Goal: Task Accomplishment & Management: Manage account settings

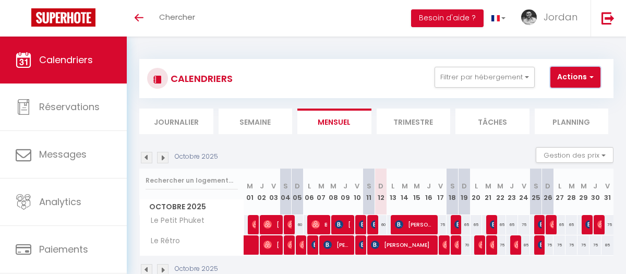
click at [580, 80] on button "Actions" at bounding box center [576, 77] width 50 height 21
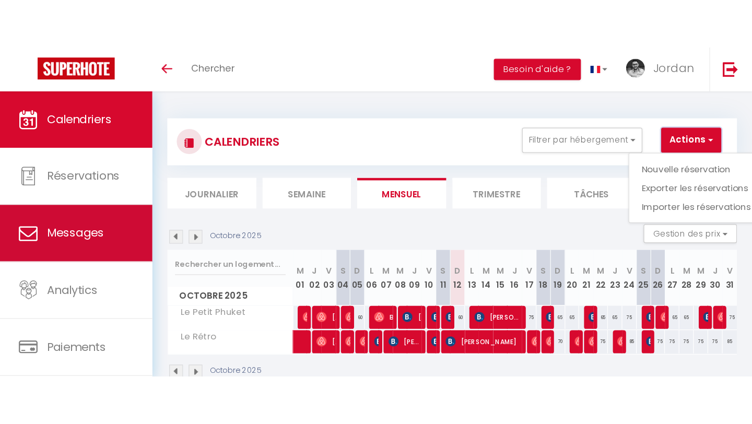
scroll to position [92, 0]
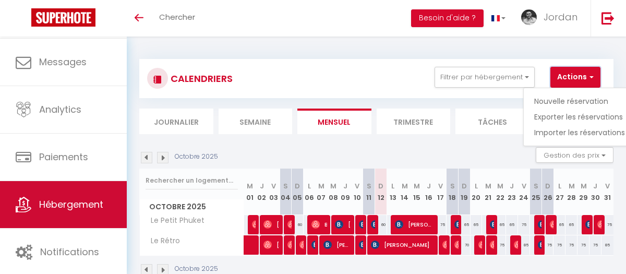
click at [41, 210] on span "Hébergement" at bounding box center [71, 204] width 64 height 13
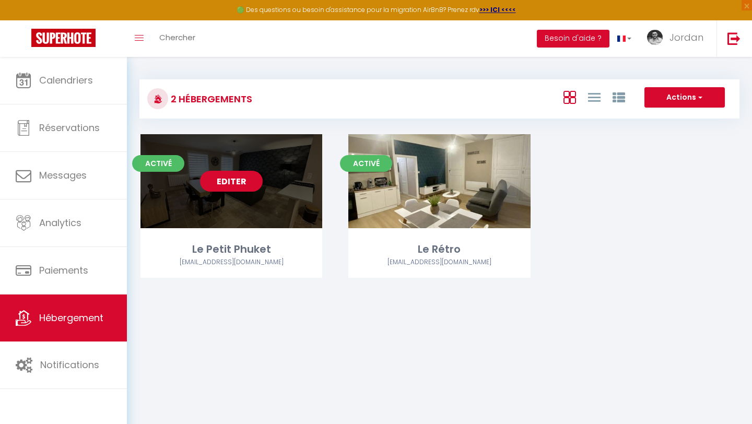
click at [252, 184] on link "Editer" at bounding box center [231, 181] width 63 height 21
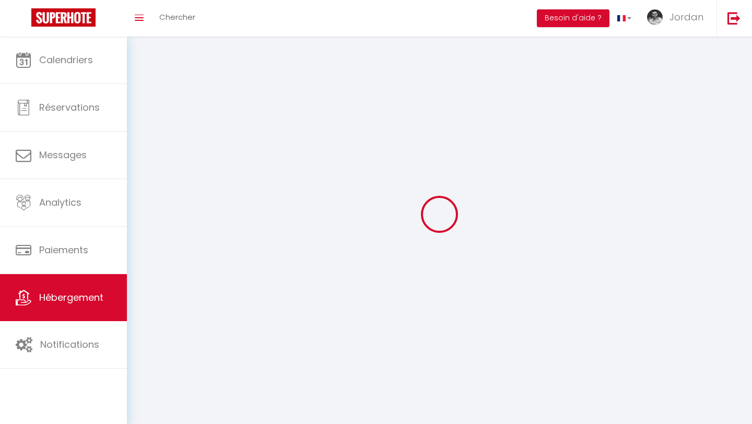
select select "1"
select select "28"
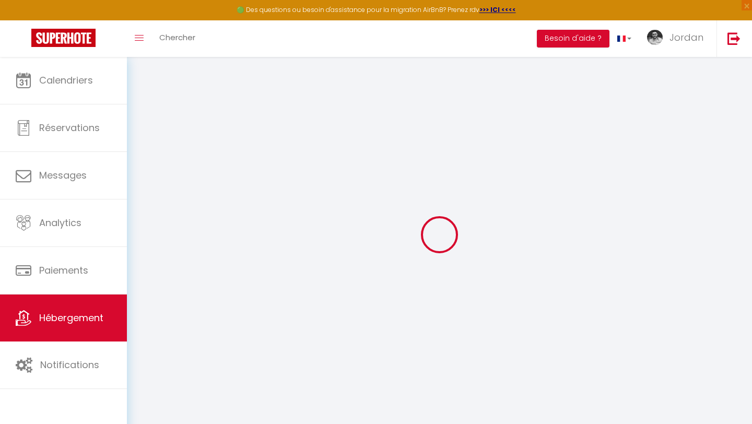
select select
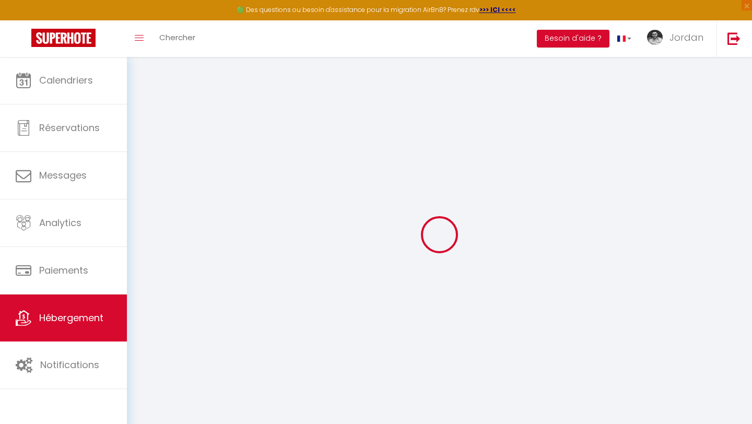
select select
checkbox input "false"
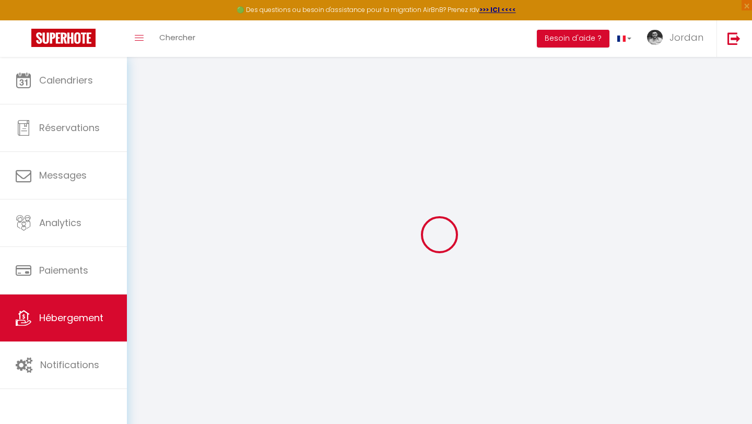
select select
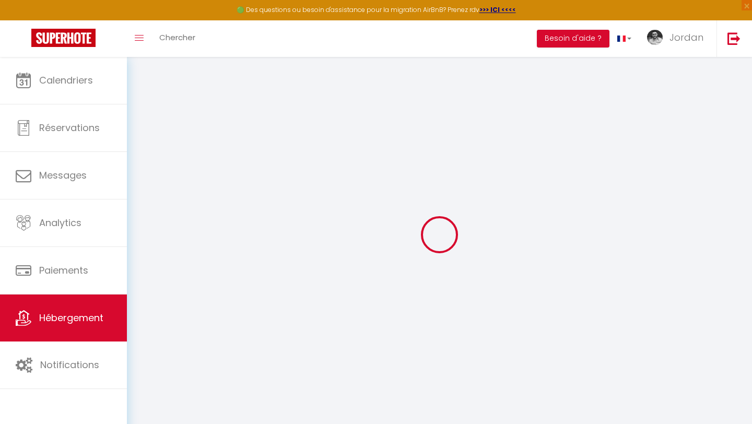
select select
checkbox input "false"
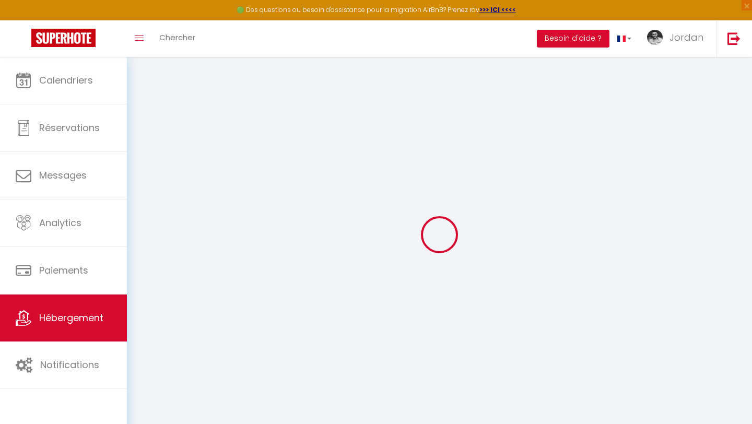
checkbox input "false"
select select
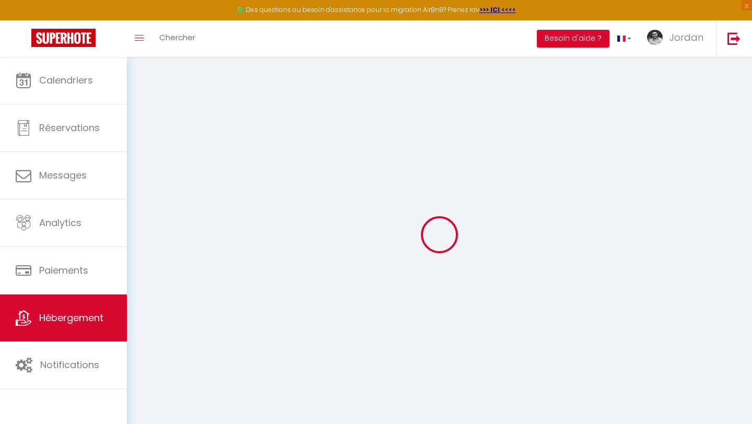
select select
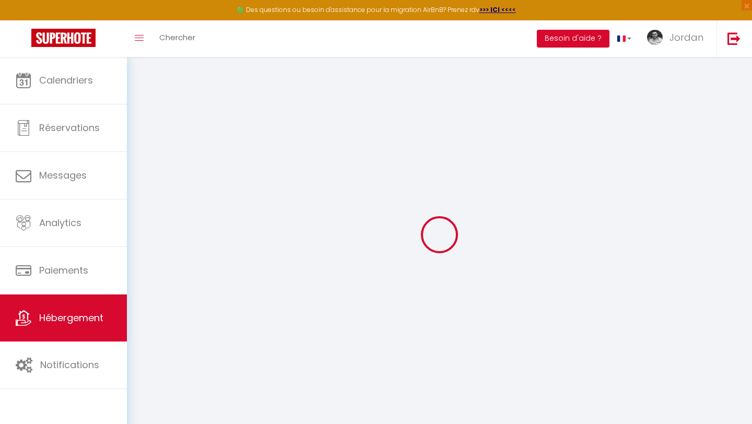
checkbox input "false"
select select
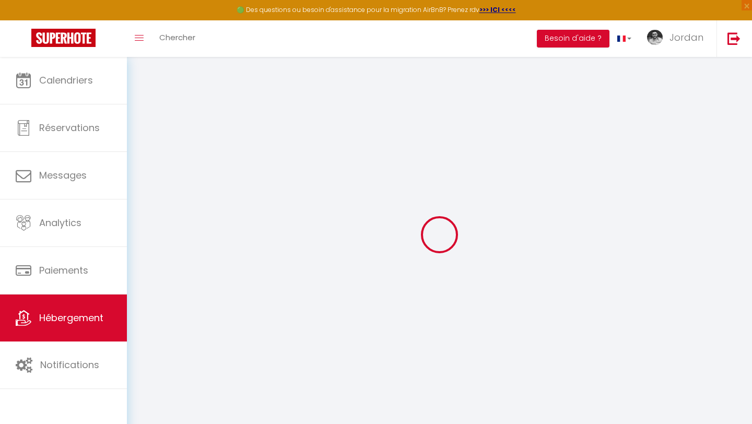
select select
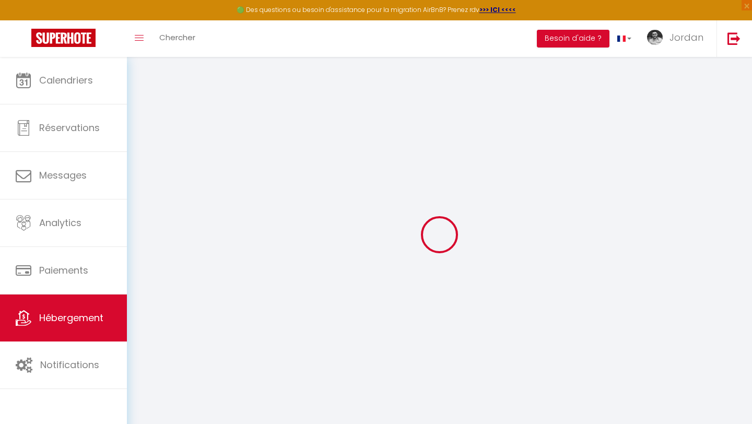
select select
checkbox input "false"
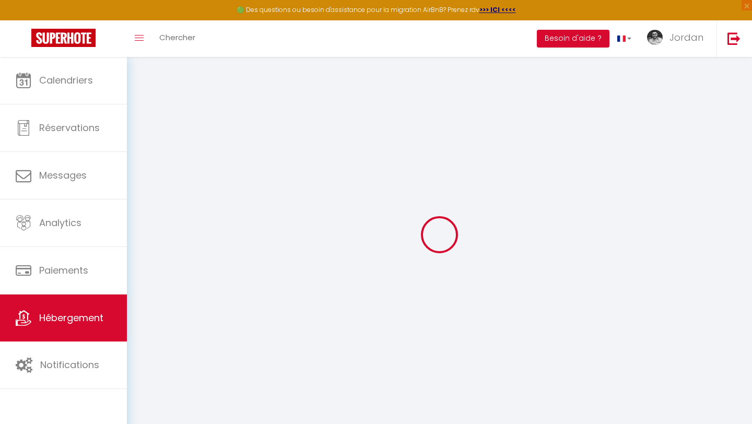
checkbox input "false"
select select
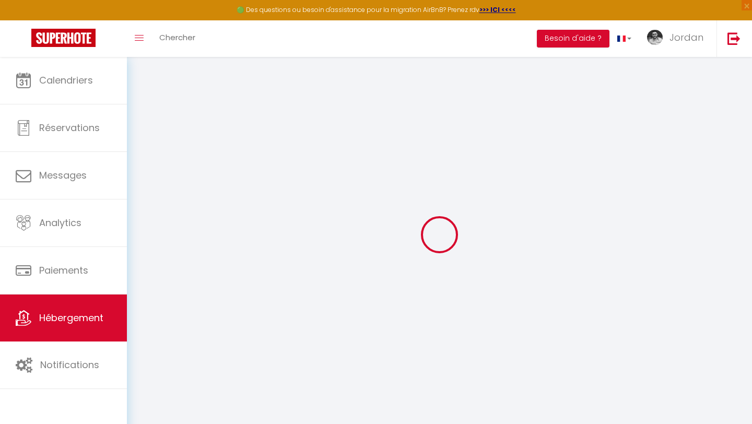
select select
checkbox input "false"
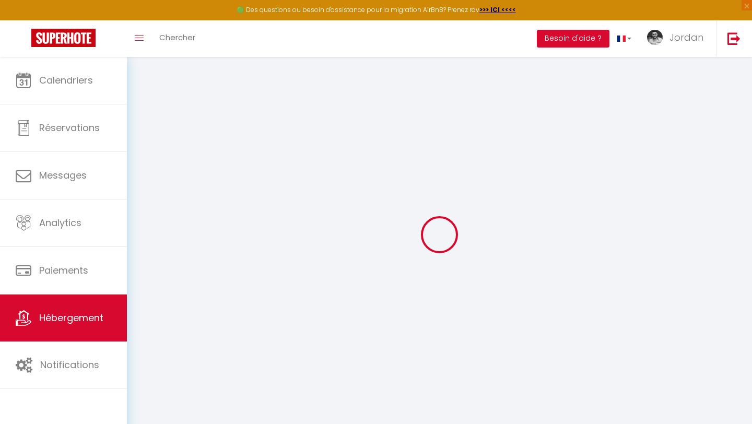
checkbox input "false"
select select
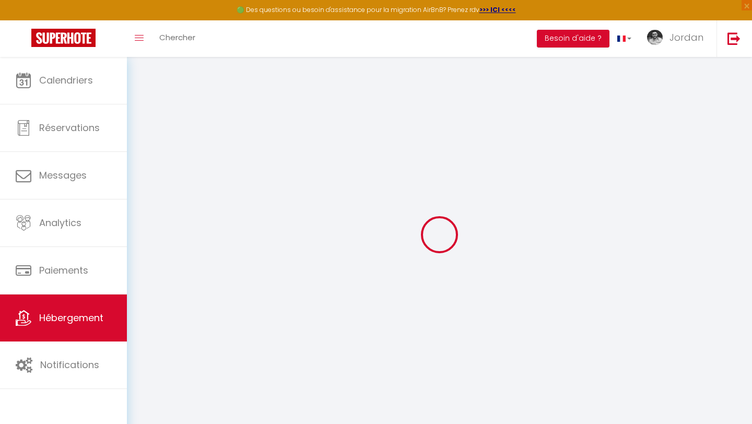
type input "Le Petit Phuket"
type input "Jordan"
type input "60"
type input "5.5"
type input "4"
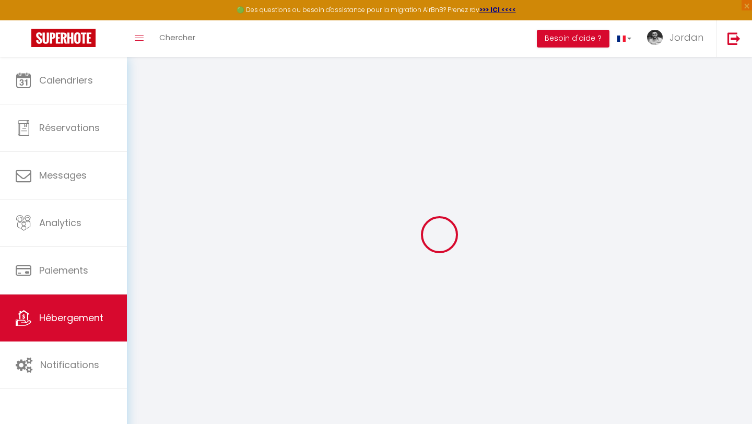
type input "250"
select select
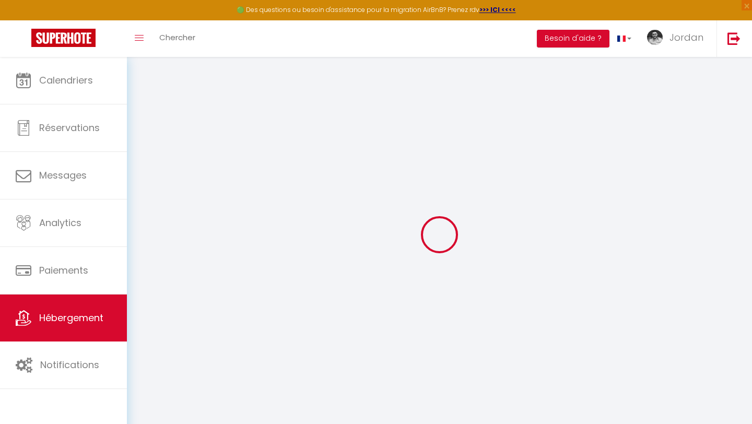
select select
type input "[STREET_ADDRESS]"
type input "01750"
type input "[GEOGRAPHIC_DATA]"
type input "[EMAIL_ADDRESS][DOMAIN_NAME]"
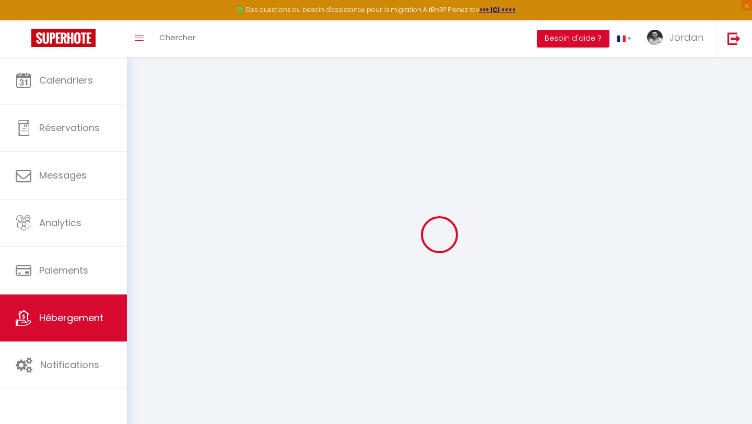
select select
checkbox input "false"
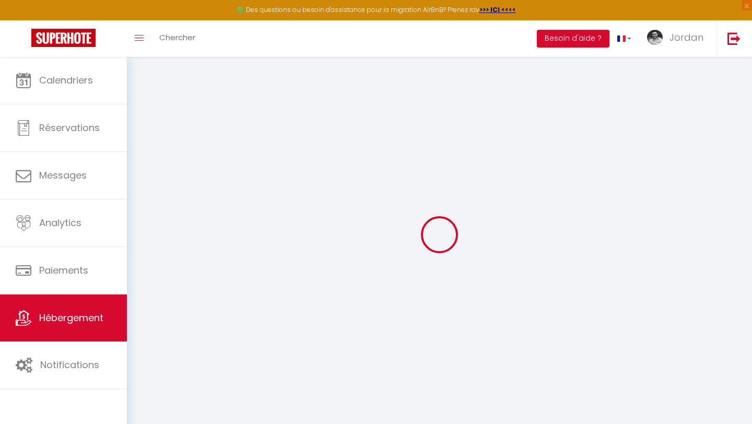
radio input "true"
type input "0"
type input "7"
type input "0"
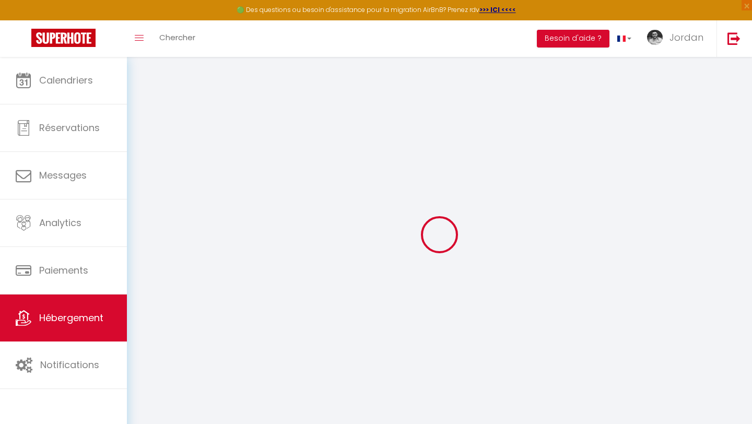
type input "0"
select select
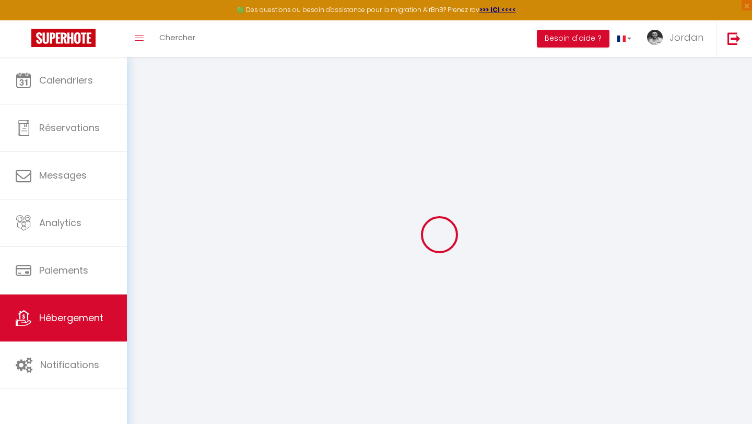
select select
checkbox input "false"
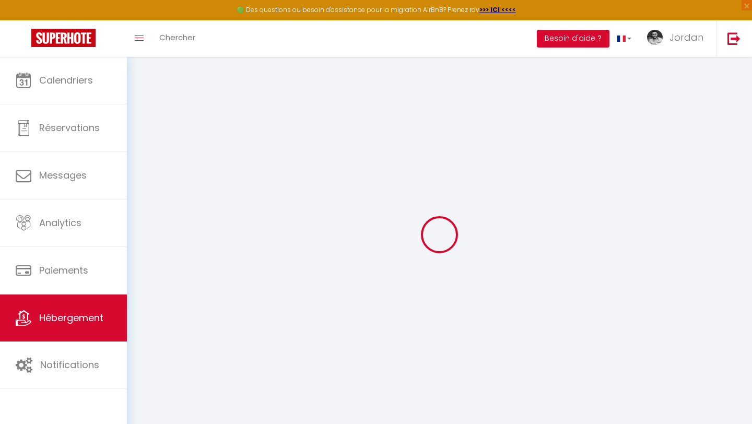
checkbox input "false"
select select
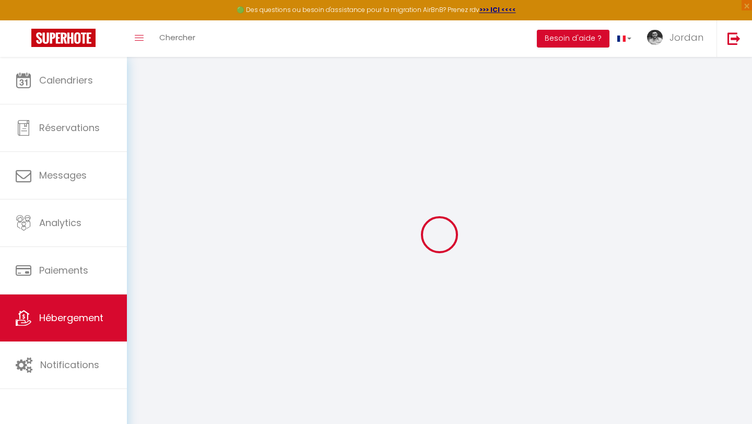
select select
checkbox input "false"
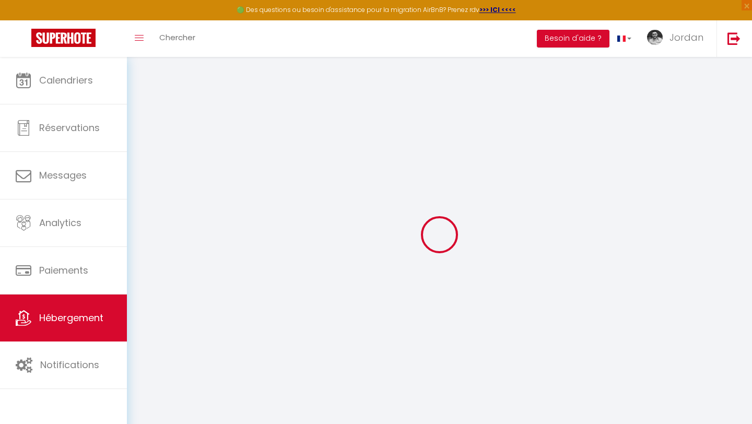
checkbox input "false"
select select
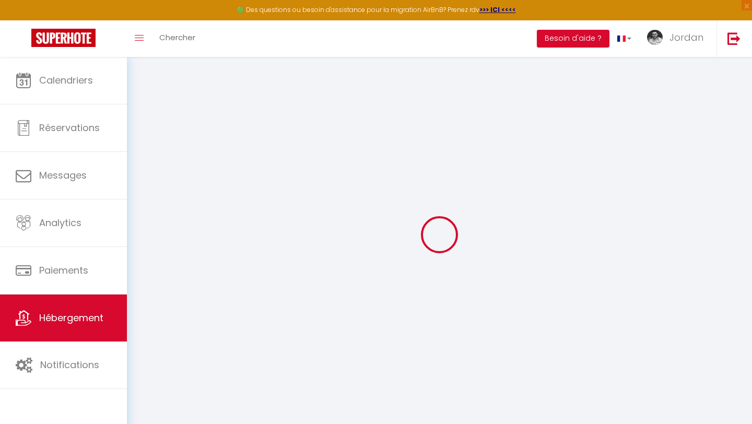
select select
checkbox input "false"
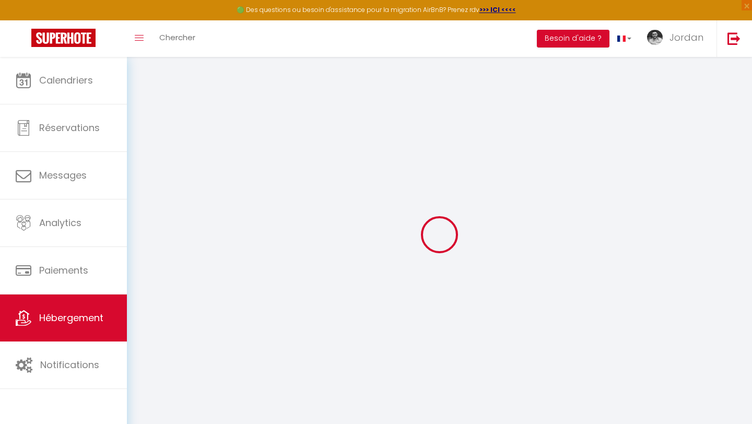
checkbox input "false"
select select
checkbox input "false"
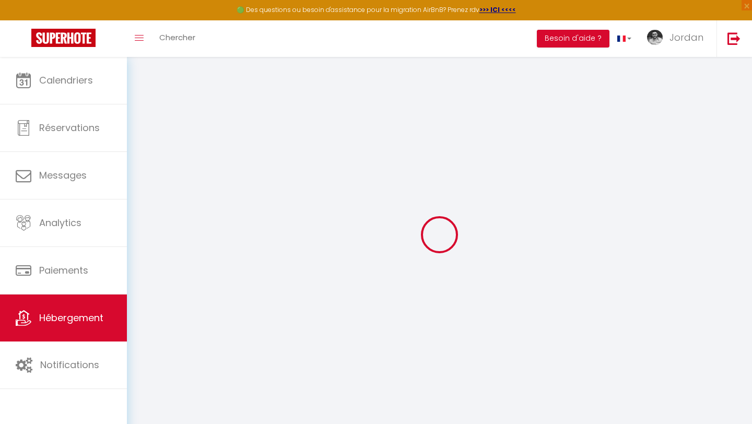
checkbox input "false"
select select "17:00"
select select
select select "12:00"
select select "30"
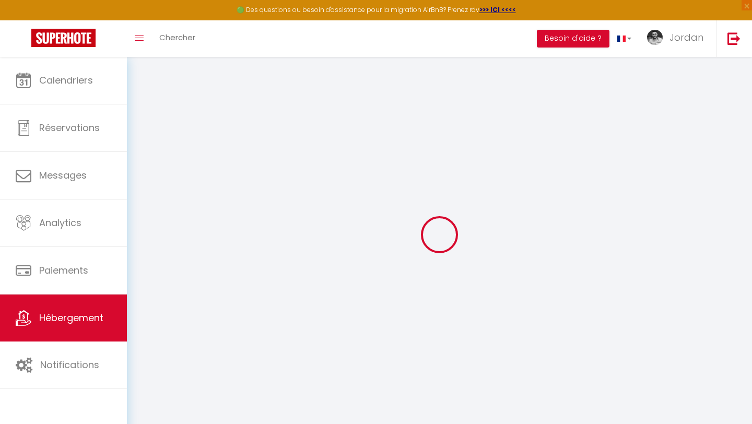
select select "120"
select select
checkbox input "false"
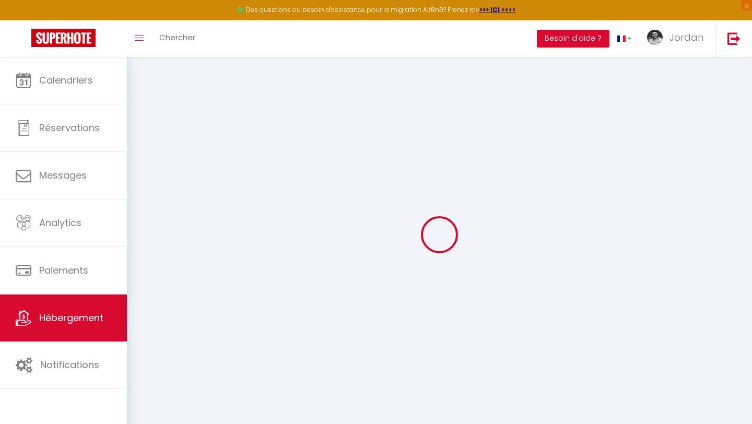
checkbox input "false"
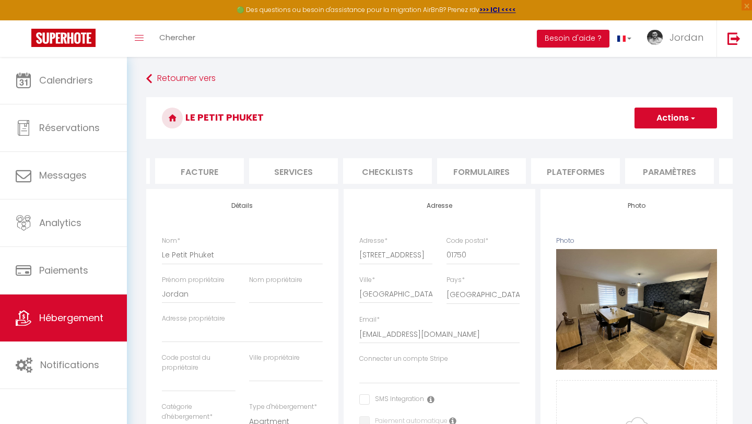
scroll to position [0, 233]
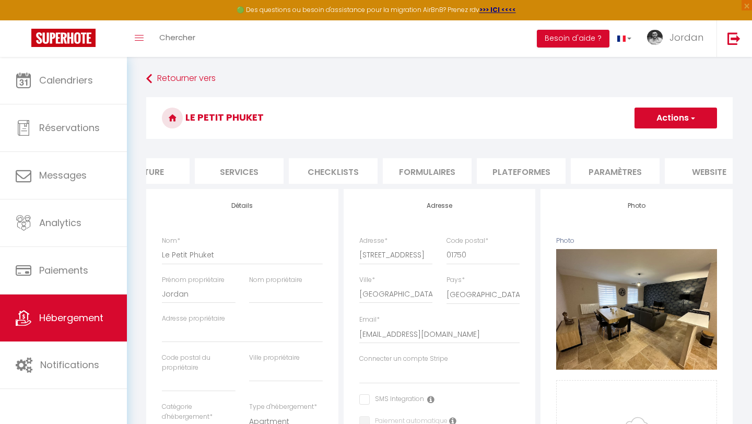
click at [484, 163] on li "Plateformes" at bounding box center [521, 171] width 89 height 26
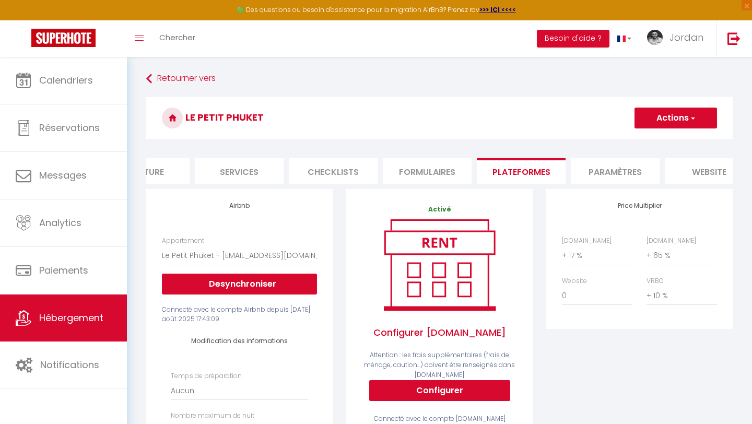
click at [611, 167] on li "Paramètres" at bounding box center [615, 171] width 89 height 26
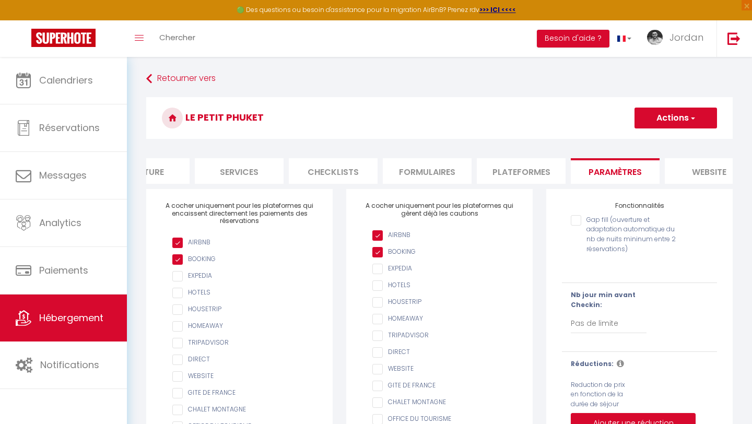
click at [626, 165] on li "website" at bounding box center [708, 171] width 89 height 26
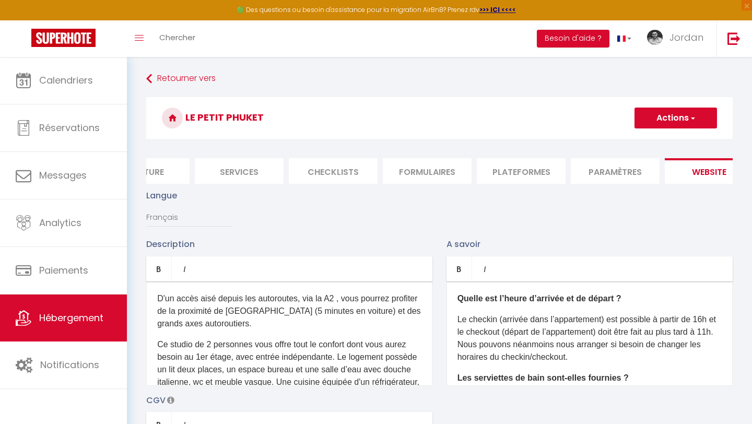
click at [477, 165] on li "Plateformes" at bounding box center [521, 171] width 89 height 26
select select
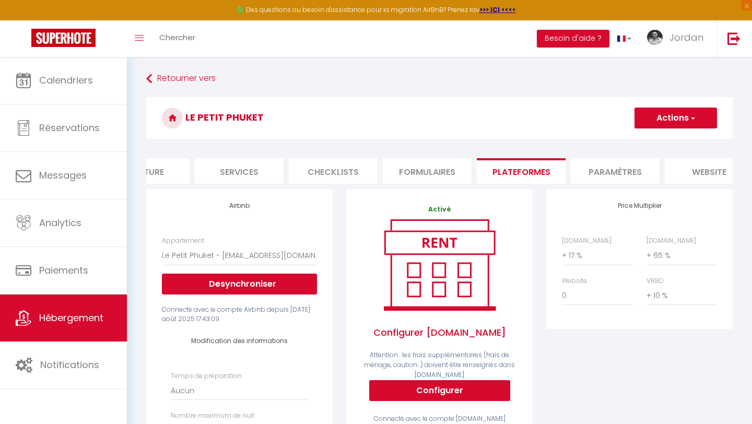
click at [448, 176] on li "Formulaires" at bounding box center [427, 171] width 89 height 26
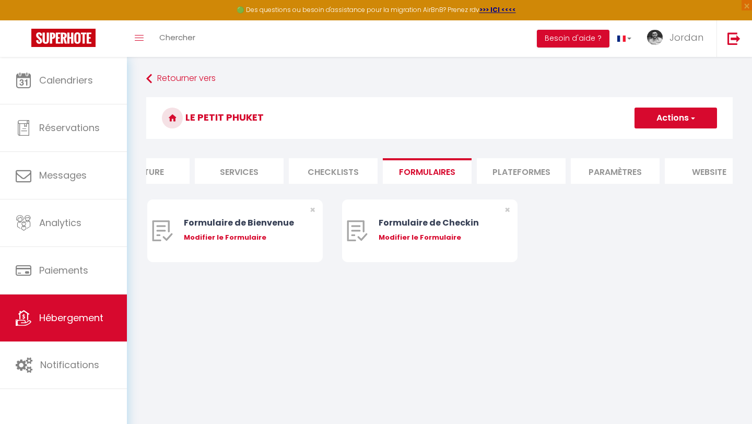
click at [349, 174] on li "Checklists" at bounding box center [333, 171] width 89 height 26
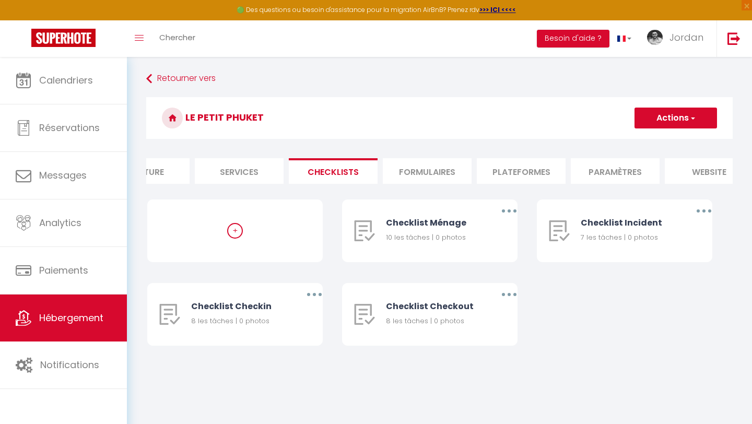
click at [238, 158] on form "Le Petit Phuket Actions Créer une nouvelle liste de checklist Info Contrat Fact…" at bounding box center [439, 231] width 586 height 269
click at [238, 164] on li "Services" at bounding box center [239, 171] width 89 height 26
select select
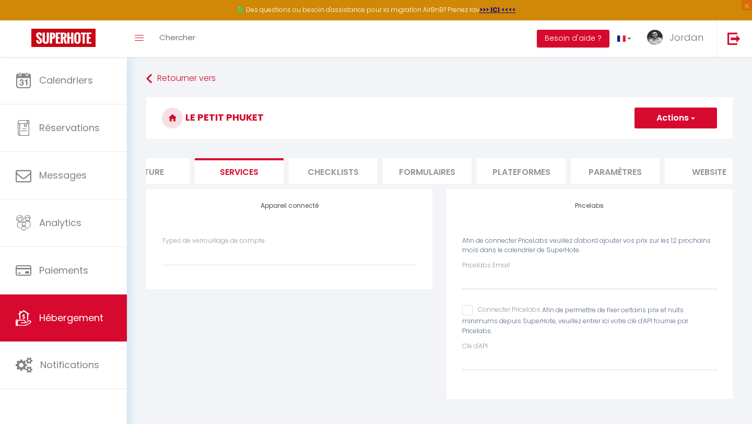
click at [169, 172] on li "Facture" at bounding box center [145, 171] width 89 height 26
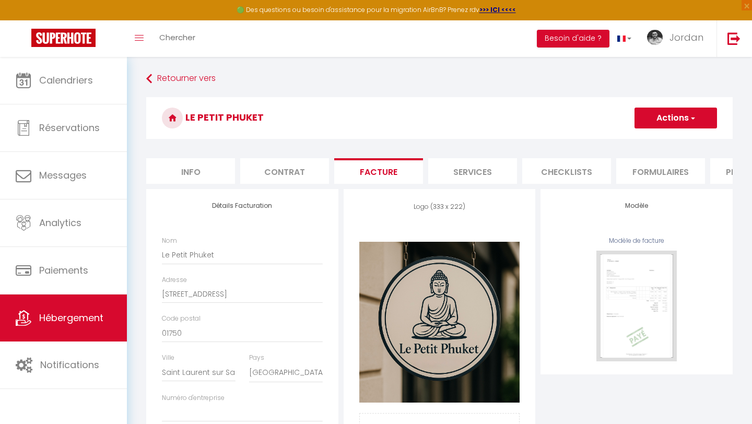
click at [263, 167] on li "Contrat" at bounding box center [284, 171] width 89 height 26
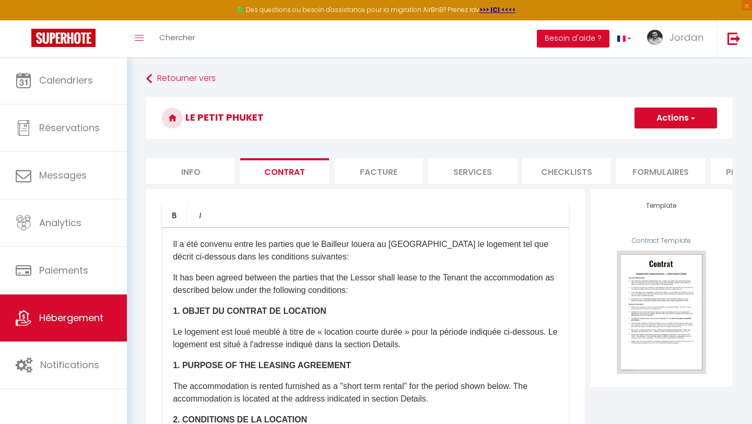
click at [194, 172] on li "Info" at bounding box center [190, 171] width 89 height 26
select select
checkbox input "false"
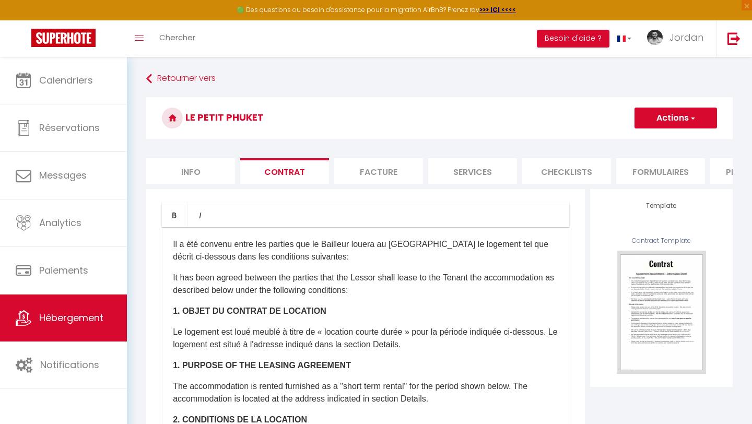
checkbox input "false"
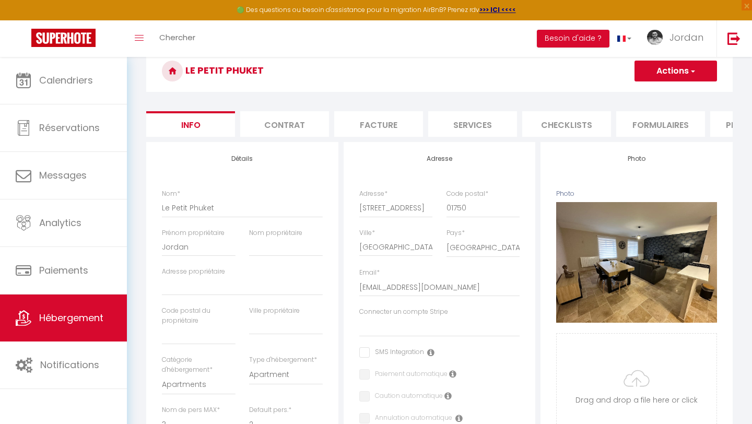
scroll to position [7, 0]
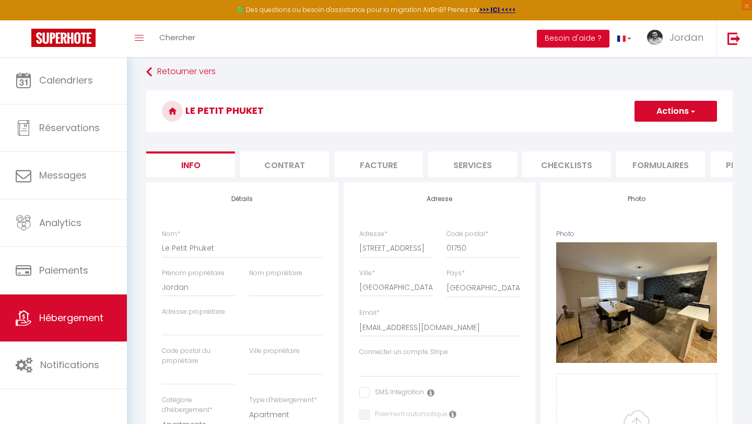
click at [271, 167] on li "Contrat" at bounding box center [284, 164] width 89 height 26
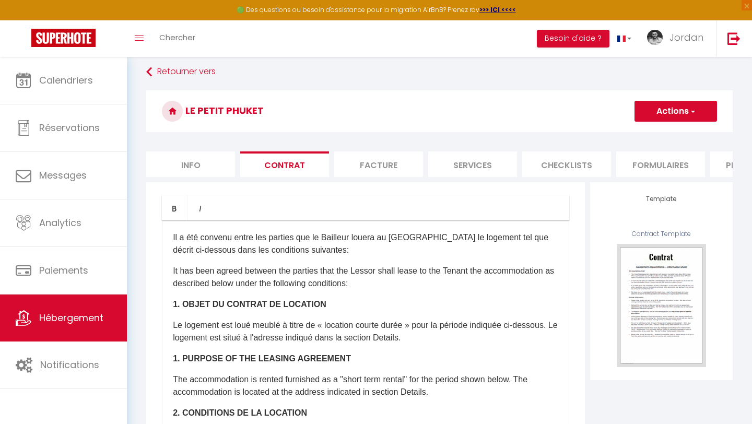
click at [370, 170] on li "Facture" at bounding box center [378, 164] width 89 height 26
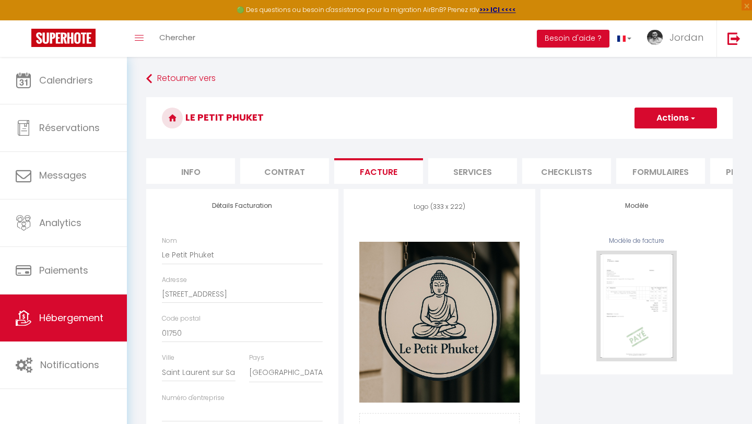
click at [463, 177] on li "Services" at bounding box center [472, 171] width 89 height 26
select select
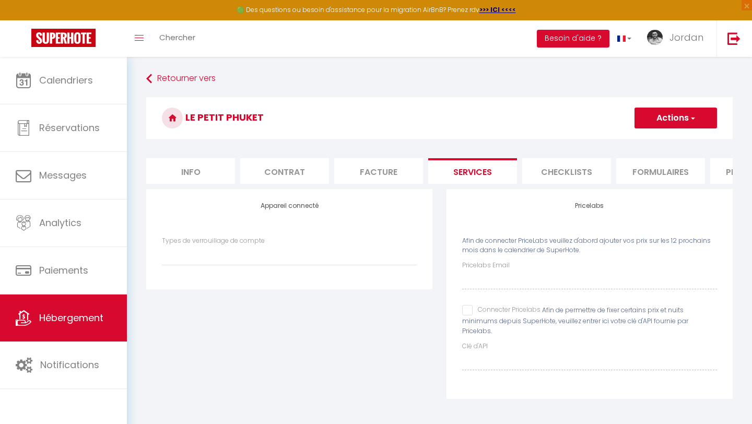
click at [542, 168] on li "Checklists" at bounding box center [566, 171] width 89 height 26
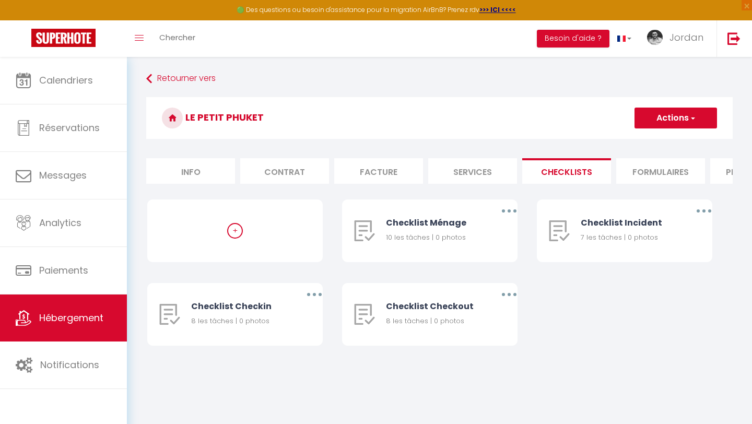
click at [626, 171] on li "Formulaires" at bounding box center [660, 171] width 89 height 26
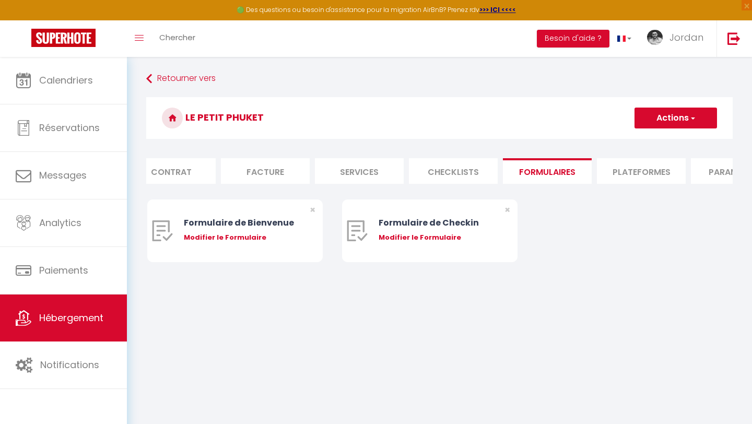
scroll to position [0, 123]
click at [626, 170] on li "Plateformes" at bounding box center [631, 171] width 89 height 26
select select
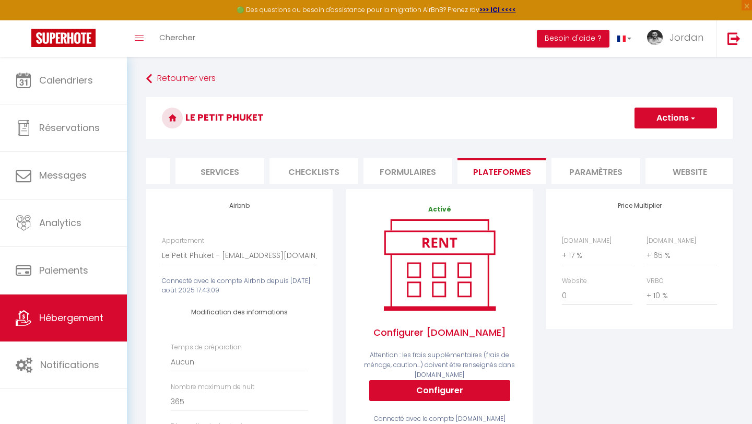
scroll to position [0, 255]
click at [603, 159] on li "Paramètres" at bounding box center [593, 171] width 89 height 26
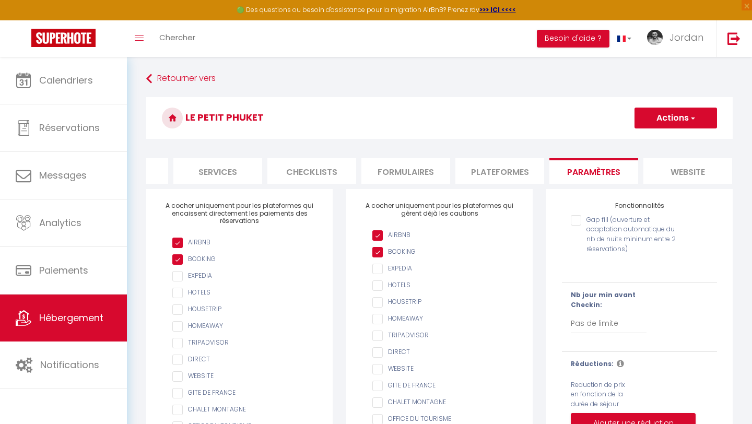
click at [626, 170] on li "website" at bounding box center [687, 171] width 89 height 26
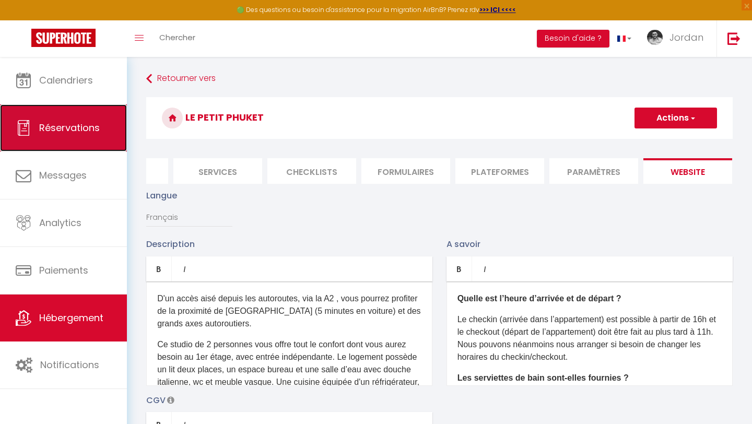
click at [65, 139] on link "Réservations" at bounding box center [63, 127] width 127 height 47
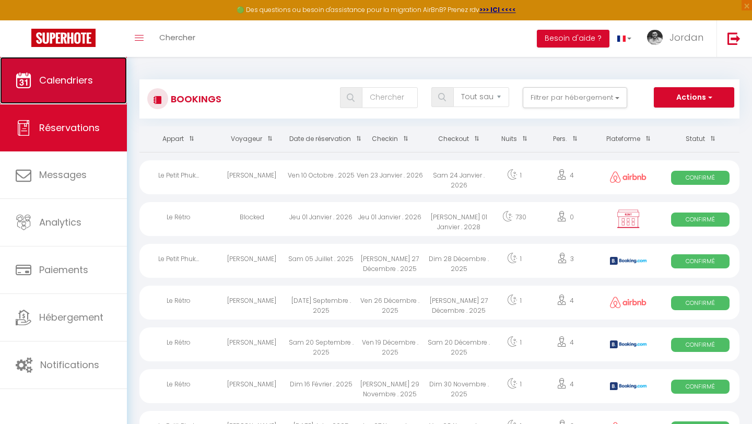
click at [82, 73] on link "Calendriers" at bounding box center [63, 80] width 127 height 47
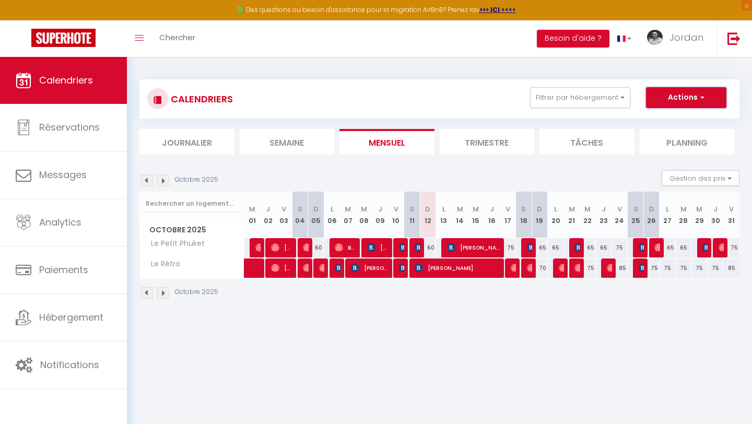
click at [626, 93] on button "Actions" at bounding box center [686, 97] width 80 height 21
click at [616, 167] on section "Octobre 2025 Gestion des prix Nb Nuits minimum Règles Disponibilité Octobre 202…" at bounding box center [439, 235] width 600 height 150
click at [155, 36] on link "Chercher" at bounding box center [177, 38] width 52 height 37
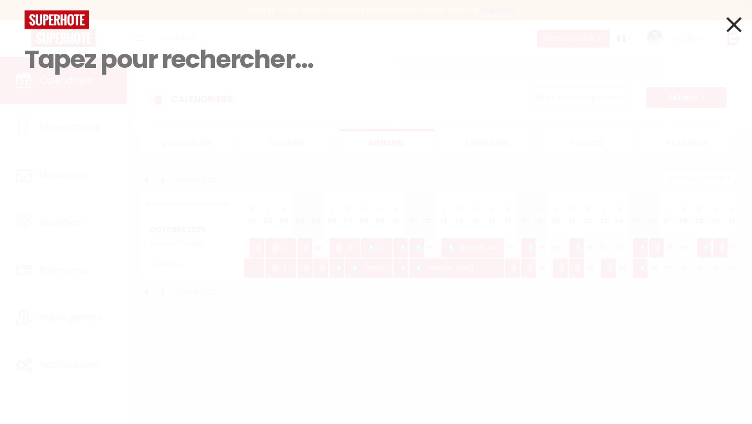
click at [173, 62] on input at bounding box center [376, 60] width 703 height 62
click at [235, 94] on div "Résultat de la recherche Id Appart Voyageur Checkin Checkout Nuits Pers. Platef…" at bounding box center [376, 78] width 718 height 136
click at [140, 69] on input at bounding box center [376, 60] width 703 height 62
click at [626, 20] on icon at bounding box center [733, 24] width 15 height 26
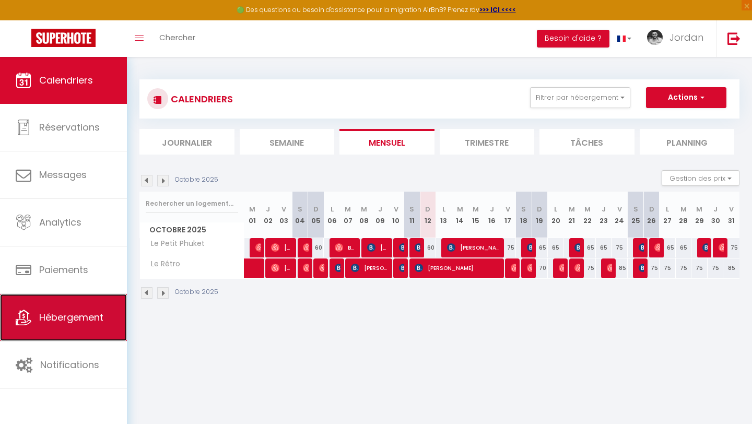
click at [17, 274] on icon at bounding box center [24, 318] width 16 height 16
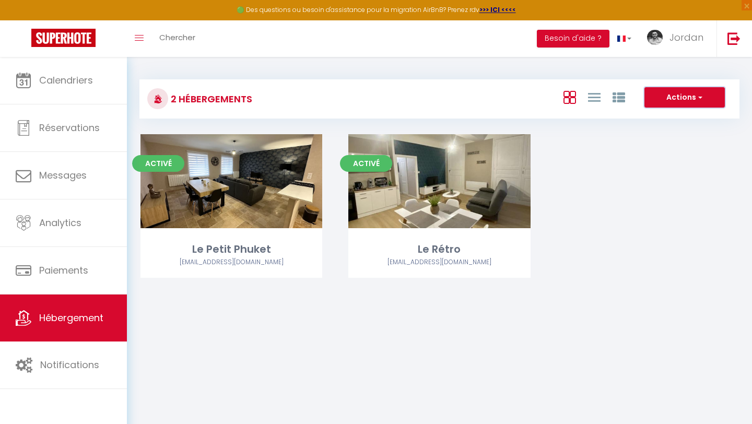
click at [626, 104] on button "Actions" at bounding box center [684, 97] width 80 height 21
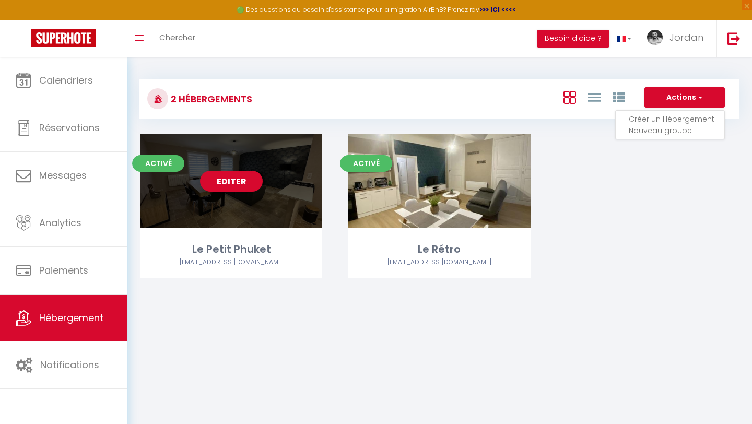
click at [308, 180] on div "Editer" at bounding box center [231, 181] width 182 height 94
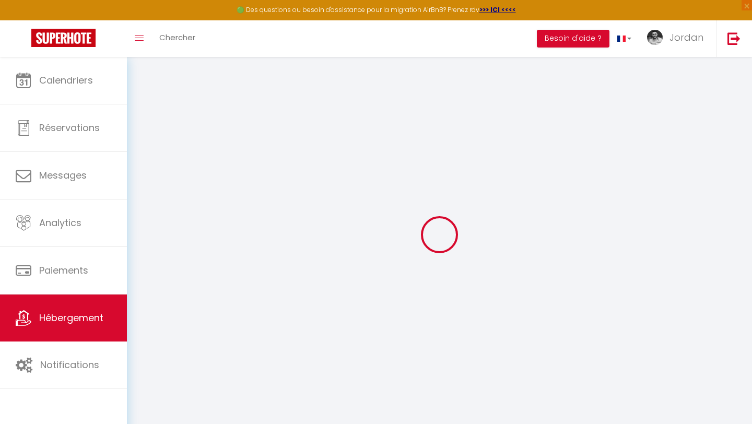
select select
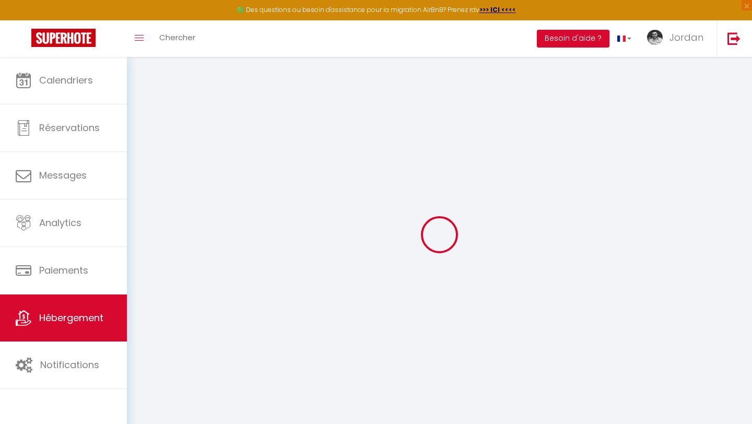
select select
checkbox input "false"
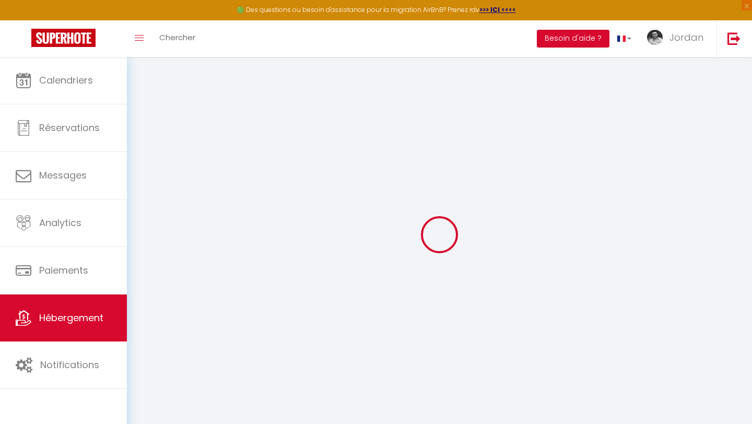
select select
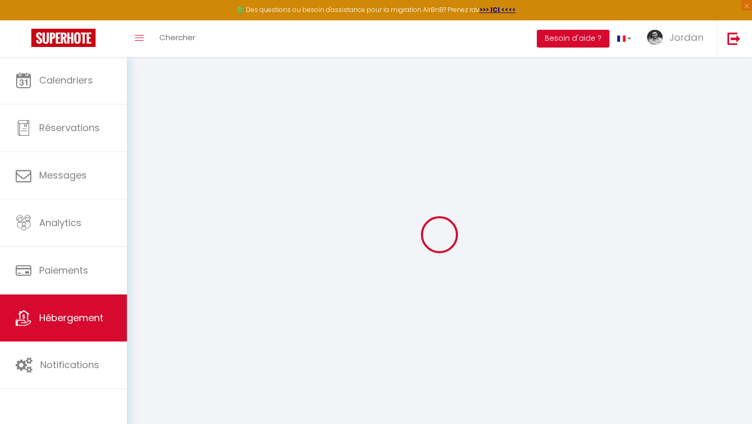
select select
checkbox input "false"
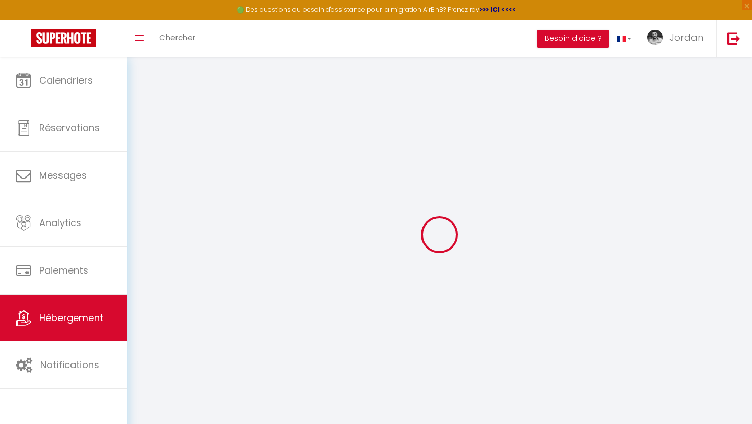
checkbox input "false"
select select
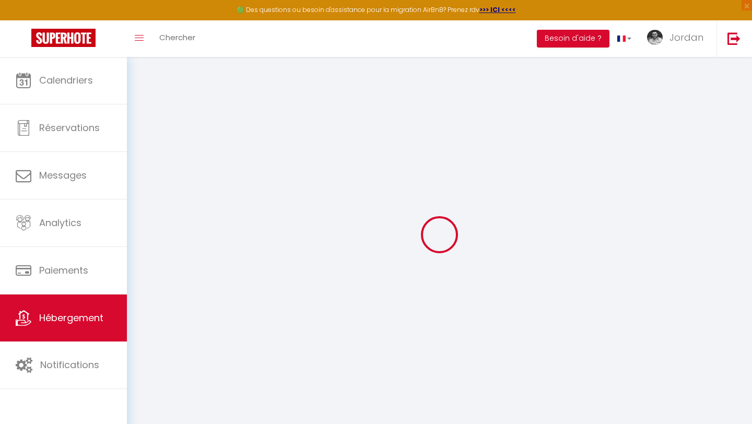
select select
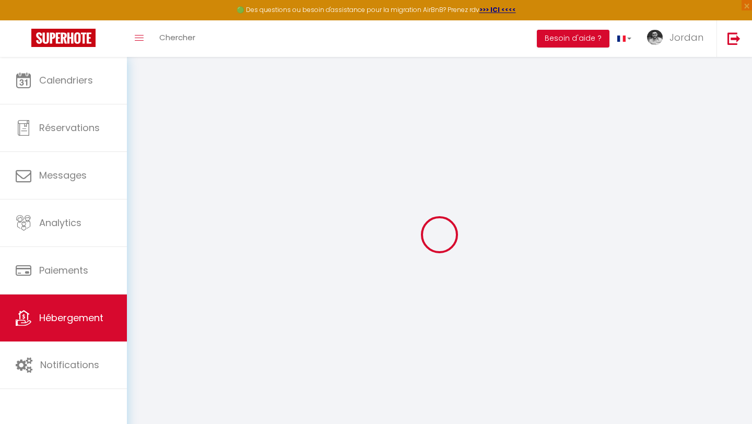
checkbox input "false"
select select
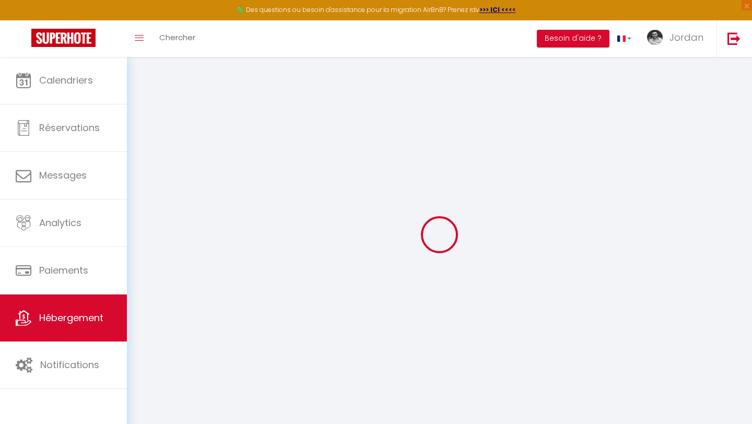
select select
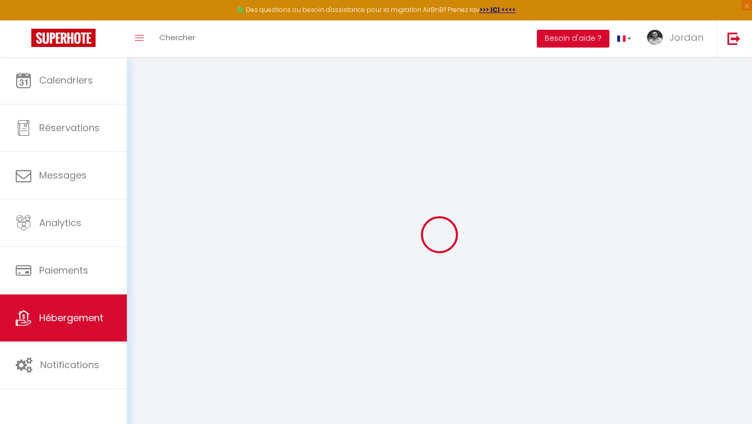
select select
checkbox input "false"
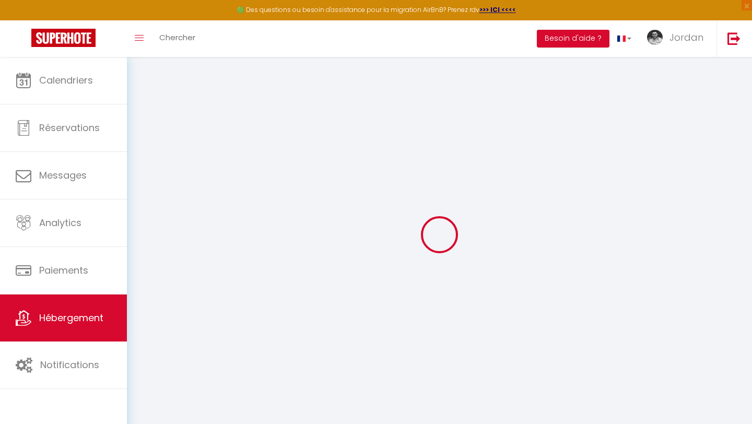
checkbox input "false"
select select
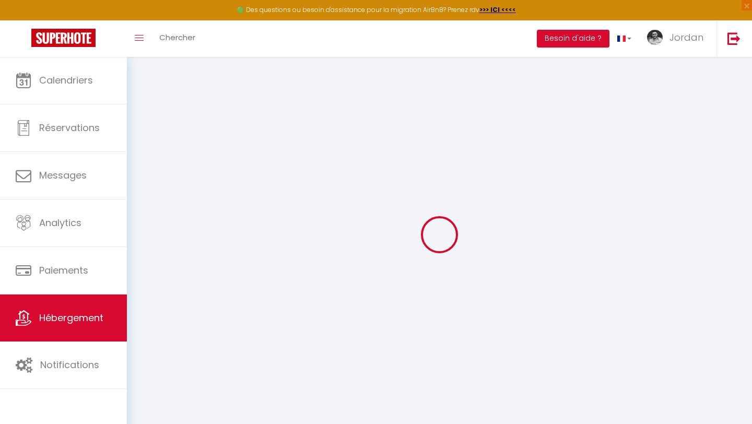
select select
checkbox input "false"
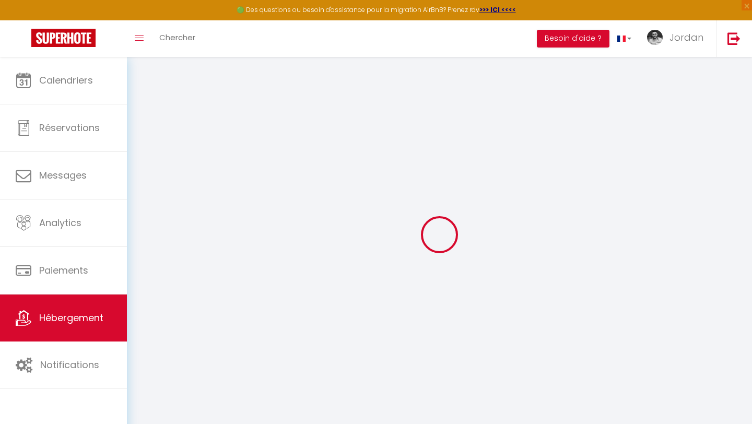
checkbox input "false"
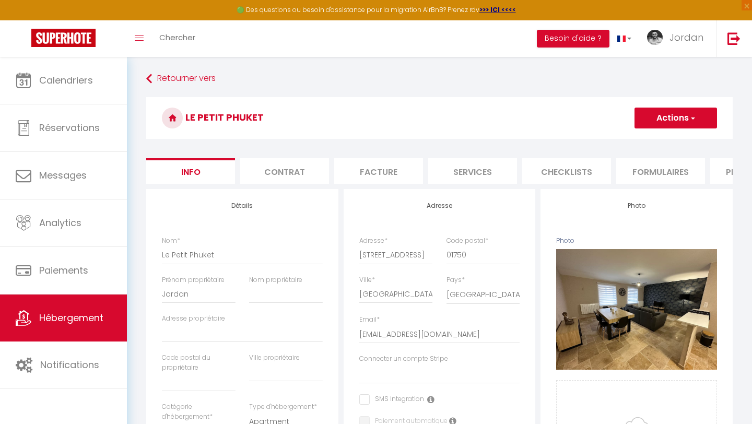
click at [297, 159] on li "Contrat" at bounding box center [284, 171] width 89 height 26
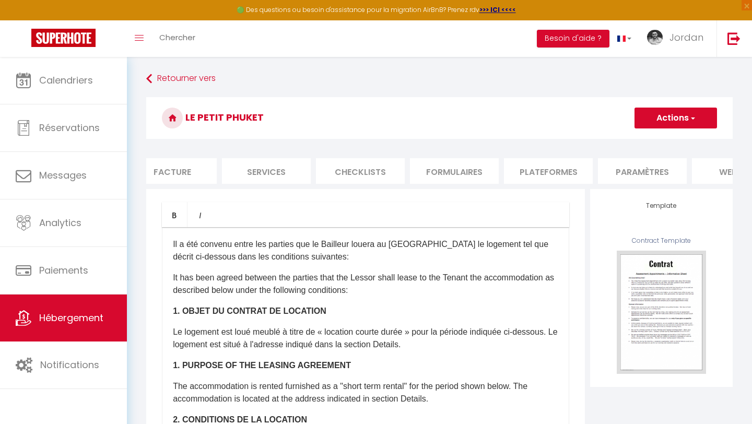
scroll to position [0, 243]
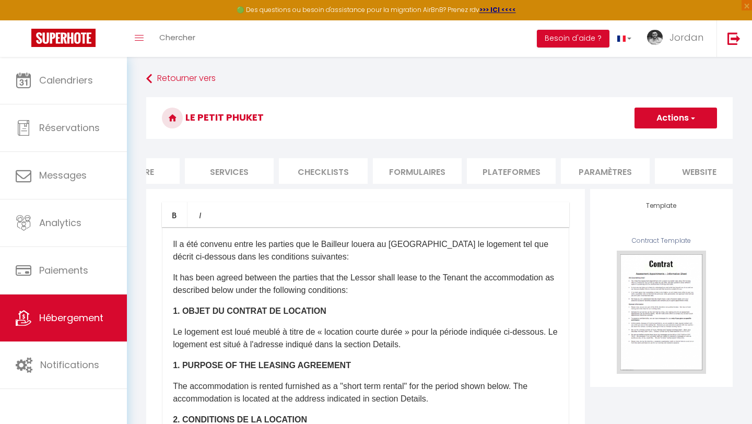
click at [498, 167] on li "Plateformes" at bounding box center [511, 171] width 89 height 26
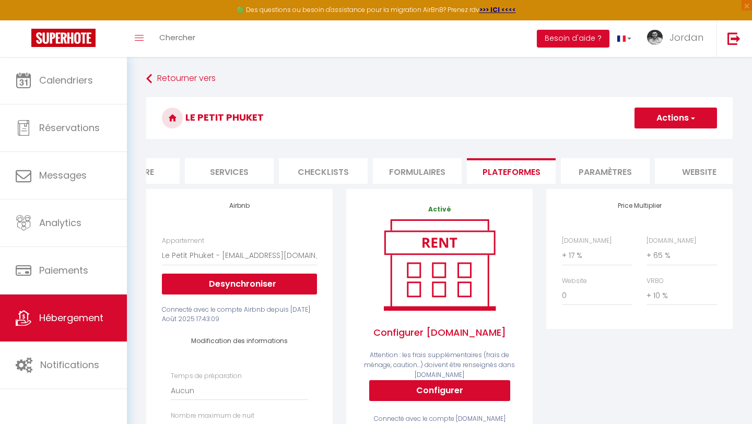
click at [589, 171] on li "Paramètres" at bounding box center [605, 171] width 89 height 26
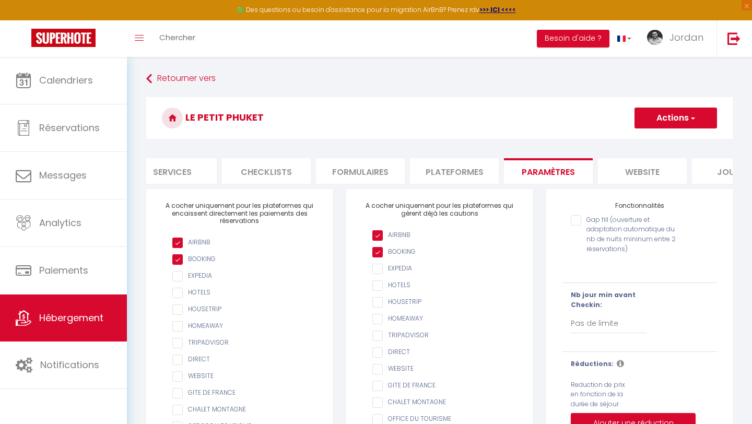
scroll to position [0, 353]
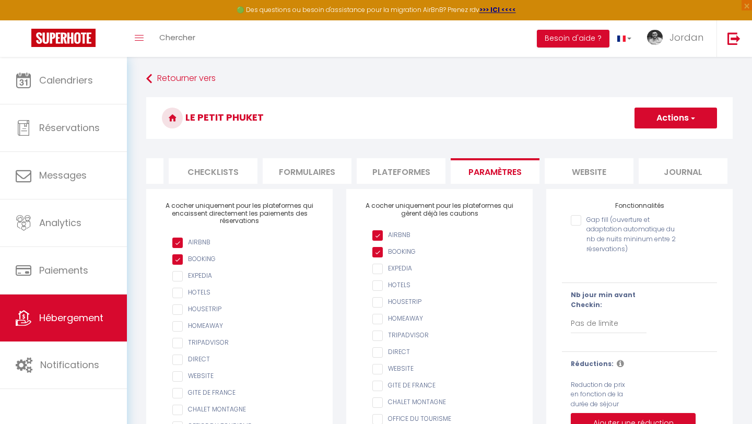
click at [626, 171] on li "Journal" at bounding box center [682, 171] width 89 height 26
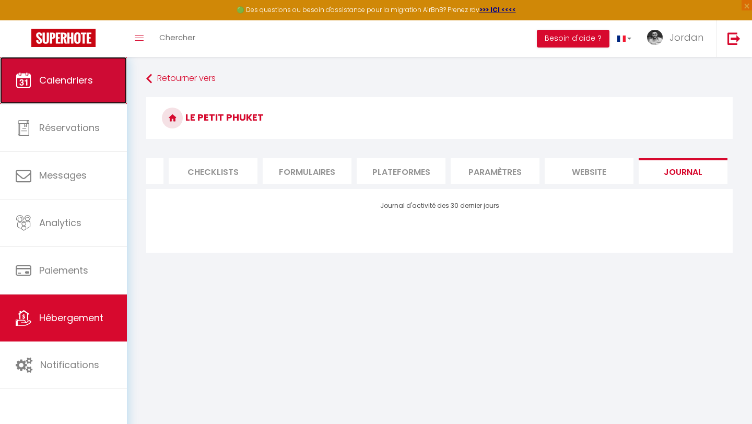
click at [93, 93] on link "Calendriers" at bounding box center [63, 80] width 127 height 47
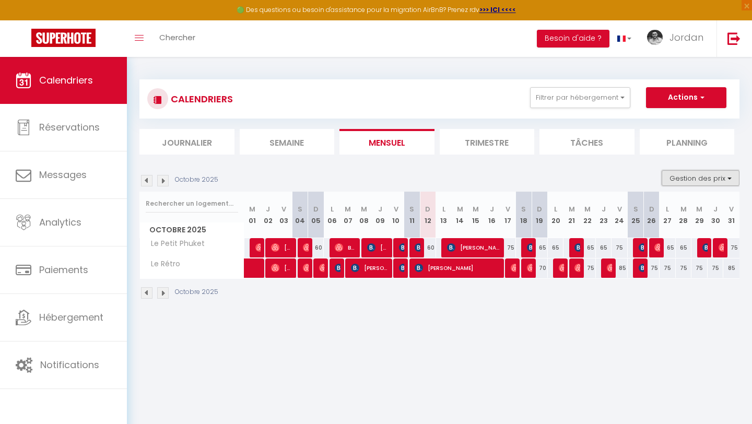
click at [626, 181] on button "Gestion des prix" at bounding box center [700, 178] width 78 height 16
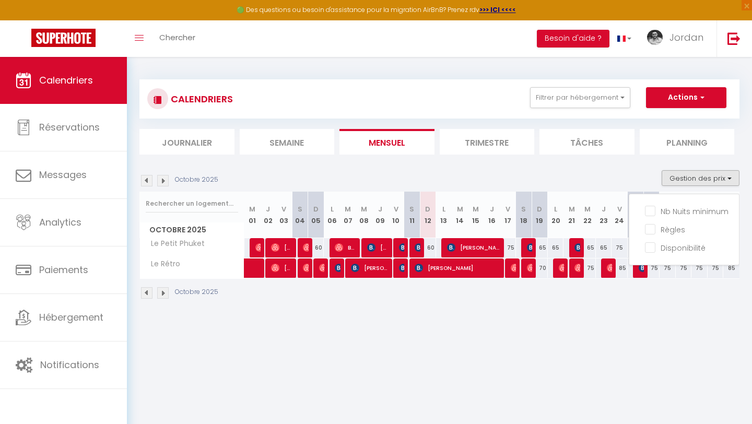
click at [608, 172] on div "Octobre 2025 Gestion des prix Nb Nuits minimum Règles Disponibilité" at bounding box center [439, 180] width 600 height 21
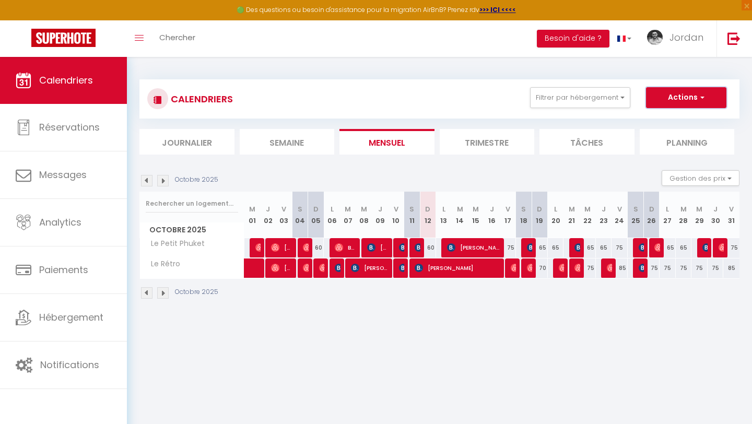
click at [626, 99] on span "button" at bounding box center [700, 97] width 6 height 10
click at [584, 156] on div "CALENDRIERS Filtrer par hébergement Tous Le Petit Phuket Le Rétro Effacer Sauve…" at bounding box center [439, 189] width 600 height 240
click at [89, 74] on span "Calendriers" at bounding box center [66, 80] width 54 height 13
click at [167, 176] on img at bounding box center [162, 180] width 11 height 11
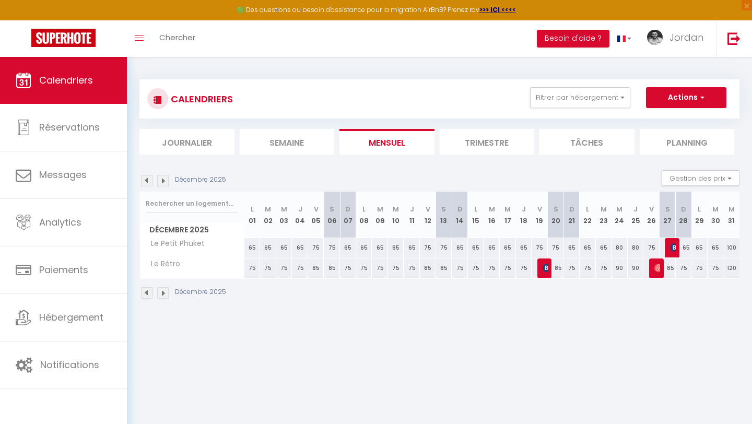
click at [167, 176] on img at bounding box center [162, 180] width 11 height 11
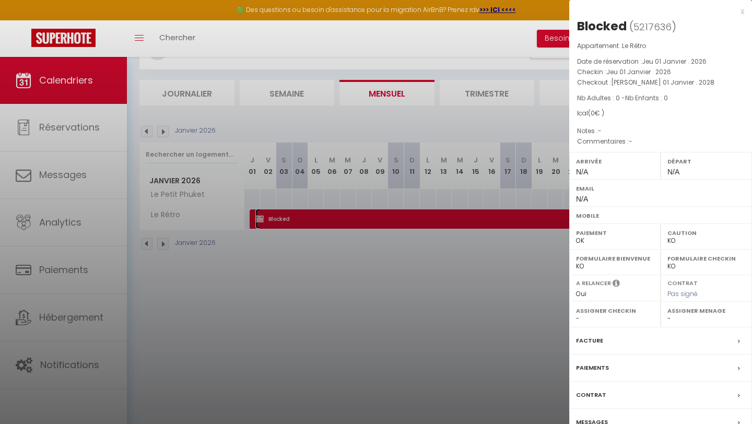
scroll to position [57, 0]
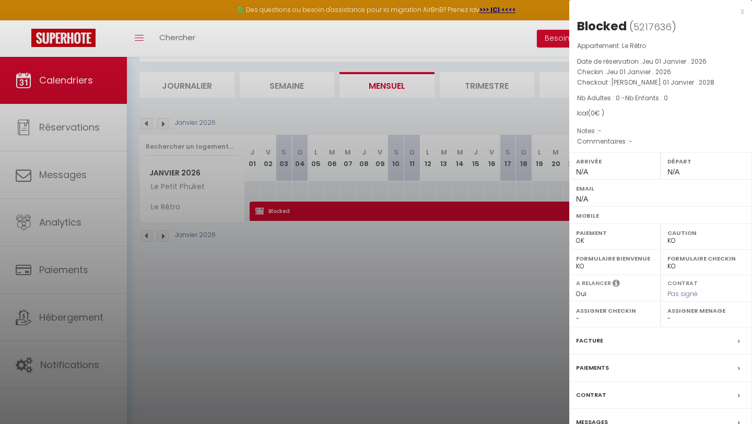
click at [392, 274] on div at bounding box center [376, 212] width 752 height 424
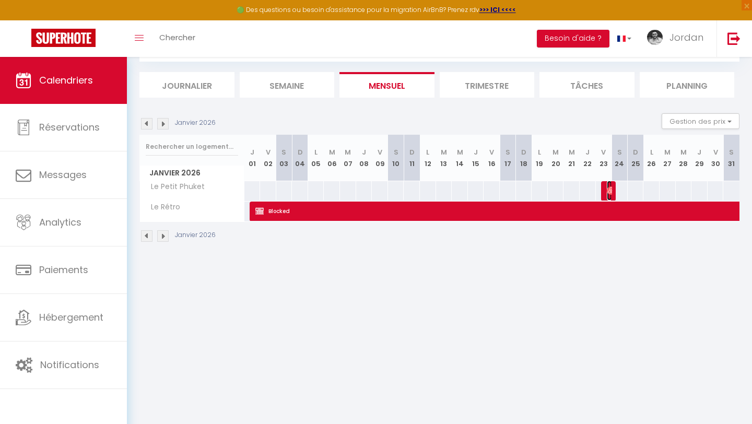
click at [607, 190] on img at bounding box center [611, 190] width 8 height 8
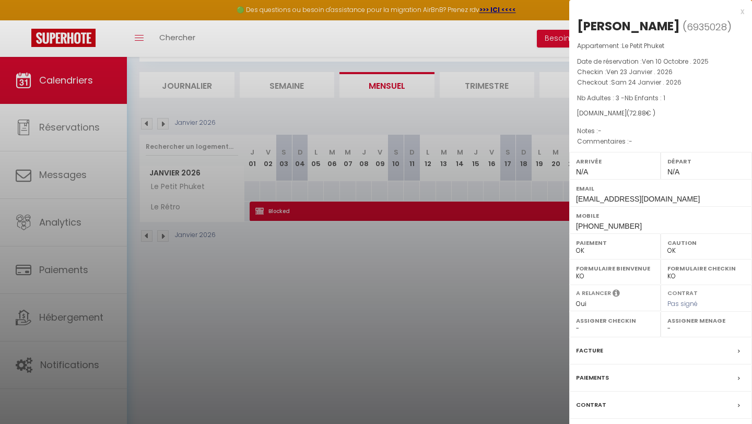
click at [538, 241] on div at bounding box center [376, 212] width 752 height 424
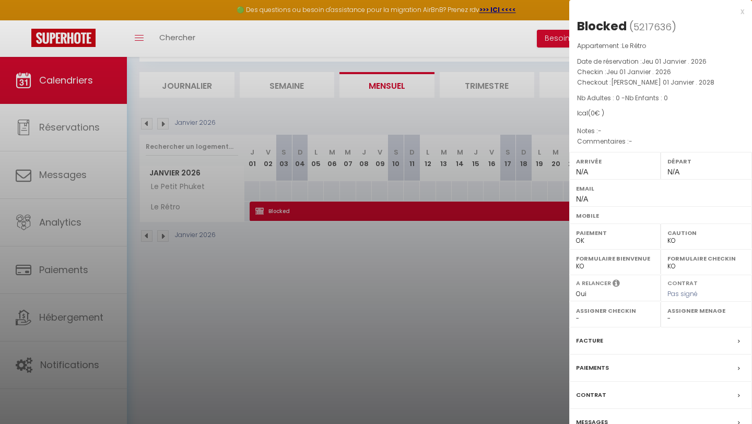
click at [380, 274] on div at bounding box center [376, 212] width 752 height 424
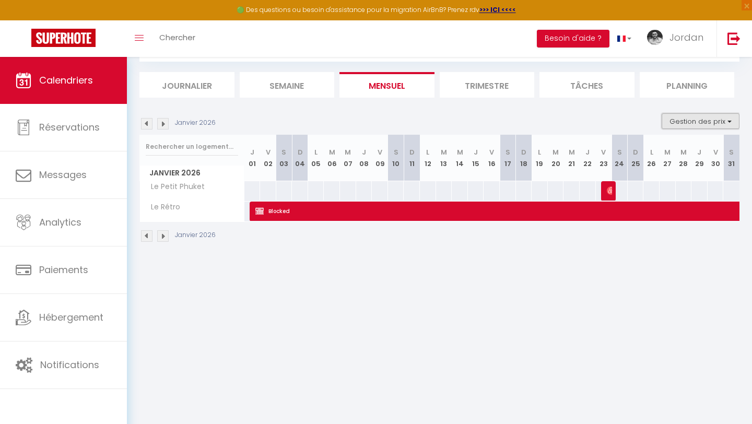
click at [626, 113] on button "Gestion des prix" at bounding box center [700, 121] width 78 height 16
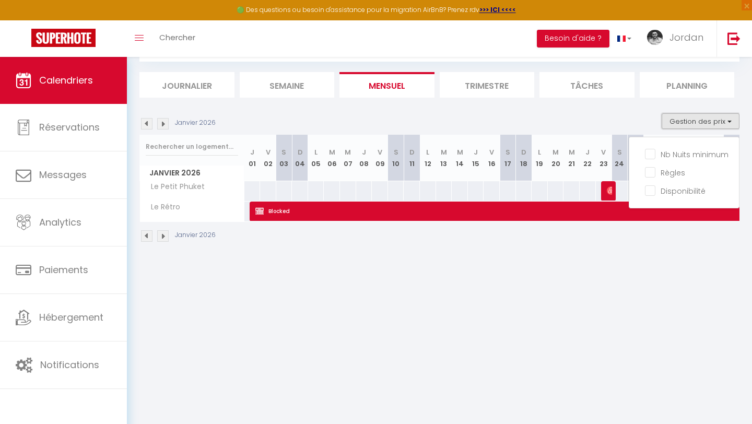
click at [626, 113] on button "Gestion des prix" at bounding box center [700, 121] width 78 height 16
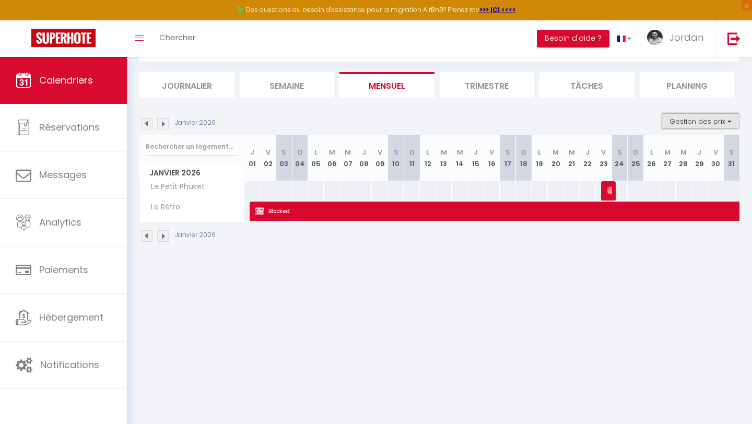
scroll to position [0, 0]
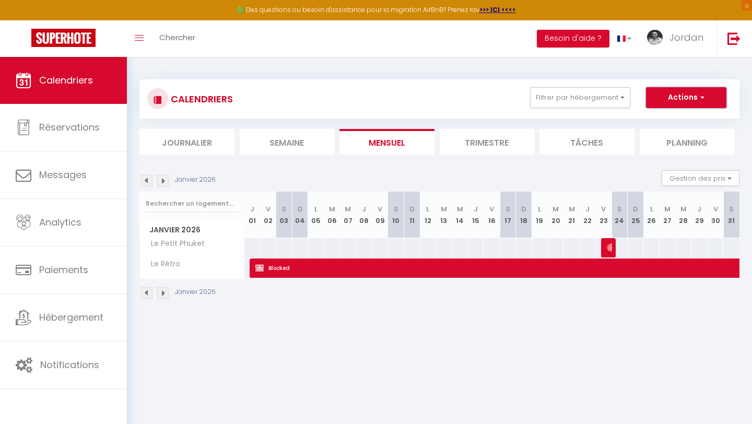
click at [626, 96] on button "Actions" at bounding box center [686, 97] width 80 height 21
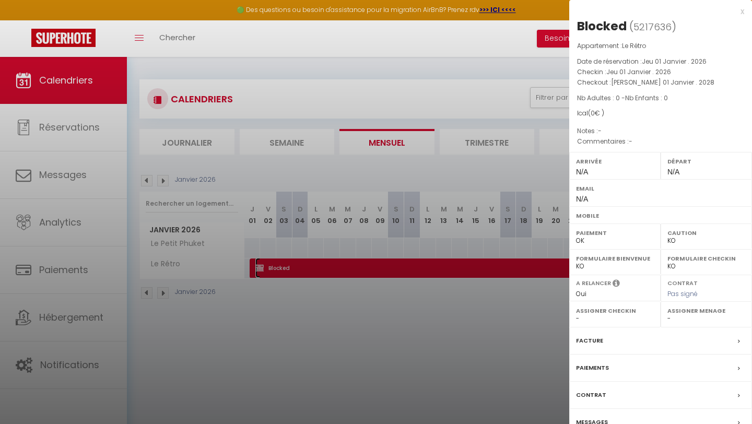
scroll to position [57, 0]
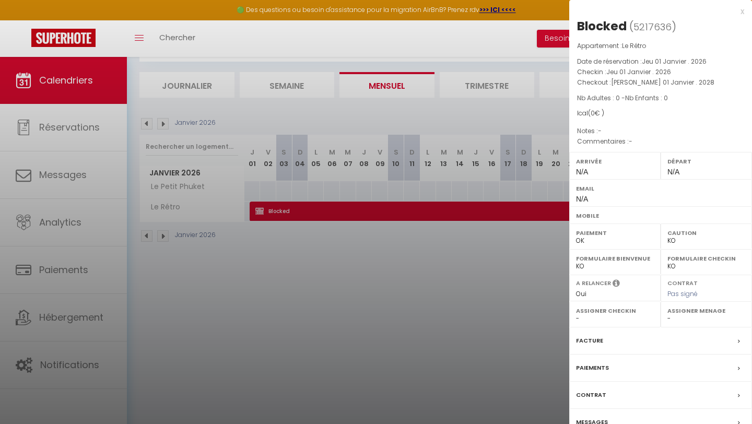
click at [626, 274] on div "Facture" at bounding box center [660, 340] width 183 height 27
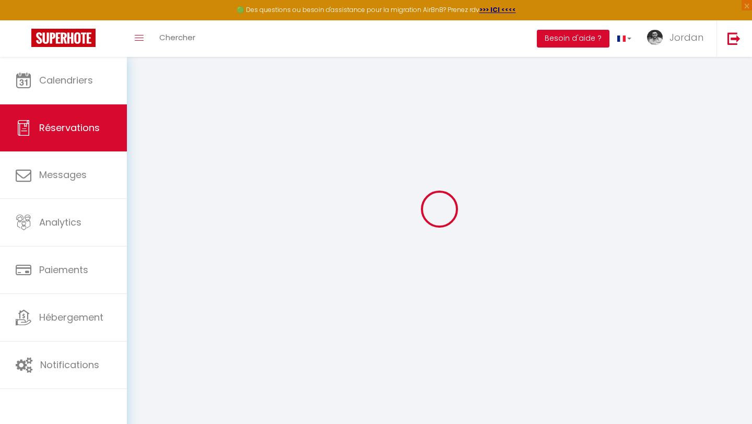
scroll to position [26, 0]
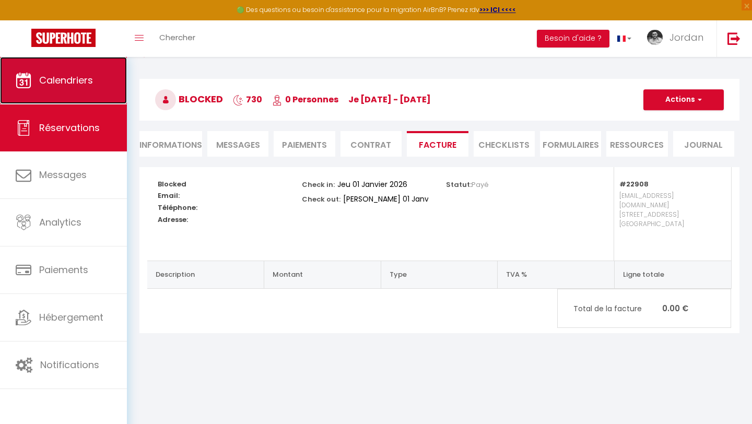
click at [31, 88] on icon at bounding box center [24, 81] width 16 height 16
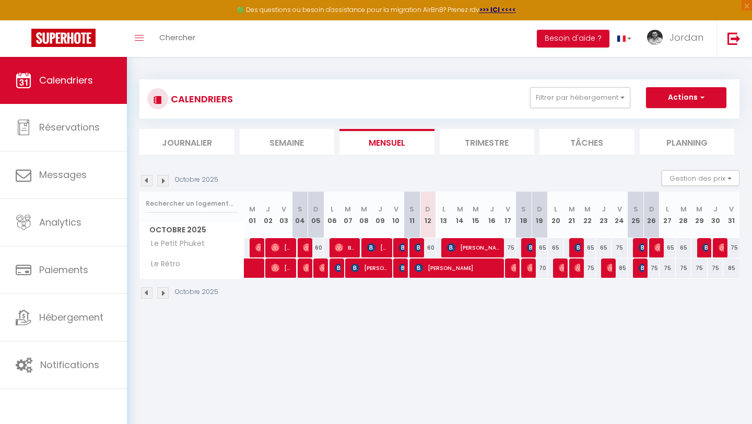
click at [493, 148] on li "Trimestre" at bounding box center [486, 142] width 95 height 26
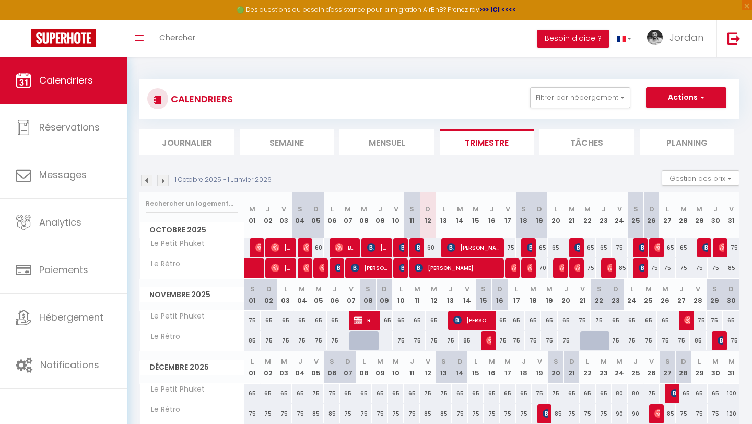
click at [579, 140] on li "Tâches" at bounding box center [586, 142] width 95 height 26
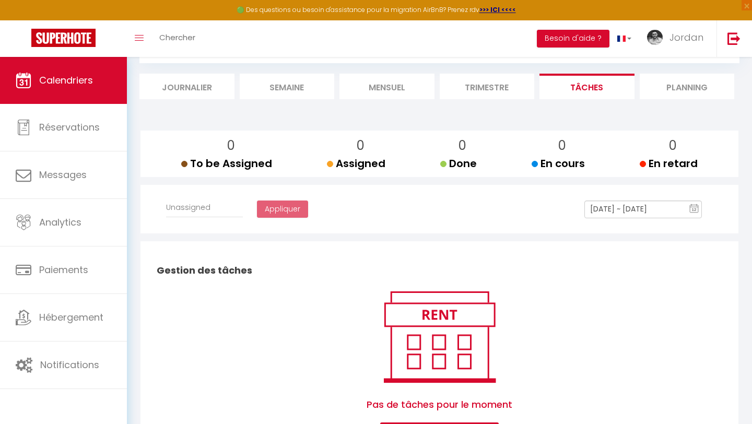
scroll to position [53, 0]
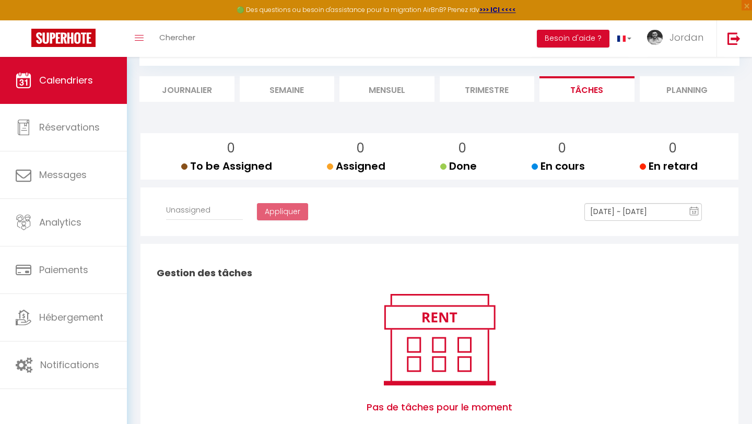
click at [626, 97] on li "Planning" at bounding box center [686, 89] width 95 height 26
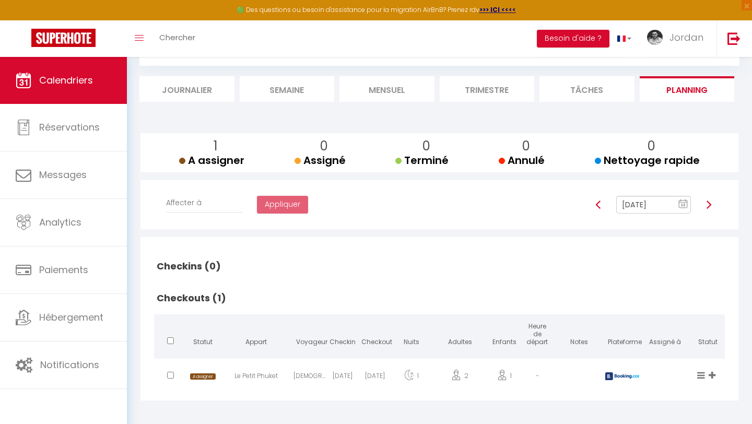
scroll to position [57, 0]
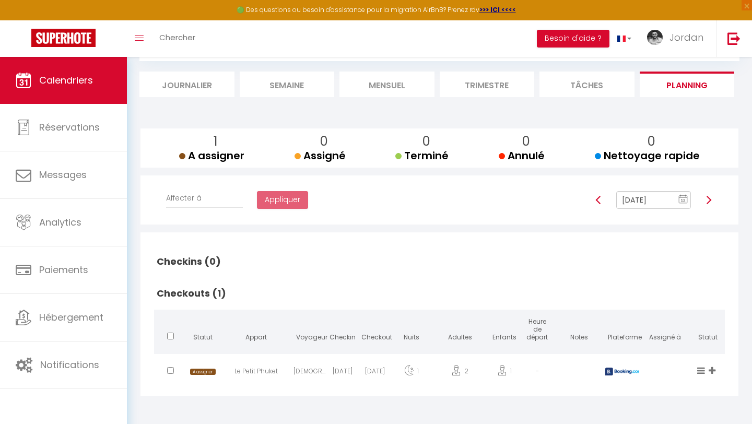
click at [237, 274] on div "Le Petit Phuket" at bounding box center [256, 373] width 74 height 34
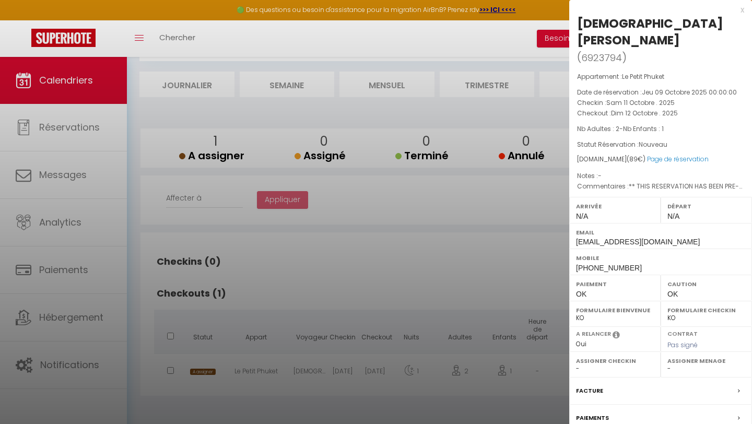
click at [306, 274] on div at bounding box center [376, 212] width 752 height 424
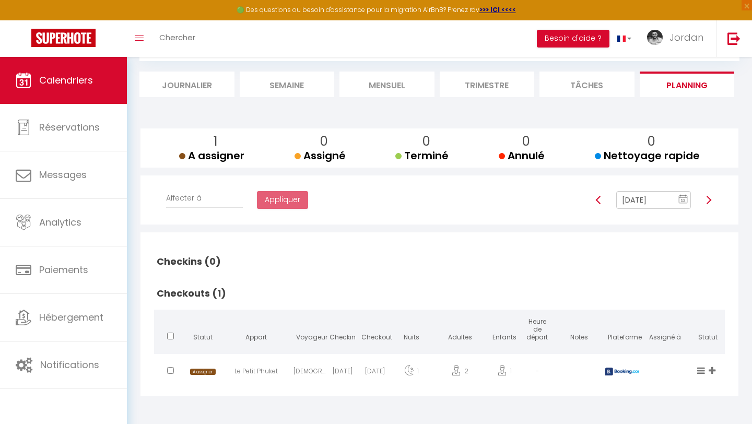
click at [477, 84] on li "Trimestre" at bounding box center [486, 85] width 95 height 26
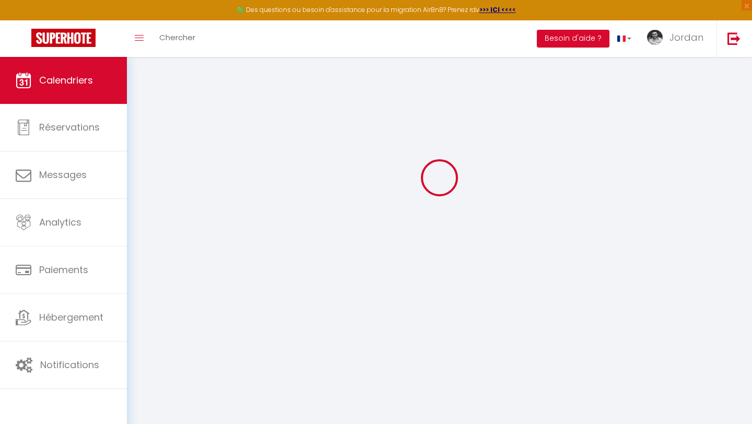
scroll to position [57, 0]
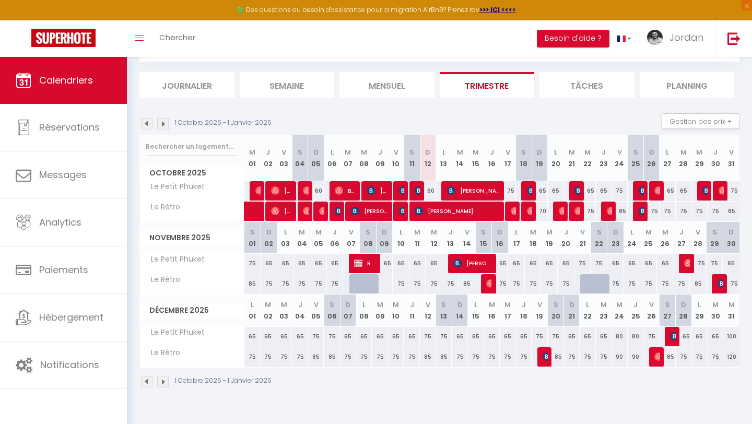
click at [164, 274] on img at bounding box center [162, 381] width 11 height 11
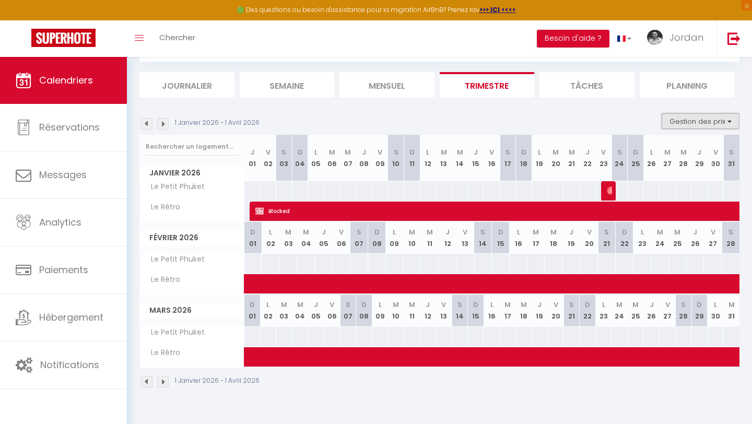
click at [626, 117] on button "Gestion des prix" at bounding box center [700, 121] width 78 height 16
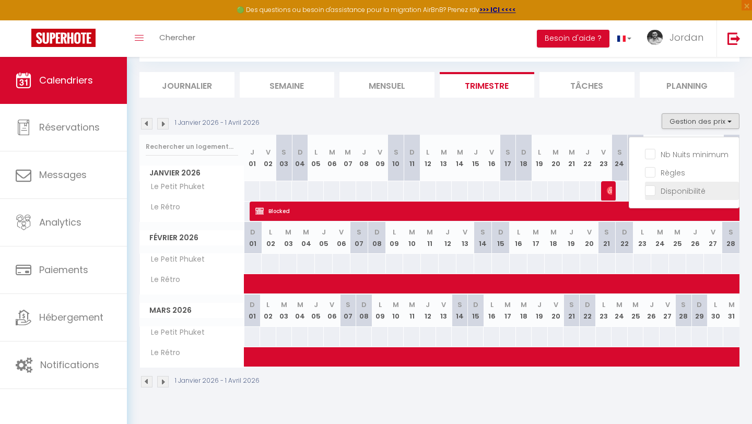
click at [626, 191] on input "Disponibilité" at bounding box center [692, 190] width 94 height 10
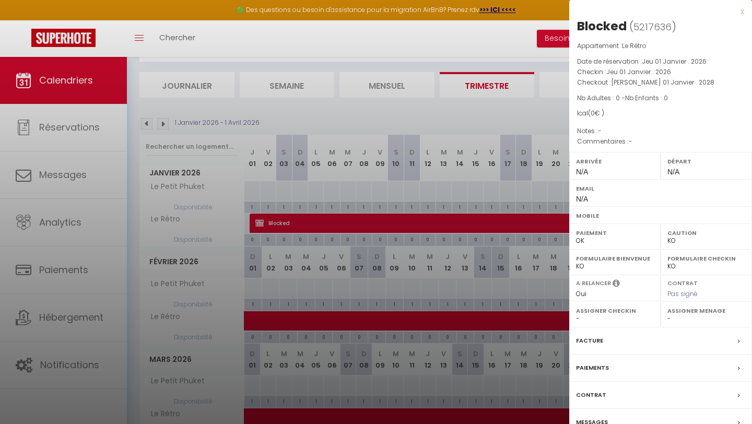
click at [268, 200] on div at bounding box center [376, 212] width 752 height 424
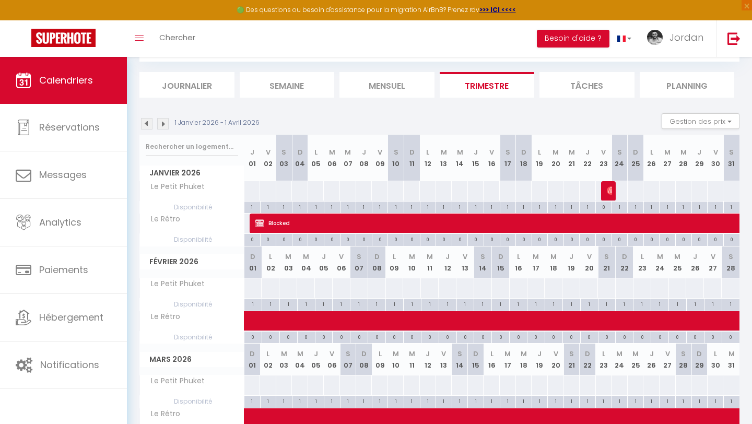
click at [254, 241] on div "0" at bounding box center [252, 239] width 16 height 10
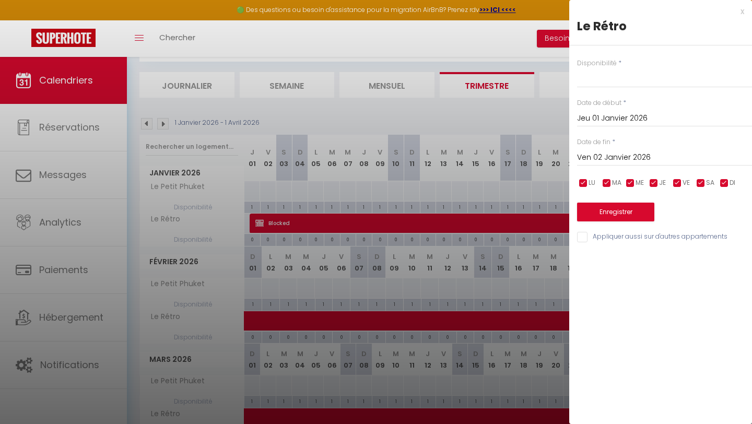
click at [626, 156] on input "Ven 02 Janvier 2026" at bounding box center [664, 158] width 175 height 14
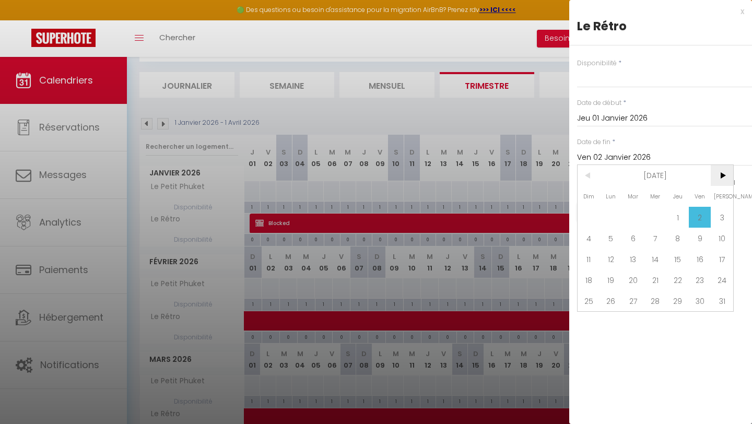
click at [626, 182] on span ">" at bounding box center [721, 175] width 22 height 21
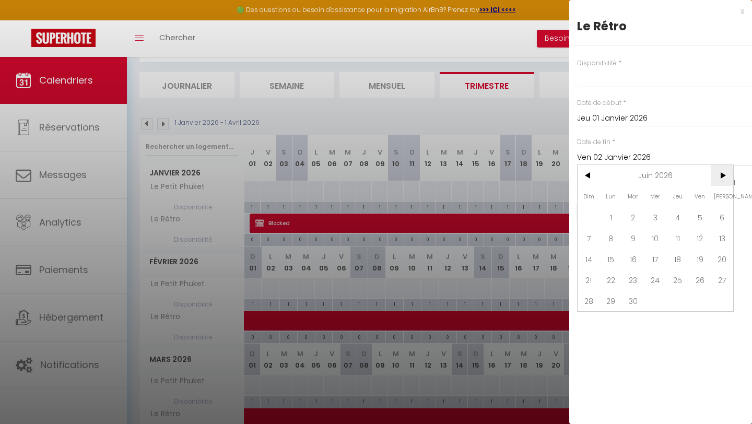
click at [626, 182] on span ">" at bounding box center [721, 175] width 22 height 21
click at [588, 178] on span "<" at bounding box center [588, 175] width 22 height 21
click at [594, 169] on span "<" at bounding box center [588, 175] width 22 height 21
click at [626, 274] on span "30" at bounding box center [677, 300] width 22 height 21
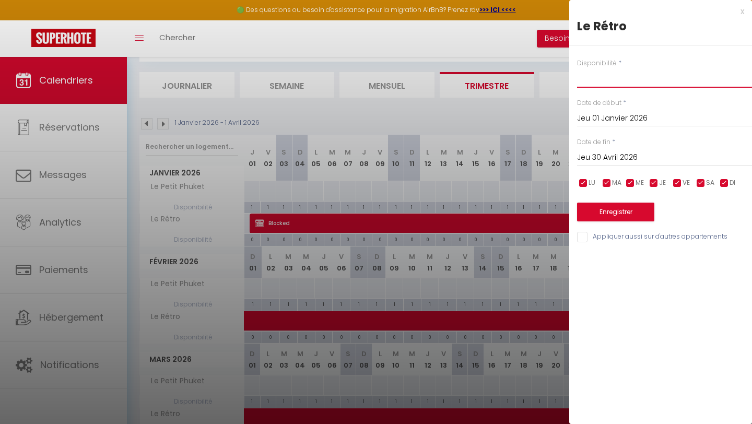
click at [626, 76] on select "Disponible Indisponible" at bounding box center [664, 78] width 175 height 20
click at [577, 68] on select "Disponible Indisponible" at bounding box center [664, 78] width 175 height 20
click at [621, 237] on input "Appliquer aussi sur d'autres appartements" at bounding box center [664, 237] width 175 height 10
click at [617, 211] on button "Enregistrer" at bounding box center [615, 212] width 77 height 19
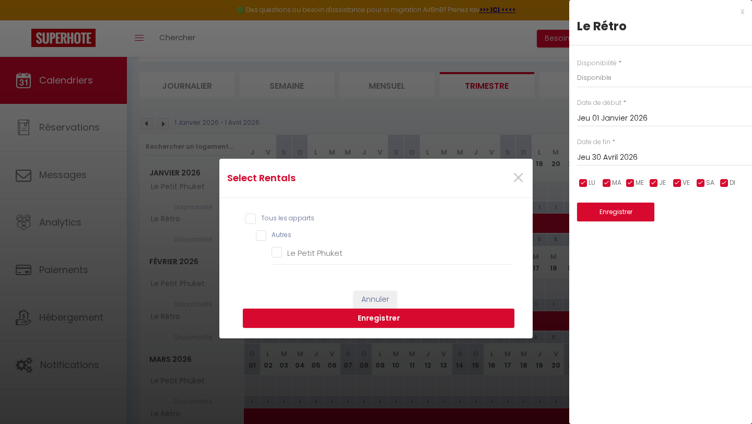
click at [257, 212] on div "Tous les apparts Autres Le Petit Phuket" at bounding box center [375, 239] width 271 height 62
click at [253, 215] on input "Tous les apparts" at bounding box center [378, 218] width 266 height 10
click at [371, 274] on button "Enregistrer" at bounding box center [378, 318] width 271 height 20
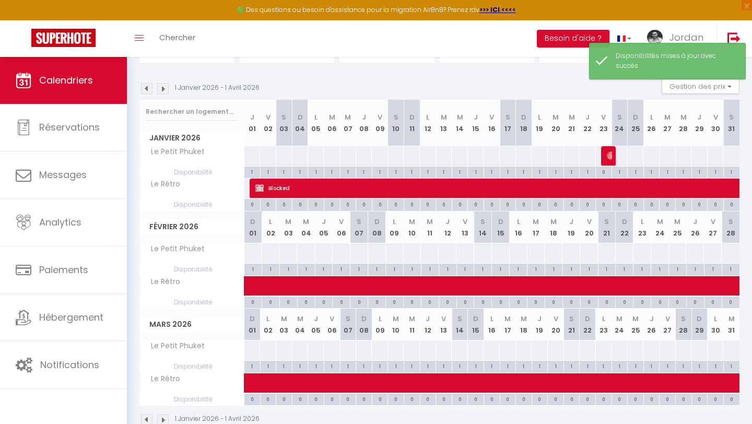
scroll to position [117, 0]
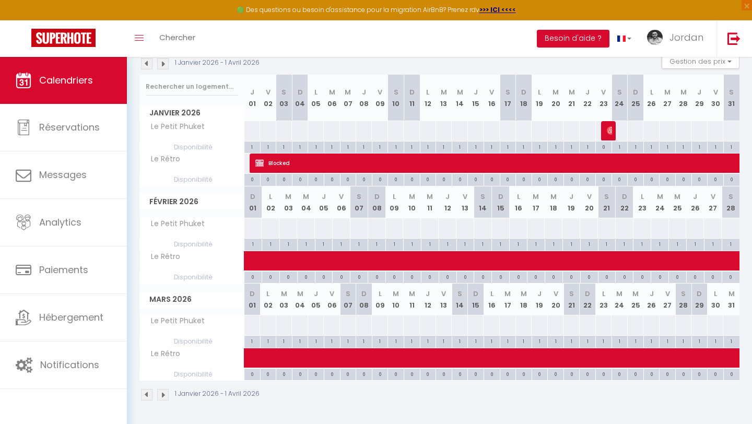
click at [442, 174] on div "0" at bounding box center [444, 179] width 16 height 10
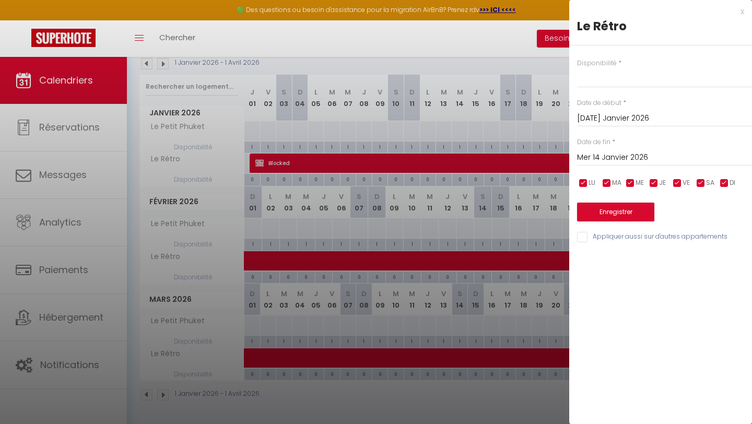
click at [444, 168] on div at bounding box center [376, 212] width 752 height 424
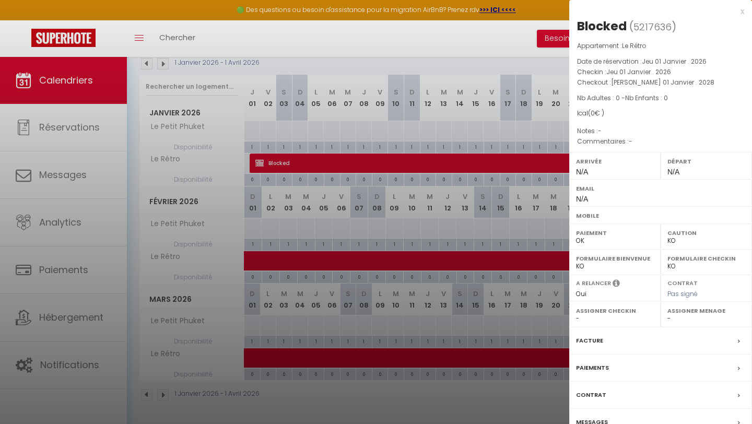
click at [381, 205] on div at bounding box center [376, 212] width 752 height 424
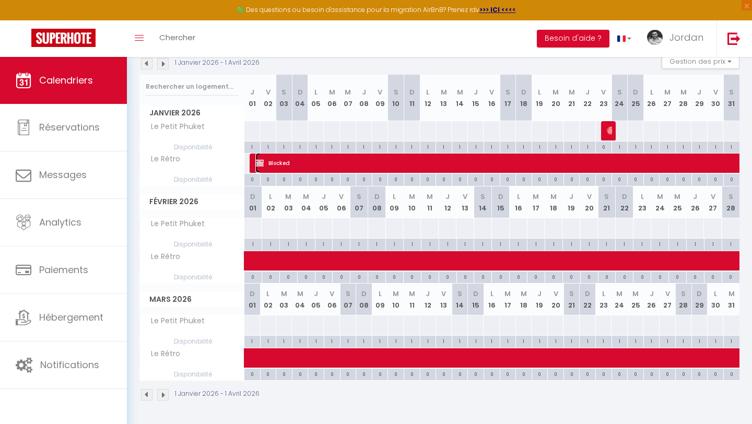
click at [262, 161] on img at bounding box center [259, 163] width 8 height 8
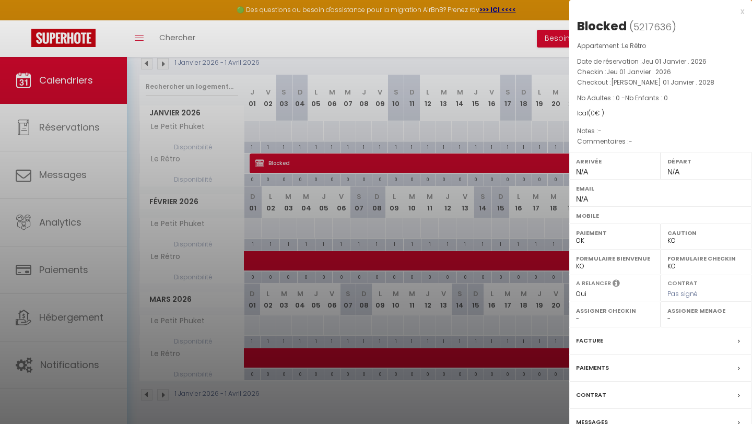
click at [239, 163] on div at bounding box center [376, 212] width 752 height 424
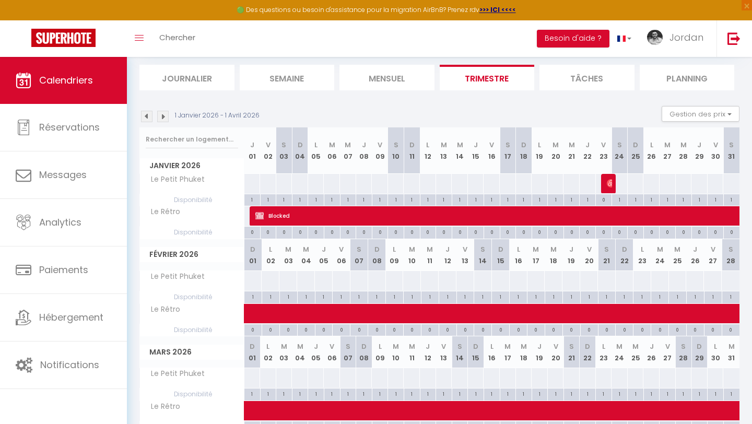
scroll to position [0, 0]
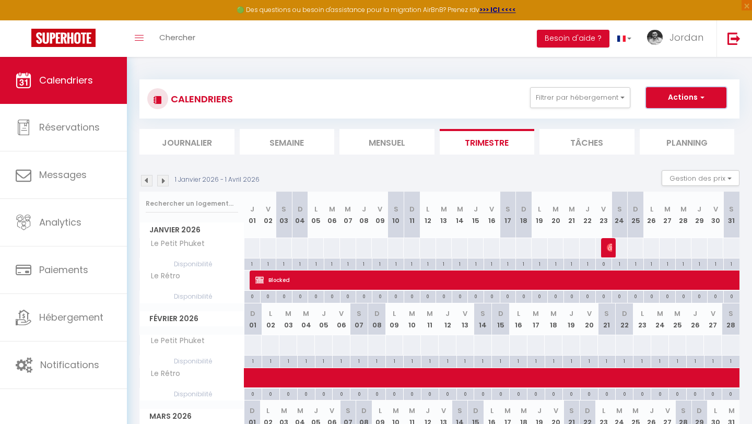
click at [626, 97] on button "Actions" at bounding box center [686, 97] width 80 height 21
click at [626, 152] on link "Importer les réservations" at bounding box center [674, 153] width 91 height 16
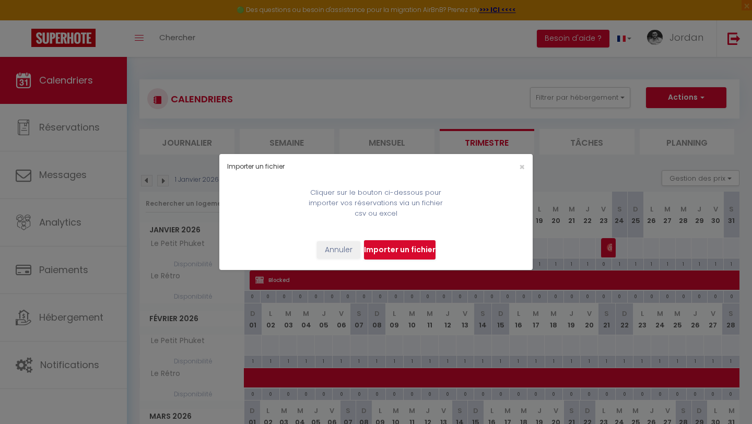
click at [525, 166] on div "×" at bounding box center [479, 167] width 104 height 10
click at [520, 165] on span "×" at bounding box center [522, 166] width 6 height 13
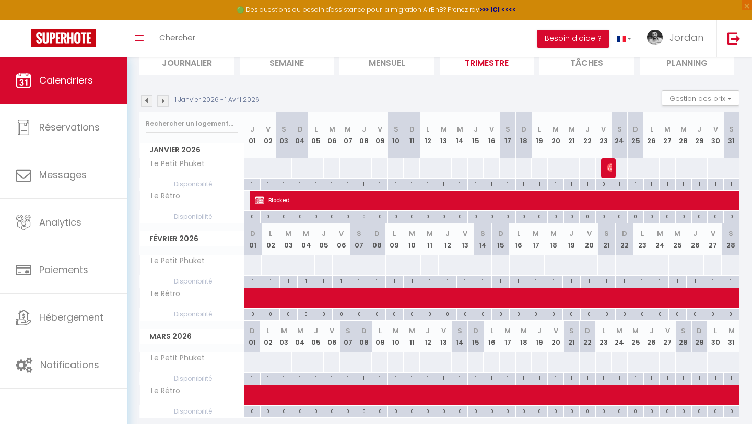
scroll to position [72, 0]
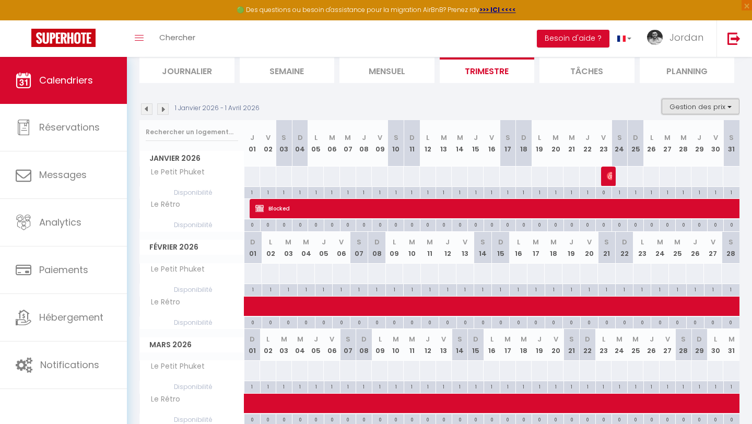
click at [626, 108] on button "Gestion des prix" at bounding box center [700, 107] width 78 height 16
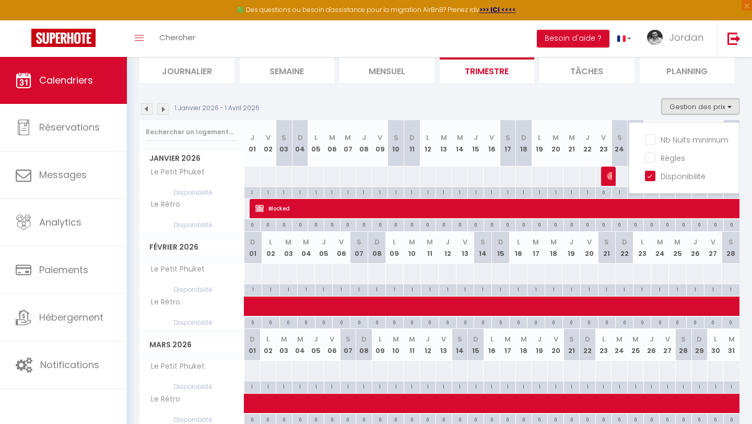
click at [626, 112] on button "Gestion des prix" at bounding box center [700, 107] width 78 height 16
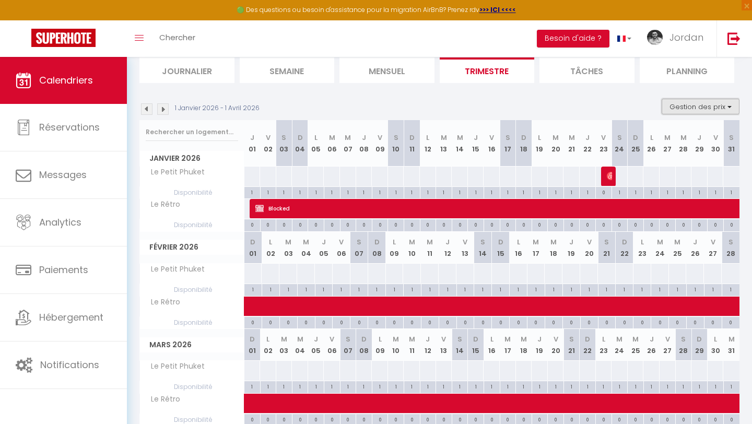
click at [626, 112] on button "Gestion des prix" at bounding box center [700, 107] width 78 height 16
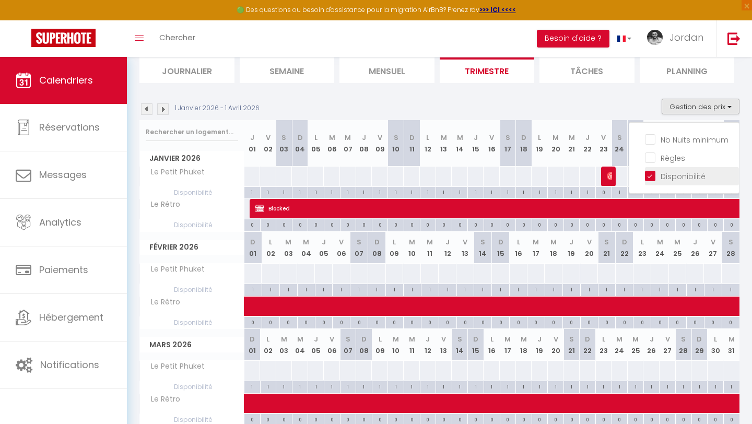
click at [626, 179] on input "Disponibilité" at bounding box center [692, 175] width 94 height 10
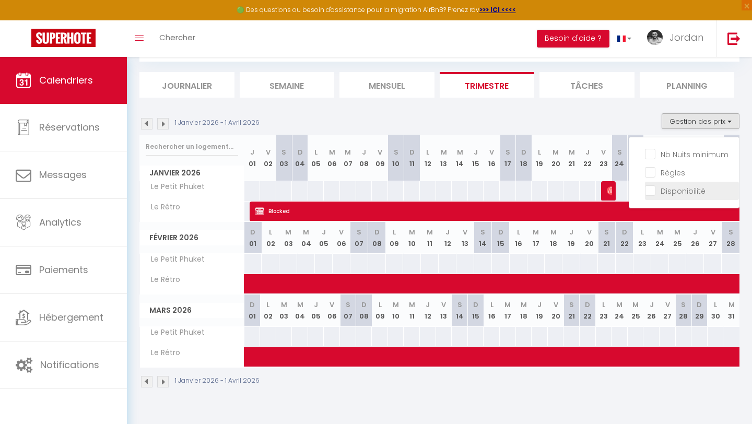
scroll to position [57, 0]
click at [626, 190] on input "Disponibilité" at bounding box center [692, 190] width 94 height 10
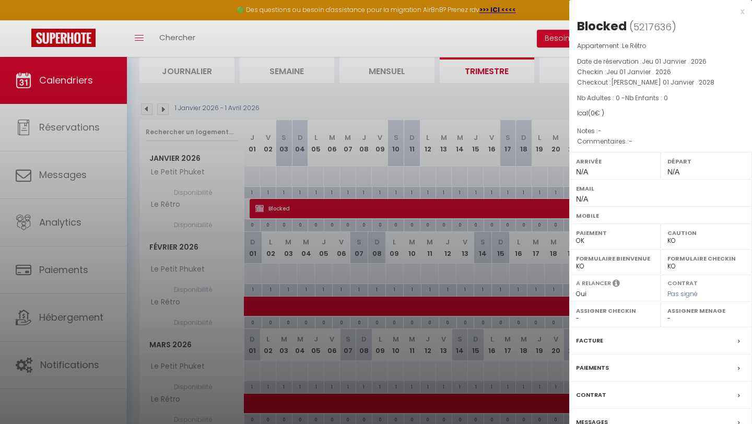
click at [516, 210] on div at bounding box center [376, 212] width 752 height 424
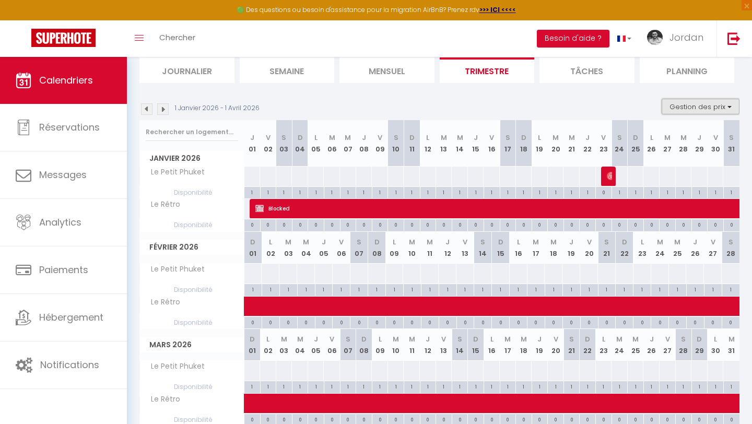
click at [626, 108] on button "Gestion des prix" at bounding box center [700, 107] width 78 height 16
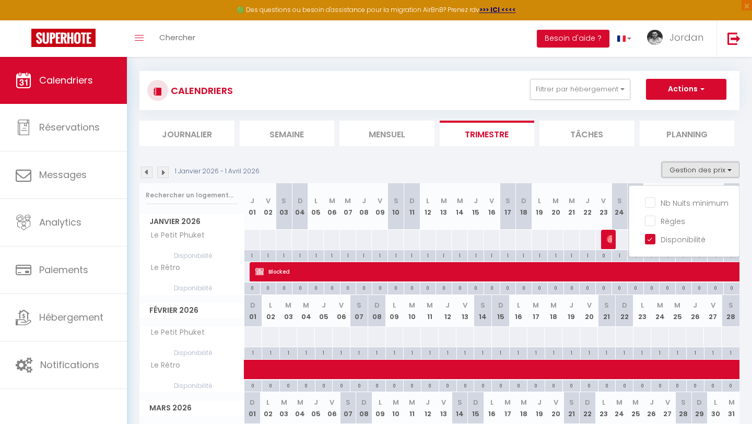
scroll to position [0, 0]
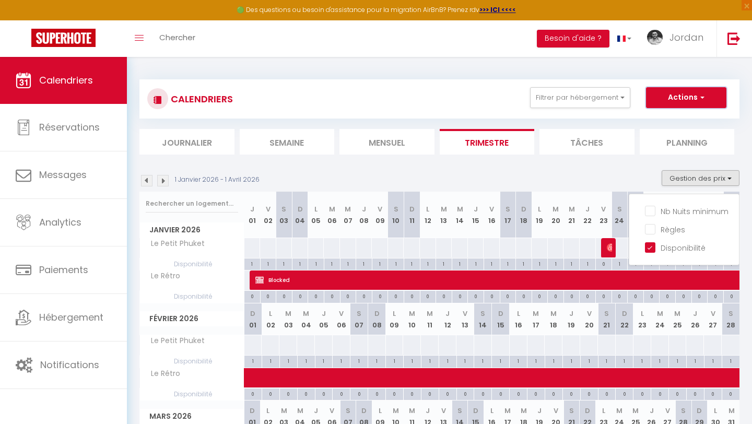
click at [626, 90] on button "Actions" at bounding box center [686, 97] width 80 height 21
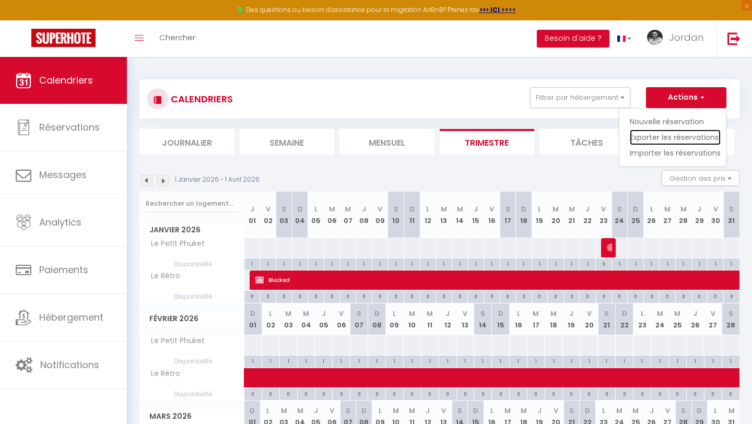
click at [626, 134] on link "Exporter les réservations" at bounding box center [674, 137] width 91 height 16
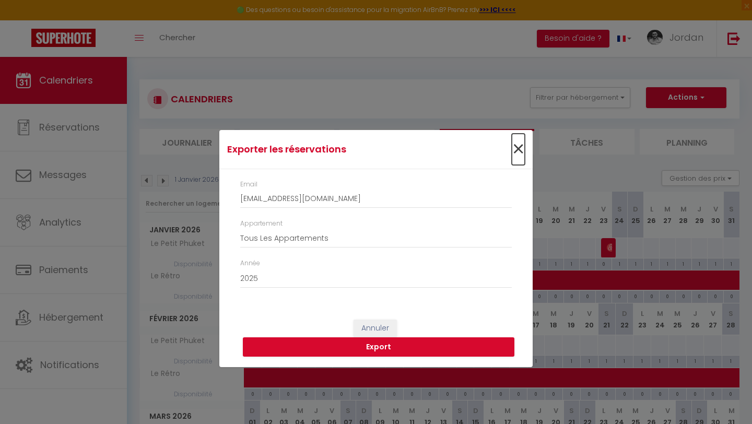
click at [514, 145] on span "×" at bounding box center [518, 149] width 13 height 31
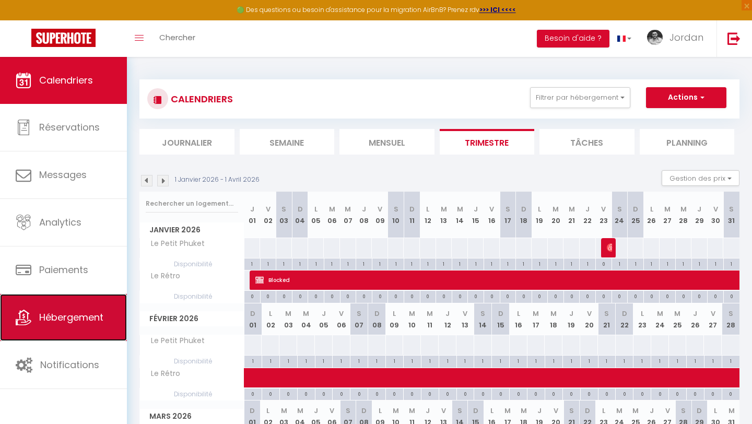
click at [75, 274] on link "Hébergement" at bounding box center [63, 317] width 127 height 47
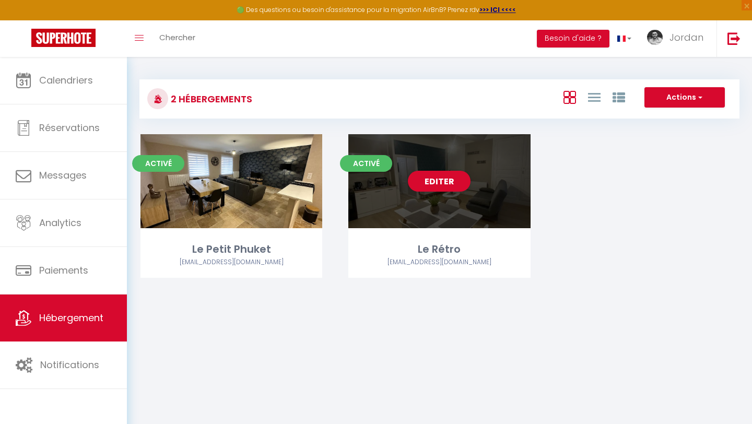
click at [458, 220] on div "Editer" at bounding box center [439, 181] width 182 height 94
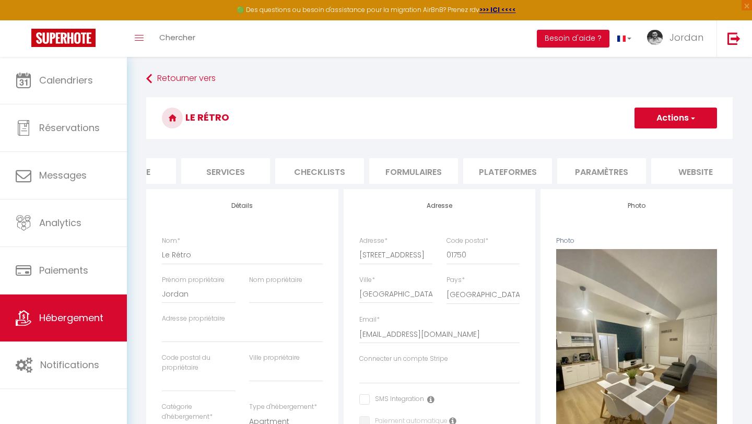
scroll to position [0, 353]
click at [382, 171] on li "Plateformes" at bounding box center [400, 171] width 89 height 26
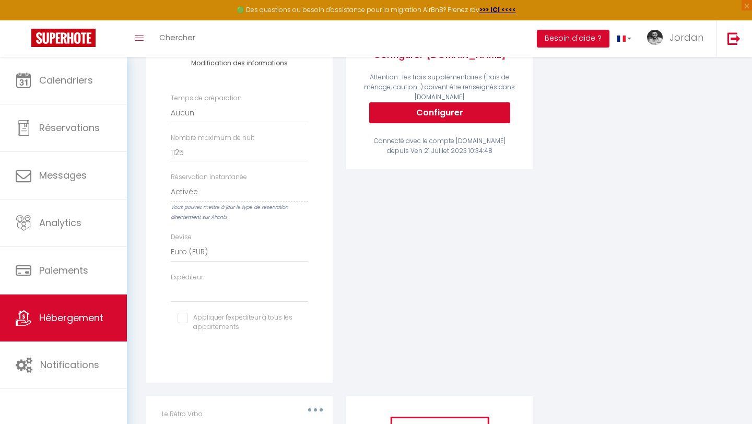
scroll to position [461, 0]
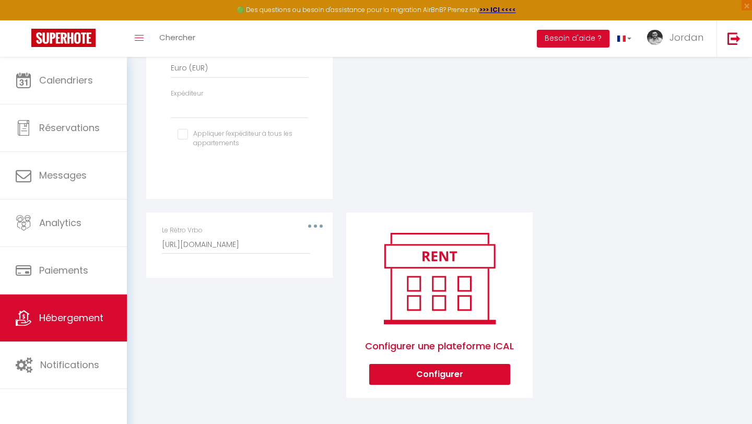
click at [315, 230] on div "Le Rétro Vrbo http://www.vrbo.com/icalendar/954be692f0164cd38157a578c872861a.ic…" at bounding box center [239, 239] width 155 height 29
click at [316, 228] on div "Le Rétro Vrbo http://www.vrbo.com/icalendar/954be692f0164cd38157a578c872861a.ic…" at bounding box center [239, 239] width 155 height 29
click at [316, 223] on button "button" at bounding box center [315, 226] width 29 height 17
click at [307, 254] on button "Editer" at bounding box center [287, 250] width 77 height 18
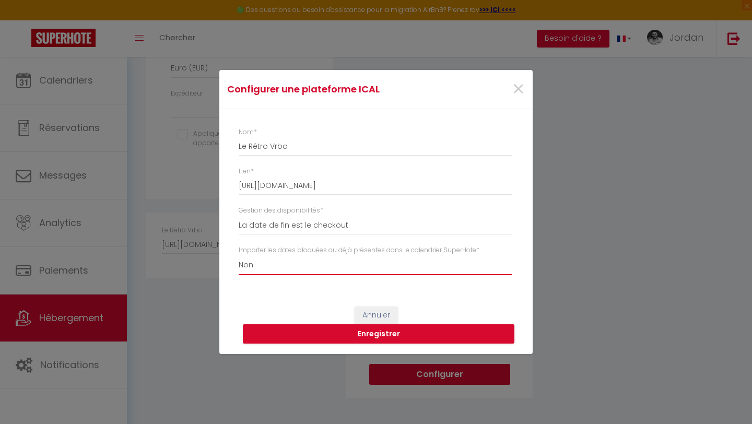
click at [369, 268] on select "Oui Non" at bounding box center [375, 265] width 273 height 20
click at [239, 255] on select "Oui Non" at bounding box center [375, 265] width 273 height 20
click at [421, 274] on button "Enregistrer" at bounding box center [378, 334] width 271 height 20
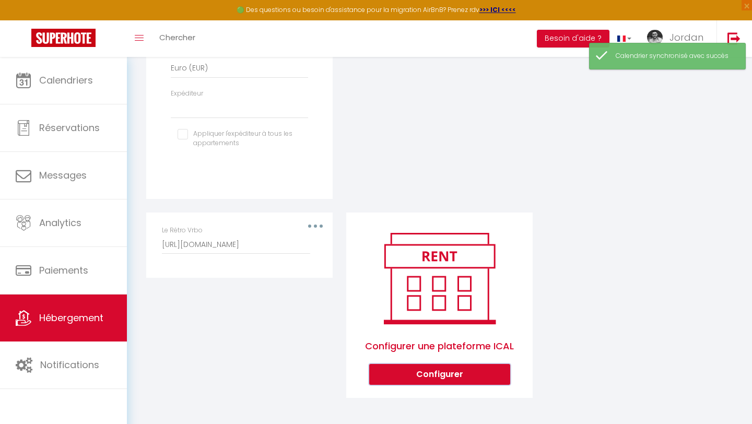
click at [442, 274] on button "Configurer" at bounding box center [439, 374] width 141 height 21
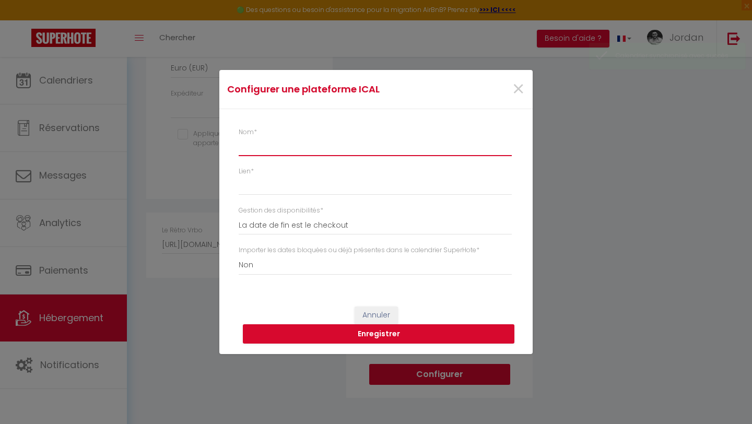
click at [358, 139] on input "Nom *" at bounding box center [375, 146] width 273 height 19
click at [529, 204] on div "Nom * Lien * Gestion des disponibilités * La date de fin est le checkout La dat…" at bounding box center [375, 202] width 313 height 187
click at [514, 96] on span "×" at bounding box center [518, 89] width 13 height 31
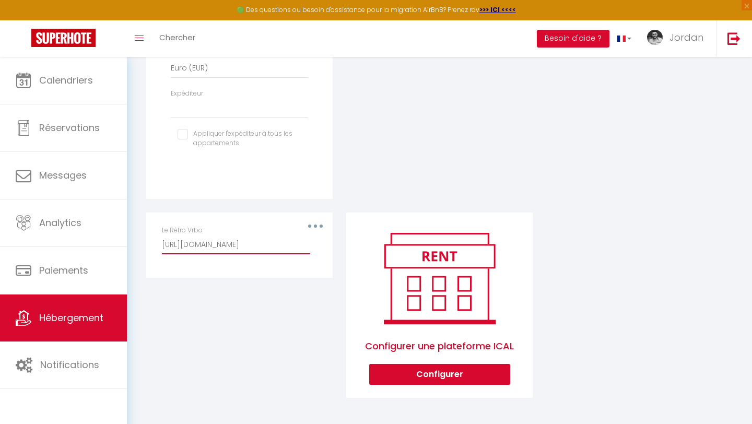
click at [258, 248] on input "http://www.vrbo.com/icalendar/954be692f0164cd38157a578c872861a.ics?nonTentative" at bounding box center [236, 244] width 148 height 19
click at [317, 227] on div "Le Rétro Vrbo http://www.vrbo.com/icalendar/954be692f0164cd38157a578c872861a.ic…" at bounding box center [239, 244] width 169 height 39
click at [315, 224] on button "button" at bounding box center [315, 226] width 29 height 17
click at [300, 263] on button "Supprimer" at bounding box center [287, 268] width 77 height 18
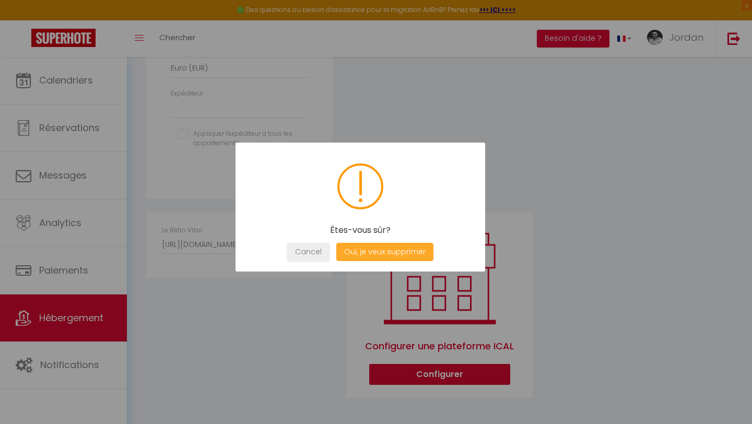
click at [377, 250] on button "Oui, je veux supprimer" at bounding box center [384, 252] width 97 height 18
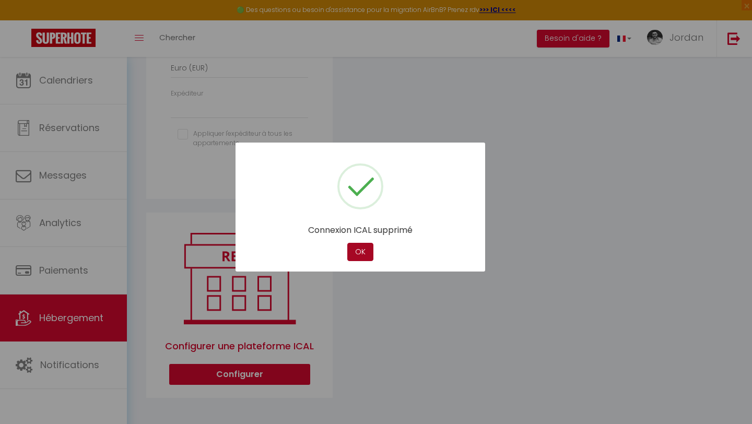
click at [359, 249] on button "OK" at bounding box center [360, 252] width 26 height 18
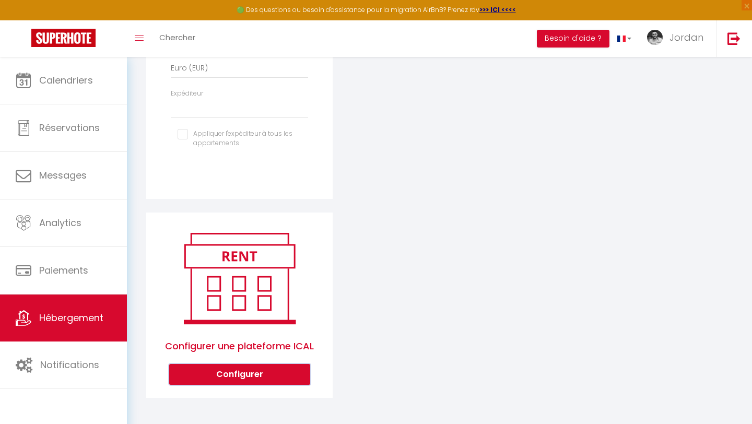
click at [276, 274] on button "Configurer" at bounding box center [239, 374] width 141 height 21
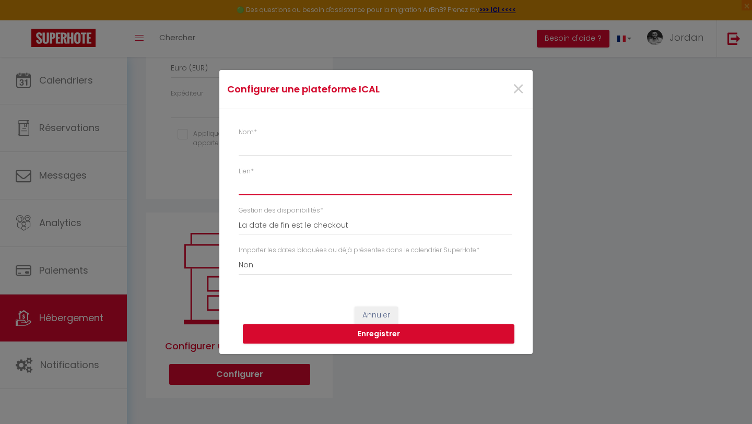
click at [332, 184] on input "Lien *" at bounding box center [375, 185] width 273 height 19
paste input "http://www.vrbo.com/icalendar/954be692f0164cd38157a578c872861a.ics?nonTentative"
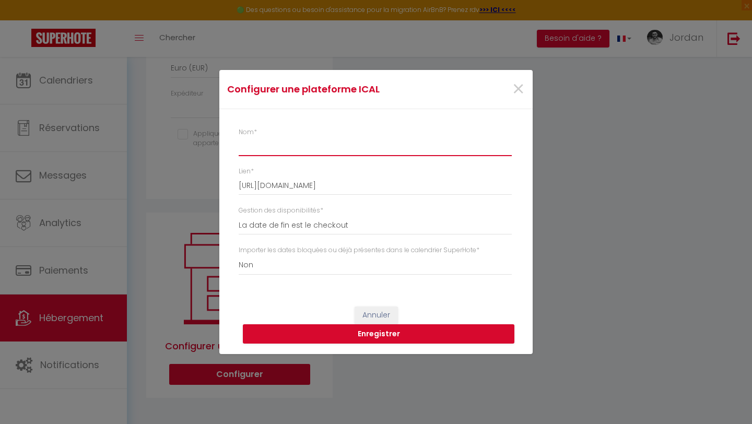
scroll to position [0, 0]
click at [322, 155] on input "Nom *" at bounding box center [375, 146] width 273 height 19
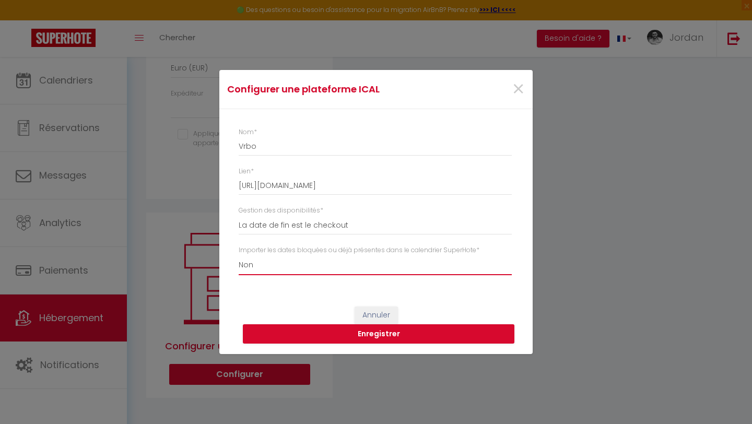
click at [349, 265] on select "Oui Non" at bounding box center [375, 265] width 273 height 20
click at [239, 255] on select "Oui Non" at bounding box center [375, 265] width 273 height 20
click at [374, 274] on button "Enregistrer" at bounding box center [378, 334] width 271 height 20
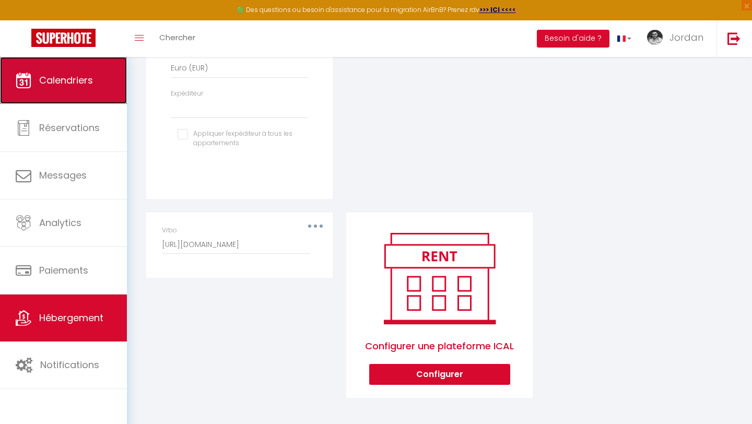
click at [107, 99] on link "Calendriers" at bounding box center [63, 80] width 127 height 47
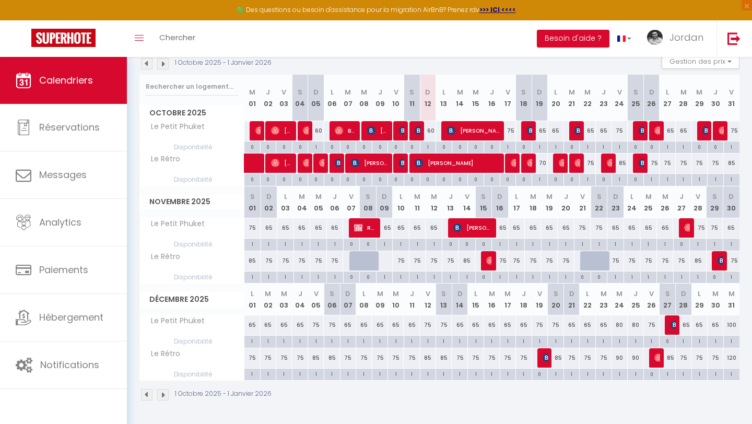
scroll to position [109, 0]
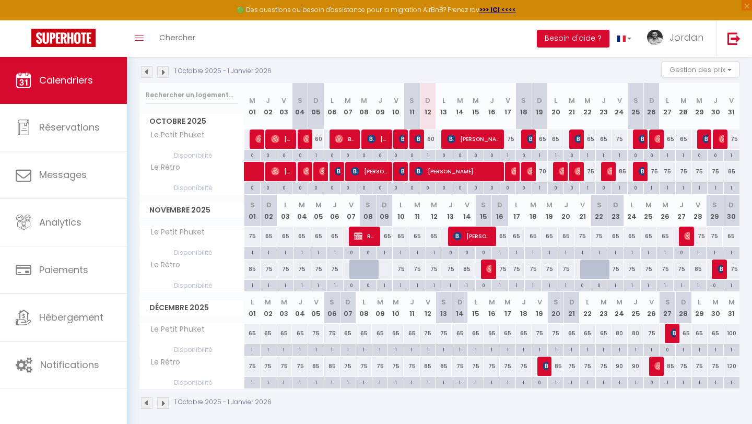
click at [162, 72] on img at bounding box center [162, 71] width 11 height 11
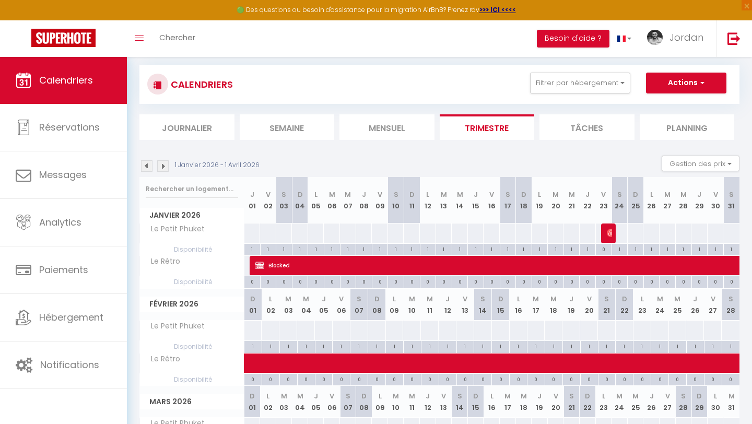
scroll to position [0, 0]
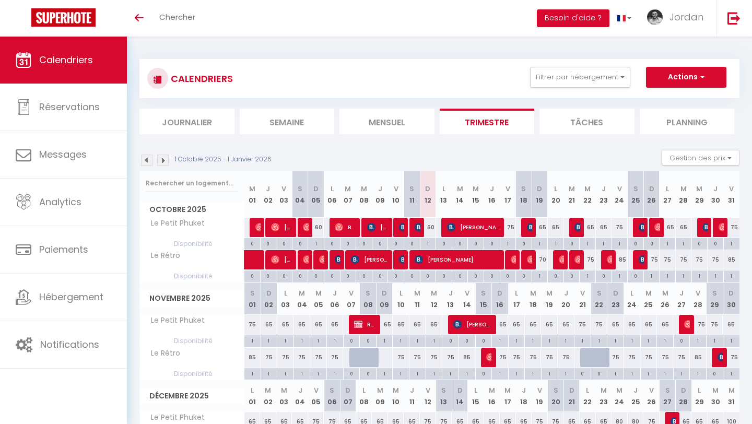
scroll to position [97, 0]
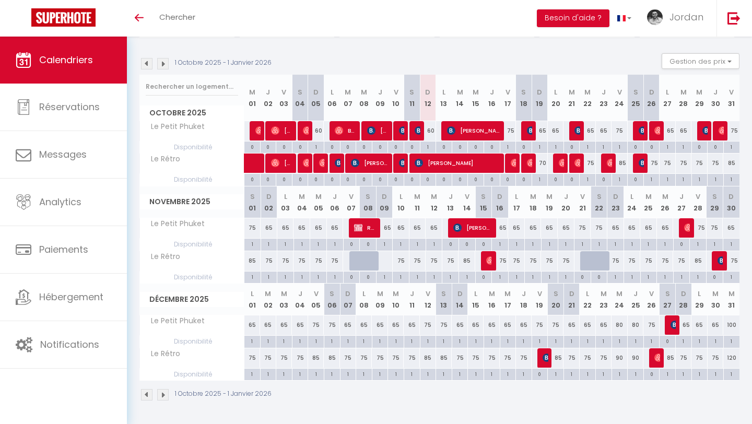
click at [161, 64] on img at bounding box center [162, 63] width 11 height 11
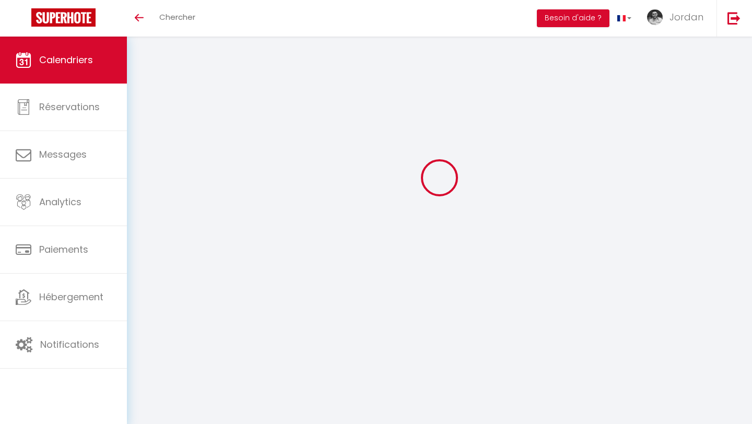
select select
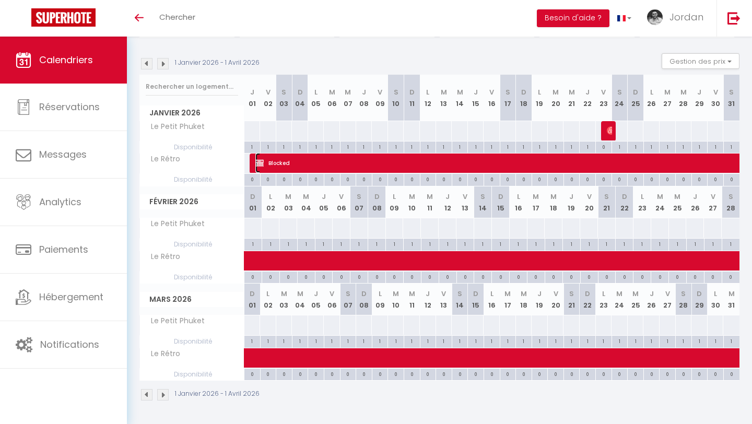
select select "OK"
select select "KO"
select select "0"
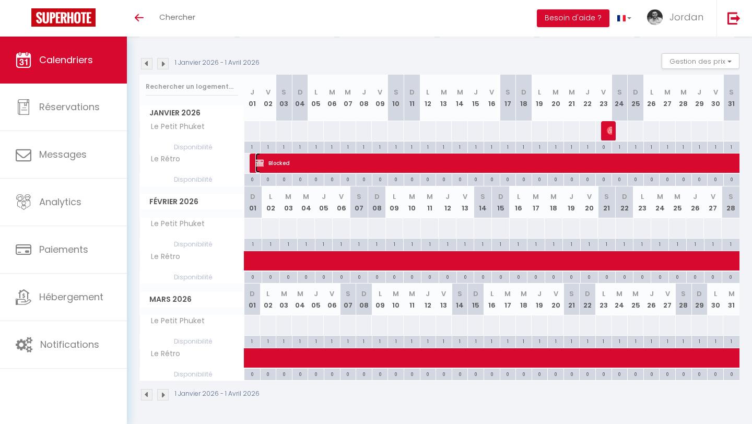
select select "1"
select select
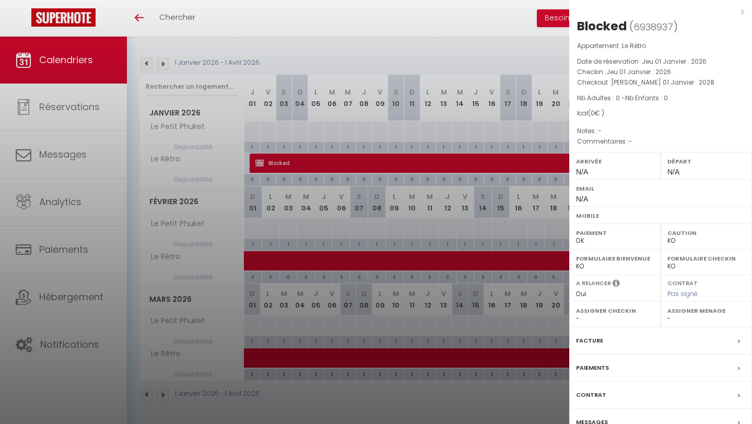
click at [243, 137] on div at bounding box center [376, 212] width 752 height 424
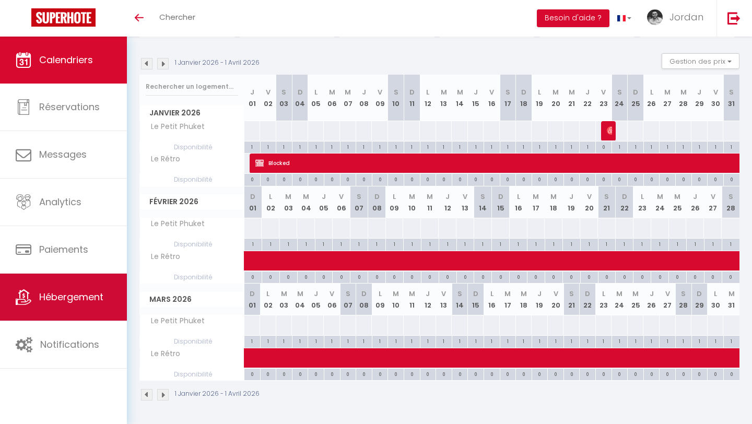
click at [97, 294] on span "Hébergement" at bounding box center [71, 296] width 64 height 13
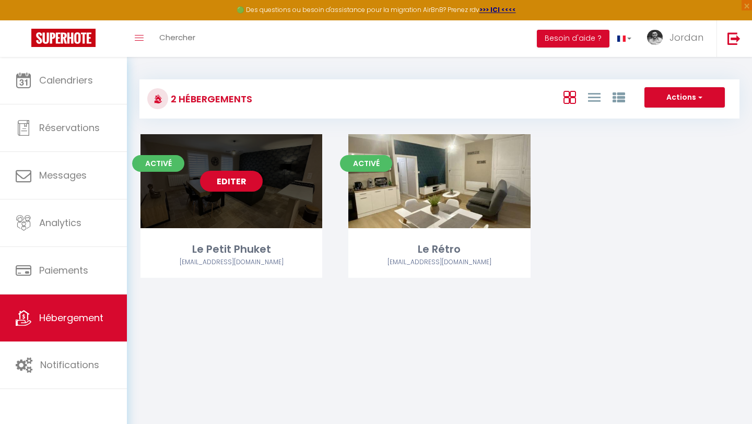
click at [276, 211] on div "Editer" at bounding box center [231, 181] width 182 height 94
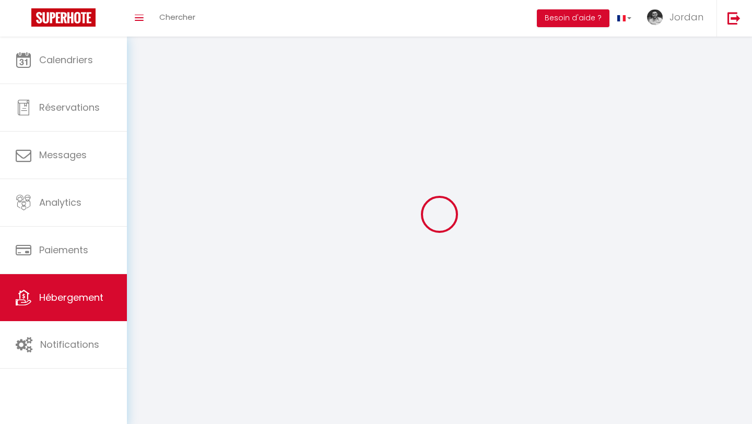
select select "28"
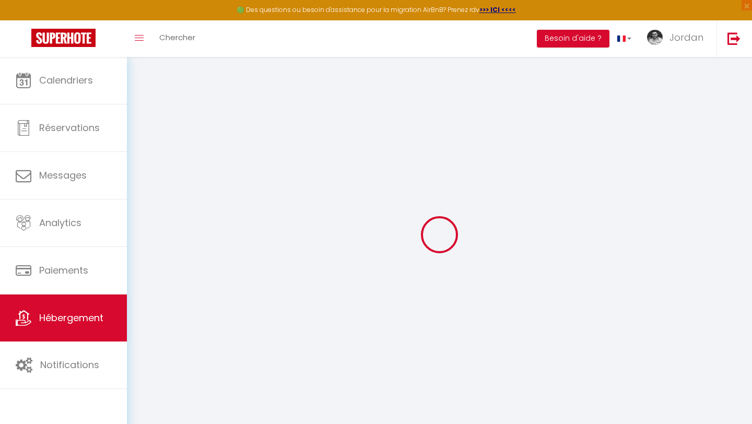
select select
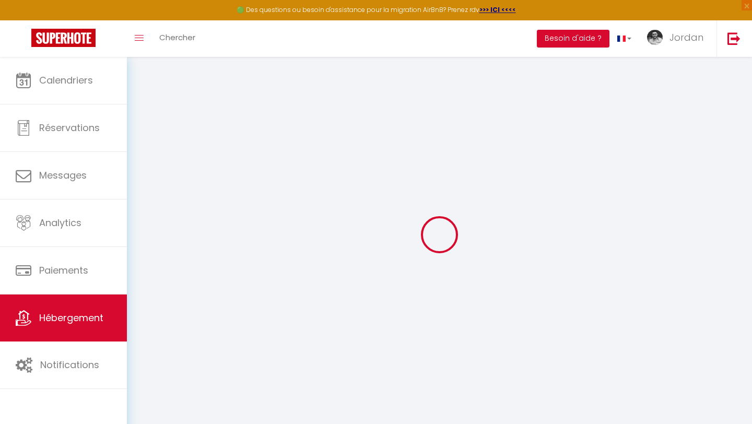
select select
checkbox input "false"
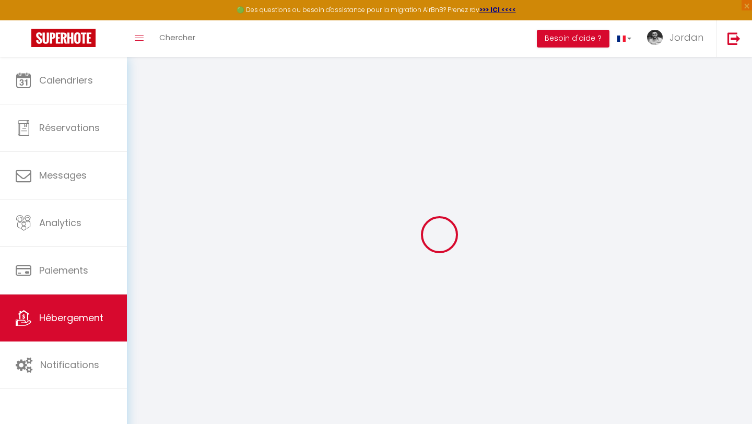
select select
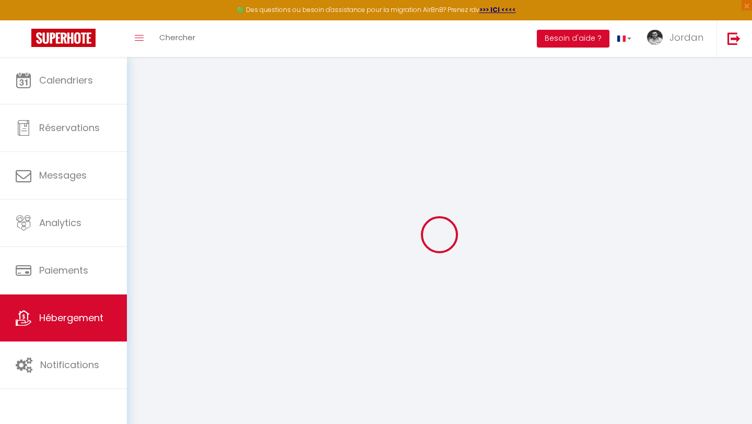
select select
checkbox input "false"
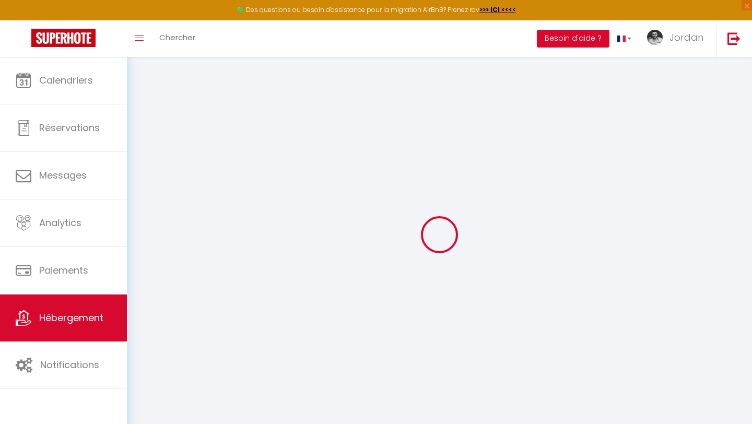
checkbox input "false"
select select
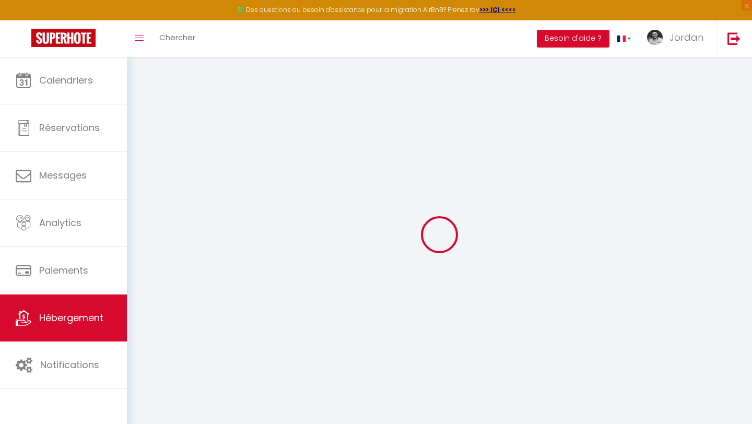
select select
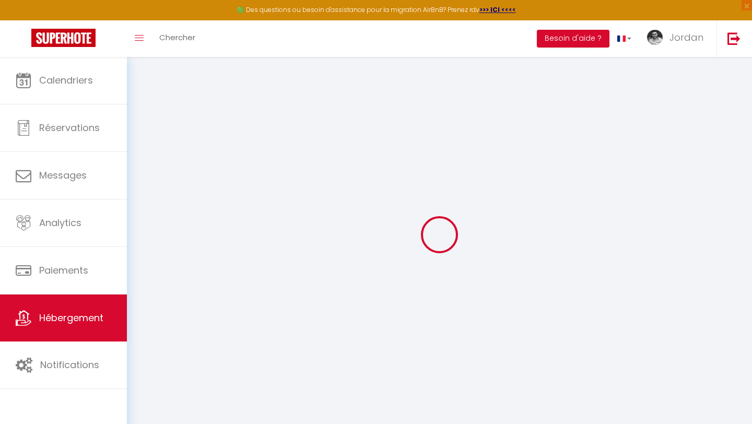
checkbox input "false"
select select
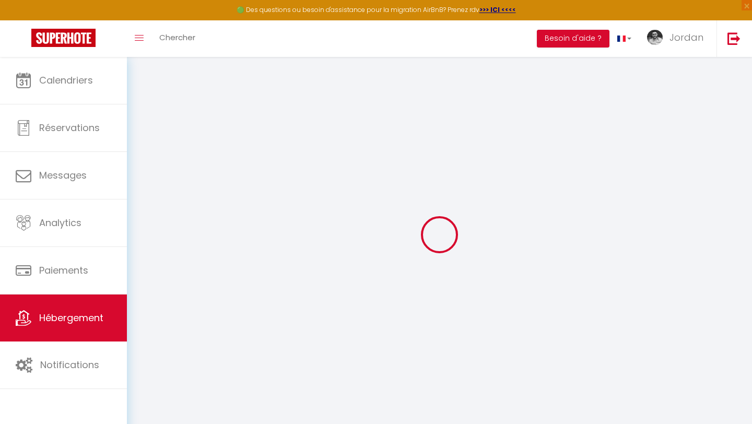
select select
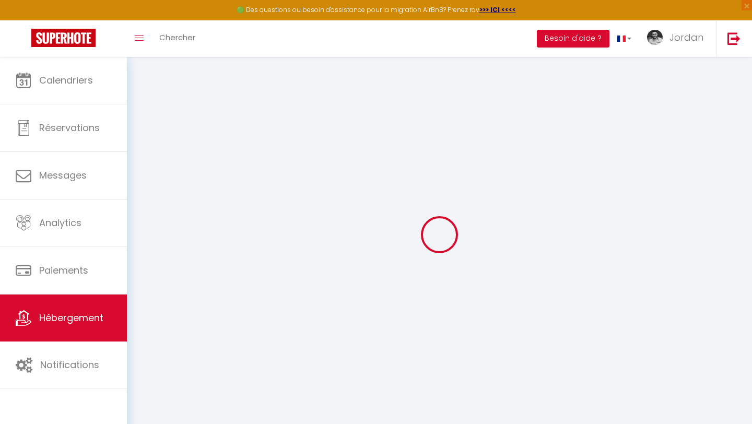
select select
checkbox input "false"
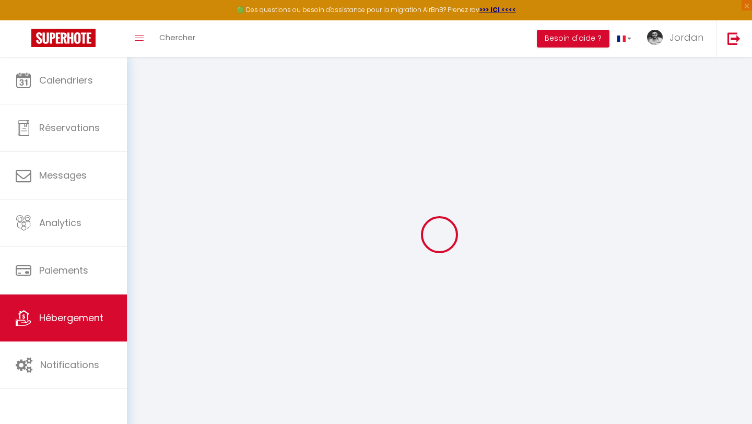
checkbox input "false"
select select
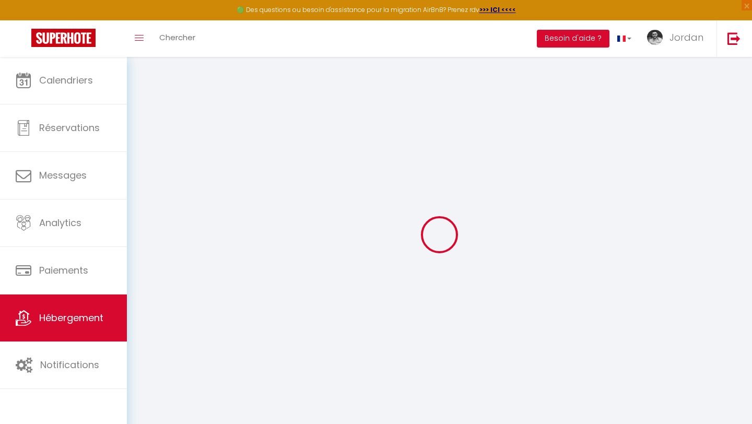
select select
checkbox input "false"
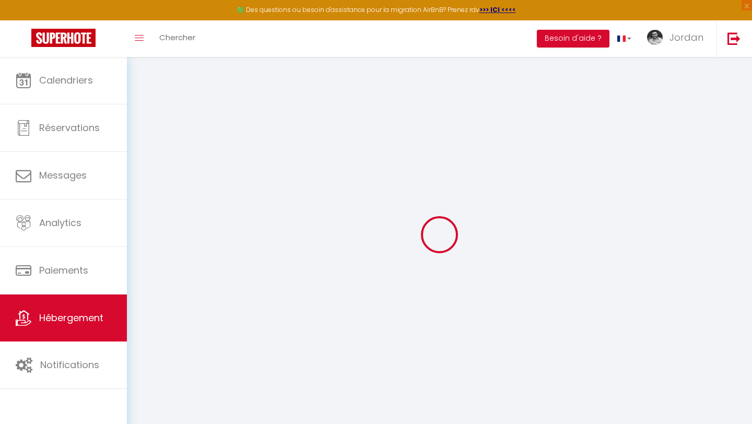
checkbox input "false"
select select
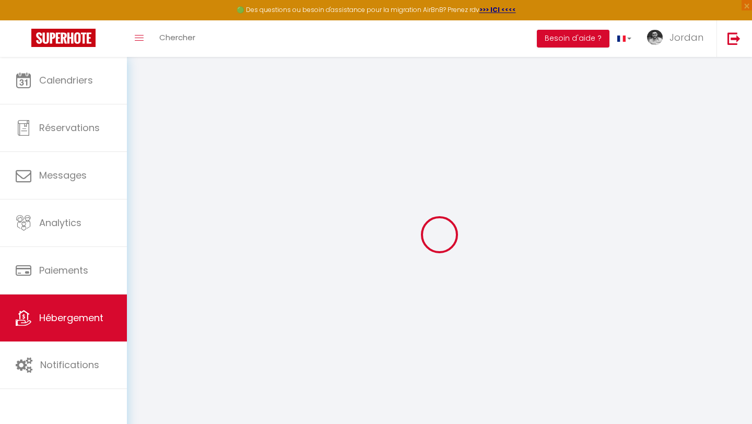
type input "Le Petit Phuket"
type input "Jordan"
type input "60"
type input "5.5"
type input "4"
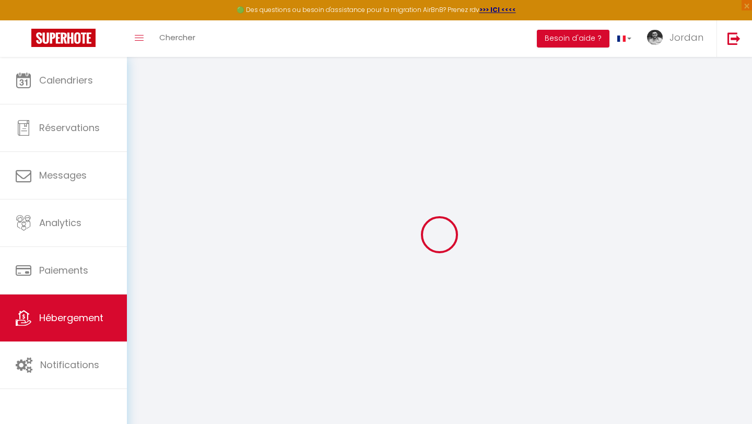
type input "250"
select select
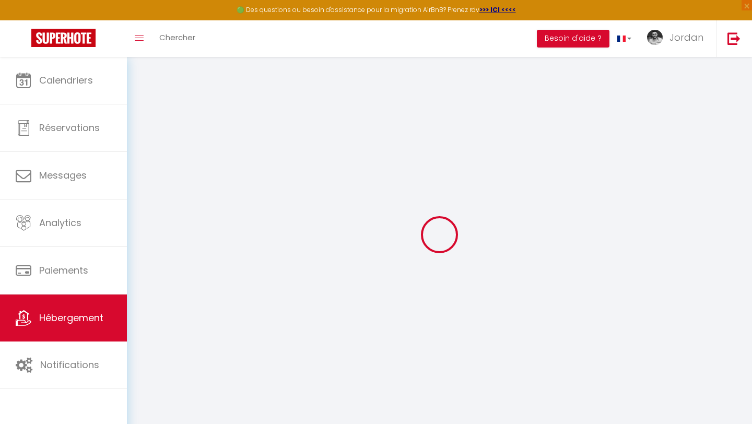
select select
type input "[STREET_ADDRESS]"
type input "01750"
type input "[GEOGRAPHIC_DATA]"
type input "[EMAIL_ADDRESS][DOMAIN_NAME]"
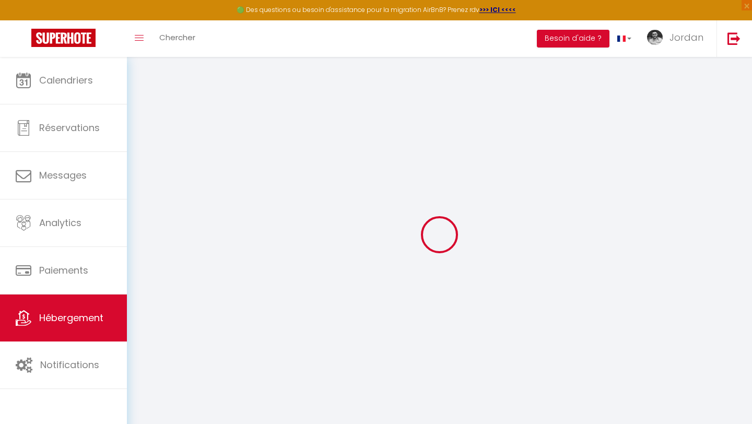
select select
checkbox input "false"
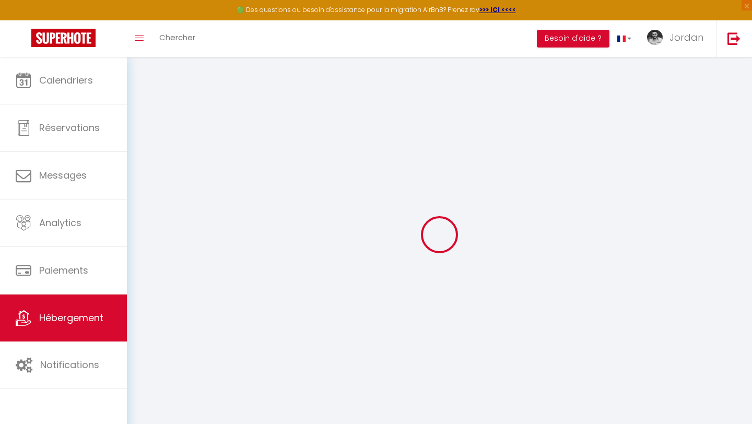
radio input "true"
type input "0"
type input "7"
type input "0"
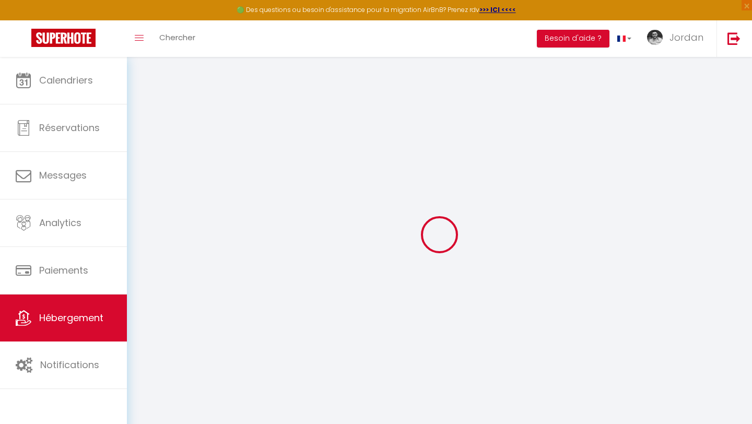
type input "0"
select select "+ 17 %"
select select "+ 65 %"
select select "+ 10 %"
select select
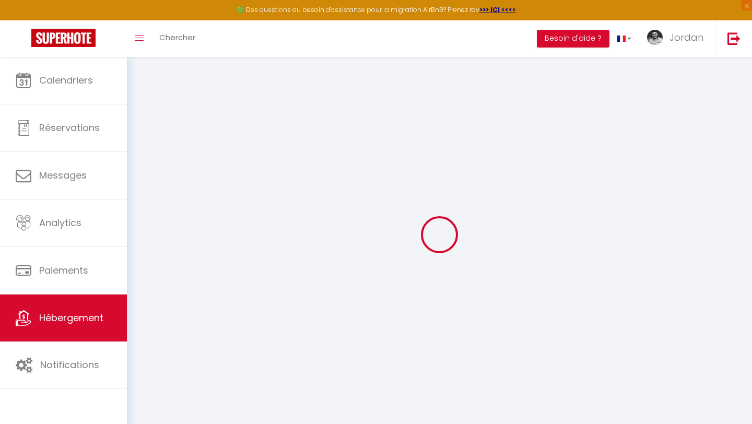
select select
checkbox input "false"
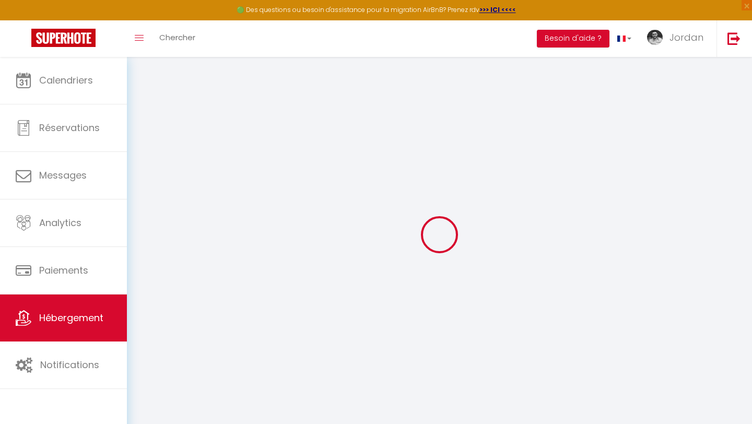
select select "EUR"
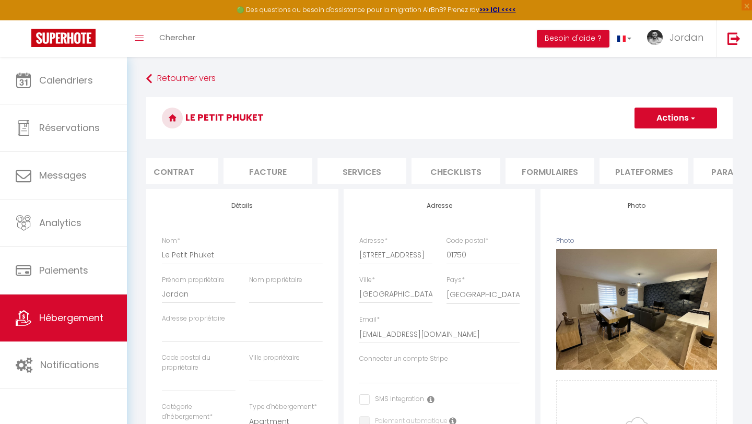
scroll to position [0, 353]
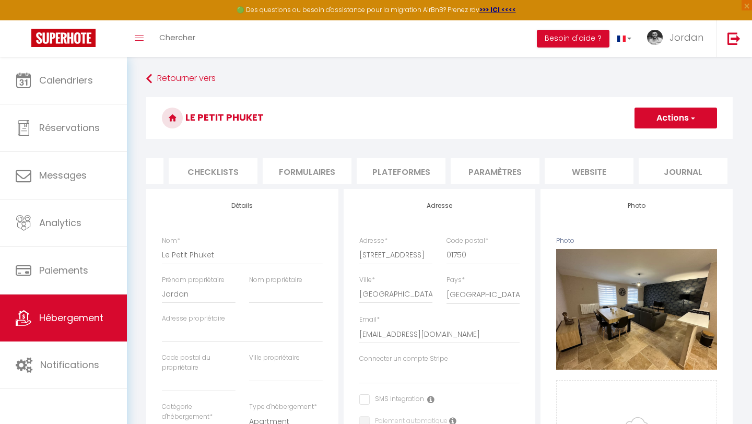
click at [390, 164] on li "Plateformes" at bounding box center [400, 171] width 89 height 26
select select
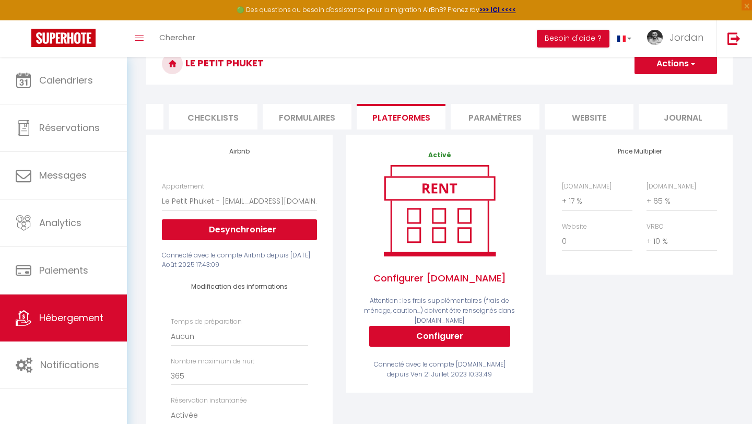
scroll to position [237, 0]
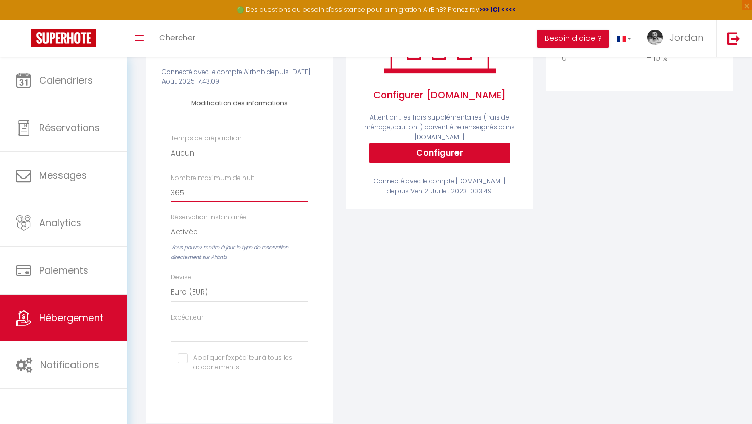
type input "366"
select select
click at [303, 190] on input "366" at bounding box center [239, 192] width 137 height 19
type input "367"
select select
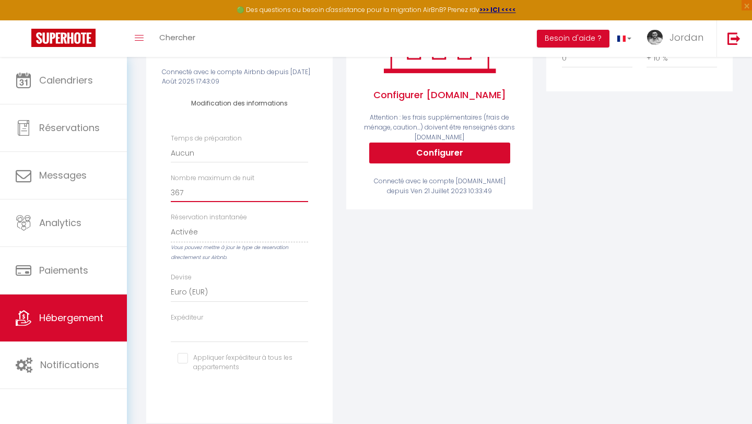
click at [303, 190] on input "367" at bounding box center [239, 192] width 137 height 19
type input "368"
select select
click at [303, 190] on input "368" at bounding box center [239, 192] width 137 height 19
type input "36"
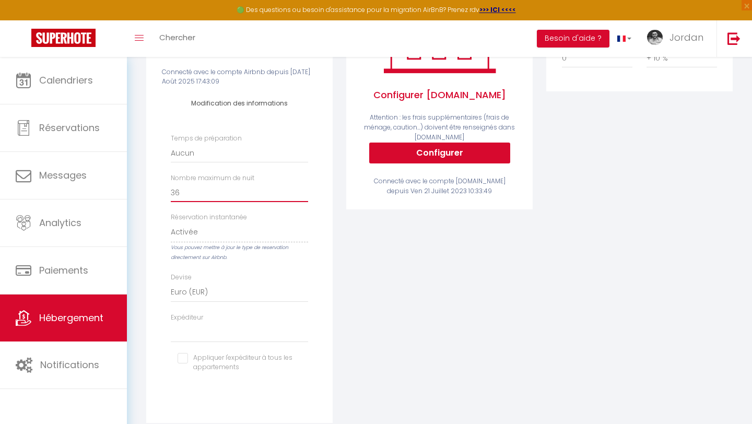
select select
type input "3"
select select
type input "1"
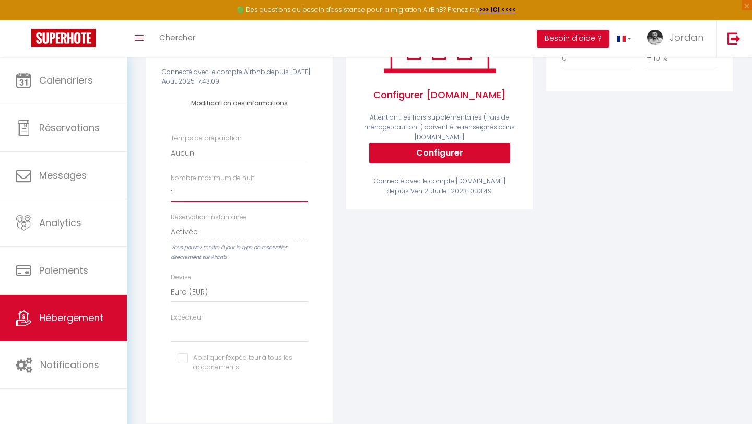
select select
type input "11"
select select
type input "112"
select select
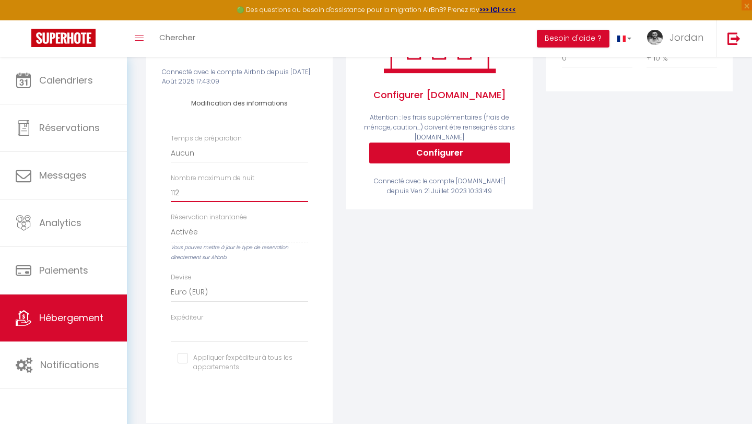
type input "1125"
select select
type input "1125"
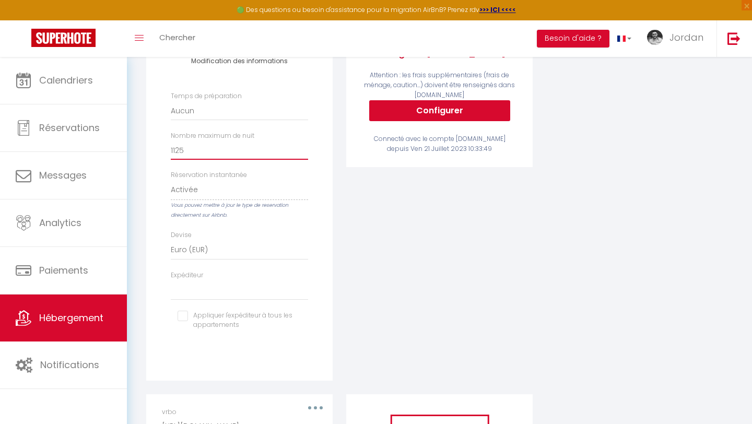
scroll to position [216, 0]
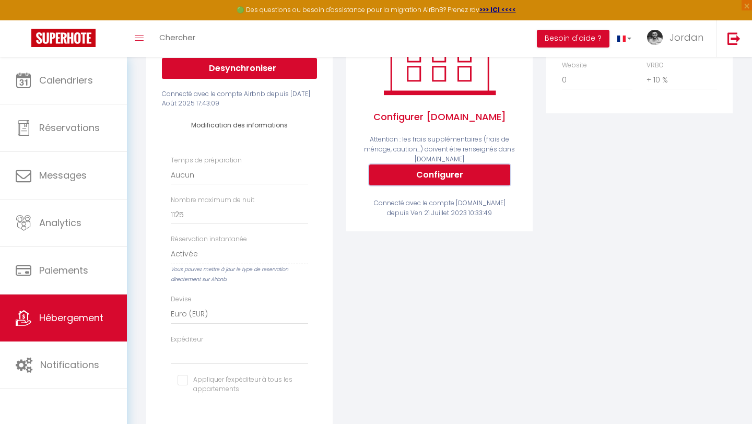
click at [405, 177] on button "Configurer" at bounding box center [439, 174] width 141 height 21
select select
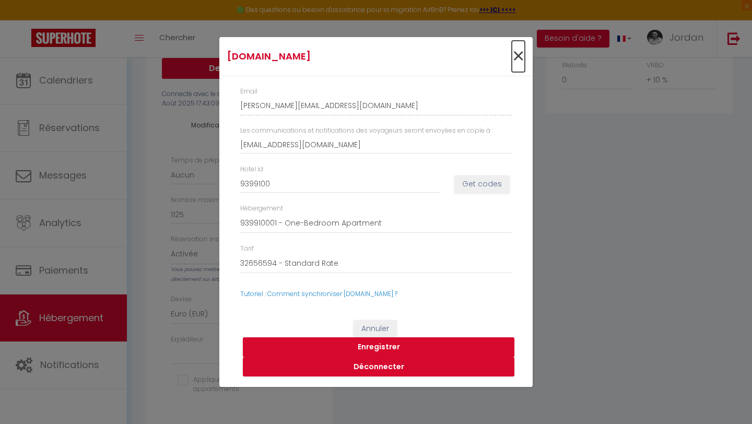
click at [520, 54] on span "×" at bounding box center [518, 56] width 13 height 31
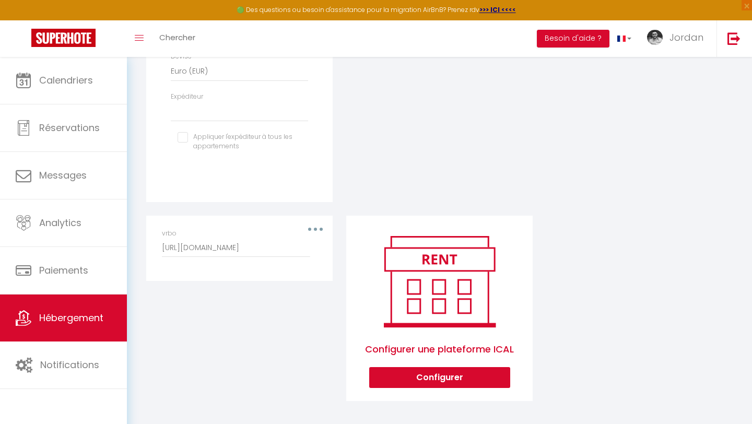
scroll to position [461, 0]
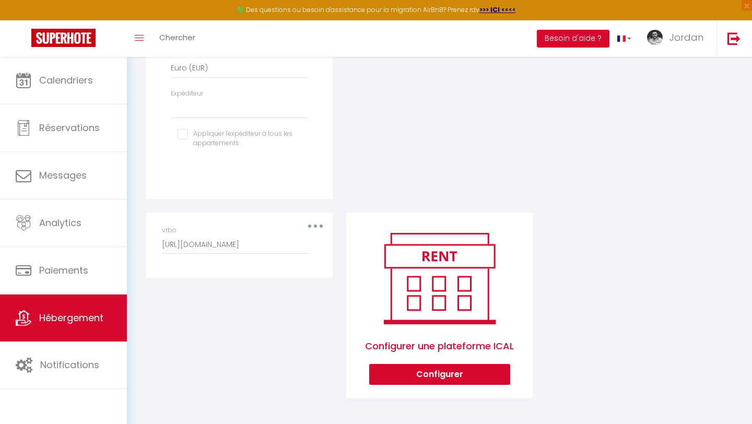
click at [319, 231] on div "vrbo http://www.vrbo.com/icalendar/27005bf5b3b54f749369f200750575bb.ics?nonTent…" at bounding box center [239, 244] width 169 height 39
click at [316, 226] on div "vrbo http://www.vrbo.com/icalendar/27005bf5b3b54f749369f200750575bb.ics?nonTent…" at bounding box center [239, 239] width 155 height 29
click at [314, 225] on div "vrbo http://www.vrbo.com/icalendar/27005bf5b3b54f749369f200750575bb.ics?nonTent…" at bounding box center [239, 239] width 155 height 29
click at [421, 364] on button "Configurer" at bounding box center [439, 374] width 141 height 21
select select "1"
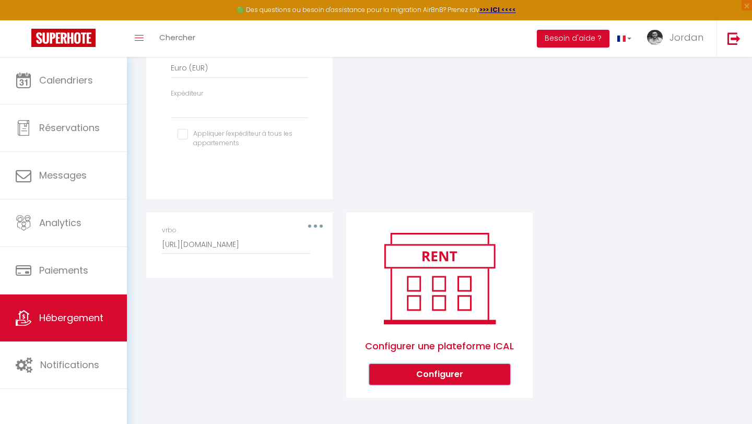
select select
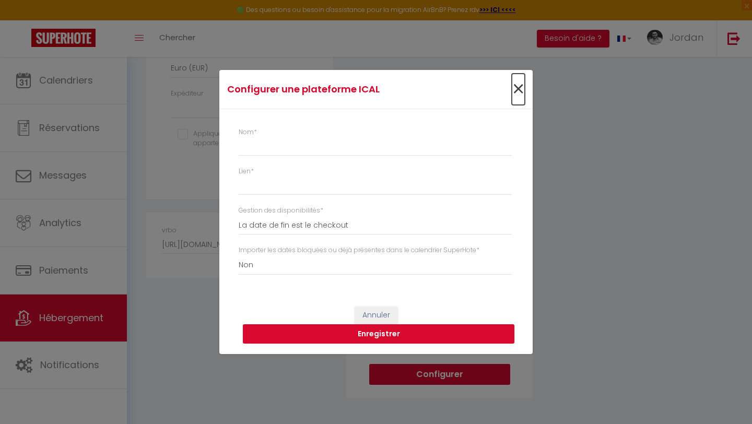
click at [518, 87] on span "×" at bounding box center [518, 89] width 13 height 31
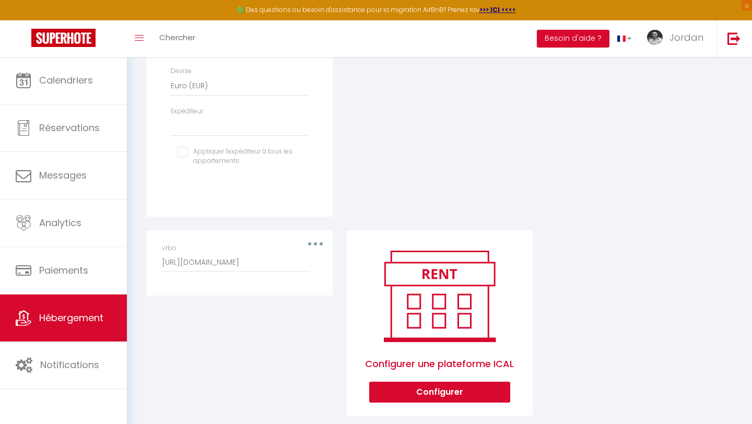
scroll to position [0, 0]
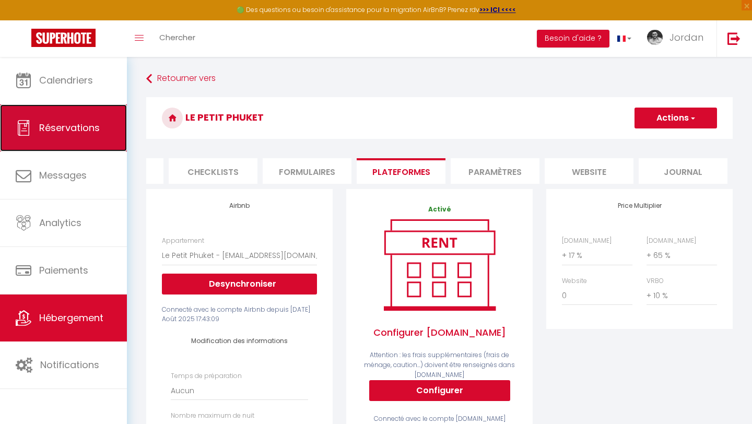
click at [73, 104] on link "Réservations" at bounding box center [63, 127] width 127 height 47
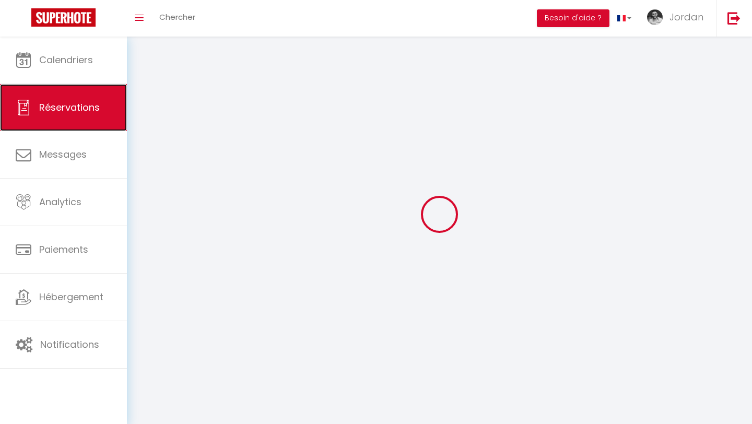
click at [79, 85] on link "Réservations" at bounding box center [63, 107] width 127 height 47
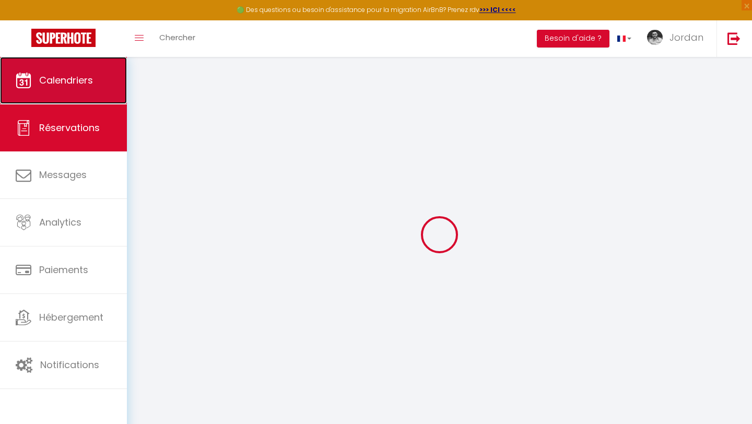
click at [82, 69] on link "Calendriers" at bounding box center [63, 80] width 127 height 47
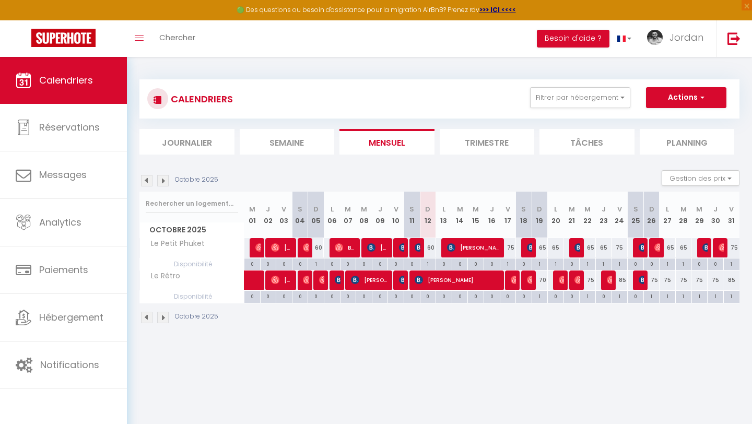
click at [164, 181] on img at bounding box center [162, 180] width 11 height 11
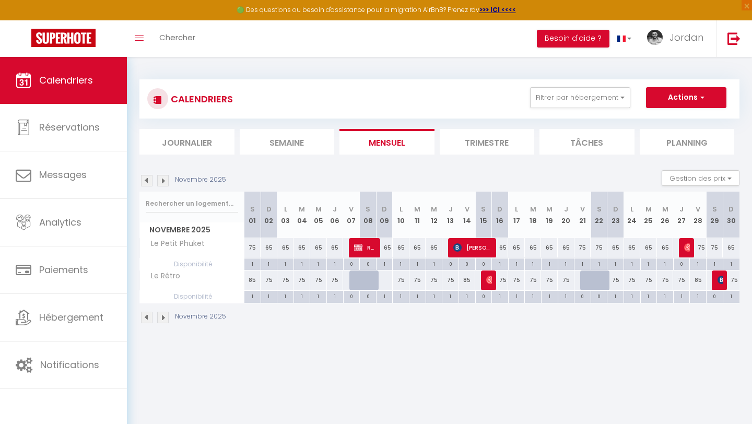
click at [164, 181] on img at bounding box center [162, 180] width 11 height 11
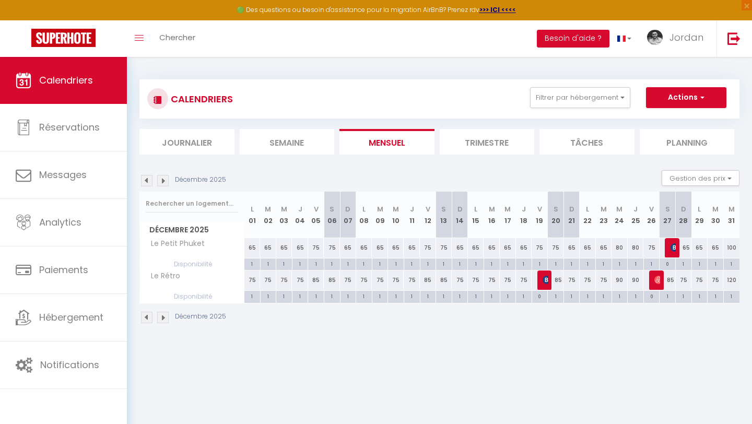
click at [164, 181] on img at bounding box center [162, 180] width 11 height 11
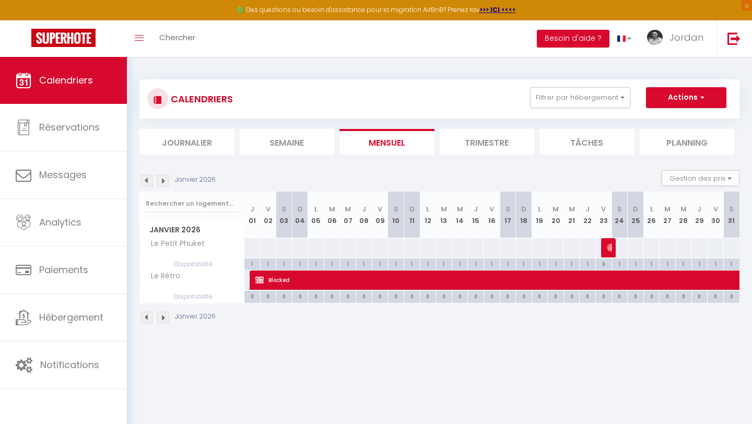
click at [253, 243] on div at bounding box center [252, 247] width 17 height 19
type input "Jeu 01 Janvier 2026"
type input "Ven 02 Janvier 2026"
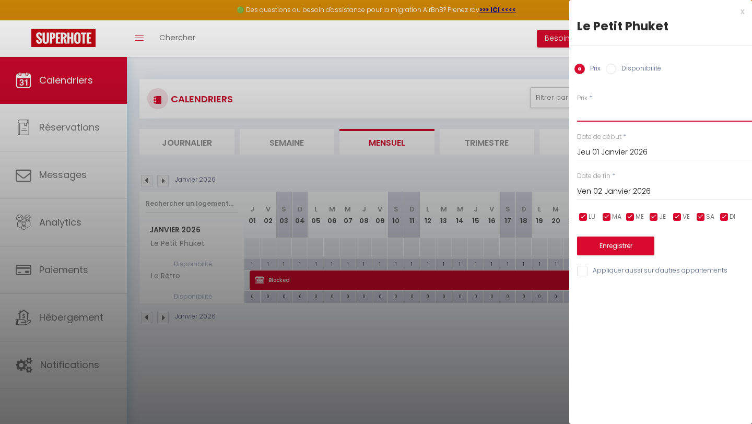
click at [579, 107] on input "Prix" at bounding box center [664, 112] width 175 height 19
type input "70"
click at [669, 185] on input "Ven 02 Janvier 2026" at bounding box center [664, 192] width 175 height 14
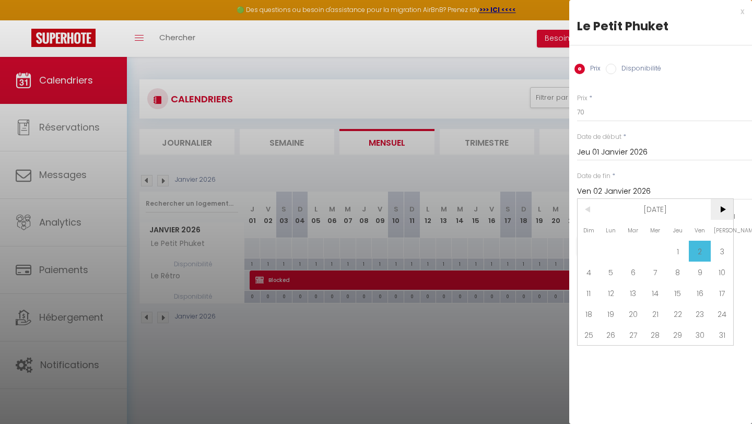
click at [730, 206] on span ">" at bounding box center [721, 209] width 22 height 21
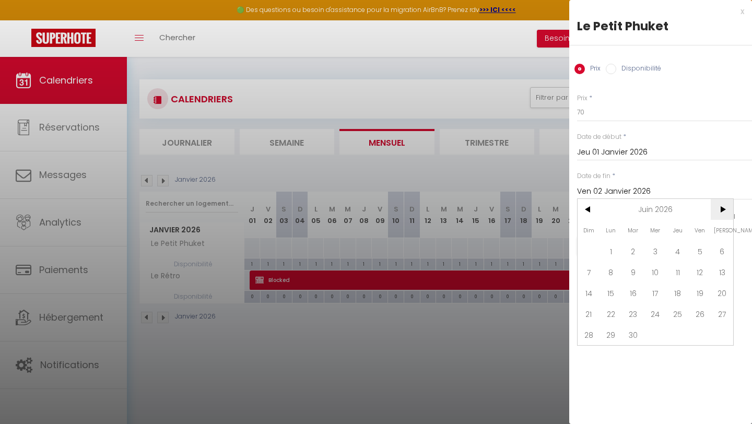
click at [730, 206] on span ">" at bounding box center [721, 209] width 22 height 21
click at [600, 217] on span "Juil 2026" at bounding box center [655, 209] width 111 height 21
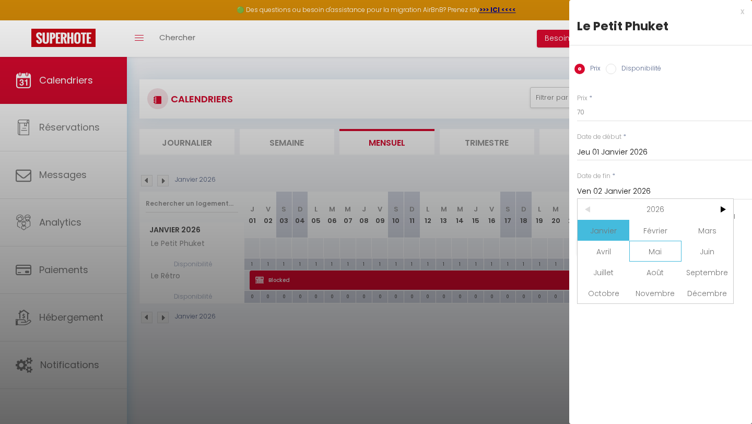
click at [651, 254] on span "Mai" at bounding box center [655, 251] width 52 height 21
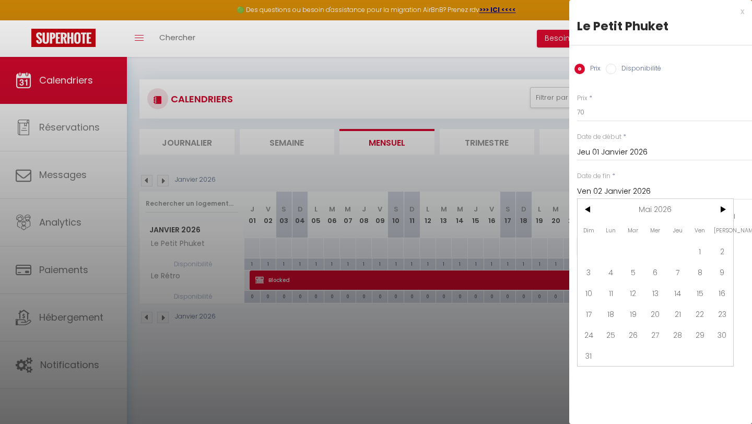
click at [690, 87] on div "Prix * 70 Statut * Disponible Indisponible Date de début * Jeu 01 Janvier 2026 …" at bounding box center [660, 178] width 183 height 197
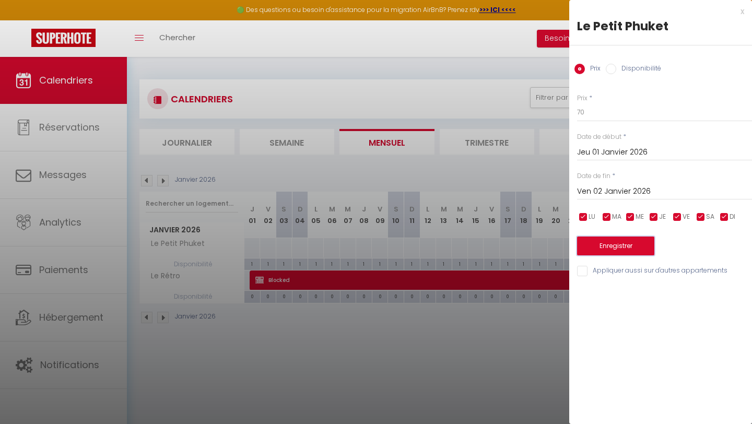
click at [629, 244] on button "Enregistrer" at bounding box center [615, 245] width 77 height 19
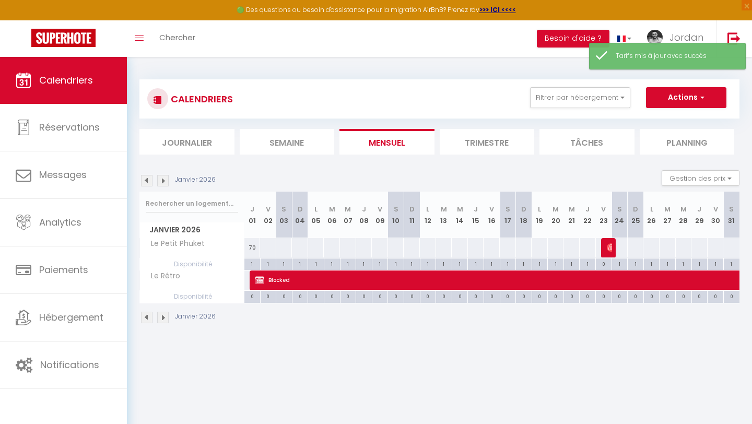
click at [256, 245] on div "70" at bounding box center [252, 247] width 16 height 19
type input "70"
type input "Jeu 01 Janvier 2026"
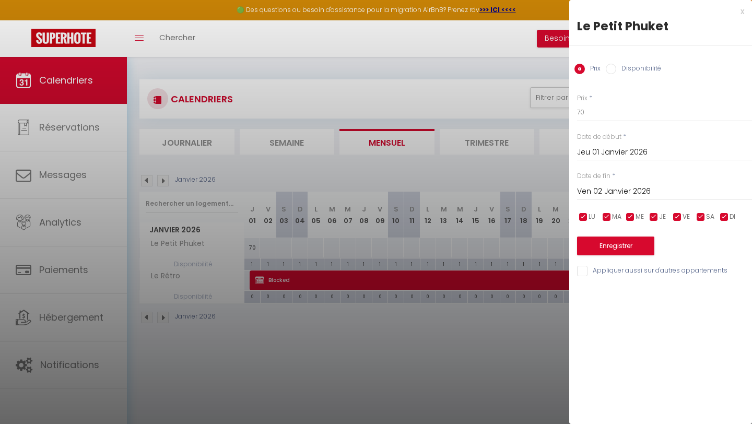
click at [591, 189] on input "Ven 02 Janvier 2026" at bounding box center [664, 192] width 175 height 14
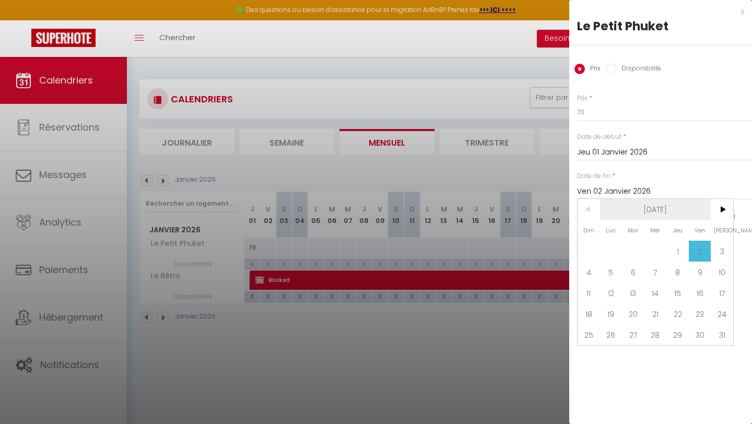
click at [676, 209] on span "Jan 2026" at bounding box center [655, 209] width 111 height 21
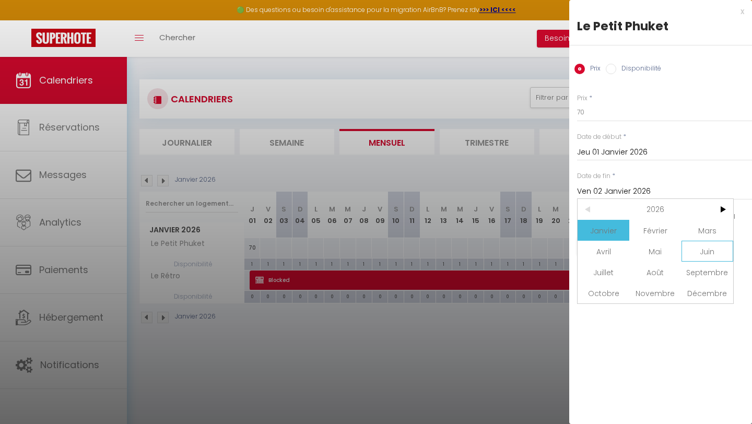
click at [690, 249] on span "Juin" at bounding box center [707, 251] width 52 height 21
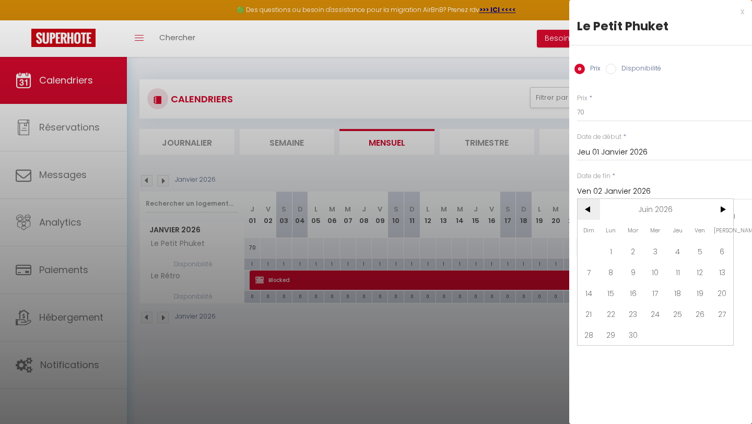
click at [579, 211] on span "<" at bounding box center [588, 209] width 22 height 21
click at [586, 350] on span "31" at bounding box center [588, 355] width 22 height 21
type input "Dim 31 Mai 2026"
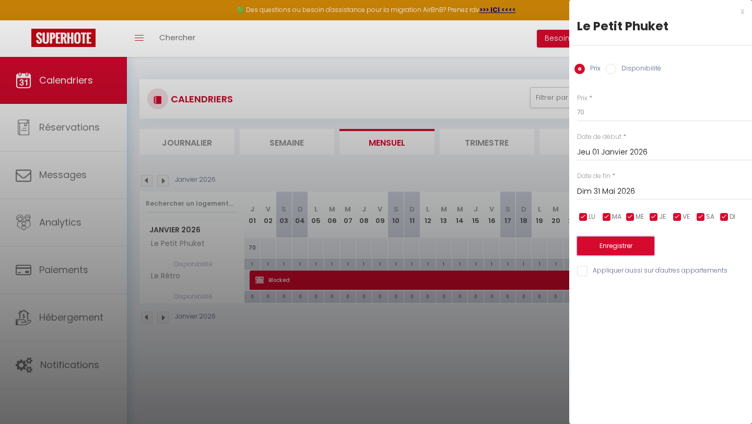
click at [614, 242] on button "Enregistrer" at bounding box center [615, 245] width 77 height 19
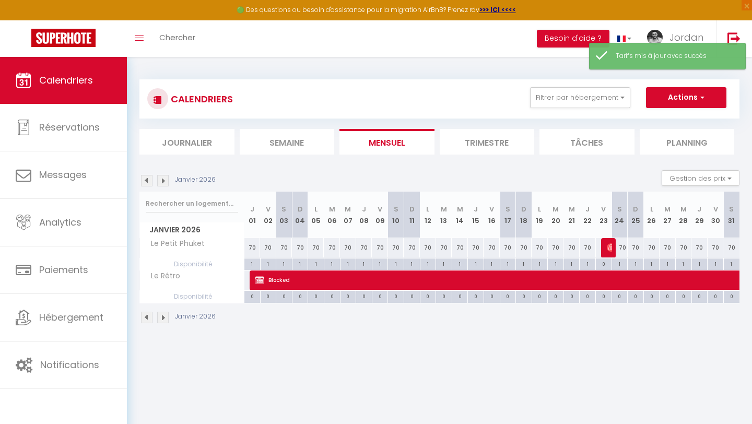
click at [254, 248] on div "70" at bounding box center [252, 247] width 16 height 19
type input "70"
type input "Jeu 01 Janvier 2026"
type input "Ven 02 Janvier 2026"
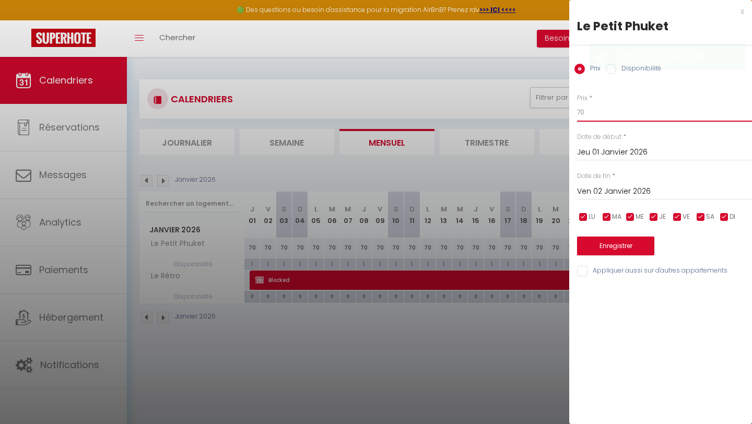
click at [589, 114] on input "70" at bounding box center [664, 112] width 175 height 19
type input "75"
click at [615, 151] on input "Jeu 01 Janvier 2026" at bounding box center [664, 153] width 175 height 14
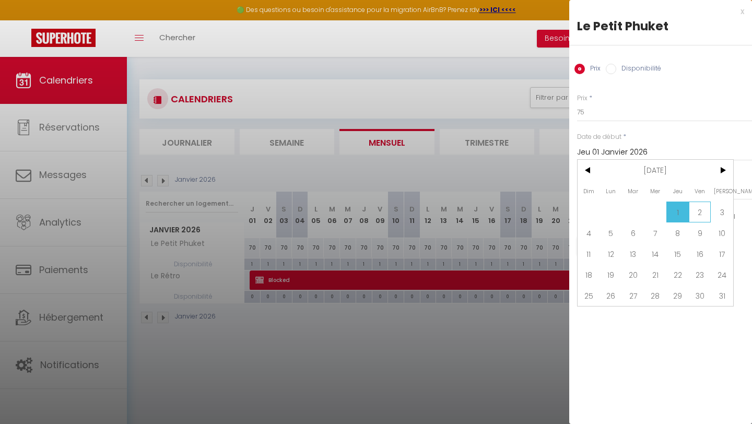
click at [700, 211] on span "2" at bounding box center [699, 211] width 22 height 21
type input "Ven 02 Janvier 2026"
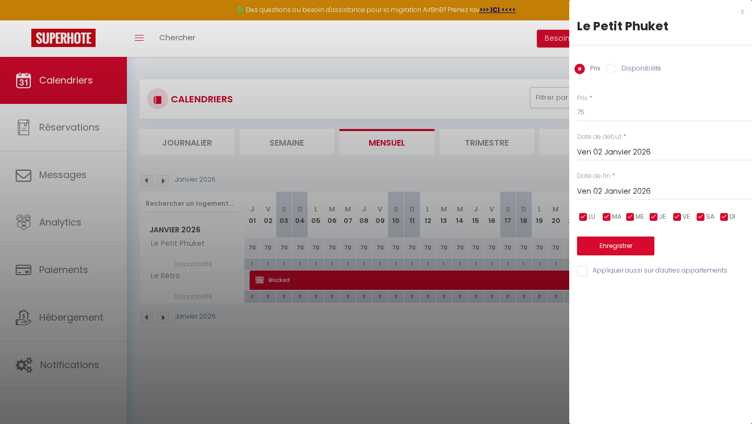
click at [589, 221] on span "LU" at bounding box center [591, 217] width 7 height 10
checkbox input "false"
click at [602, 220] on input "checkbox" at bounding box center [606, 217] width 10 height 10
checkbox input "false"
click at [647, 218] on div "LU MA ME JE VE SA DI" at bounding box center [664, 216] width 188 height 13
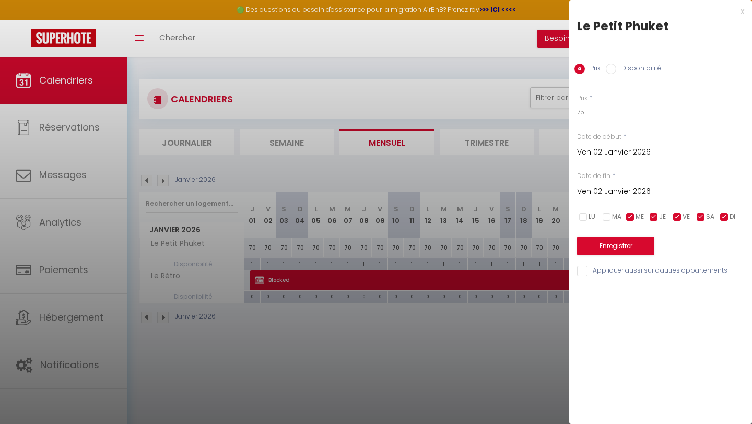
click at [634, 217] on input "checkbox" at bounding box center [630, 217] width 10 height 10
checkbox input "false"
click at [654, 217] on input "checkbox" at bounding box center [653, 217] width 10 height 10
checkbox input "false"
click at [730, 220] on span "DI" at bounding box center [732, 217] width 6 height 10
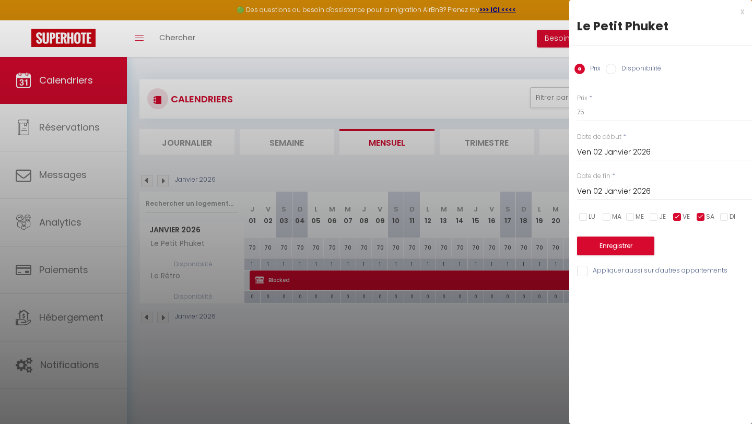
checkbox input "false"
click at [623, 190] on input "Ven 02 Janvier 2026" at bounding box center [664, 192] width 175 height 14
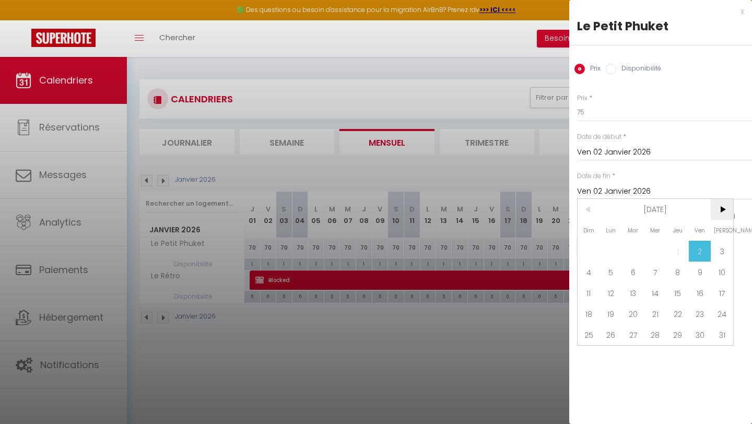
click at [724, 213] on span ">" at bounding box center [721, 209] width 22 height 21
click at [589, 351] on span "31" at bounding box center [588, 355] width 22 height 21
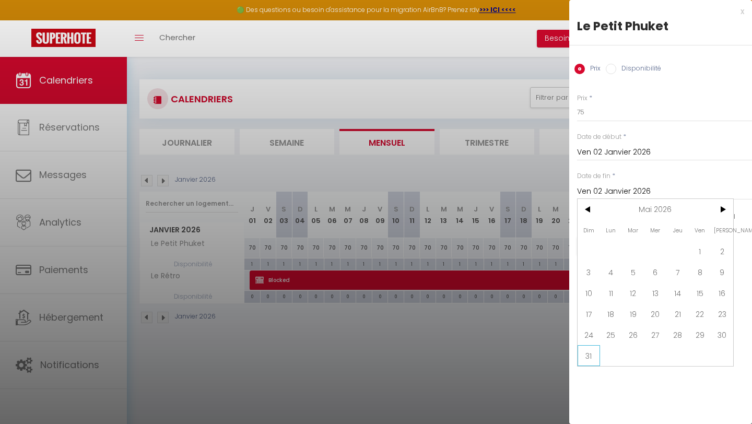
type input "Dim 31 Mai 2026"
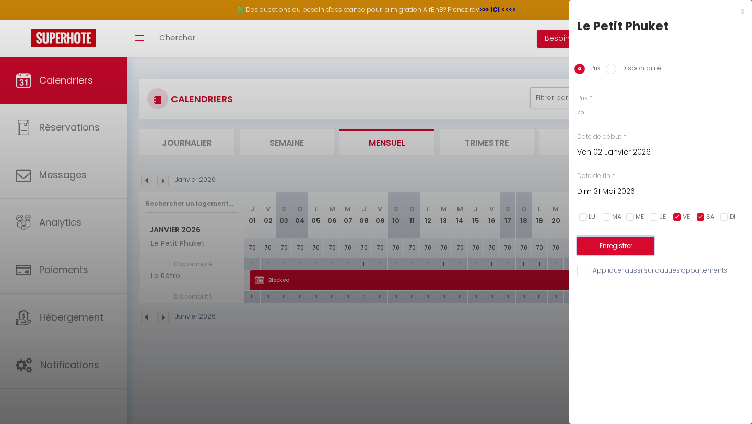
click at [629, 254] on button "Enregistrer" at bounding box center [615, 245] width 77 height 19
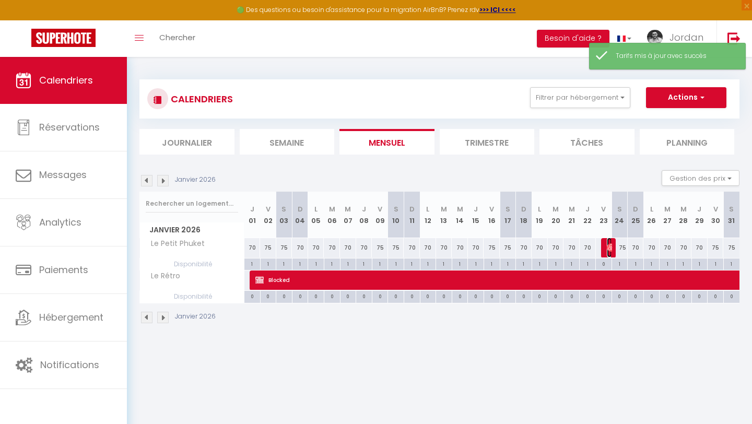
click at [611, 247] on img at bounding box center [611, 247] width 8 height 8
select select "OK"
select select "0"
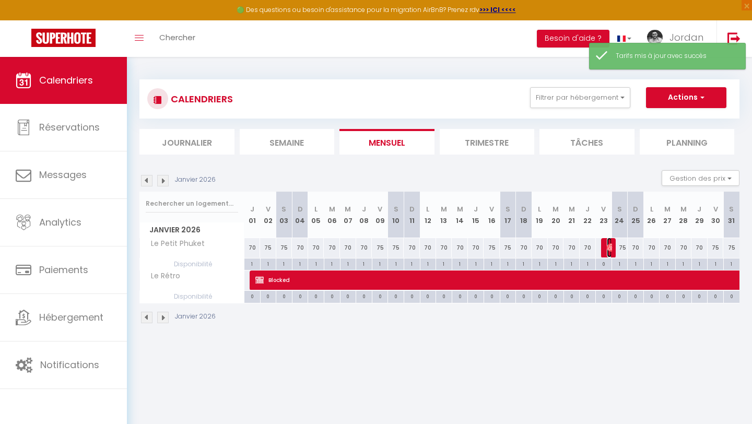
select select "1"
select select
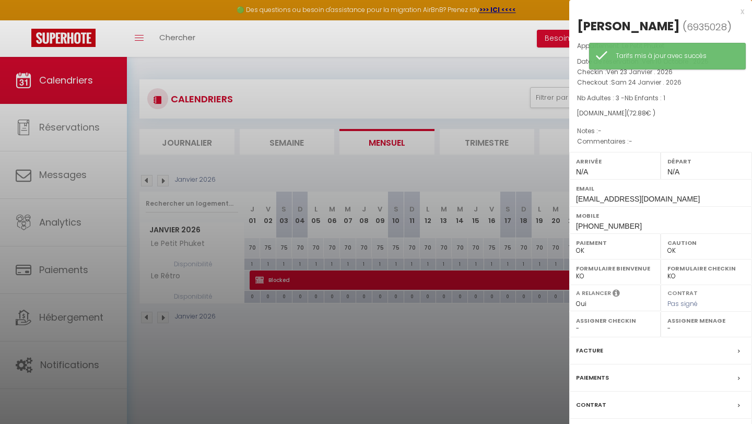
scroll to position [57, 0]
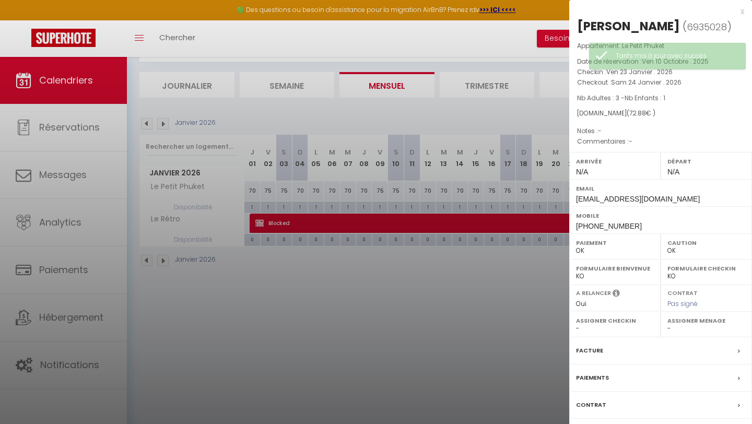
click at [477, 343] on div at bounding box center [376, 212] width 752 height 424
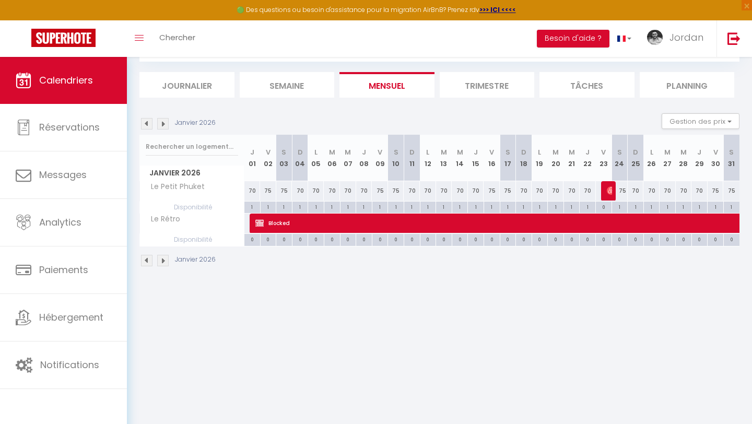
scroll to position [0, 0]
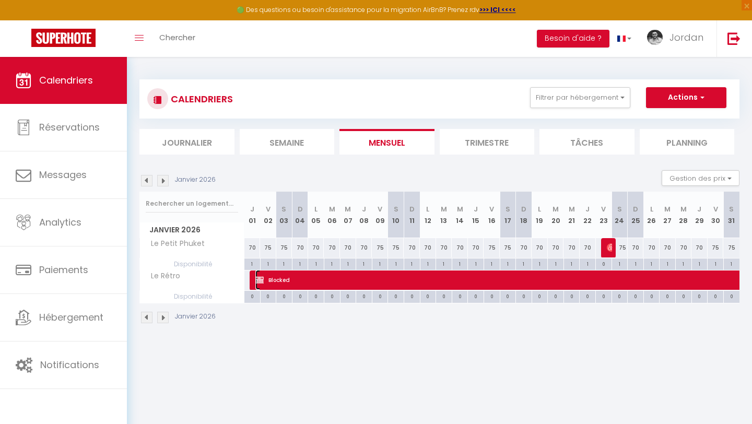
select select "KO"
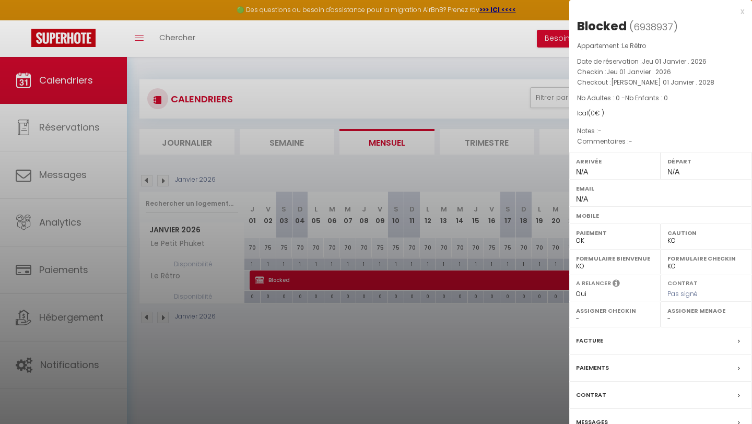
click at [596, 141] on p "Commentaires : -" at bounding box center [660, 141] width 167 height 10
click at [597, 161] on label "Arrivée" at bounding box center [615, 161] width 78 height 10
click at [486, 242] on div at bounding box center [376, 212] width 752 height 424
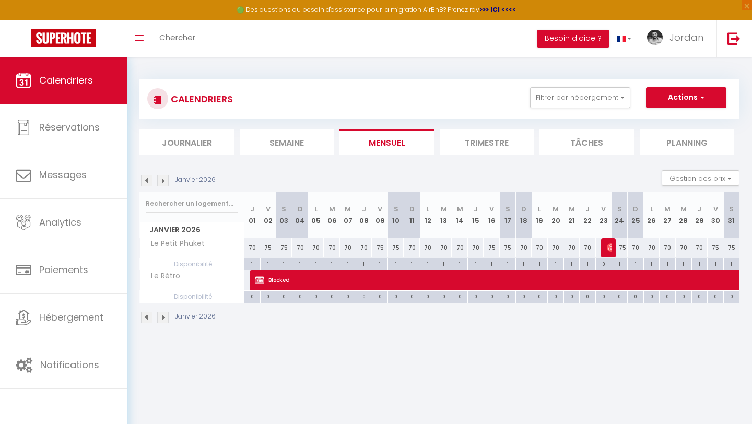
click at [478, 247] on div "70" at bounding box center [476, 247] width 16 height 19
type input "70"
type input "Jeu 15 Janvier 2026"
type input "Ven 16 Janvier 2026"
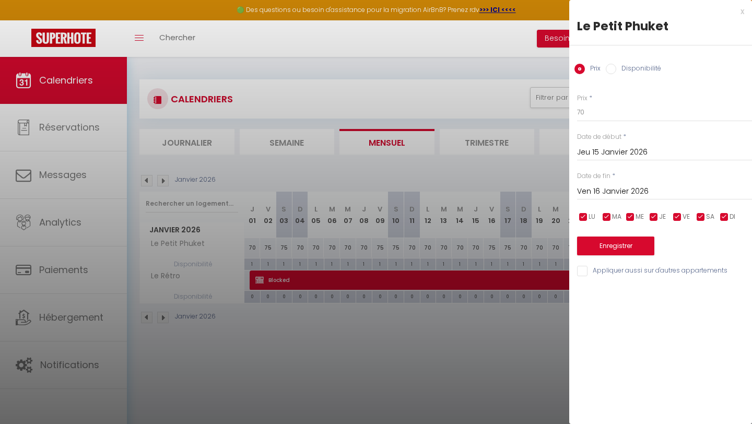
click at [484, 307] on div at bounding box center [376, 212] width 752 height 424
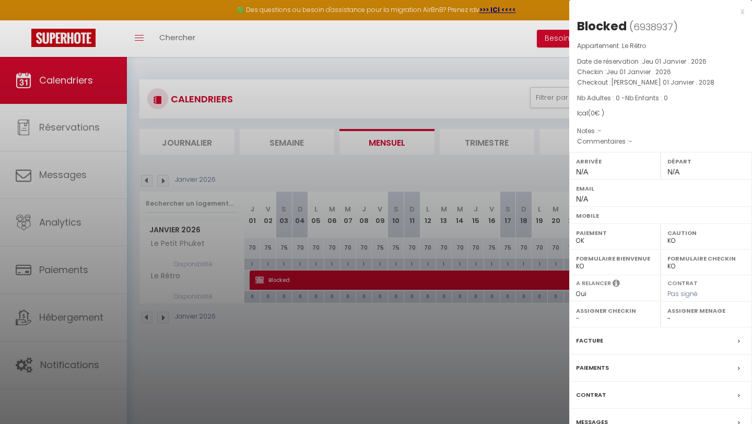
click at [550, 351] on div at bounding box center [376, 212] width 752 height 424
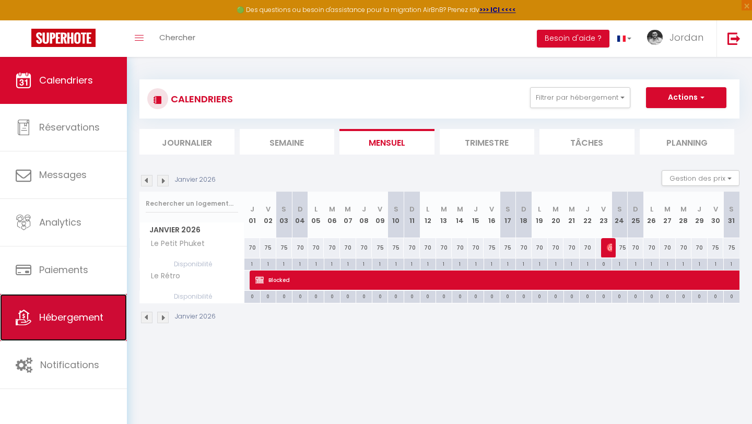
click at [81, 316] on span "Hébergement" at bounding box center [71, 317] width 64 height 13
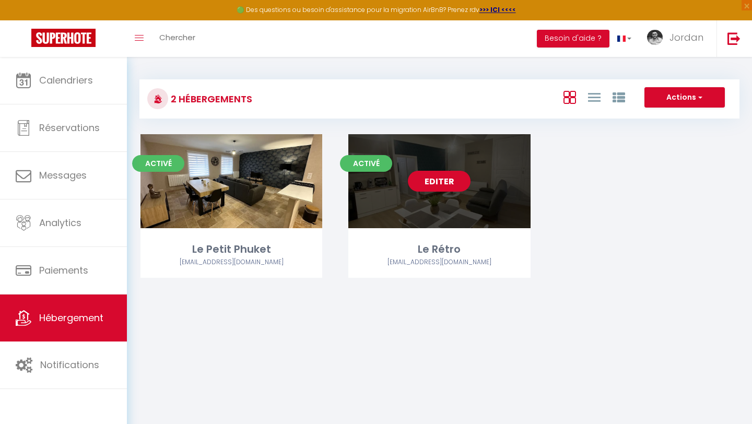
click at [447, 187] on link "Editer" at bounding box center [439, 181] width 63 height 21
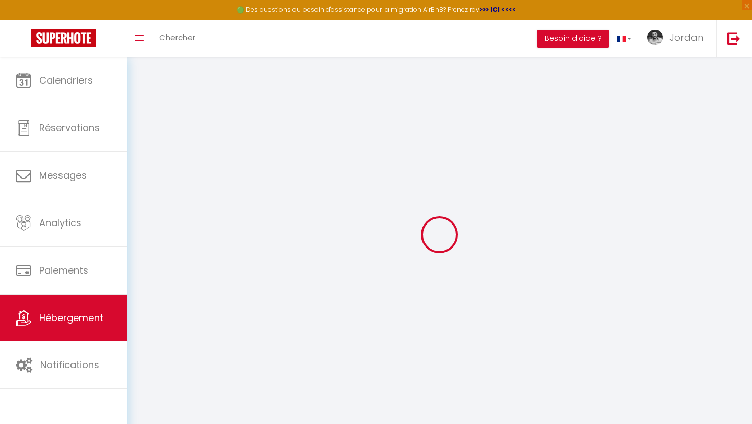
select select "+ 17 %"
select select "+ 60 %"
select select "3347-792488530045541300"
select select
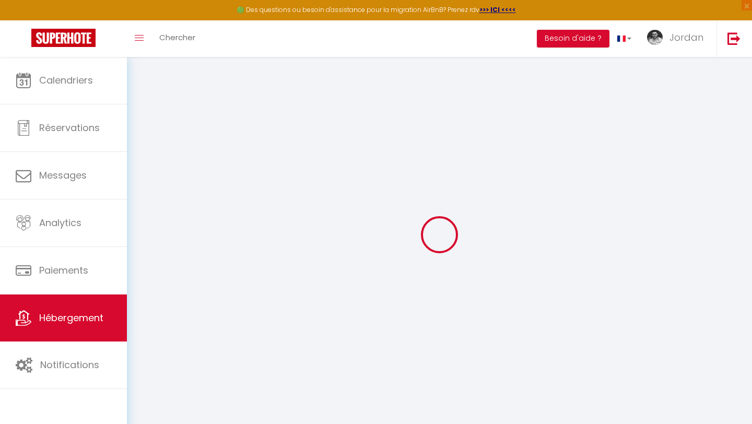
checkbox input "false"
select select "EUR"
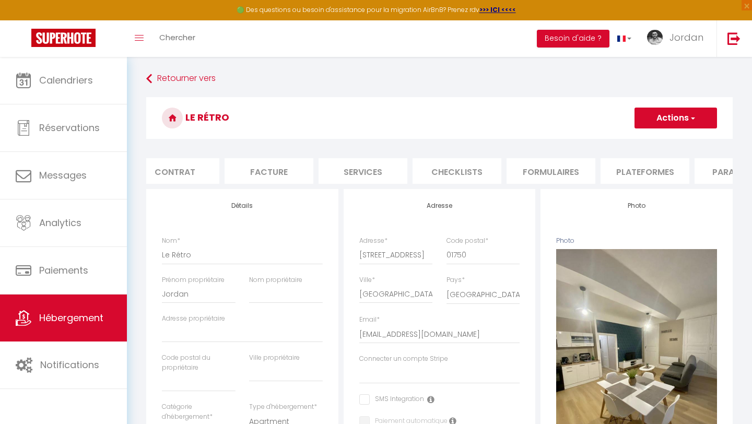
scroll to position [0, 353]
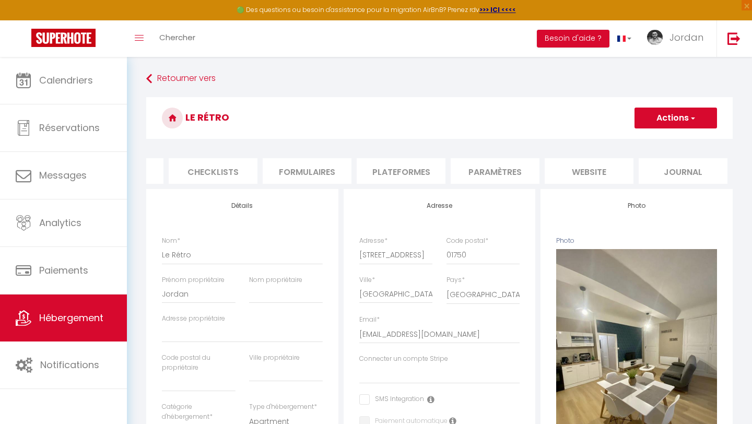
click at [408, 171] on li "Plateformes" at bounding box center [400, 171] width 89 height 26
select select
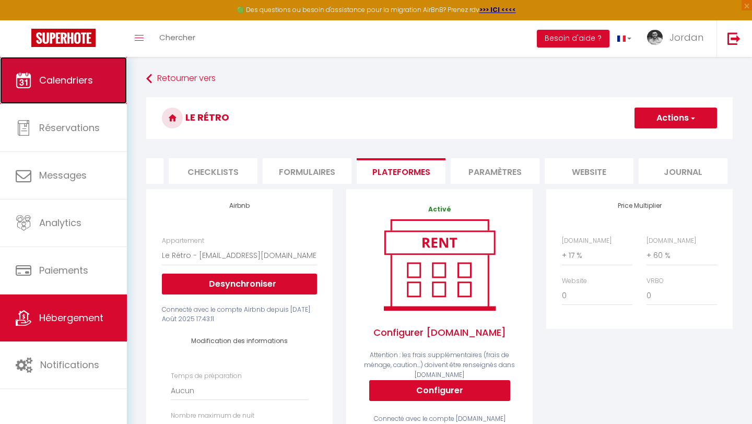
click at [72, 60] on link "Calendriers" at bounding box center [63, 80] width 127 height 47
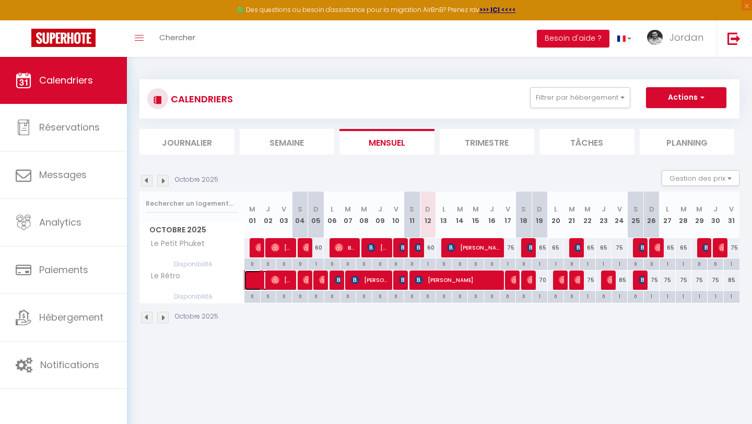
click at [258, 278] on span at bounding box center [267, 280] width 24 height 20
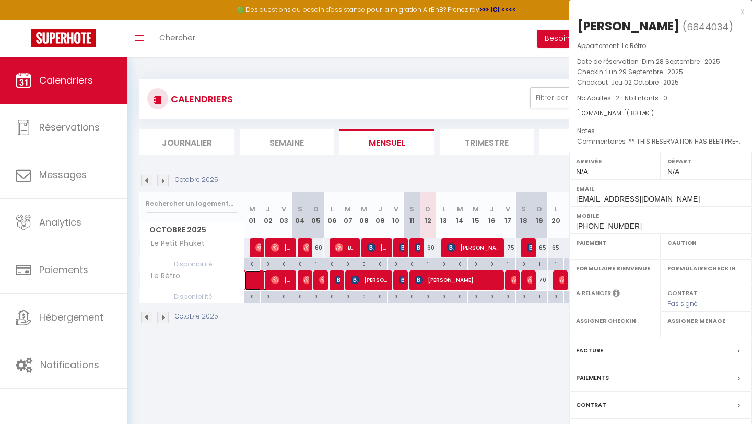
select select "OK"
select select "0"
select select "1"
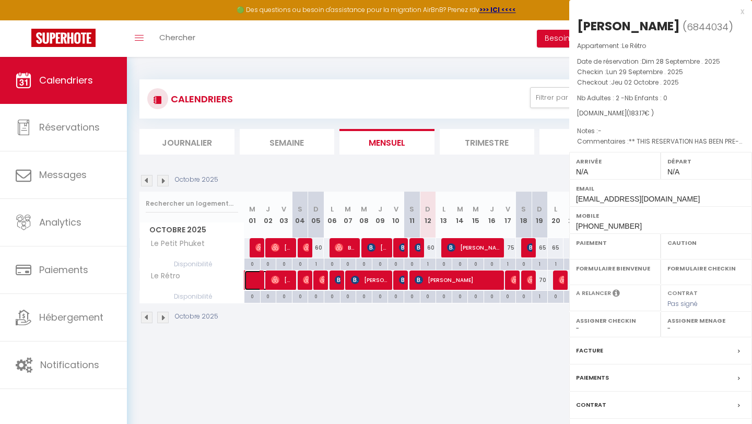
select select
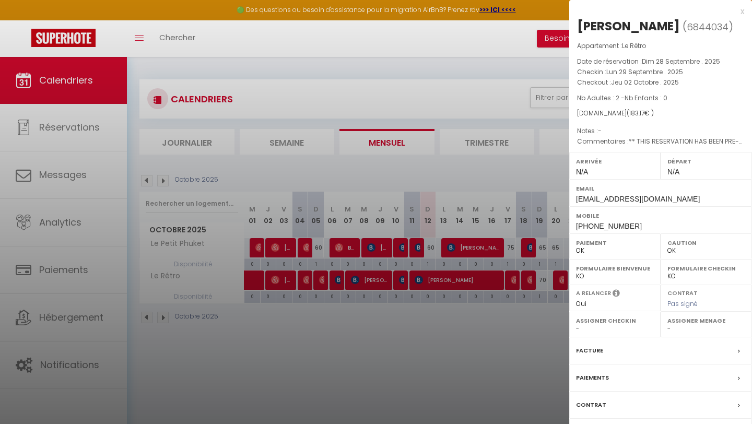
click at [292, 338] on div at bounding box center [376, 212] width 752 height 424
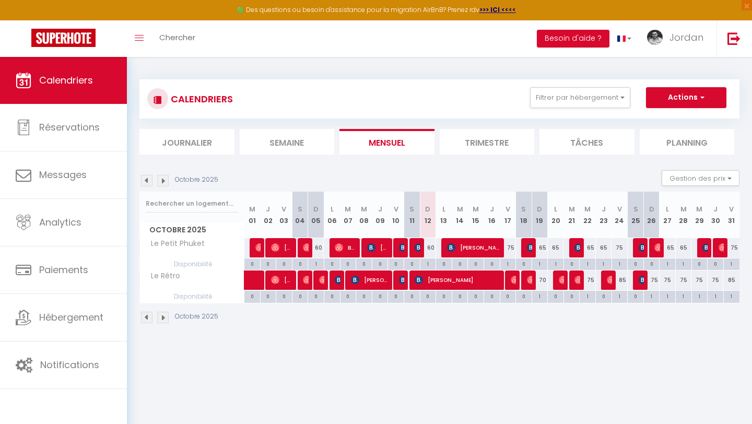
click at [168, 176] on img at bounding box center [162, 180] width 11 height 11
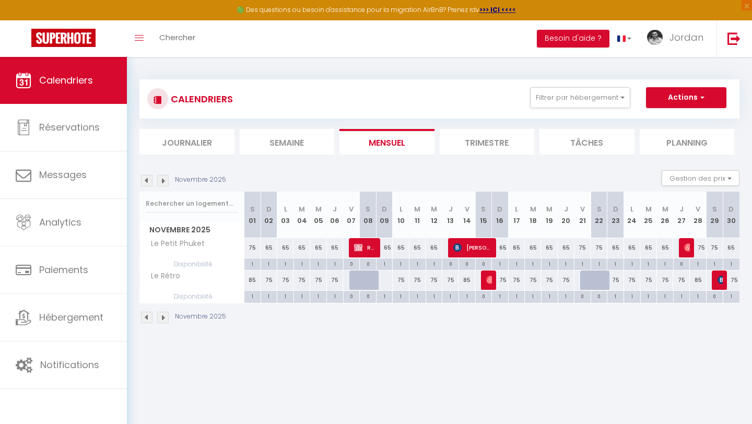
click at [168, 176] on img at bounding box center [162, 180] width 11 height 11
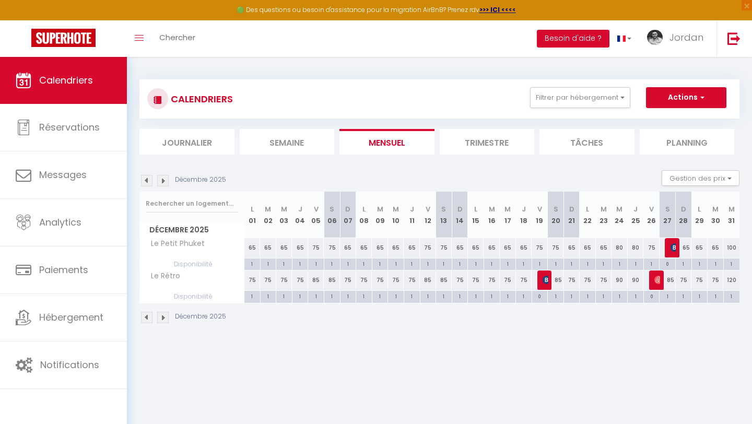
click at [168, 176] on img at bounding box center [162, 180] width 11 height 11
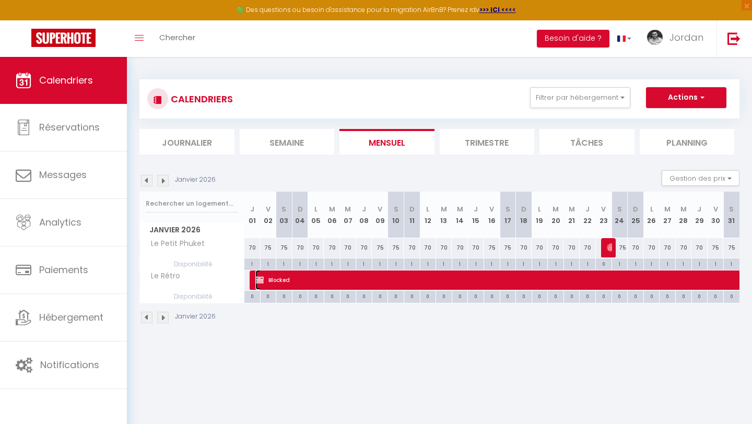
select select "KO"
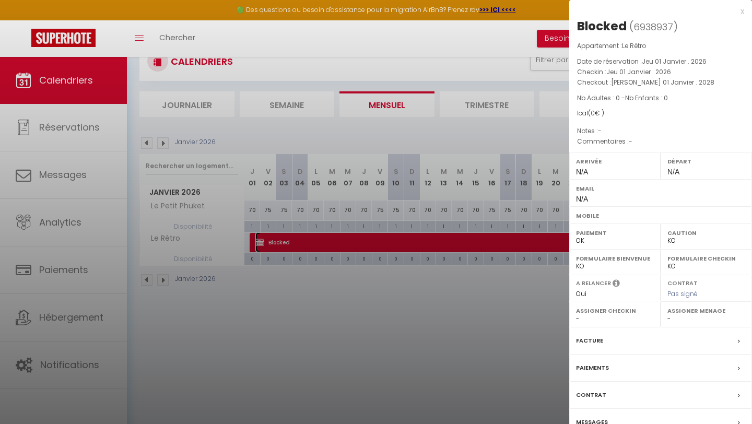
scroll to position [57, 0]
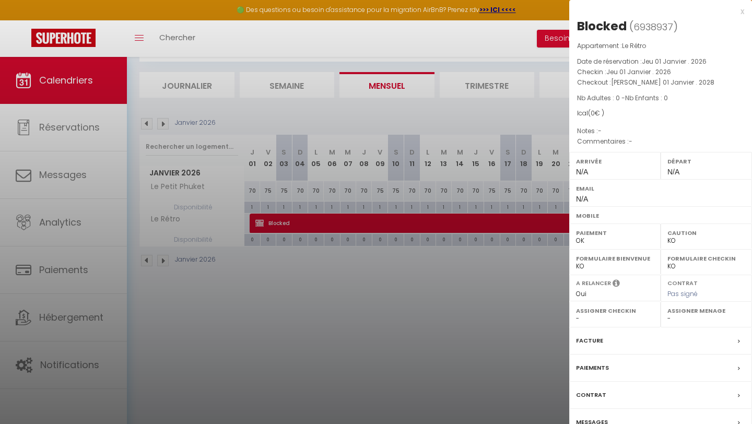
click at [485, 383] on div at bounding box center [376, 212] width 752 height 424
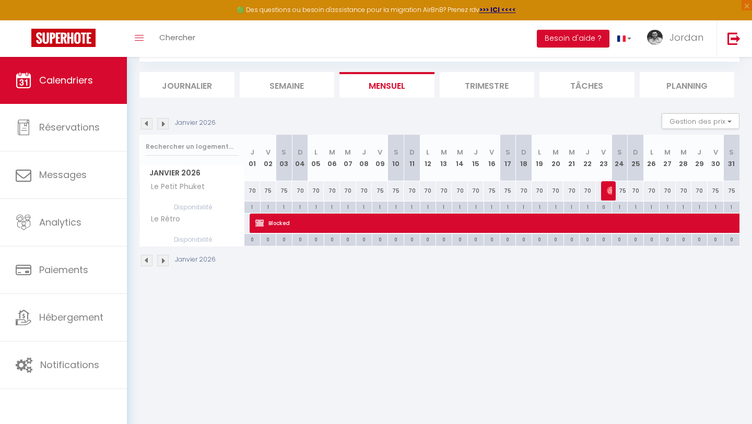
click at [696, 129] on div "Gestion des prix Nb Nuits minimum Règles Disponibilité" at bounding box center [697, 123] width 85 height 21
click at [698, 124] on button "Gestion des prix" at bounding box center [700, 121] width 78 height 16
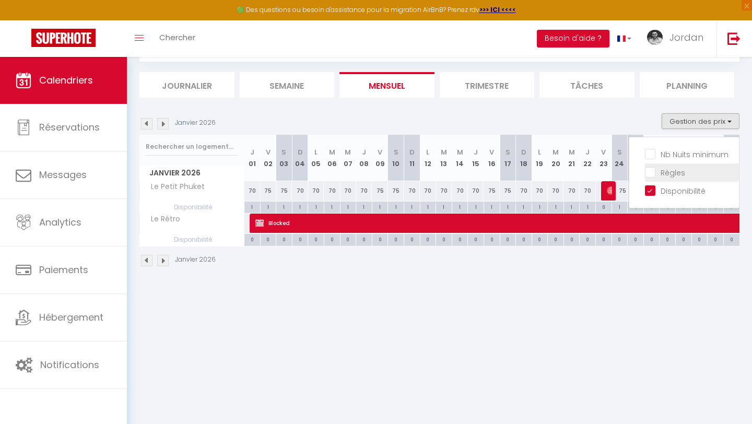
click at [697, 168] on input "Règles" at bounding box center [692, 172] width 94 height 10
checkbox input "true"
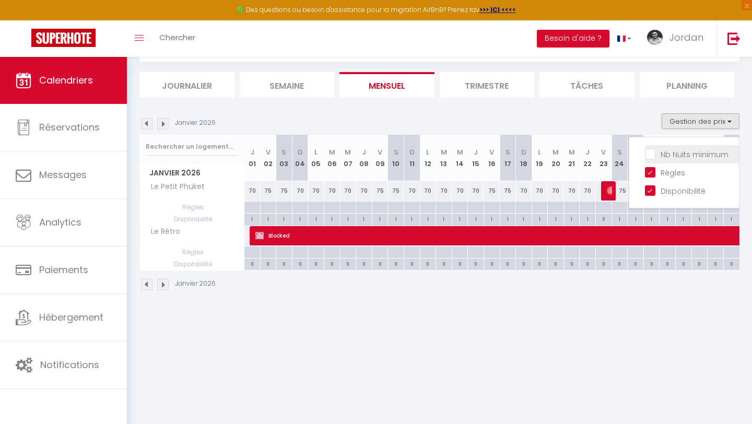
click at [699, 156] on input "Nb Nuits minimum" at bounding box center [692, 153] width 94 height 10
checkbox input "true"
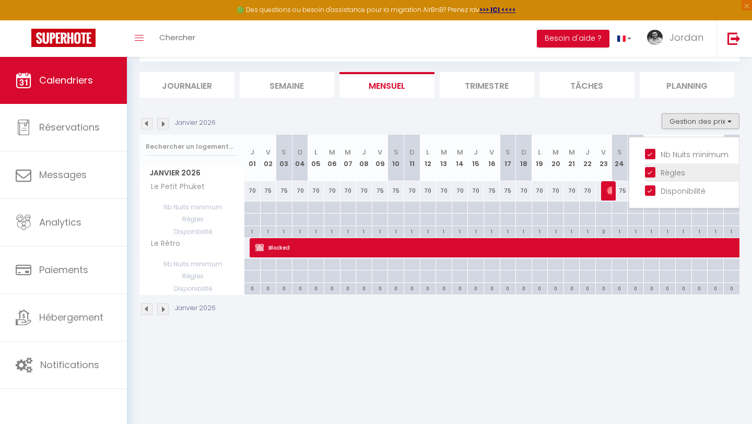
click at [697, 168] on input "Règles" at bounding box center [692, 172] width 94 height 10
checkbox input "false"
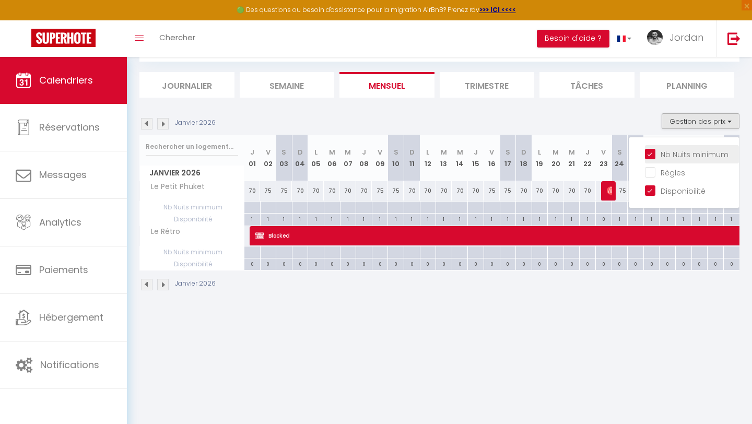
click at [698, 156] on input "Nb Nuits minimum" at bounding box center [692, 153] width 94 height 10
checkbox input "false"
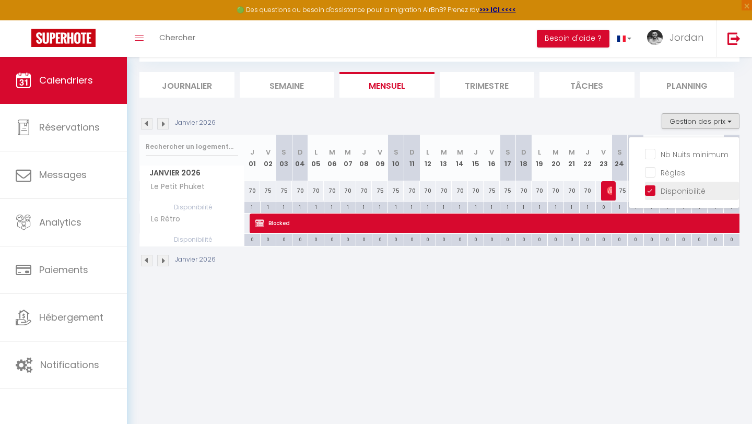
click at [656, 187] on input "Disponibilité" at bounding box center [692, 190] width 94 height 10
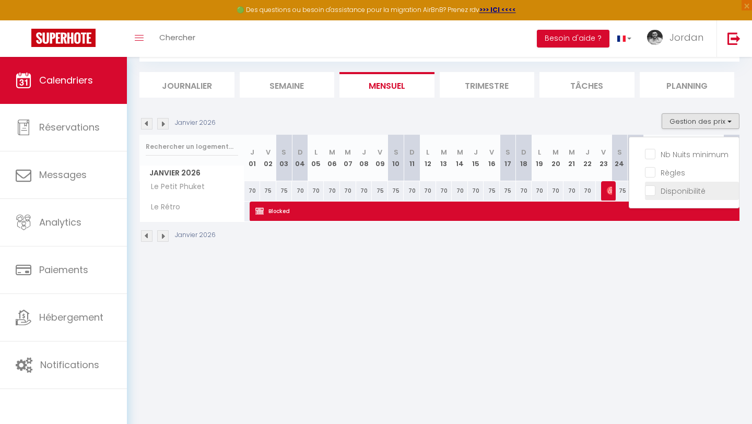
click at [656, 187] on input "Disponibilité" at bounding box center [692, 190] width 94 height 10
checkbox input "true"
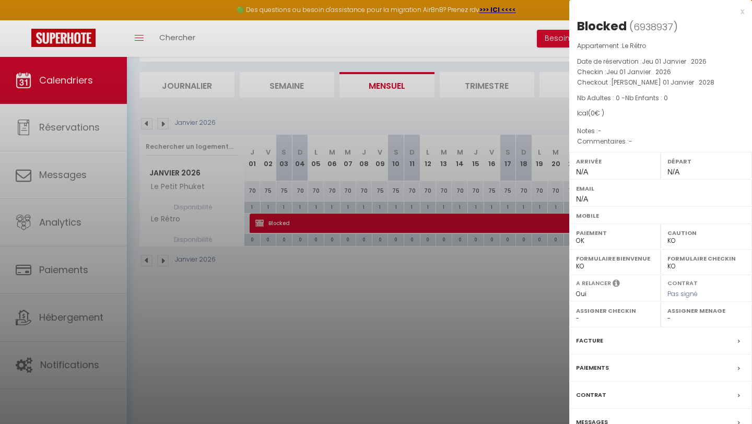
click at [608, 306] on label "Assigner Checkin" at bounding box center [615, 310] width 78 height 10
click at [635, 359] on div "Paiements" at bounding box center [660, 367] width 183 height 27
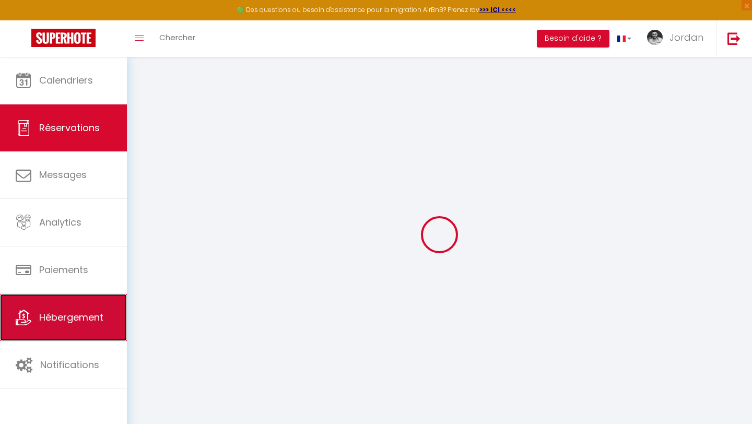
click at [111, 316] on link "Hébergement" at bounding box center [63, 317] width 127 height 47
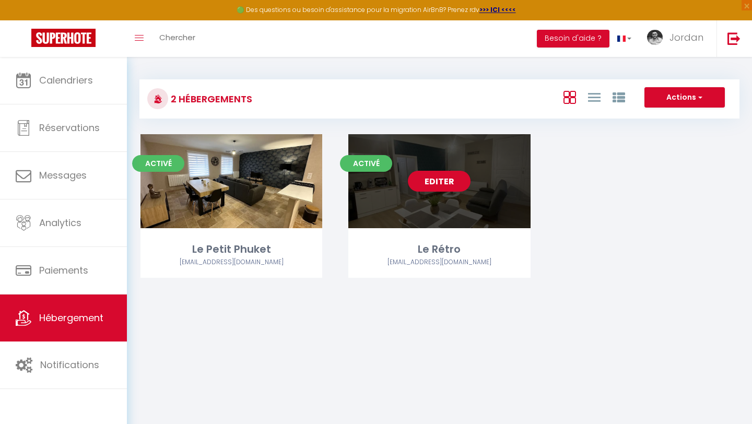
click at [454, 188] on link "Editer" at bounding box center [439, 181] width 63 height 21
select select "3"
select select "2"
select select "1"
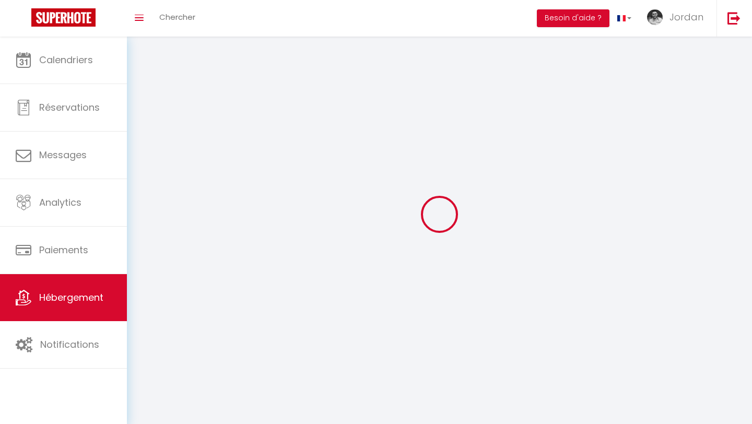
select select
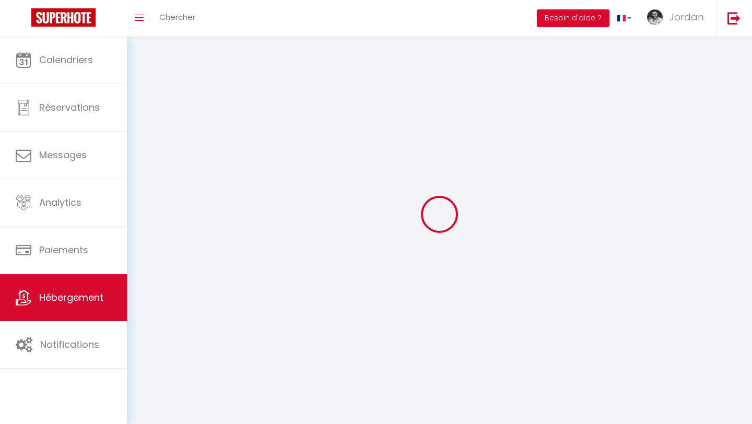
select select
checkbox input "false"
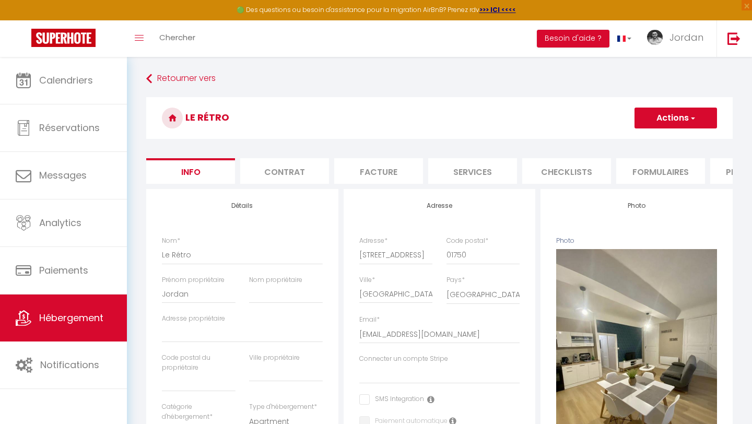
scroll to position [0, 353]
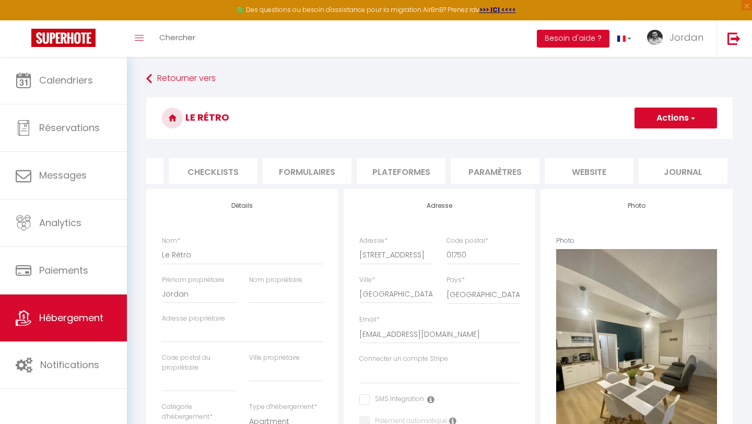
click at [502, 171] on li "Paramètres" at bounding box center [494, 171] width 89 height 26
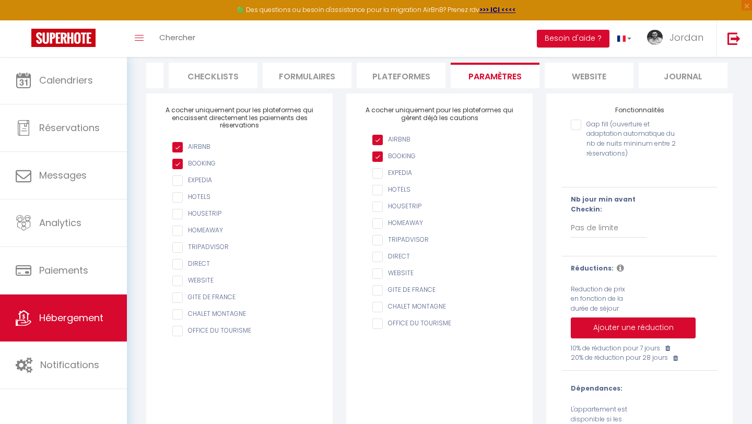
scroll to position [90, 0]
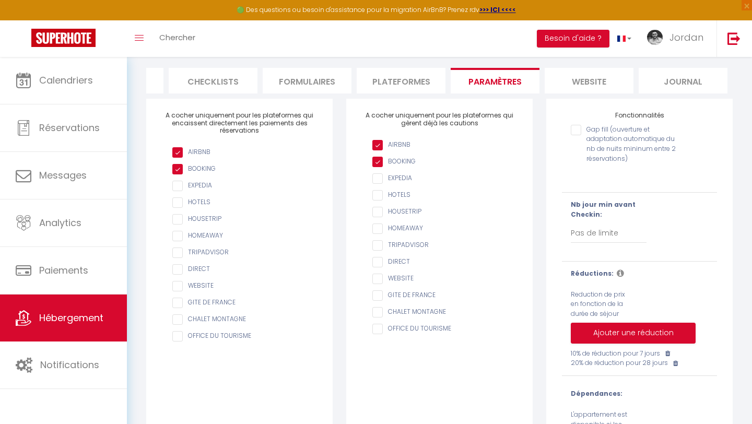
click at [405, 76] on li "Plateformes" at bounding box center [400, 81] width 89 height 26
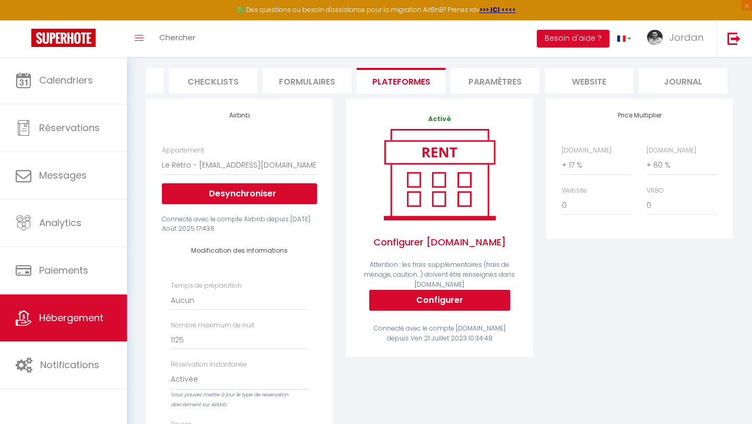
scroll to position [461, 0]
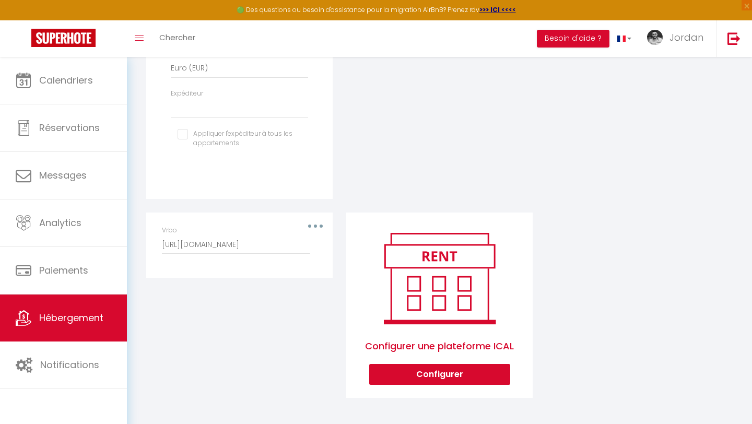
click at [313, 225] on div "Vrbo http://www.vrbo.com/icalendar/954be692f0164cd38157a578c872861a.ics?nonTent…" at bounding box center [239, 239] width 155 height 29
click at [316, 220] on button "button" at bounding box center [315, 226] width 29 height 17
click at [306, 259] on button "Supprimer" at bounding box center [287, 268] width 77 height 18
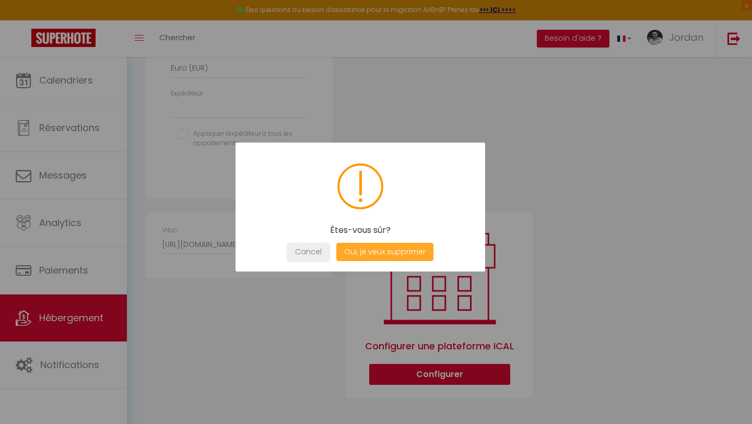
click at [341, 251] on button "Oui, je veux supprimer" at bounding box center [384, 252] width 97 height 18
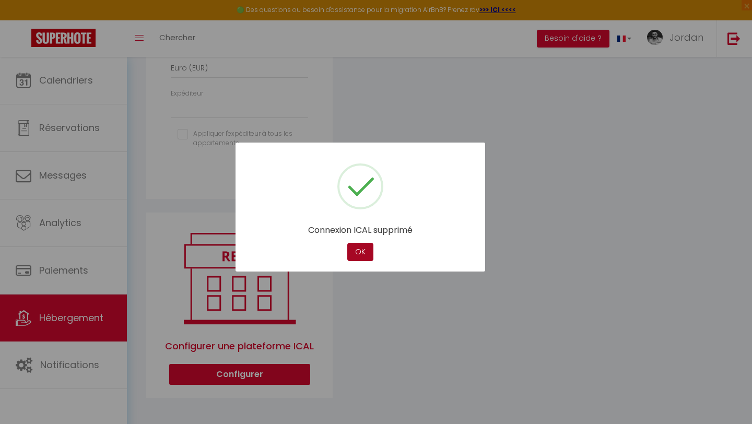
click at [364, 252] on button "OK" at bounding box center [360, 252] width 26 height 18
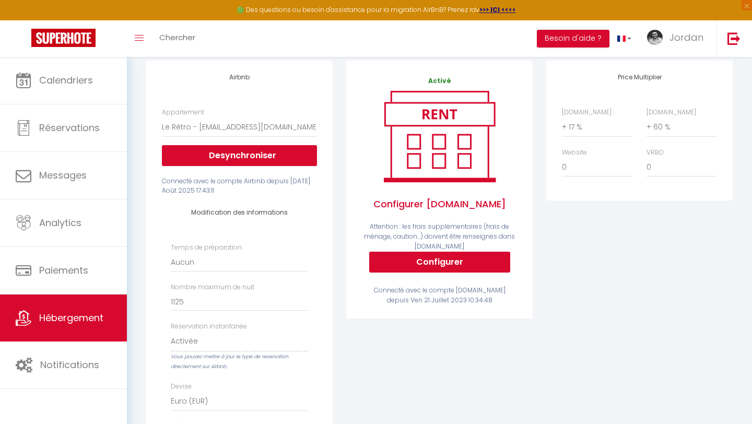
scroll to position [0, 0]
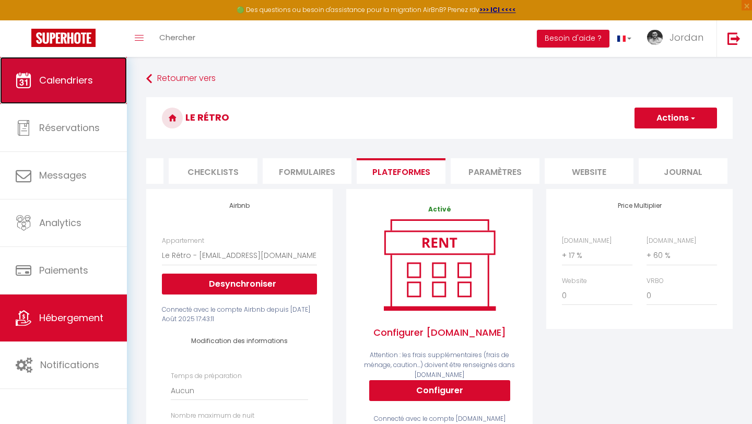
click at [88, 98] on link "Calendriers" at bounding box center [63, 80] width 127 height 47
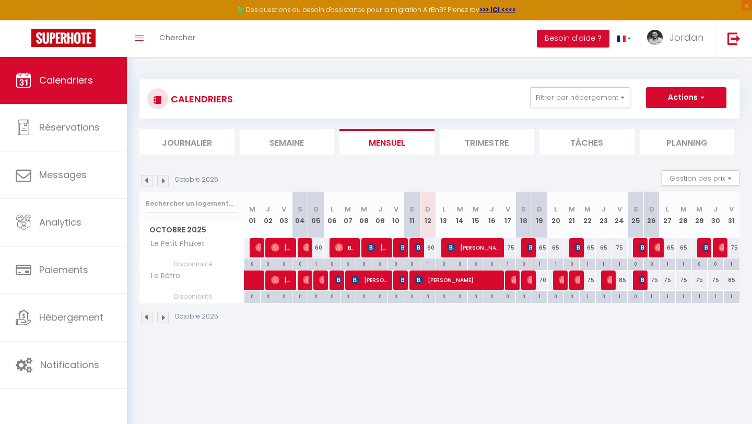
click at [179, 176] on p "Octobre 2025" at bounding box center [196, 180] width 43 height 10
click at [489, 148] on li "Trimestre" at bounding box center [486, 142] width 95 height 26
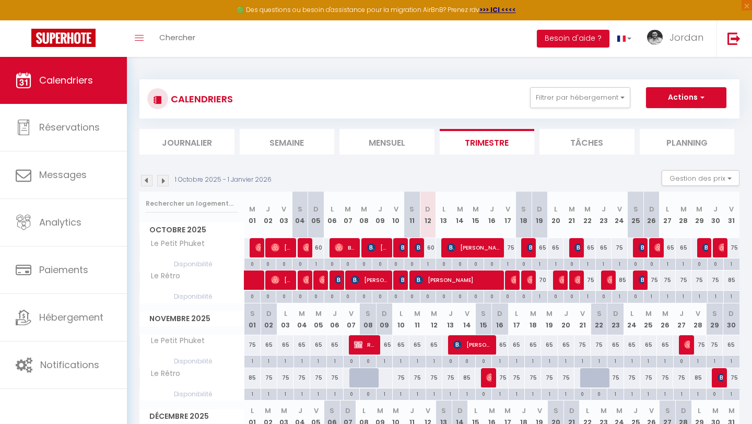
click at [164, 180] on img at bounding box center [162, 180] width 11 height 11
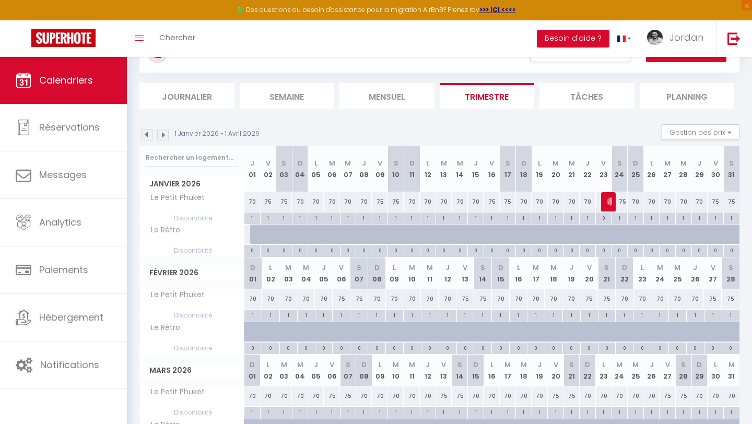
scroll to position [54, 0]
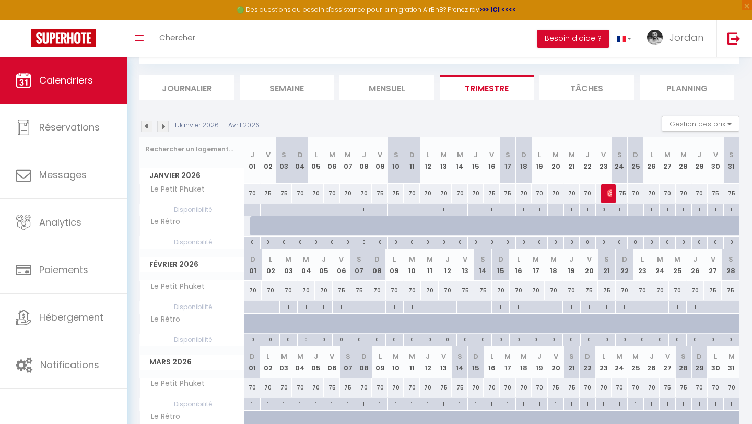
click at [336, 335] on div "0" at bounding box center [340, 339] width 17 height 10
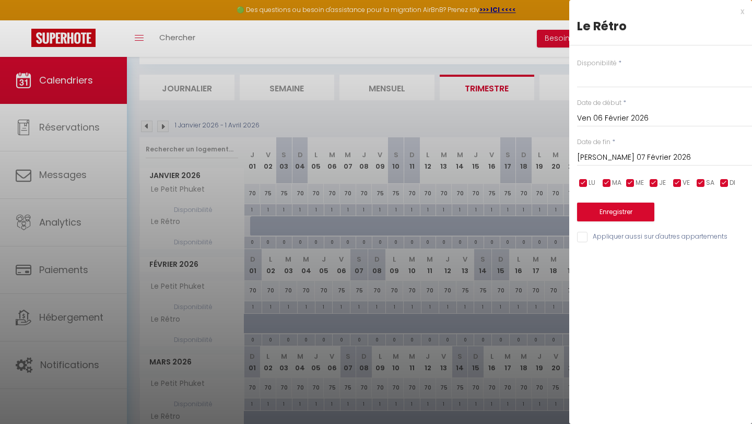
click at [361, 261] on div at bounding box center [376, 212] width 752 height 424
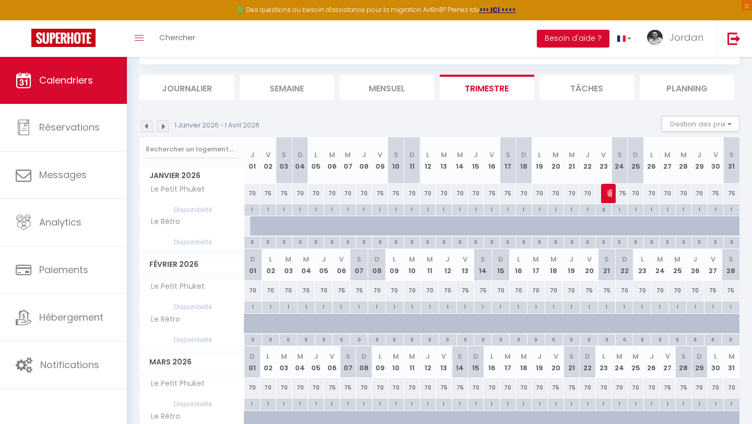
click at [278, 226] on div at bounding box center [284, 226] width 16 height 20
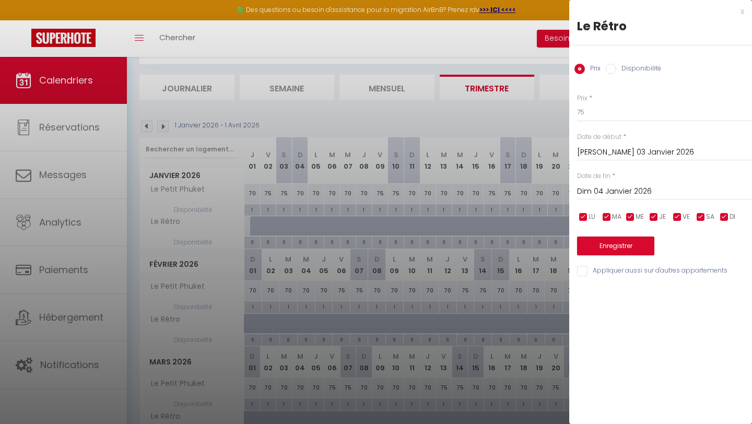
click at [366, 203] on div at bounding box center [376, 212] width 752 height 424
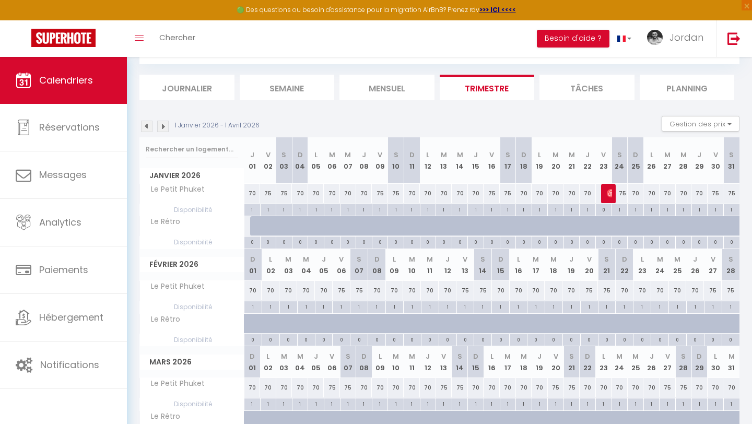
click at [253, 225] on div at bounding box center [258, 226] width 16 height 20
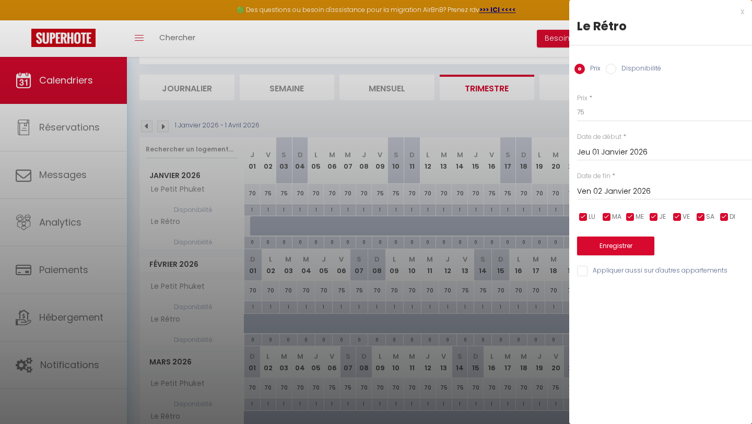
click at [609, 62] on div "Prix Disponibilité" at bounding box center [660, 62] width 183 height 35
click at [609, 68] on input "Disponibilité" at bounding box center [610, 69] width 10 height 10
click at [629, 195] on input "Ven 02 Janvier 2026" at bounding box center [664, 193] width 175 height 14
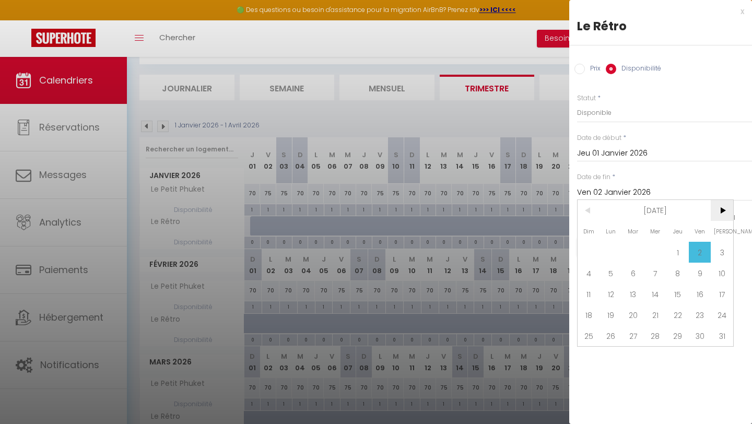
click at [720, 206] on span ">" at bounding box center [721, 210] width 22 height 21
click at [719, 208] on span ">" at bounding box center [721, 210] width 22 height 21
click at [592, 352] on span "31" at bounding box center [588, 356] width 22 height 21
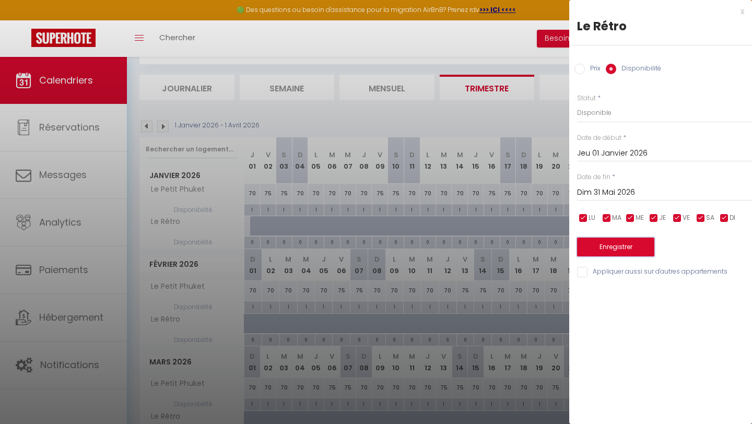
click at [623, 242] on button "Enregistrer" at bounding box center [615, 246] width 77 height 19
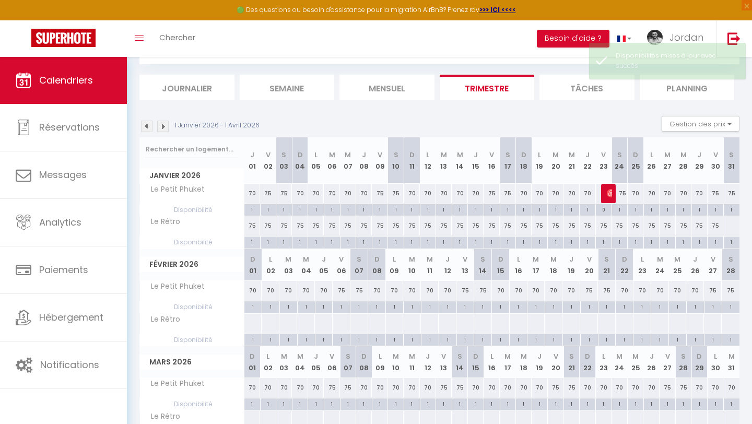
click at [252, 222] on div "75" at bounding box center [252, 225] width 16 height 19
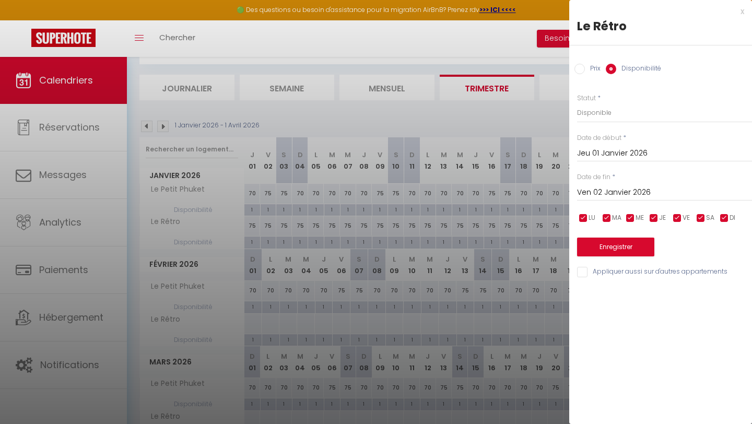
click at [626, 187] on input "Ven 02 Janvier 2026" at bounding box center [664, 193] width 175 height 14
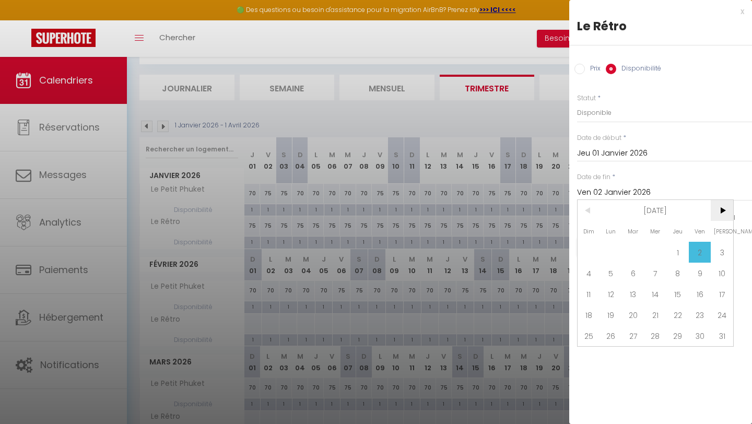
click at [719, 211] on span ">" at bounding box center [721, 210] width 22 height 21
click at [592, 352] on span "31" at bounding box center [588, 356] width 22 height 21
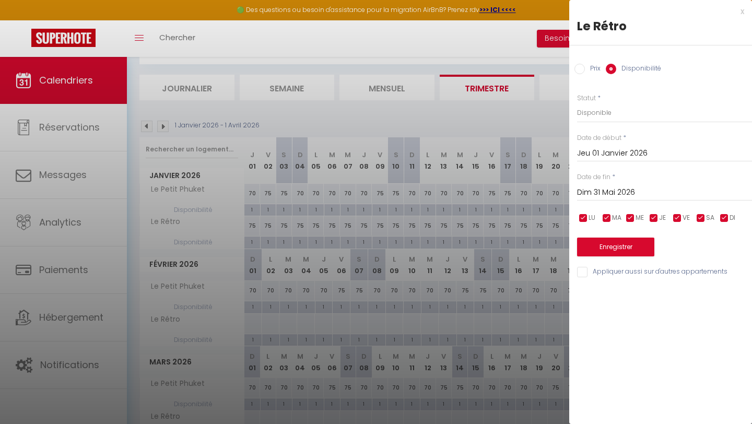
click at [589, 217] on span "LU" at bounding box center [591, 218] width 7 height 10
click at [605, 217] on input "checkbox" at bounding box center [606, 218] width 10 height 10
click at [632, 216] on input "checkbox" at bounding box center [630, 218] width 10 height 10
click at [657, 217] on input "checkbox" at bounding box center [653, 218] width 10 height 10
click at [723, 218] on input "checkbox" at bounding box center [724, 218] width 10 height 10
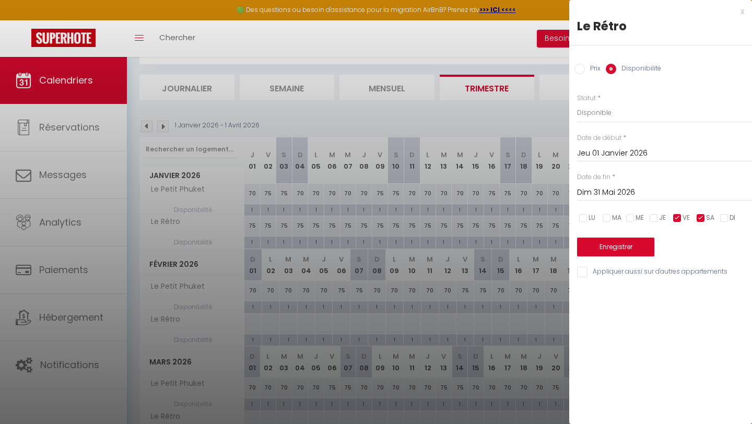
click at [586, 66] on label "Prix" at bounding box center [593, 69] width 16 height 11
click at [585, 66] on input "Prix" at bounding box center [579, 69] width 10 height 10
click at [611, 112] on input "75" at bounding box center [664, 112] width 175 height 19
click at [601, 246] on button "Enregistrer" at bounding box center [615, 245] width 77 height 19
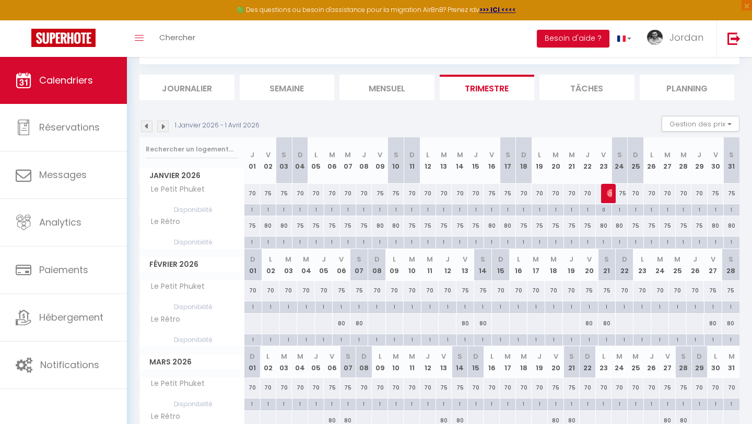
click at [254, 230] on div "75" at bounding box center [252, 225] width 16 height 19
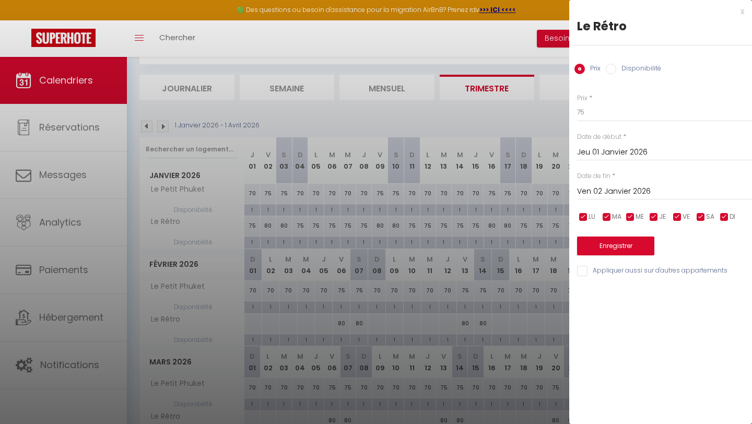
click at [678, 216] on input "checkbox" at bounding box center [677, 217] width 10 height 10
click at [703, 217] on input "checkbox" at bounding box center [700, 217] width 10 height 10
click at [646, 179] on div "Date de fin * Ven 02 Janvier 2026 < Jan 2026 > Dim Lun Mar Mer Jeu Ven Sam 1 2 …" at bounding box center [664, 185] width 175 height 29
click at [646, 188] on input "Ven 02 Janvier 2026" at bounding box center [664, 192] width 175 height 14
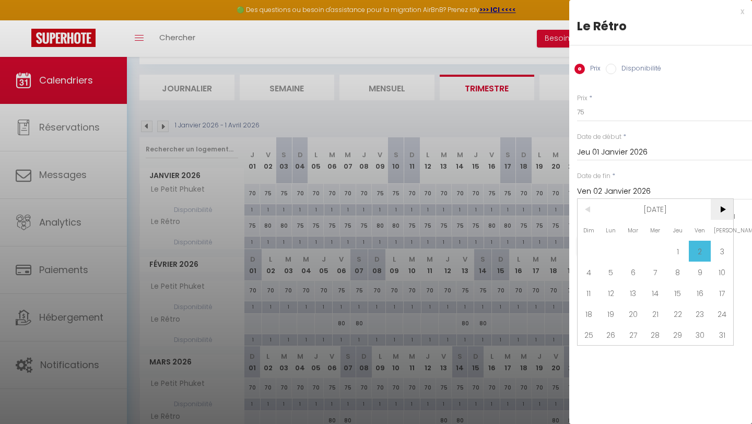
click at [716, 213] on span ">" at bounding box center [721, 209] width 22 height 21
click at [586, 356] on span "31" at bounding box center [588, 355] width 22 height 21
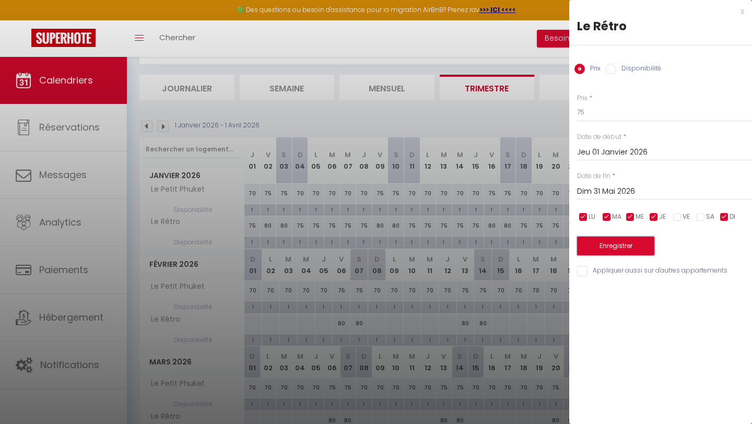
click at [628, 254] on button "Enregistrer" at bounding box center [615, 245] width 77 height 19
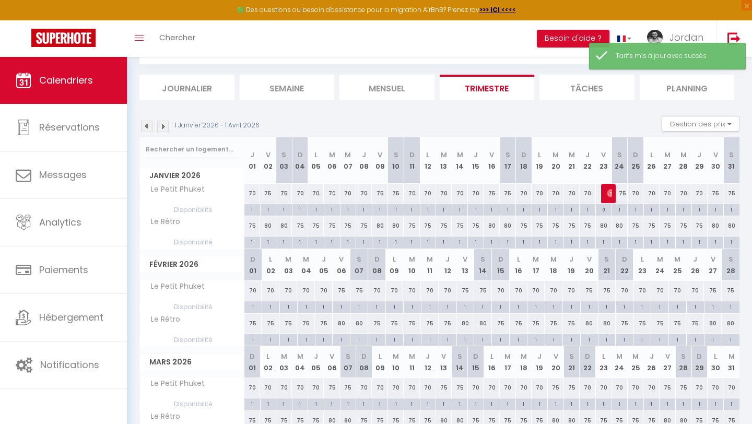
scroll to position [117, 0]
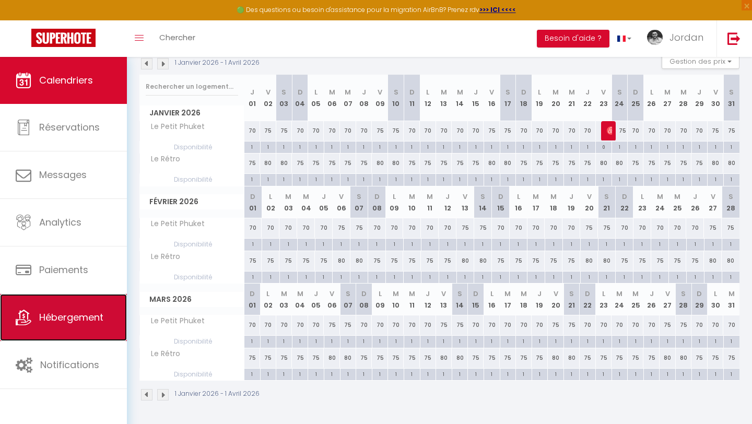
click at [102, 325] on link "Hébergement" at bounding box center [63, 317] width 127 height 47
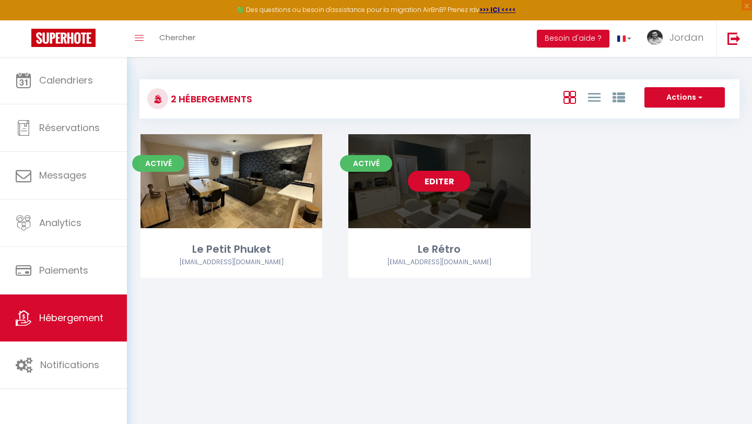
click at [457, 183] on link "Editer" at bounding box center [439, 181] width 63 height 21
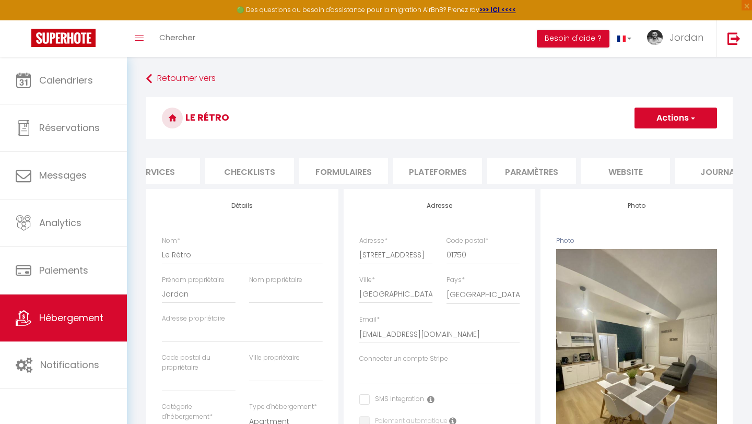
scroll to position [0, 353]
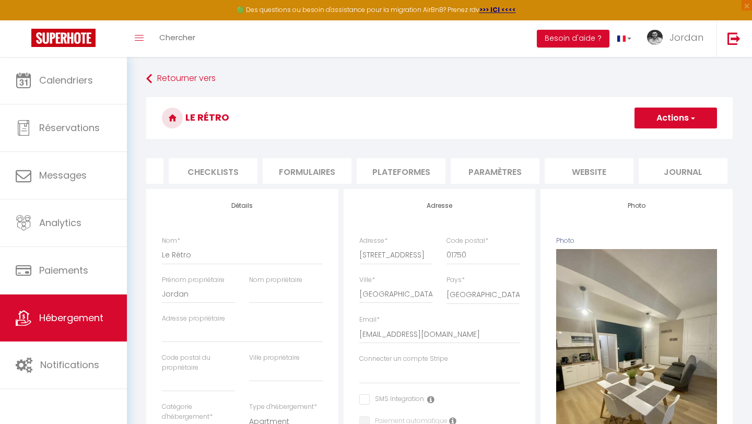
click at [376, 169] on li "Plateformes" at bounding box center [400, 171] width 89 height 26
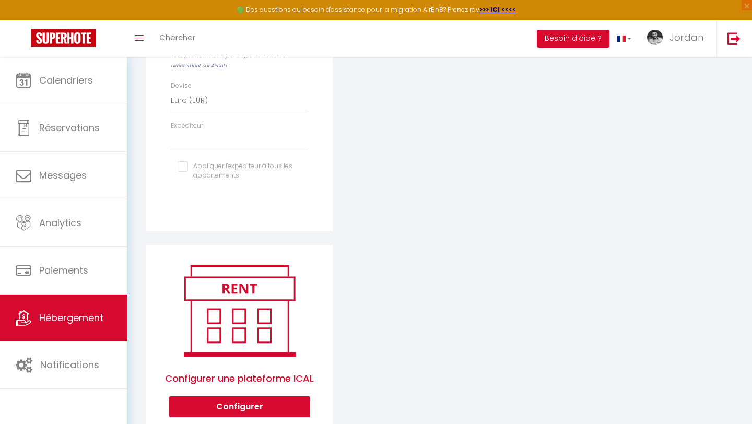
scroll to position [461, 0]
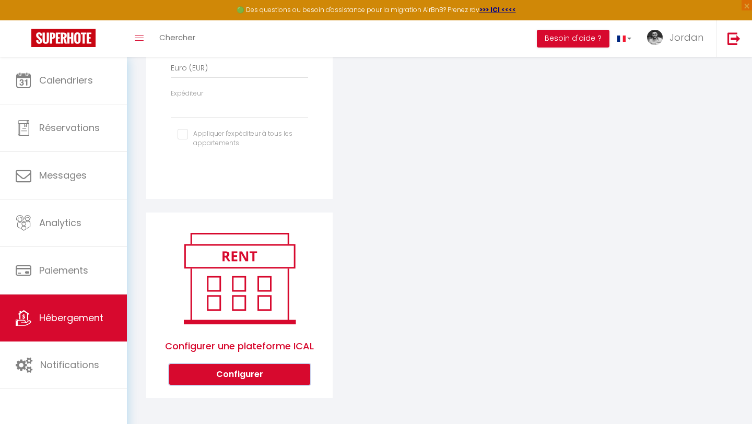
click at [281, 376] on button "Configurer" at bounding box center [239, 374] width 141 height 21
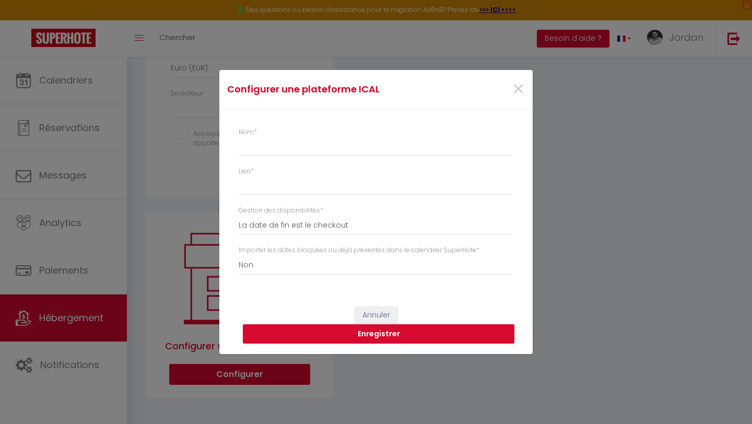
click at [314, 173] on div "Lien *" at bounding box center [379, 181] width 280 height 29
click at [314, 186] on input "Lien *" at bounding box center [375, 185] width 273 height 19
paste input "http://www.vrbo.com/icalendar/954be692f0164cd38157a578c872861a.ics?nonTentative"
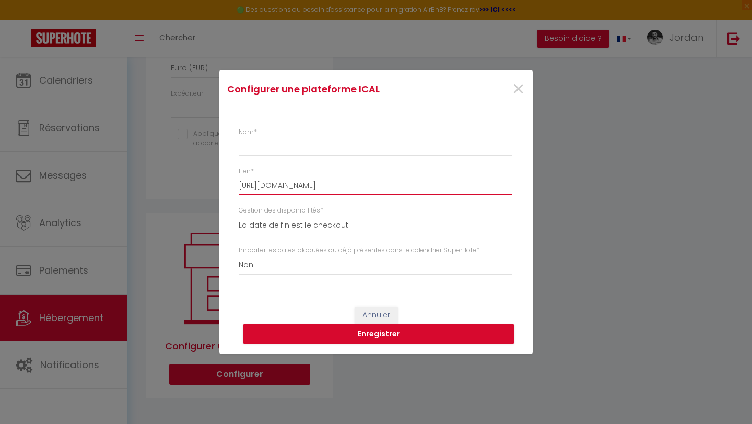
scroll to position [0, 40]
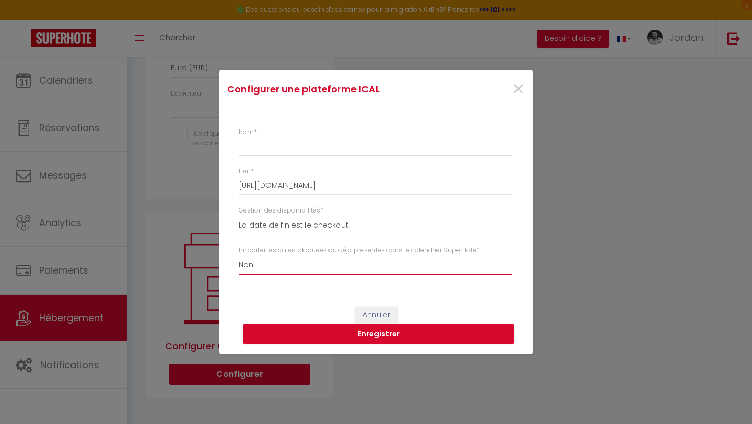
click at [400, 266] on select "Oui Non" at bounding box center [375, 265] width 273 height 20
click at [239, 255] on select "Oui Non" at bounding box center [375, 265] width 273 height 20
click at [433, 334] on button "Enregistrer" at bounding box center [378, 334] width 271 height 20
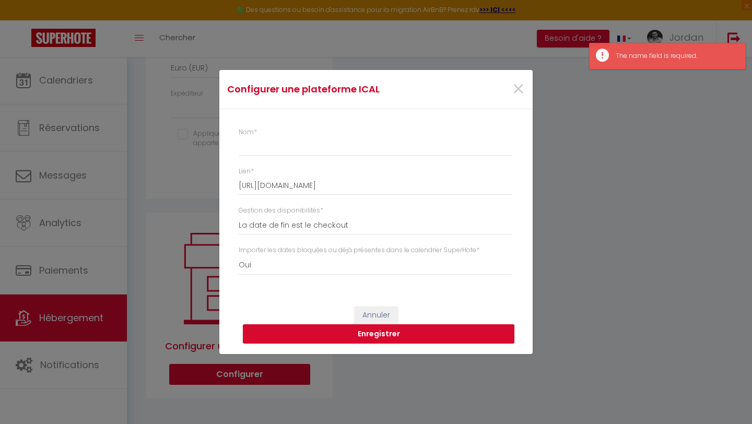
click at [371, 163] on div "Nom * Lien * http://www.vrbo.com/icalendar/954be692f0164cd38157a578c872861a.ics…" at bounding box center [379, 206] width 280 height 158
click at [371, 148] on input "Nom *" at bounding box center [375, 146] width 273 height 19
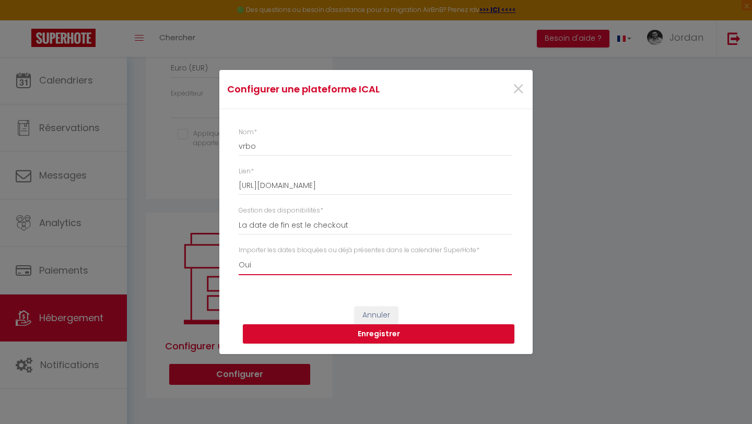
click at [341, 259] on select "Oui Non" at bounding box center [375, 265] width 273 height 20
click at [239, 255] on select "Oui Non" at bounding box center [375, 265] width 273 height 20
click at [389, 334] on button "Enregistrer" at bounding box center [378, 334] width 271 height 20
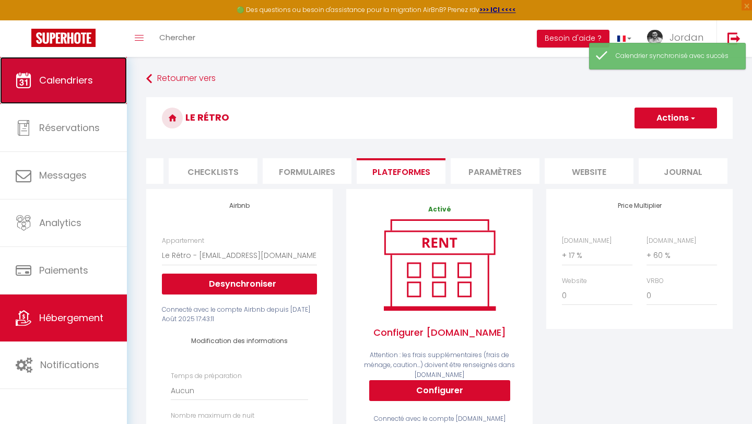
click at [74, 93] on link "Calendriers" at bounding box center [63, 80] width 127 height 47
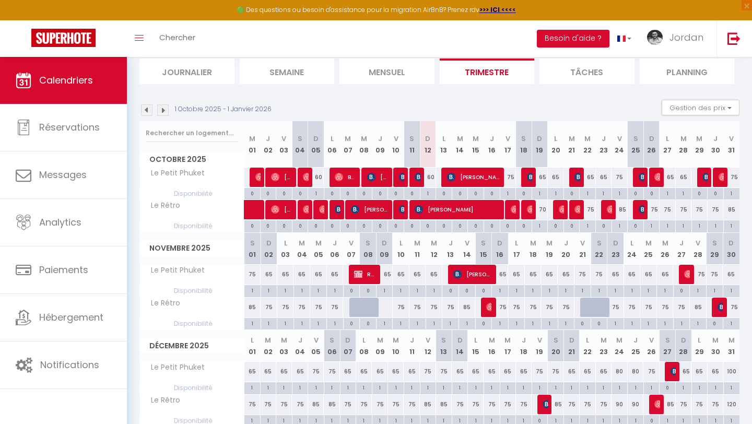
scroll to position [117, 0]
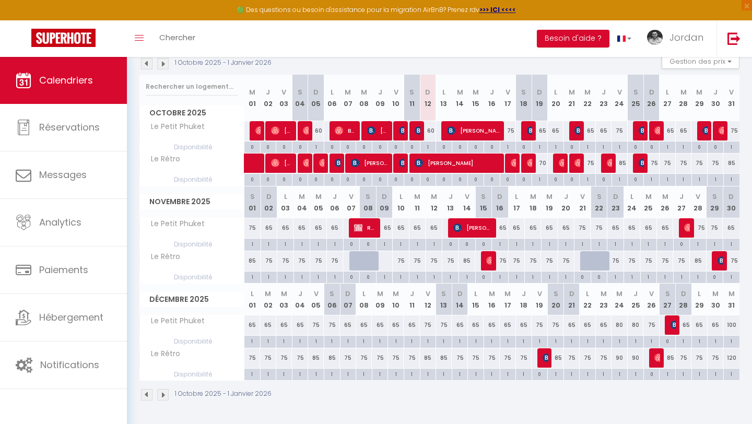
click at [167, 64] on img at bounding box center [162, 63] width 11 height 11
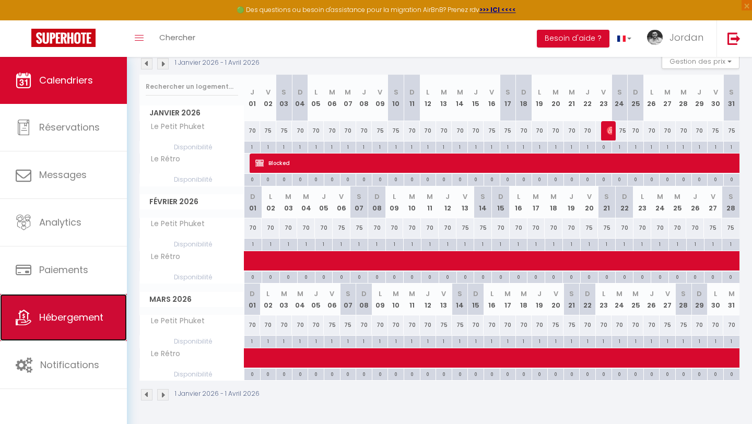
click at [80, 311] on span "Hébergement" at bounding box center [71, 317] width 64 height 13
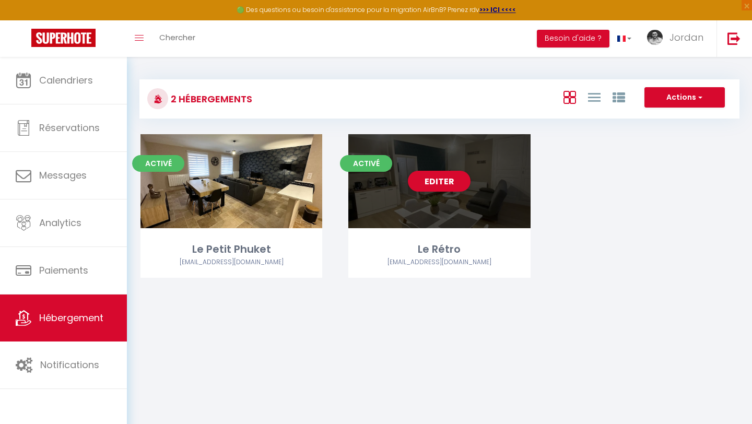
click at [427, 191] on div "Editer" at bounding box center [439, 181] width 182 height 94
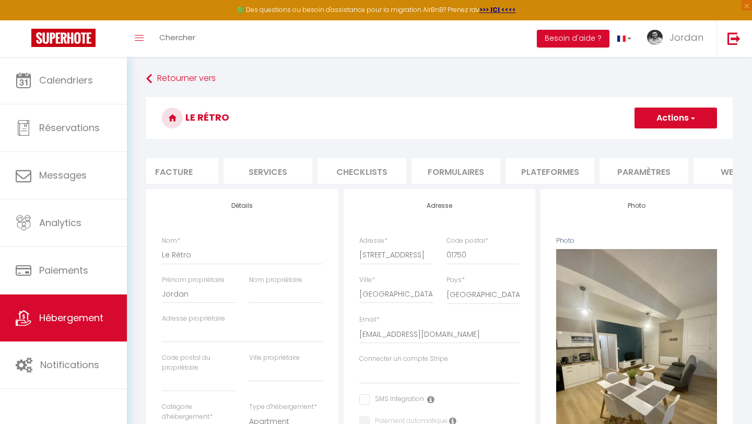
scroll to position [0, 353]
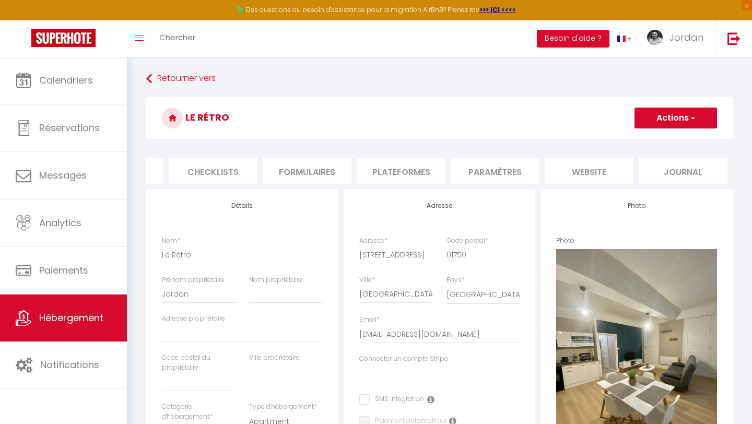
click at [492, 165] on li "Paramètres" at bounding box center [494, 171] width 89 height 26
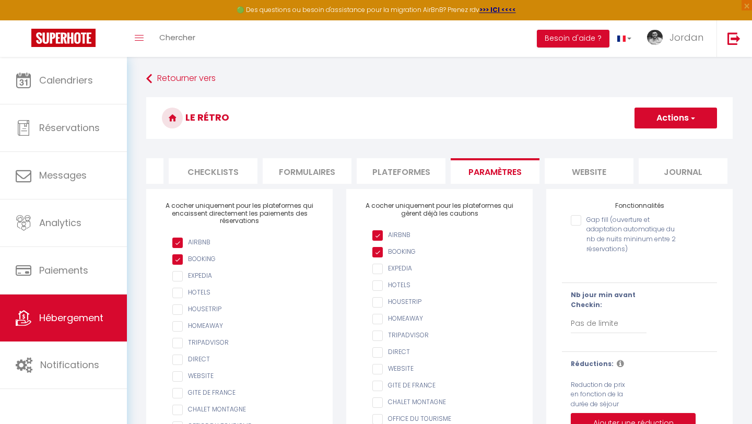
click at [556, 167] on li "website" at bounding box center [588, 171] width 89 height 26
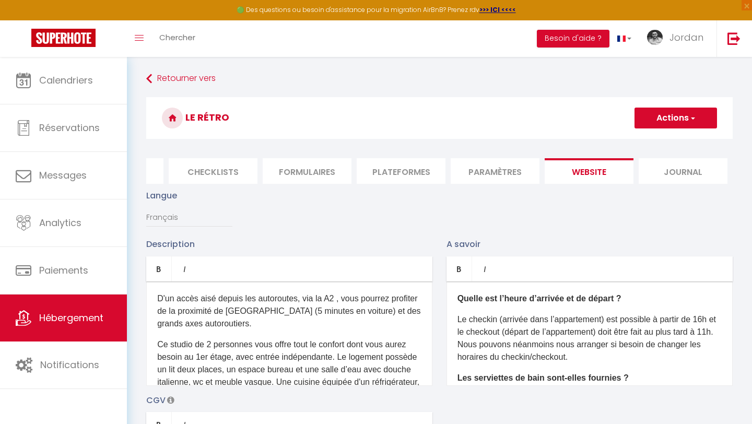
click at [400, 172] on li "Plateformes" at bounding box center [400, 171] width 89 height 26
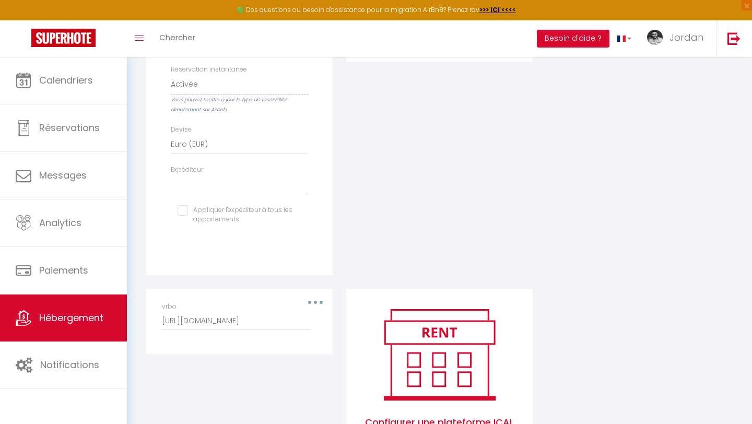
scroll to position [461, 0]
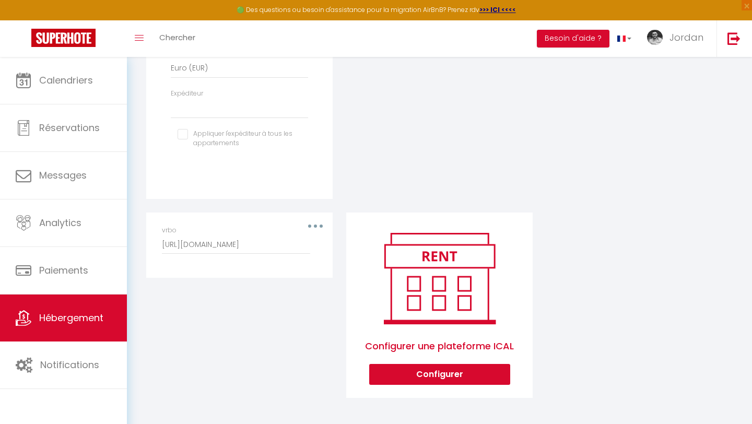
click at [318, 221] on button "button" at bounding box center [315, 226] width 29 height 17
click at [301, 251] on button "Editer" at bounding box center [287, 250] width 77 height 18
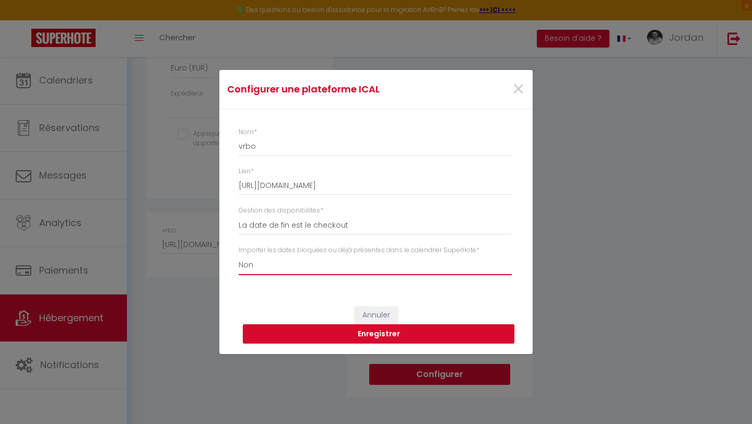
click at [308, 262] on select "Oui Non" at bounding box center [375, 265] width 273 height 20
click at [239, 255] on select "Oui Non" at bounding box center [375, 265] width 273 height 20
click at [386, 335] on button "Enregistrer" at bounding box center [378, 334] width 271 height 20
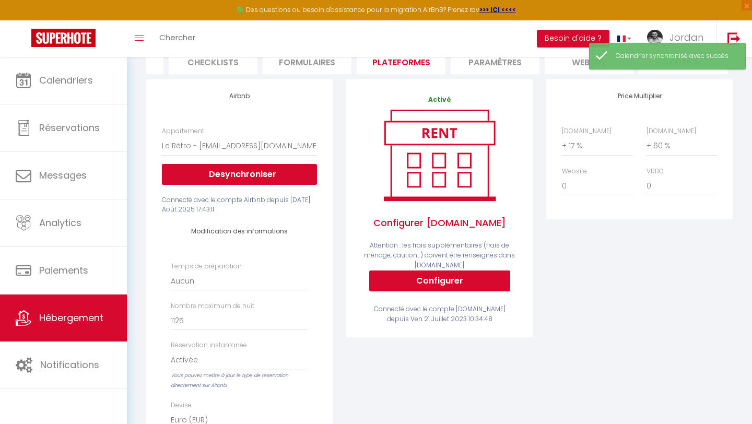
scroll to position [0, 0]
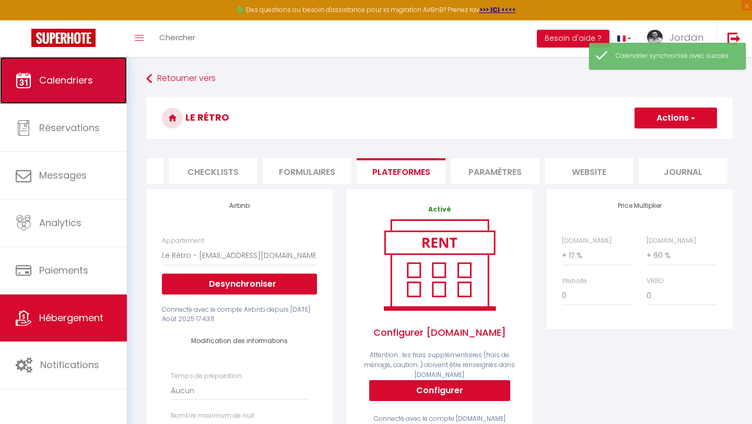
click at [77, 100] on link "Calendriers" at bounding box center [63, 80] width 127 height 47
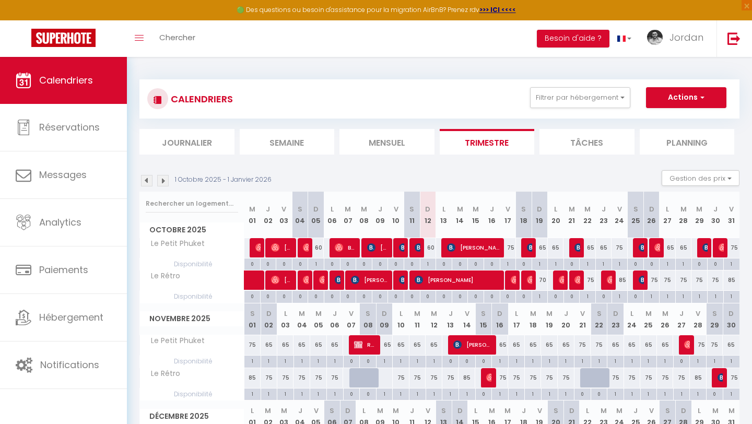
click at [162, 177] on img at bounding box center [162, 180] width 11 height 11
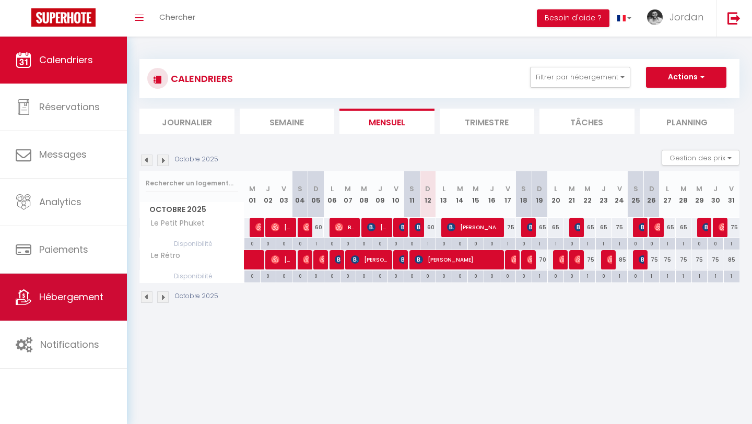
click at [78, 308] on link "Hébergement" at bounding box center [63, 297] width 127 height 47
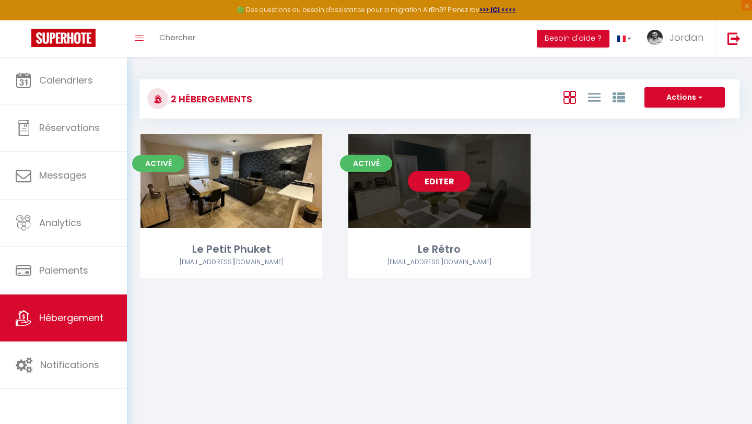
click at [453, 181] on link "Editer" at bounding box center [439, 181] width 63 height 21
select select "3"
select select "2"
select select "1"
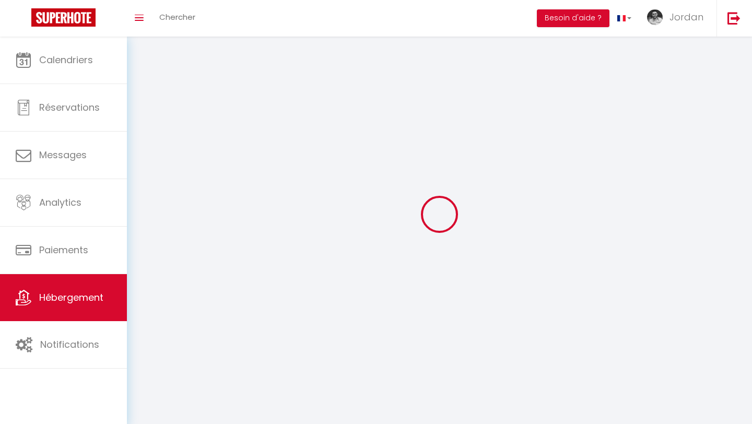
select select
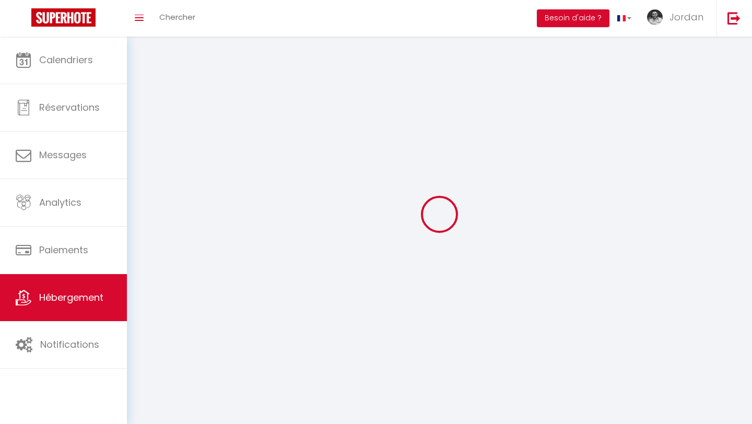
select select
checkbox input "false"
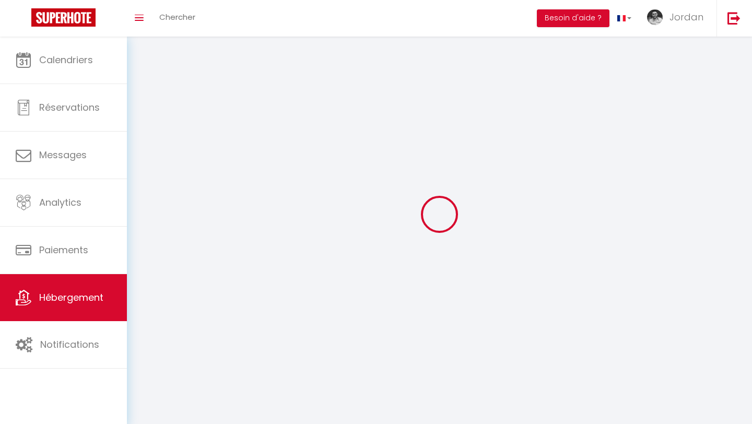
select select
select select "28"
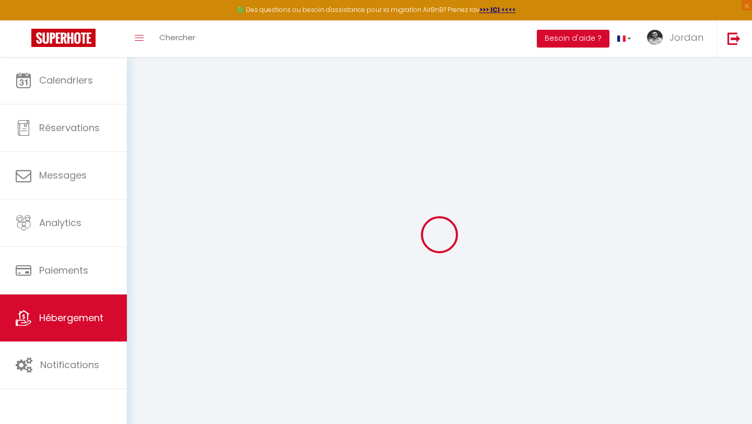
select select "3347-792488530045541300"
select select "+ 17 %"
select select "+ 60 %"
select select
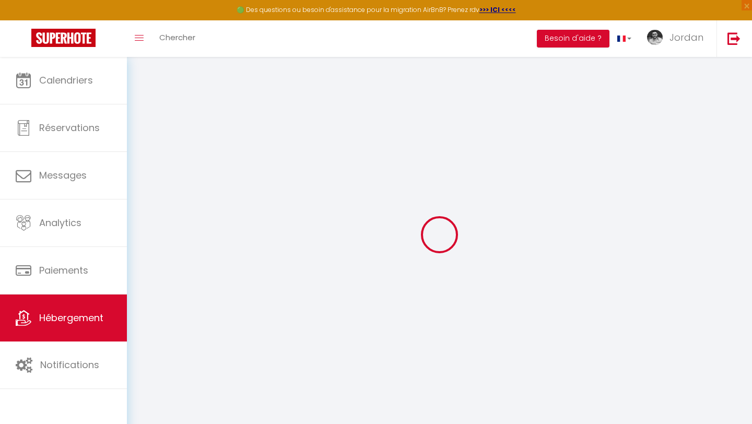
checkbox input "false"
select select "EUR"
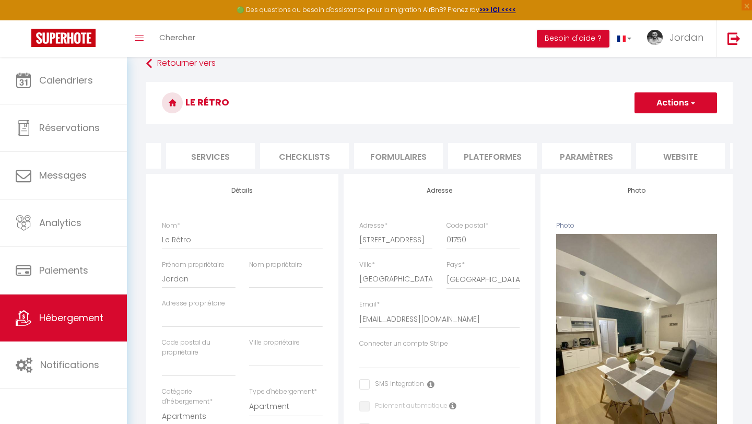
scroll to position [0, 327]
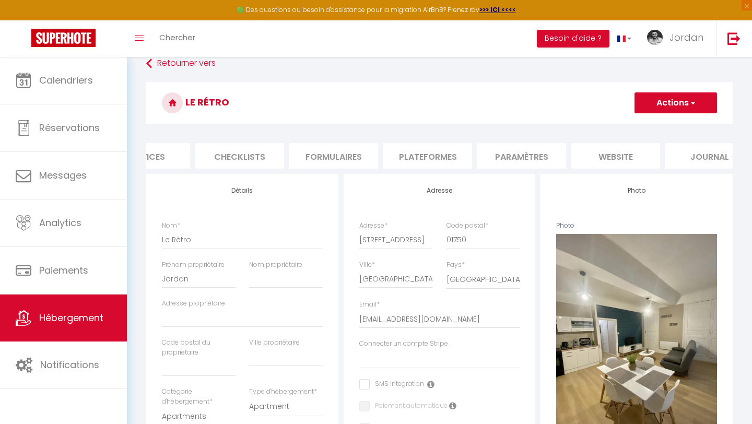
click at [410, 152] on li "Plateformes" at bounding box center [427, 156] width 89 height 26
select select
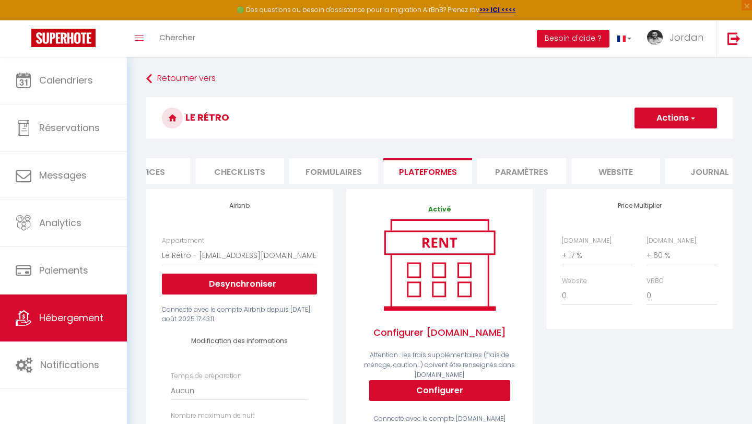
click at [672, 112] on button "Actions" at bounding box center [675, 118] width 82 height 21
click at [673, 142] on link "Enregistrer" at bounding box center [675, 141] width 82 height 14
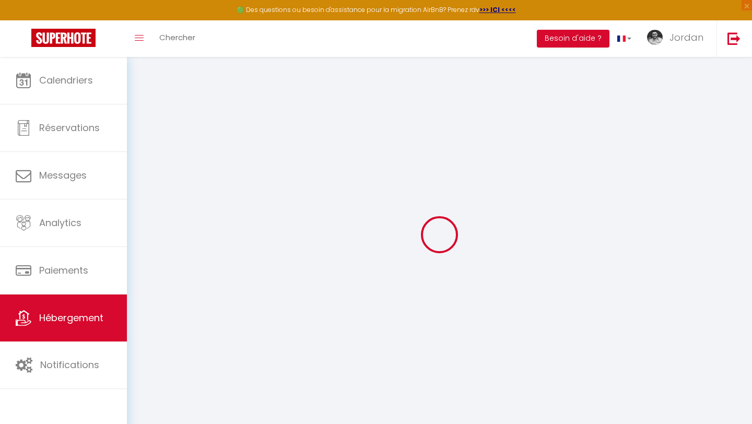
select select "EUR"
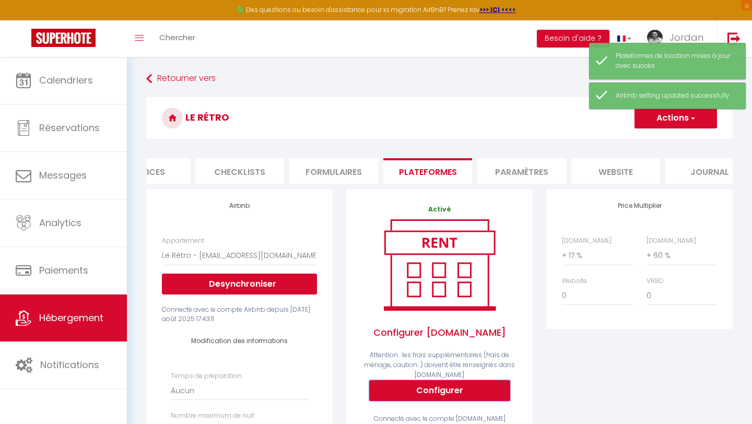
click at [464, 395] on button "Configurer" at bounding box center [439, 390] width 141 height 21
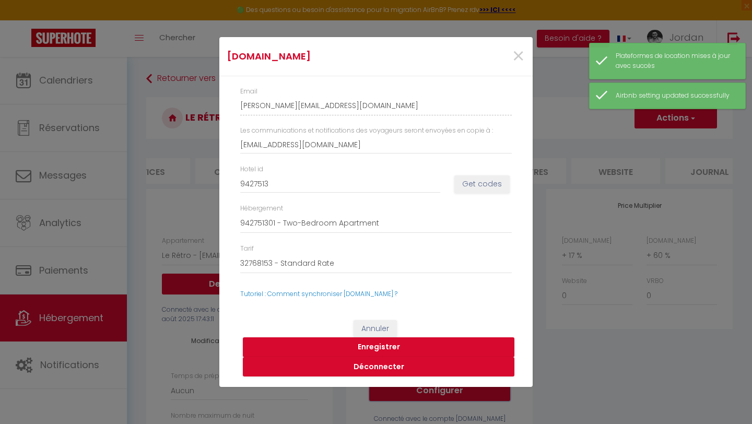
select select
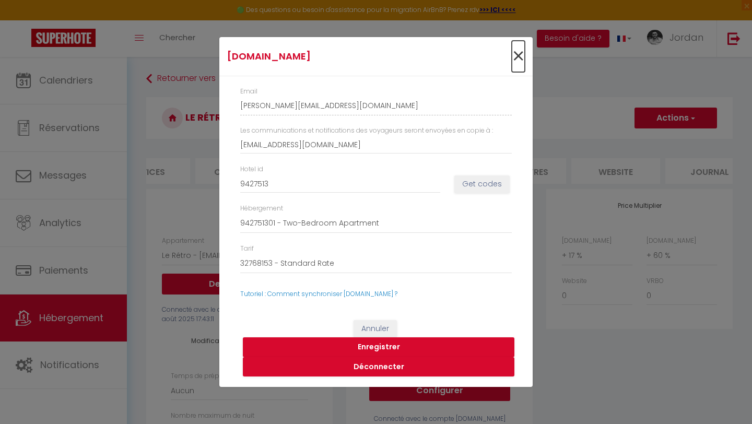
click at [514, 55] on span "×" at bounding box center [518, 56] width 13 height 31
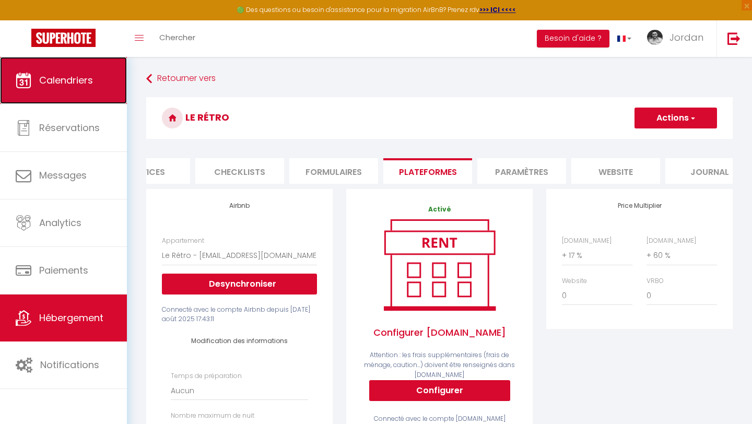
click at [92, 75] on span "Calendriers" at bounding box center [66, 80] width 54 height 13
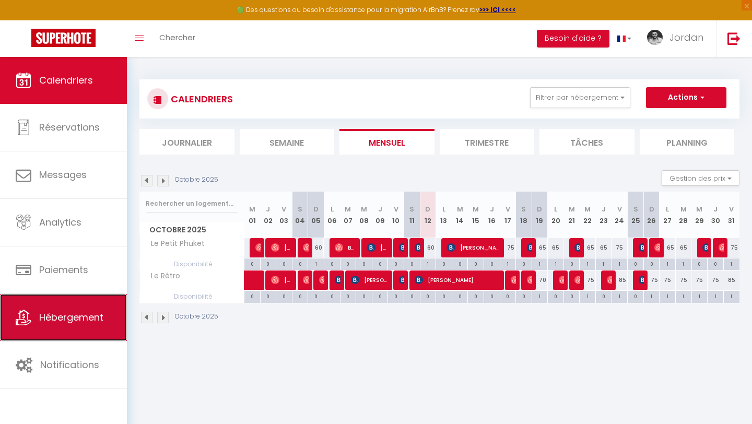
click at [79, 311] on span "Hébergement" at bounding box center [71, 317] width 64 height 13
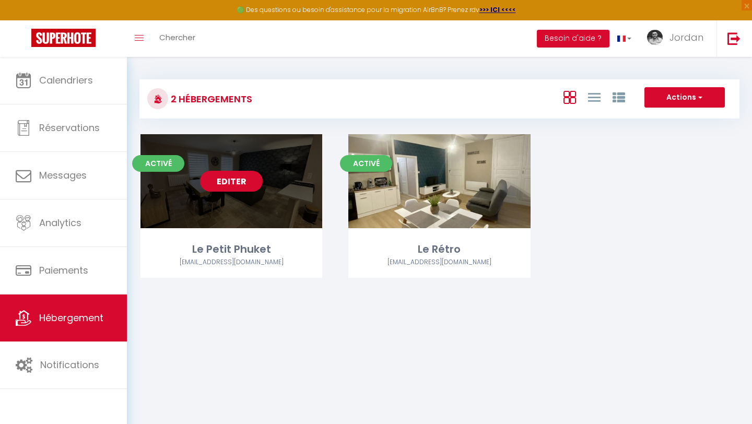
click at [237, 187] on link "Editer" at bounding box center [231, 181] width 63 height 21
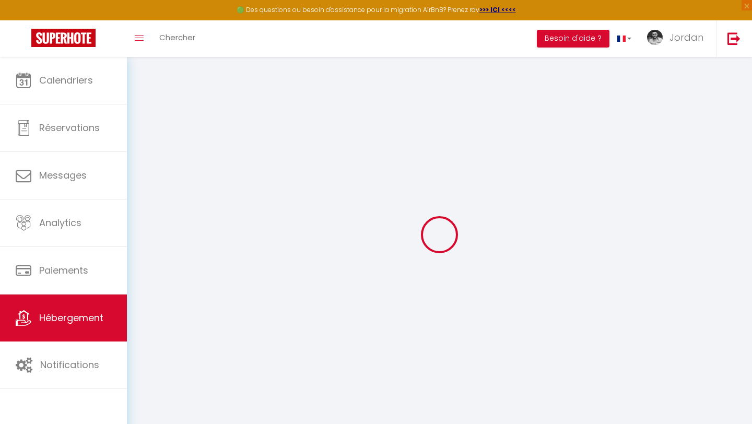
select select "17:00"
select select
select select "12:00"
select select "30"
select select "120"
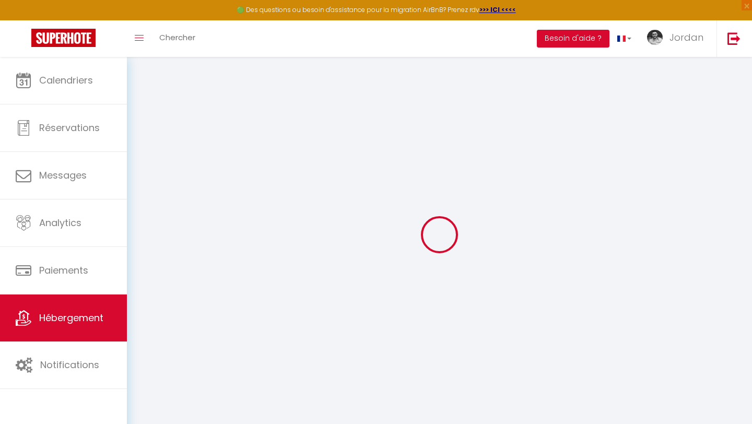
select select
checkbox input "false"
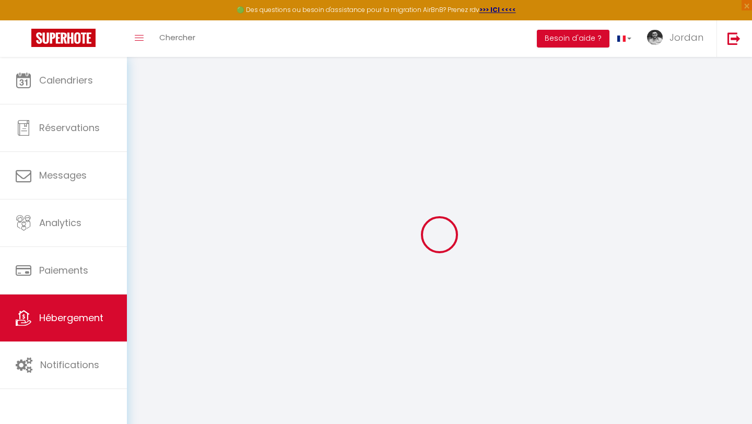
select select
checkbox input "false"
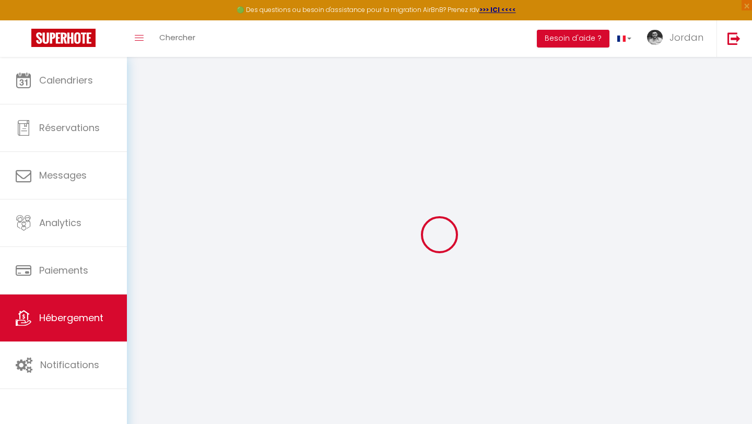
checkbox input "false"
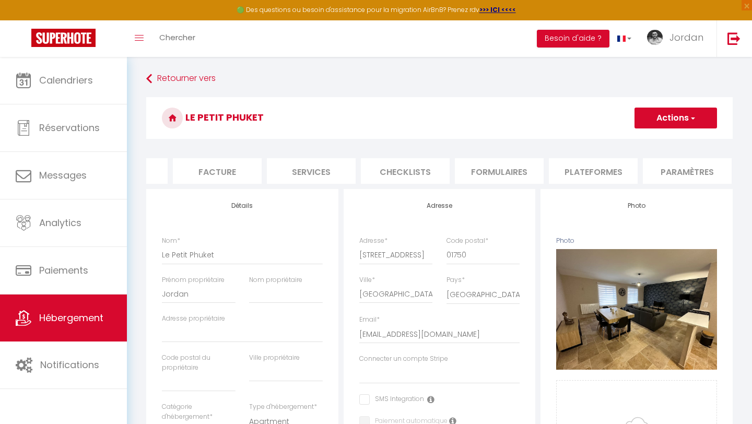
scroll to position [0, 353]
click at [407, 169] on li "Plateformes" at bounding box center [400, 171] width 89 height 26
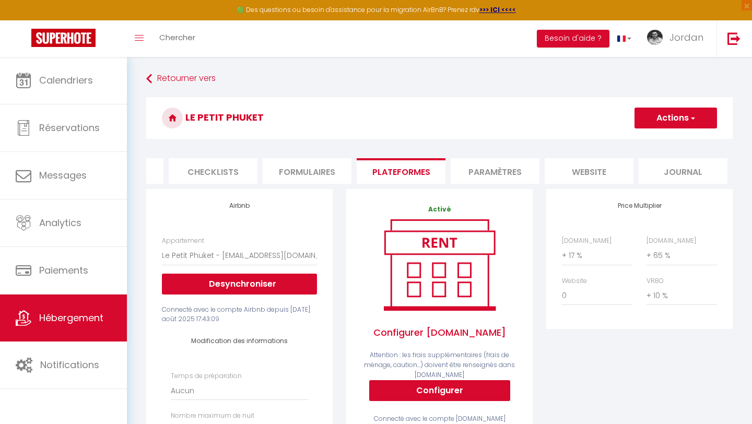
select select
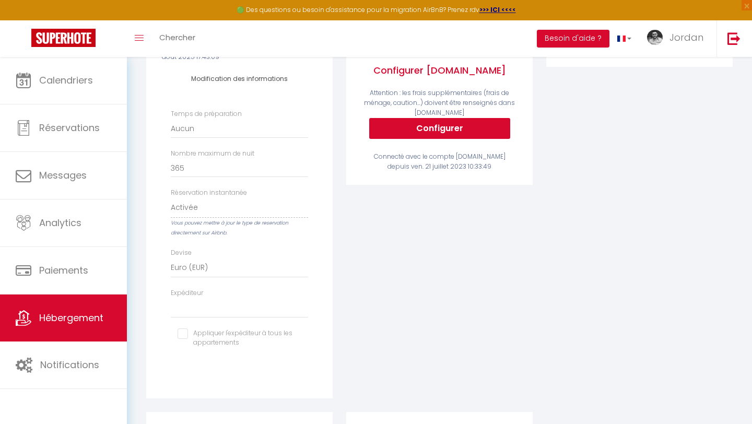
scroll to position [461, 0]
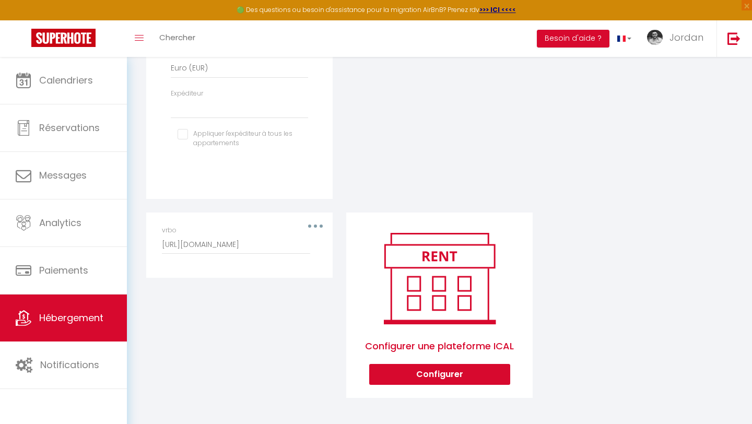
click at [313, 229] on div "vrbo http://www.vrbo.com/icalendar/27005bf5b3b54f749369f200750575bb.ics?nonTent…" at bounding box center [239, 239] width 155 height 29
click at [313, 225] on div "vrbo http://www.vrbo.com/icalendar/27005bf5b3b54f749369f200750575bb.ics?nonTent…" at bounding box center [239, 239] width 155 height 29
click at [316, 224] on button "button" at bounding box center [315, 226] width 29 height 17
click at [307, 243] on button "Editer" at bounding box center [287, 250] width 77 height 18
type input "vrbo"
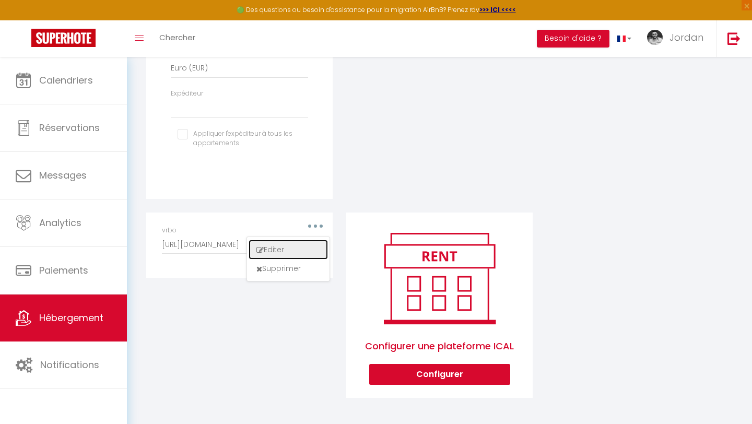
type input "[URL][DOMAIN_NAME]"
select select "1"
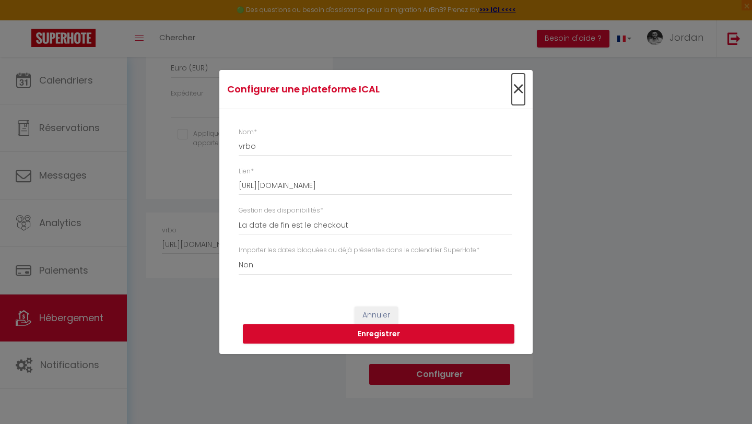
click at [522, 86] on span "×" at bounding box center [518, 89] width 13 height 31
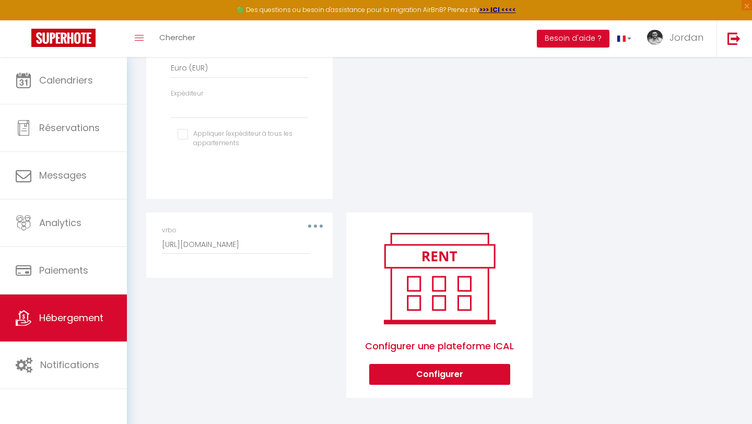
click at [317, 224] on button "button" at bounding box center [315, 226] width 29 height 17
click at [314, 268] on button "Supprimer" at bounding box center [287, 268] width 77 height 18
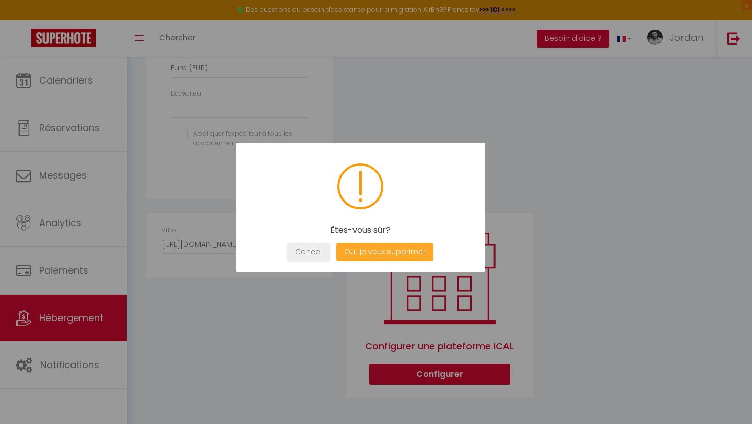
click at [370, 250] on button "Oui, je veux supprimer" at bounding box center [384, 252] width 97 height 18
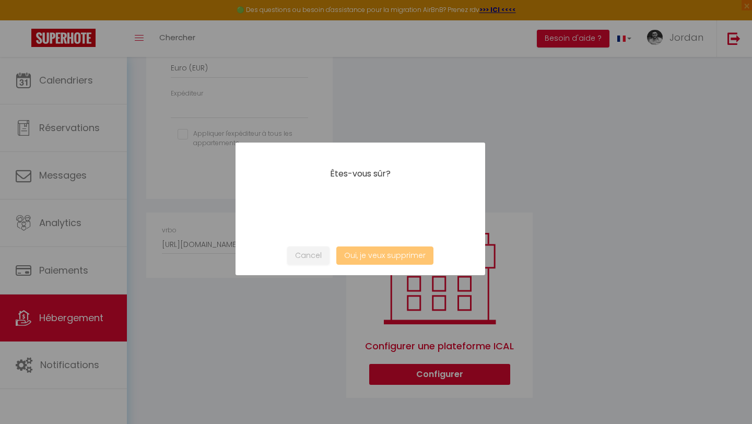
select select
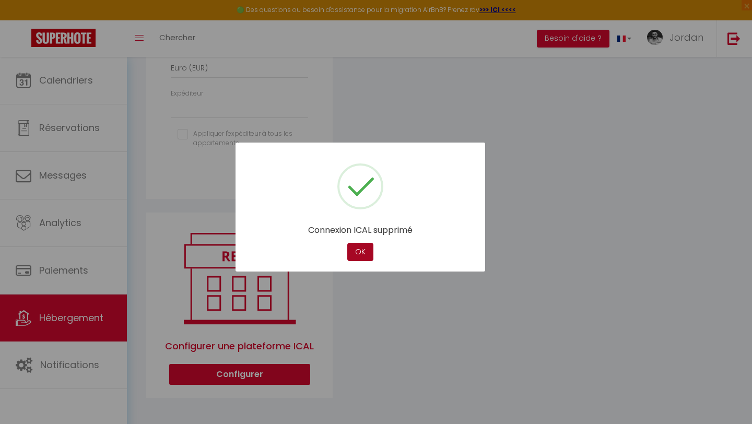
click at [368, 250] on button "OK" at bounding box center [360, 252] width 26 height 18
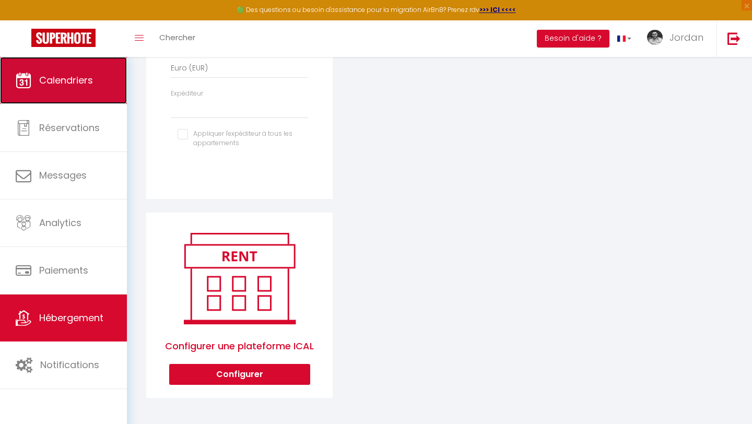
click at [92, 82] on span "Calendriers" at bounding box center [66, 80] width 54 height 13
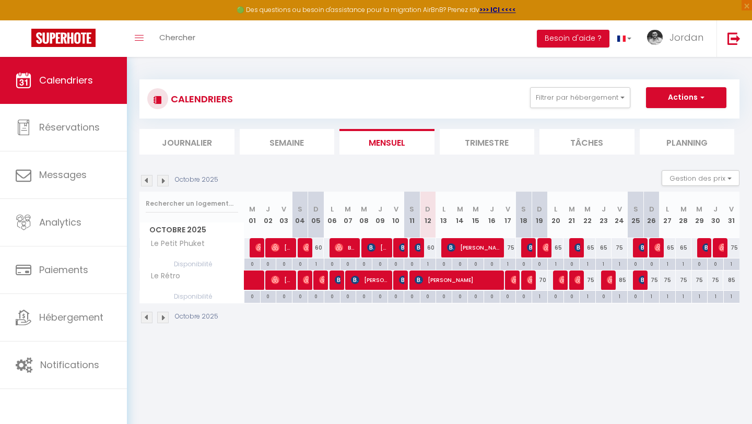
click at [470, 143] on li "Trimestre" at bounding box center [486, 142] width 95 height 26
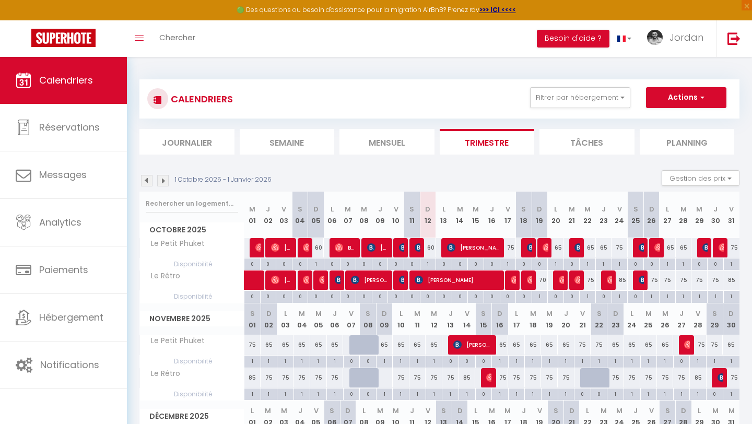
scroll to position [35, 0]
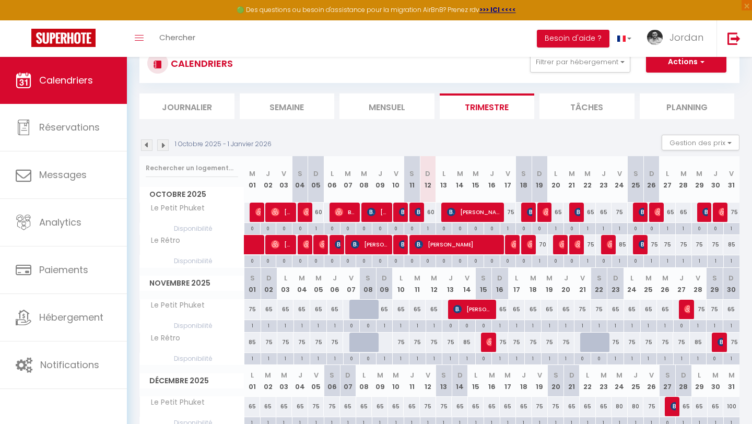
click at [166, 147] on img at bounding box center [162, 144] width 11 height 11
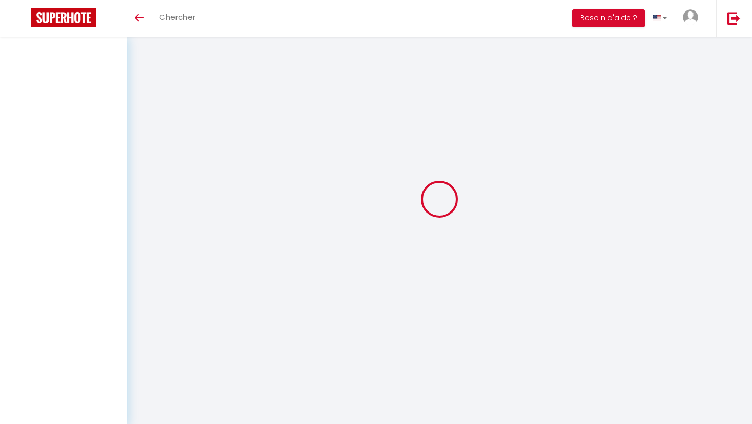
scroll to position [15, 0]
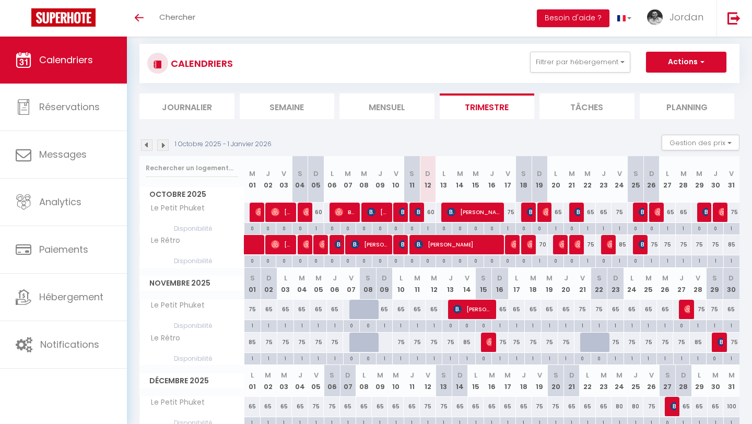
click at [163, 145] on img at bounding box center [162, 144] width 11 height 11
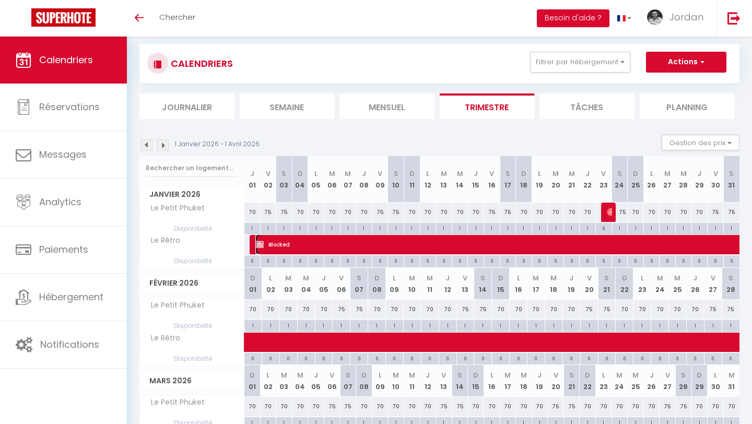
select select "OK"
select select "KO"
select select "0"
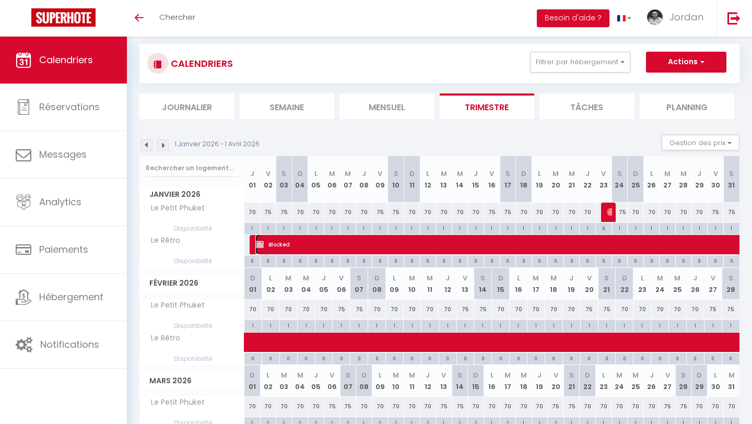
select select "1"
select select
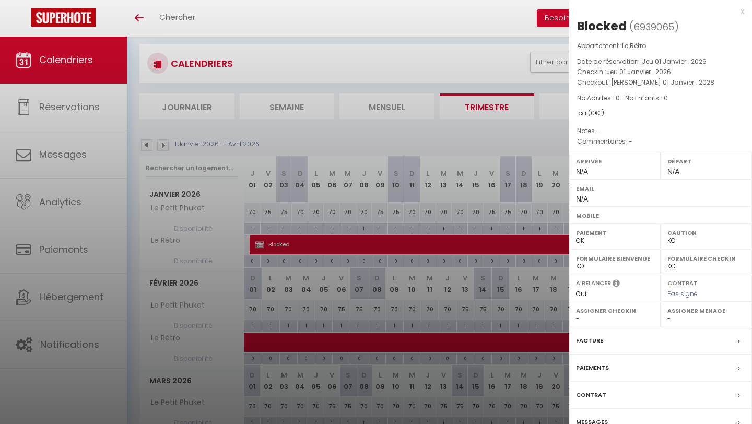
click at [406, 202] on div at bounding box center [376, 212] width 752 height 424
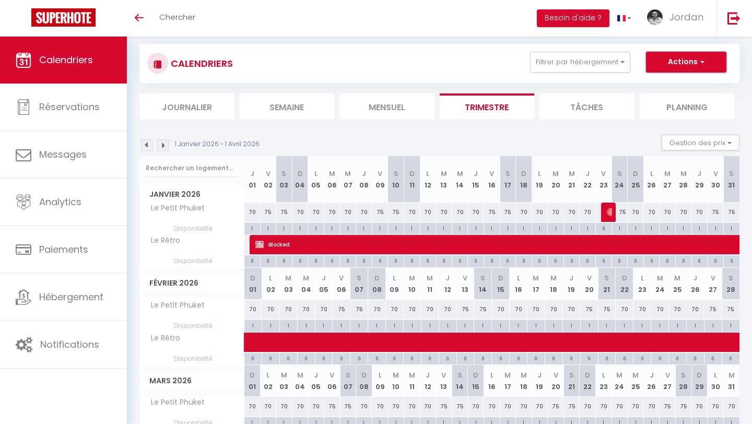
click at [681, 60] on button "Actions" at bounding box center [686, 62] width 80 height 21
click at [683, 114] on link "Importer les réservations" at bounding box center [674, 118] width 91 height 16
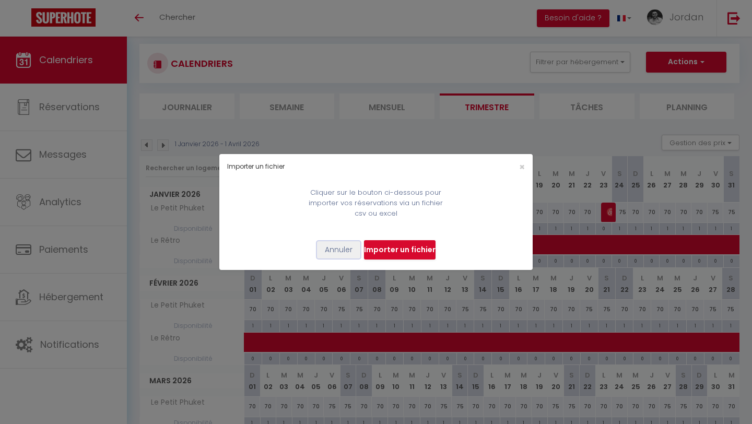
click at [339, 247] on button "Annuler" at bounding box center [338, 250] width 43 height 18
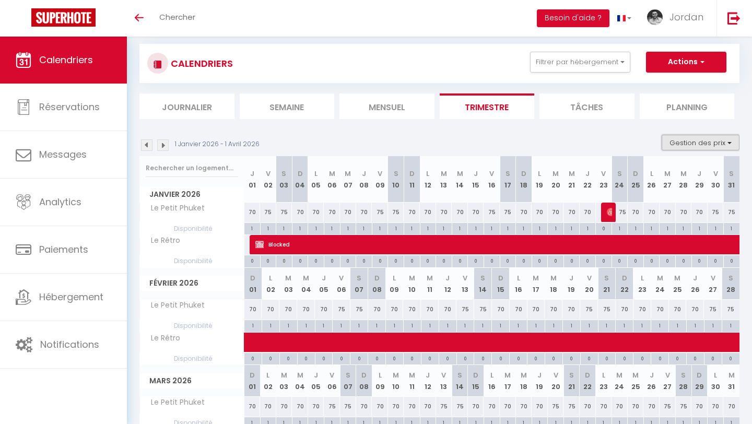
click at [706, 139] on button "Gestion des prix" at bounding box center [700, 143] width 78 height 16
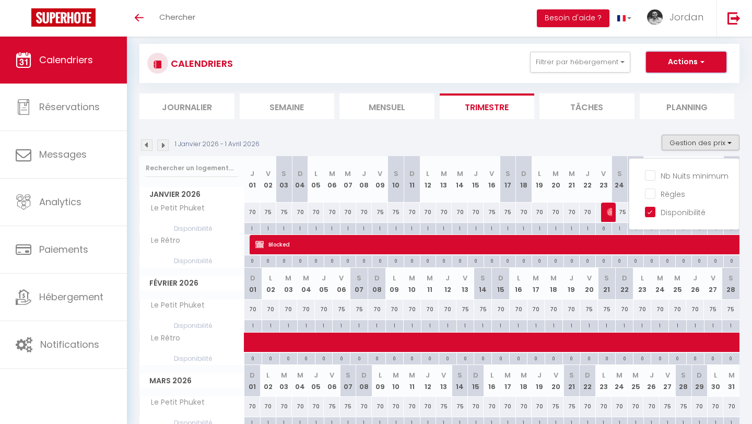
click at [698, 64] on span "button" at bounding box center [700, 61] width 6 height 10
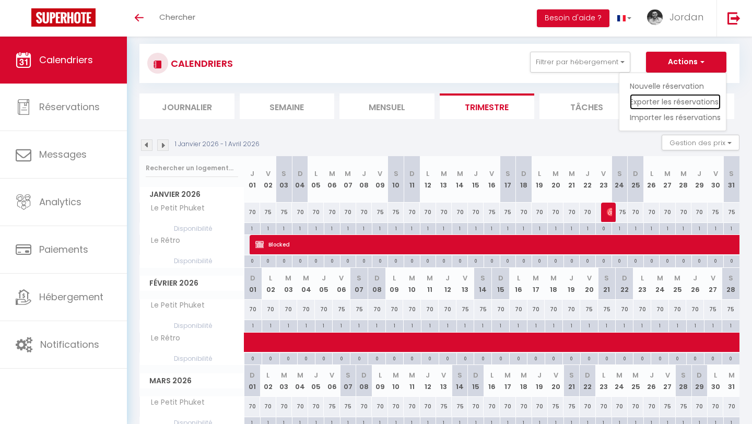
click at [694, 100] on link "Exporter les réservations" at bounding box center [674, 102] width 91 height 16
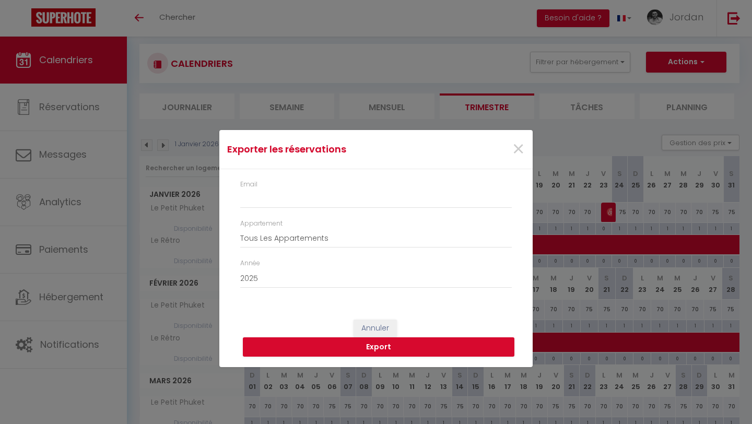
type input "[EMAIL_ADDRESS][DOMAIN_NAME]"
click at [368, 243] on select "Tous Les Appartements Le Petit Phuket Le Rétro" at bounding box center [375, 238] width 271 height 20
select select "22908"
click at [240, 228] on select "Tous Les Appartements Le Petit Phuket Le Rétro" at bounding box center [375, 238] width 271 height 20
click at [405, 283] on select "2015 2016 2017 2018 2019 2020 2021 2022 2023 2024 2025 2026 2027 2028" at bounding box center [375, 278] width 271 height 20
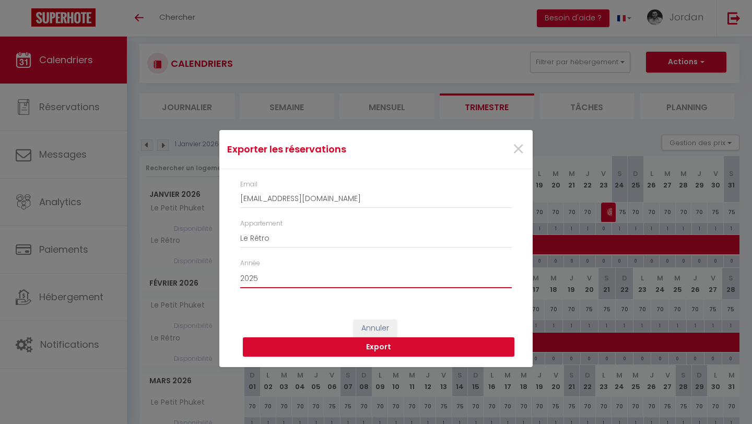
select select "2026"
click at [240, 268] on select "2015 2016 2017 2018 2019 2020 2021 2022 2023 2024 2025 2026 2027 2028" at bounding box center [375, 278] width 271 height 20
click at [402, 342] on button "Export" at bounding box center [378, 347] width 271 height 20
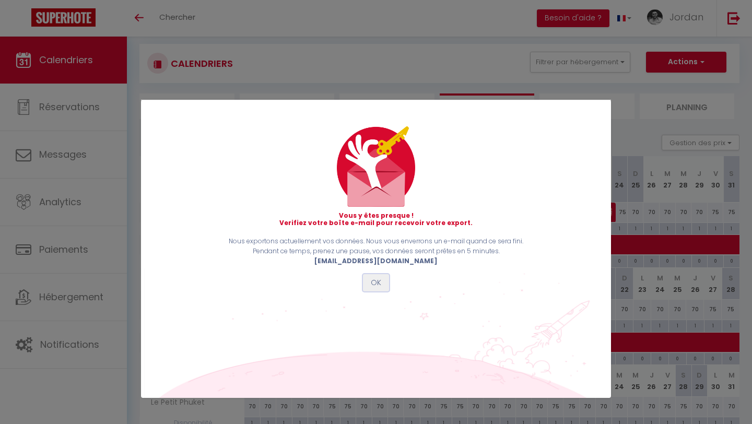
click at [383, 284] on button "OK" at bounding box center [376, 283] width 26 height 18
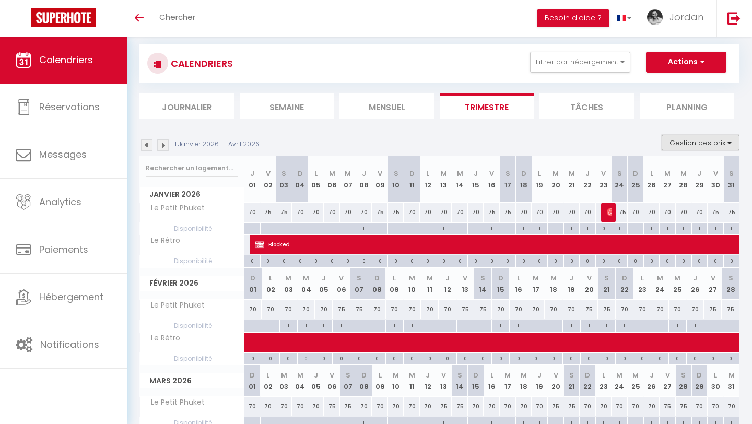
click at [700, 139] on button "Gestion des prix" at bounding box center [700, 143] width 78 height 16
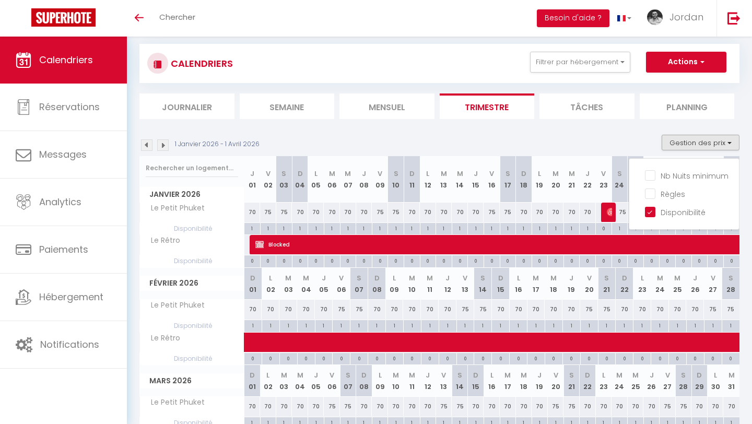
click at [695, 72] on ul "Filtrer par hébergement Tous Le Petit Phuket Le Rétro Effacer Sauvegarder Actio…" at bounding box center [622, 62] width 208 height 21
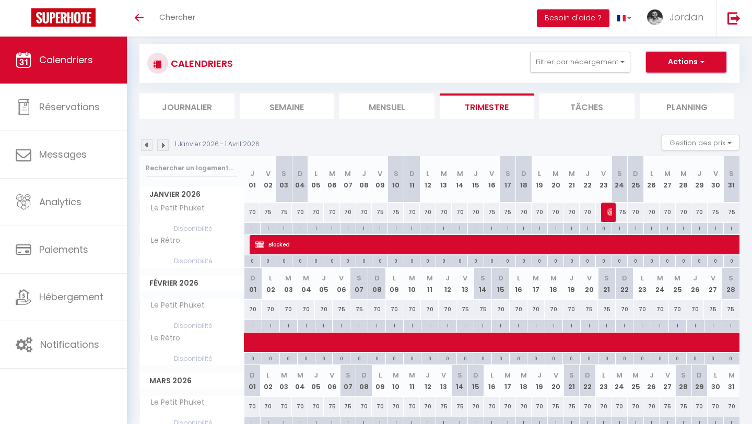
click at [692, 65] on button "Actions" at bounding box center [686, 62] width 80 height 21
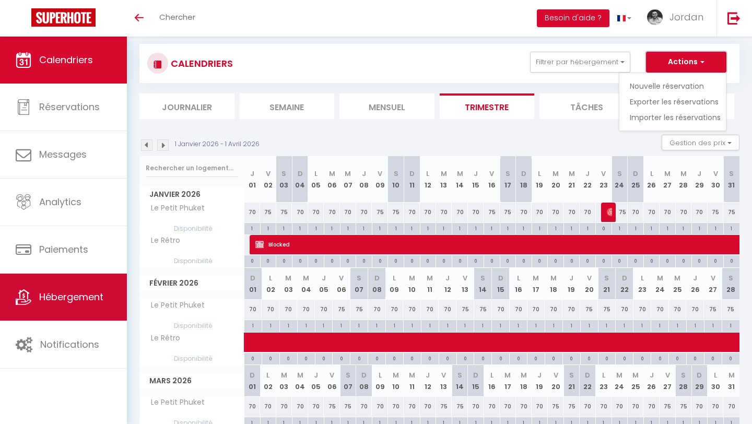
click at [84, 282] on link "Hébergement" at bounding box center [63, 297] width 127 height 47
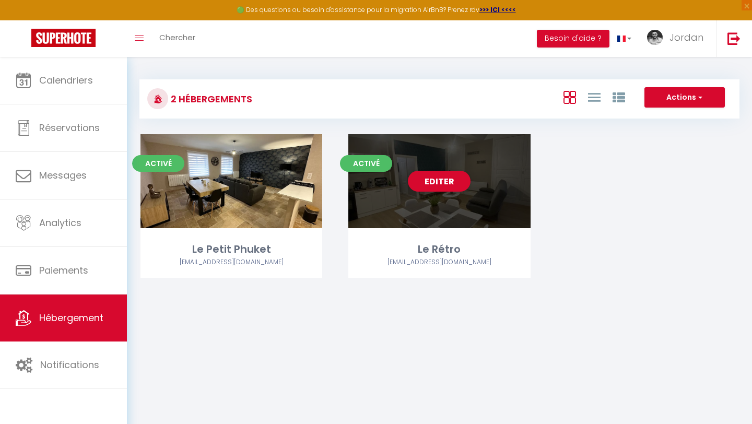
click at [434, 192] on div "Editer" at bounding box center [439, 181] width 182 height 94
select select "3"
select select "2"
select select "1"
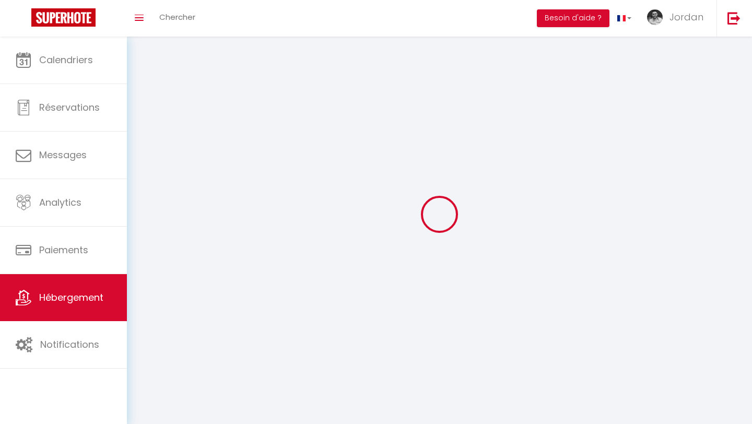
select select
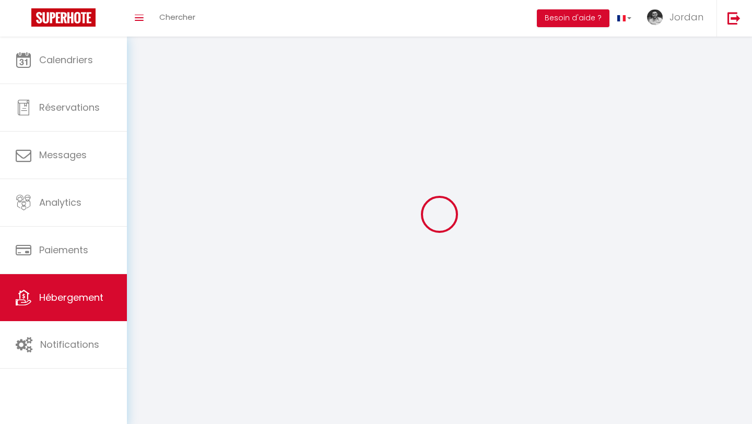
select select
checkbox input "false"
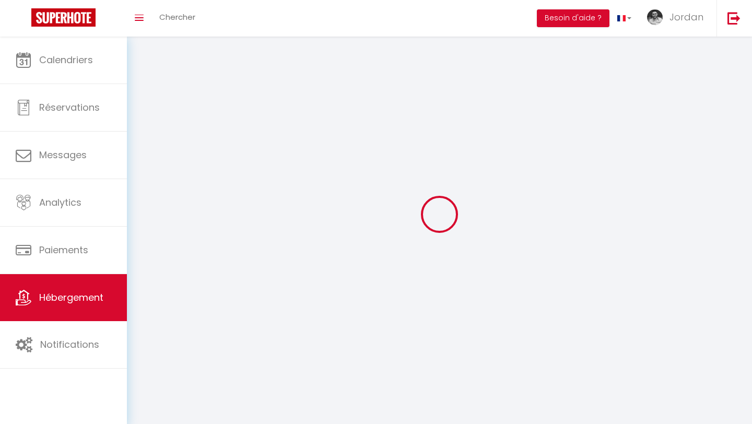
select select
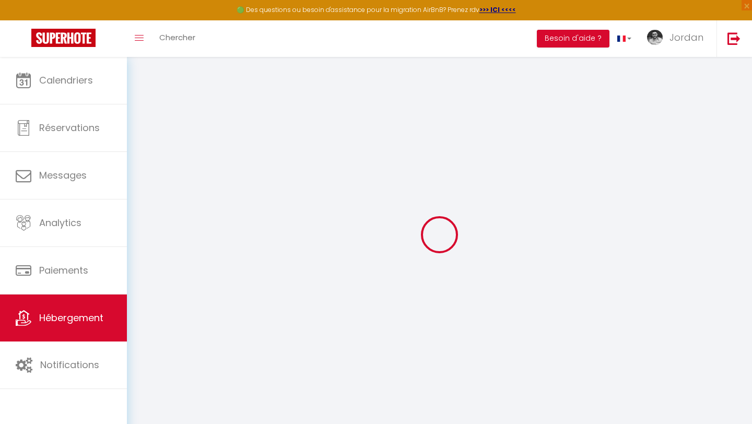
checkbox input "true"
select select "+ 17 %"
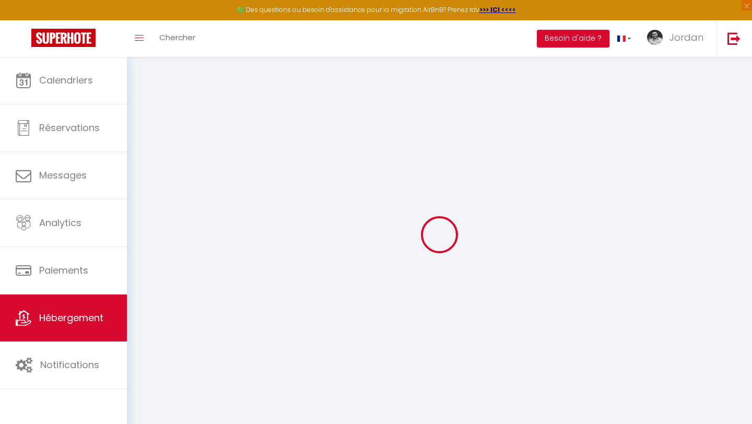
select select "+ 60 %"
select select
checkbox input "false"
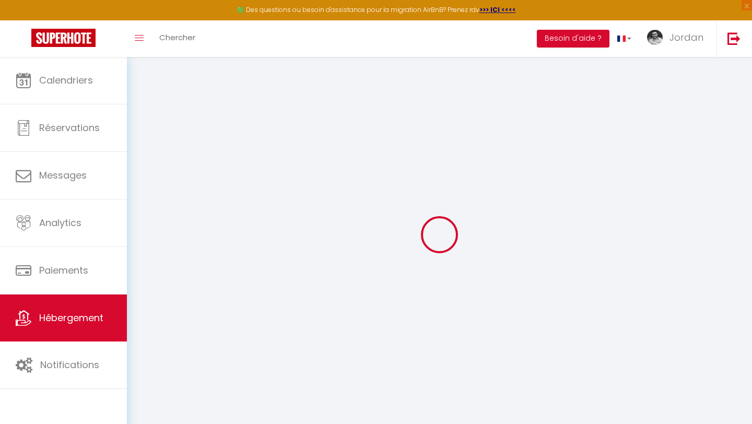
checkbox input "false"
select select "EUR"
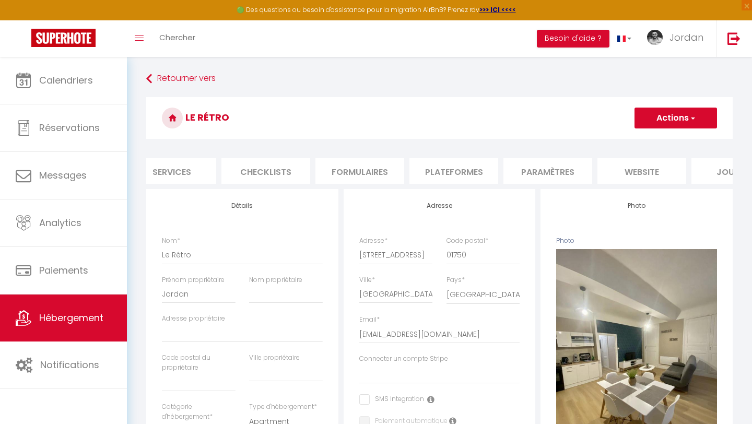
scroll to position [0, 353]
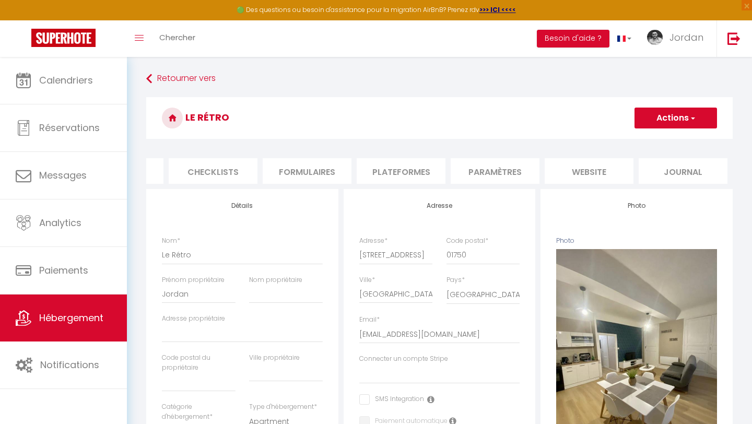
click at [514, 169] on li "Paramètres" at bounding box center [494, 171] width 89 height 26
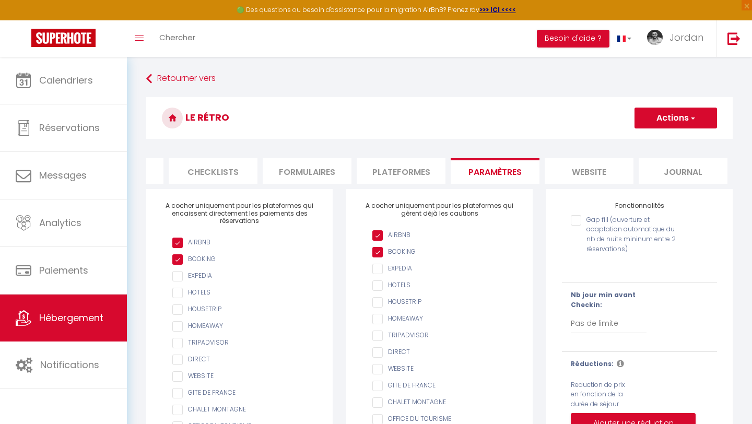
click at [566, 175] on li "website" at bounding box center [588, 171] width 89 height 26
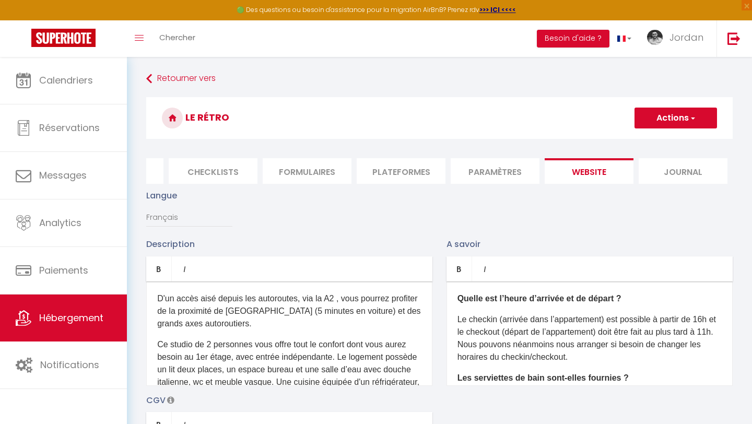
click at [486, 167] on li "Paramètres" at bounding box center [494, 171] width 89 height 26
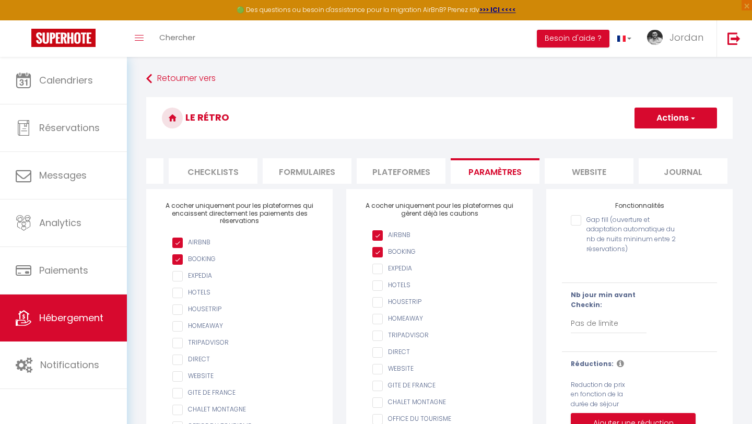
click at [420, 177] on li "Plateformes" at bounding box center [400, 171] width 89 height 26
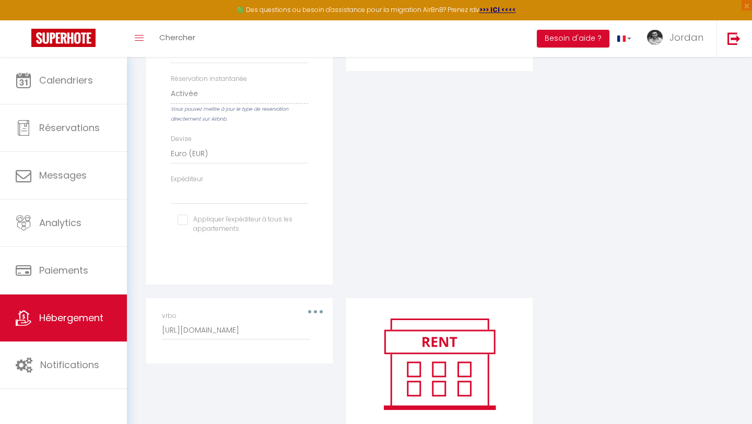
scroll to position [406, 0]
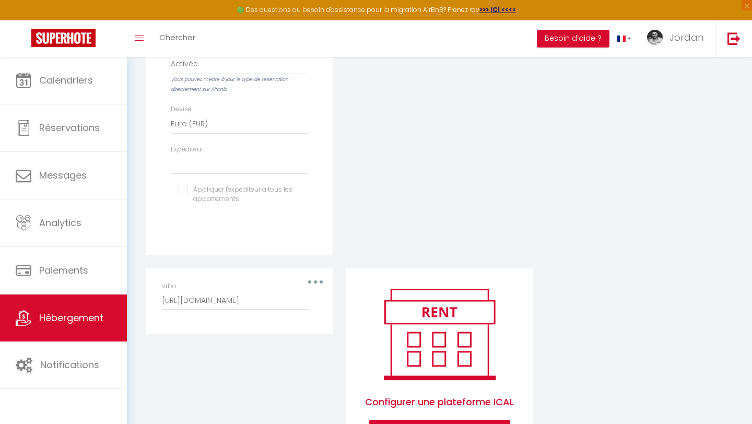
click at [321, 280] on button "button" at bounding box center [315, 282] width 29 height 17
click at [310, 319] on button "Supprimer" at bounding box center [287, 324] width 77 height 18
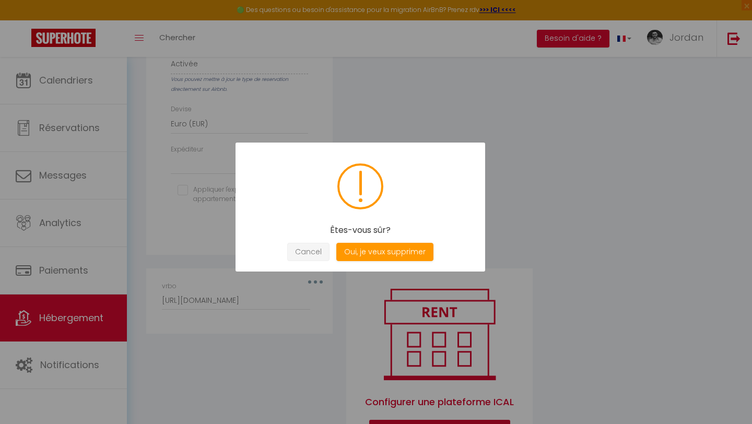
click at [294, 248] on button "Cancel" at bounding box center [308, 252] width 42 height 18
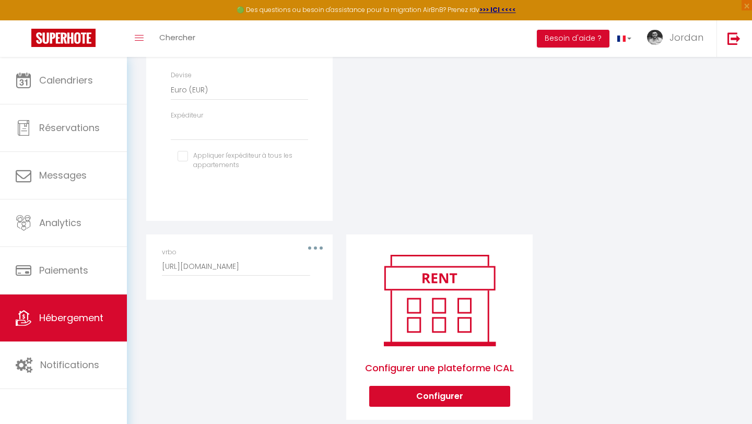
scroll to position [461, 0]
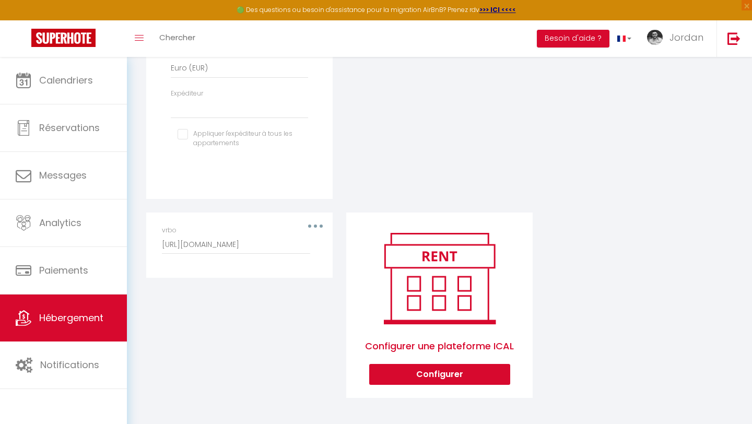
click at [311, 230] on div "vrbo http://www.vrbo.com/icalendar/954be692f0164cd38157a578c872861a.ics?nonTent…" at bounding box center [239, 239] width 155 height 29
click at [313, 224] on button "button" at bounding box center [315, 226] width 29 height 17
click at [310, 268] on button "Supprimer" at bounding box center [287, 268] width 77 height 18
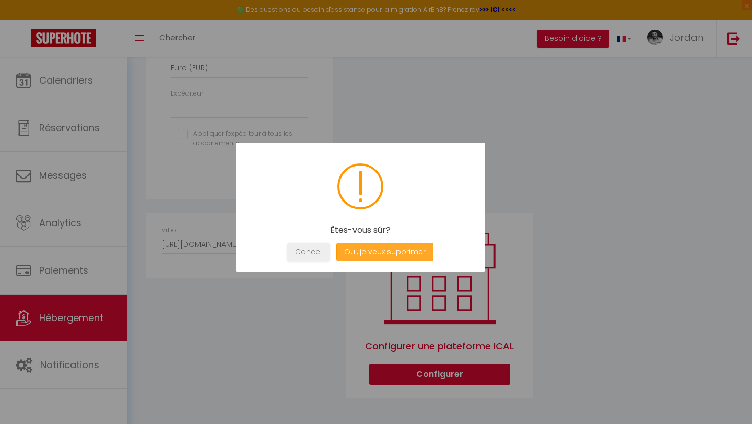
click at [403, 243] on button "Oui, je veux supprimer" at bounding box center [384, 252] width 97 height 18
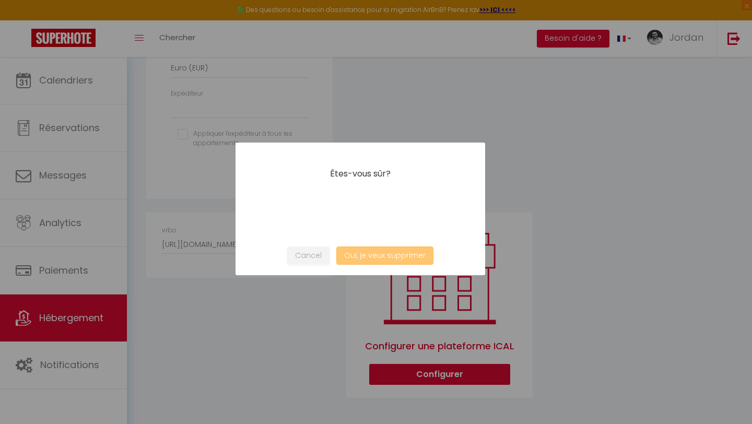
select select
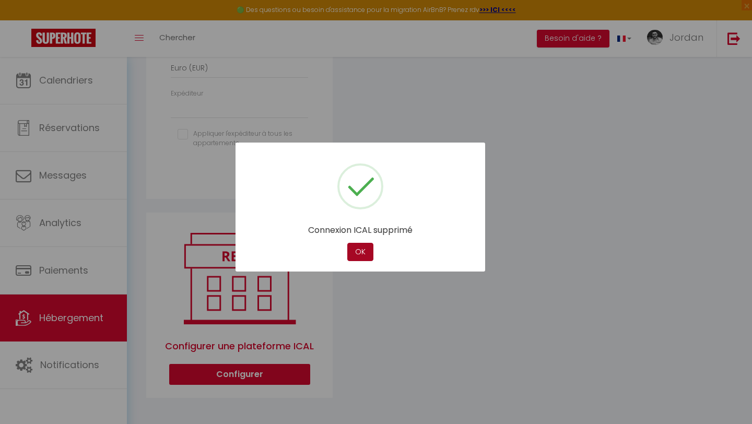
click at [365, 247] on button "OK" at bounding box center [360, 252] width 26 height 18
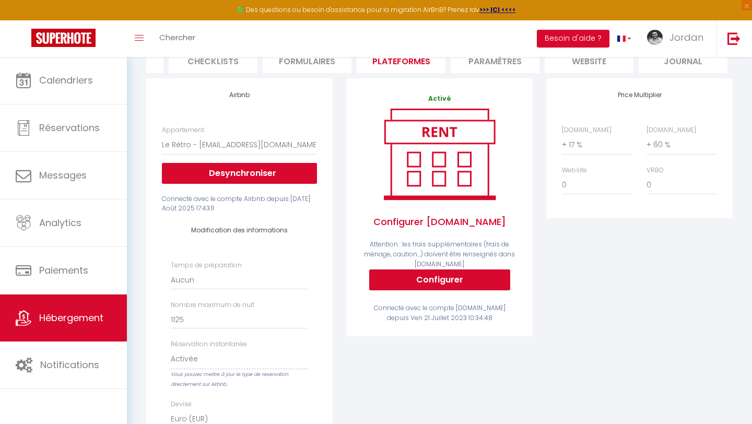
scroll to position [0, 0]
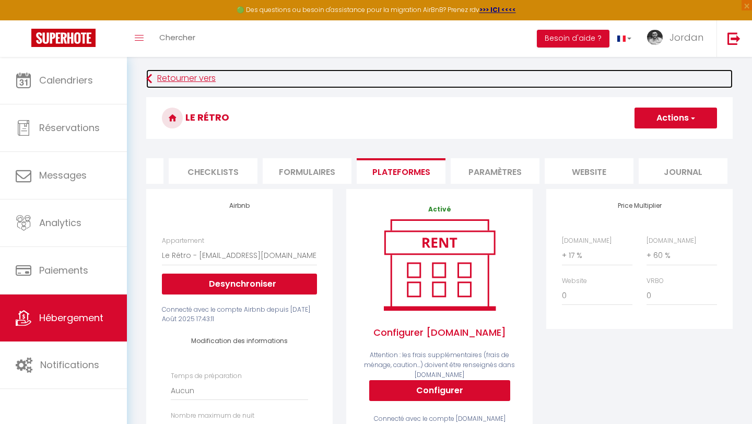
click at [193, 80] on link "Retourner vers" at bounding box center [439, 78] width 586 height 19
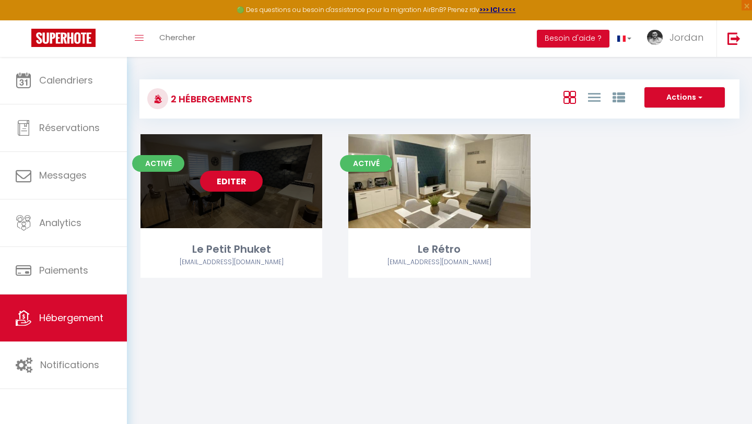
click at [247, 181] on link "Editer" at bounding box center [231, 181] width 63 height 21
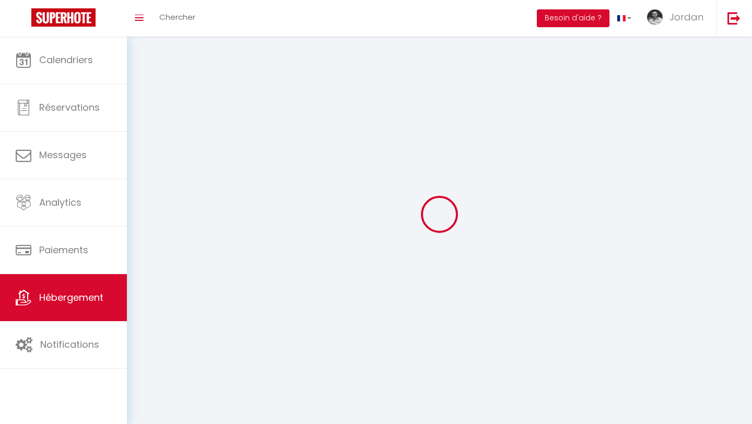
select select "28"
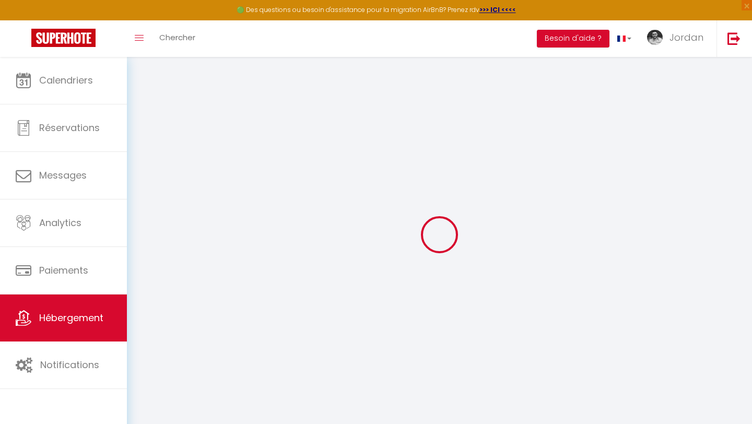
select select
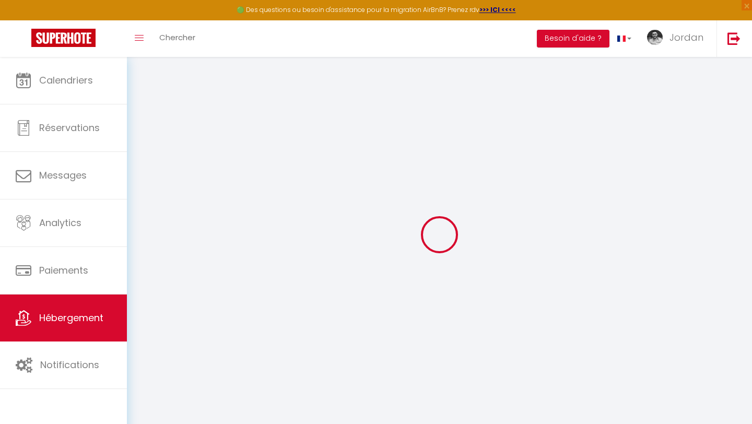
select select
checkbox input "false"
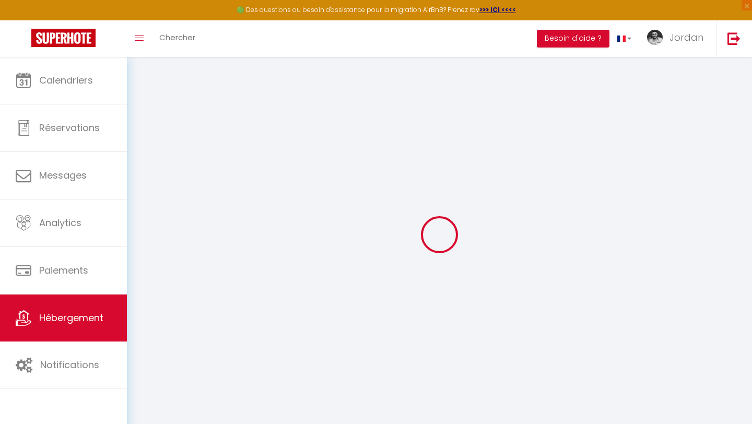
select select
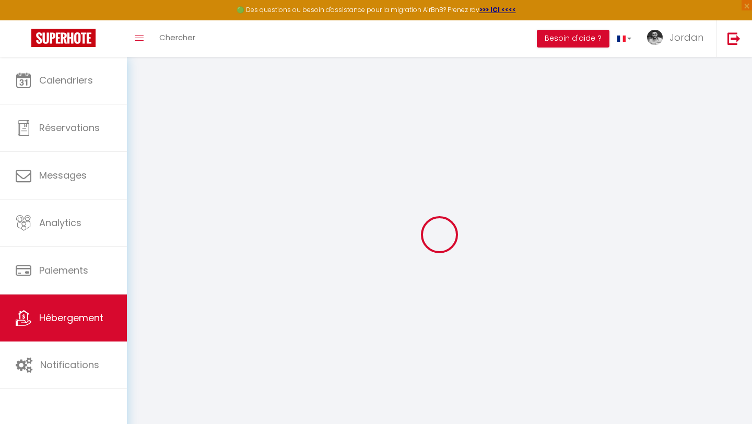
select select
checkbox input "false"
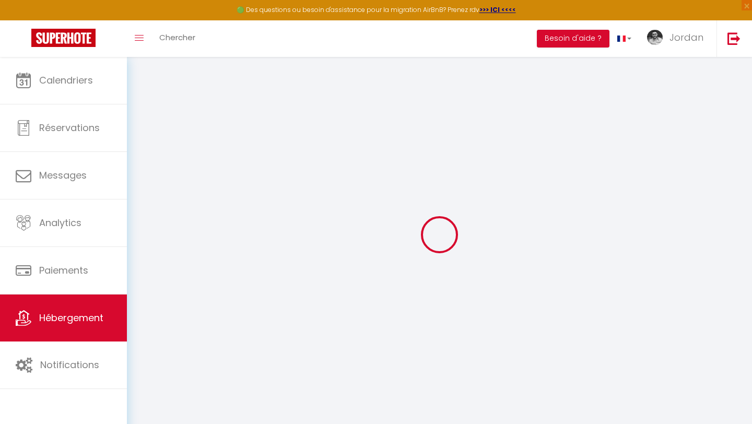
checkbox input "false"
select select
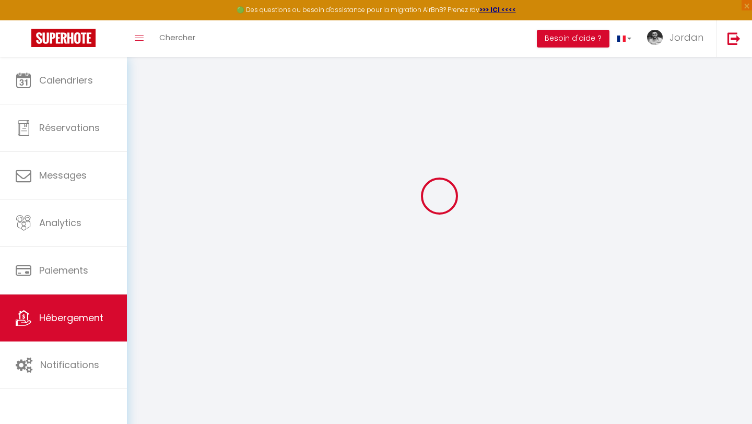
select select
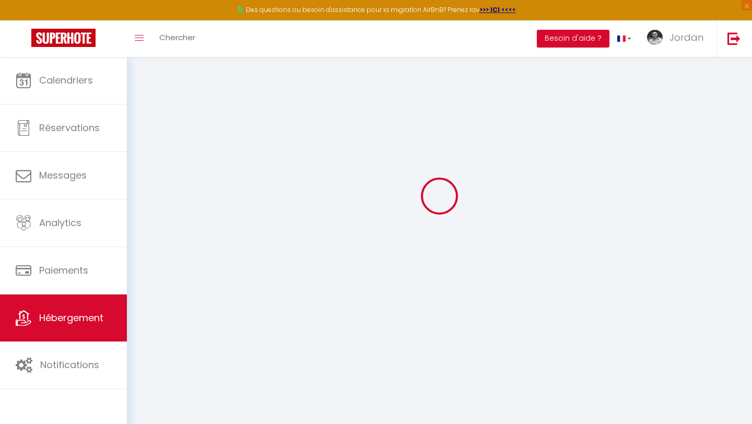
checkbox input "false"
select select
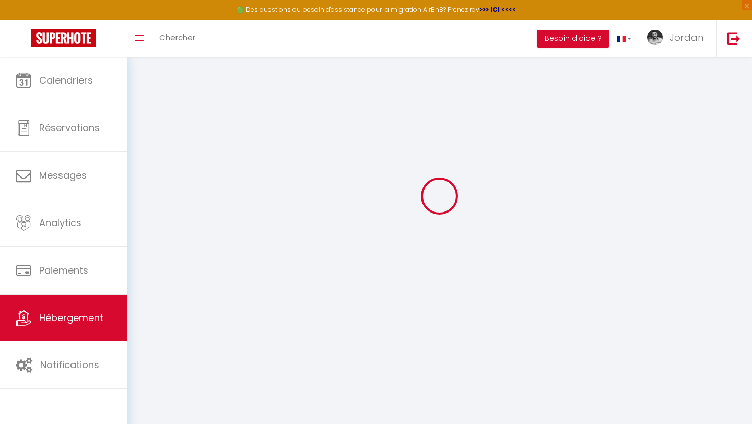
select select
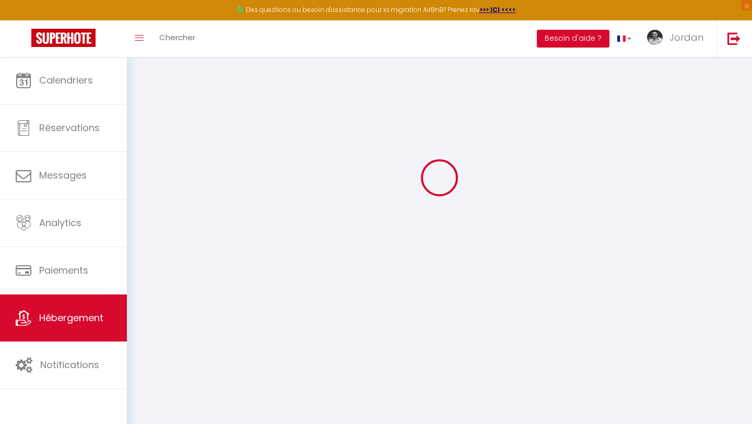
select select
checkbox input "false"
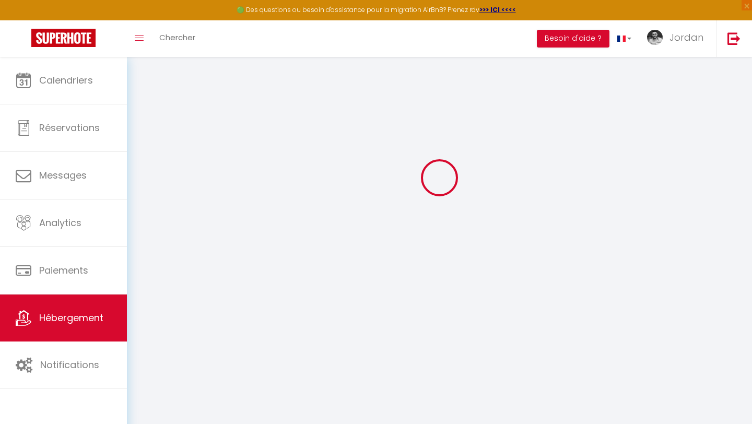
checkbox input "false"
select select
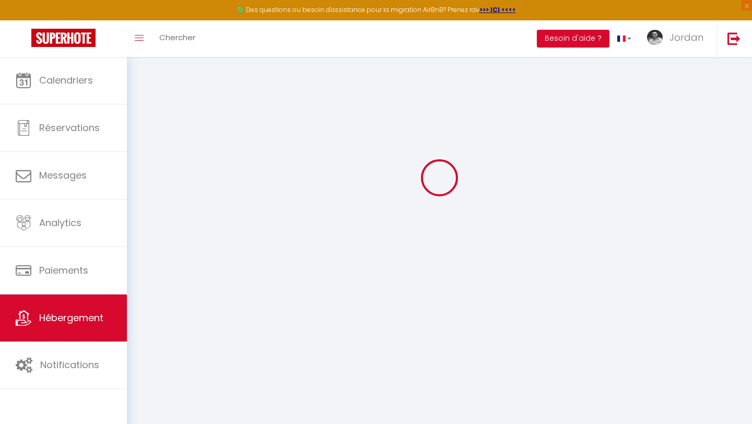
select select
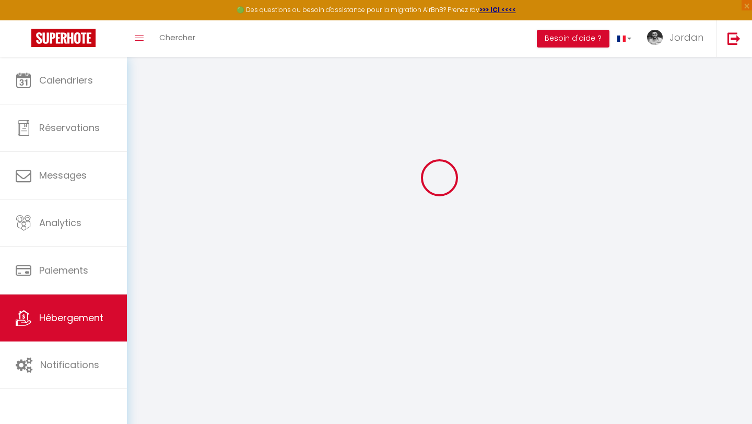
checkbox input "false"
select select
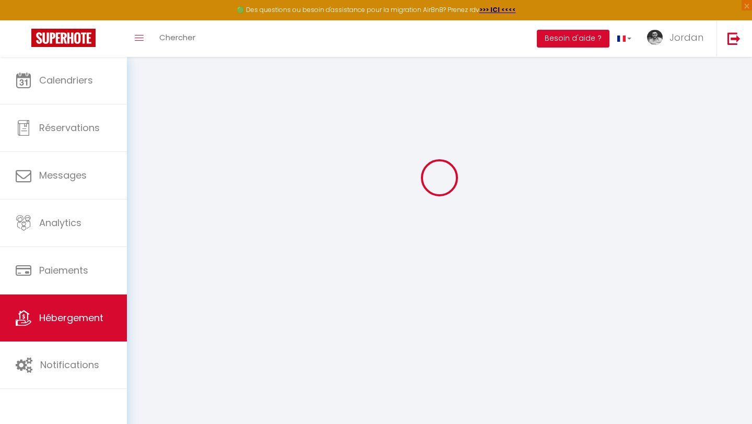
select select
type input "Le Petit Phuket"
type input "Jordan"
type input "60"
type input "5.5"
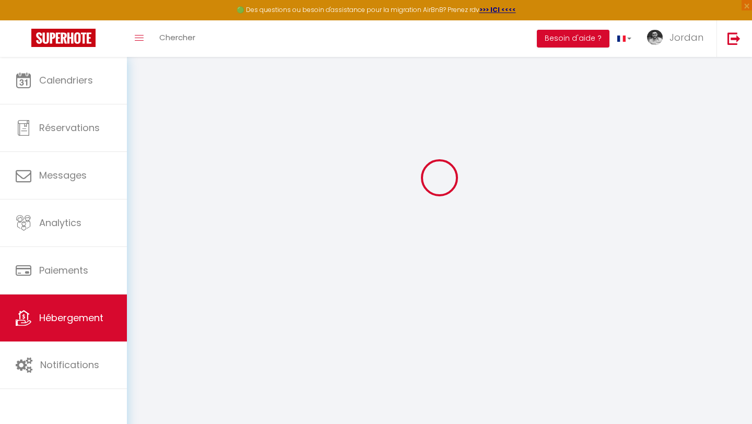
type input "4"
type input "250"
select select
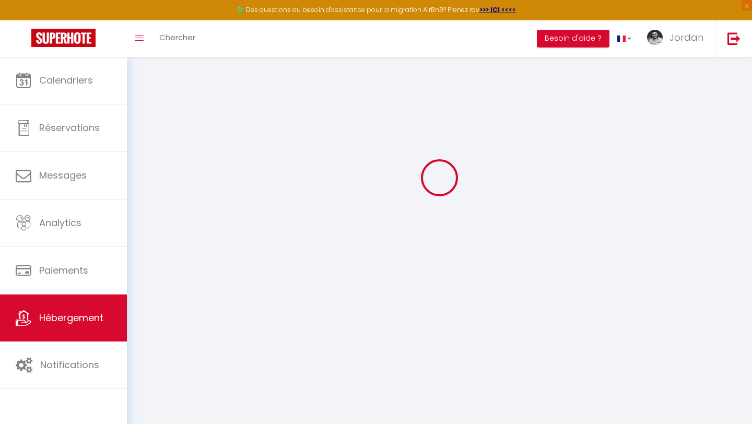
select select
type input "[STREET_ADDRESS]"
type input "01750"
type input "[GEOGRAPHIC_DATA]"
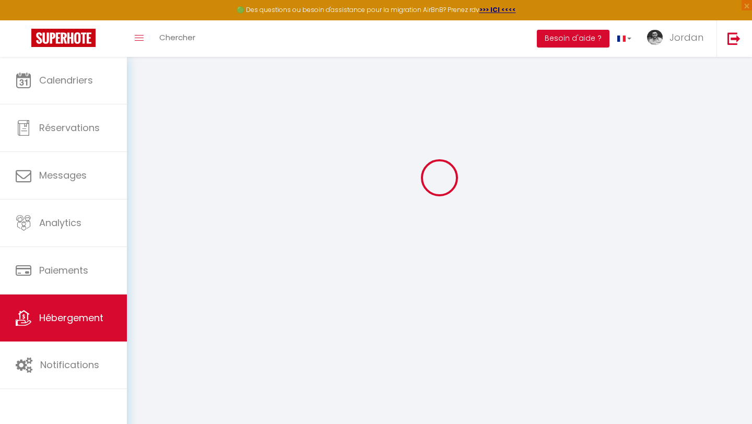
type input "[EMAIL_ADDRESS][DOMAIN_NAME]"
select select
checkbox input "false"
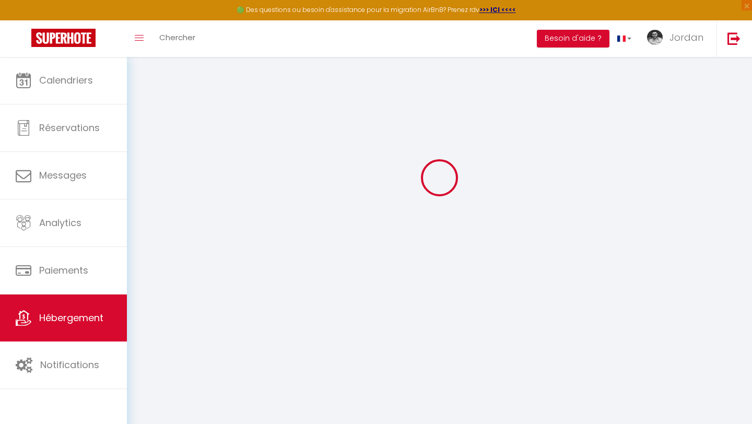
checkbox input "false"
radio input "true"
type input "0"
type input "7"
type input "0"
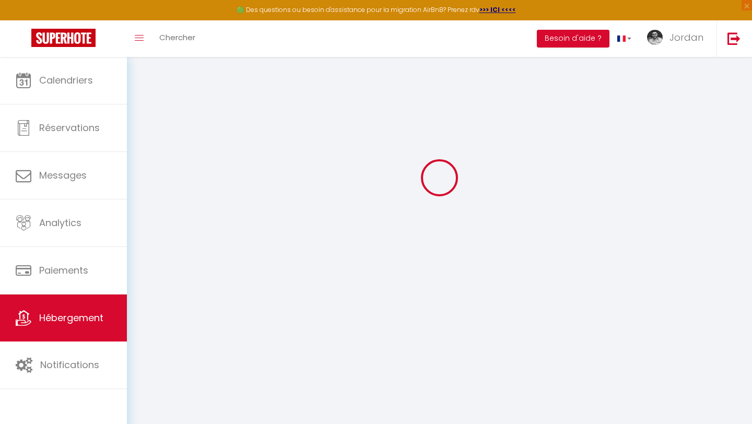
type input "0"
select select
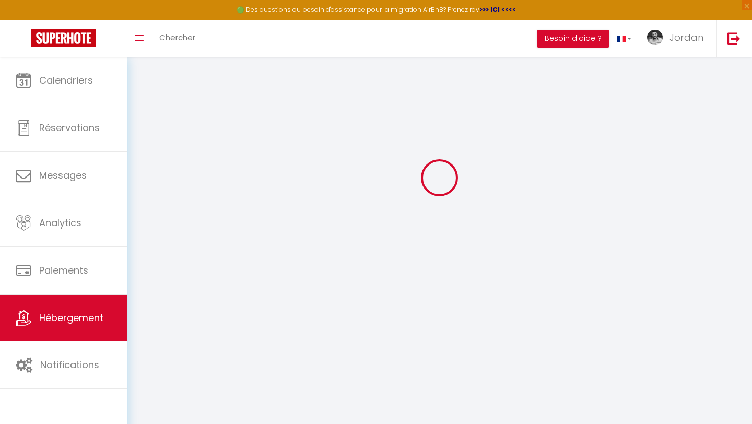
select select
checkbox input "false"
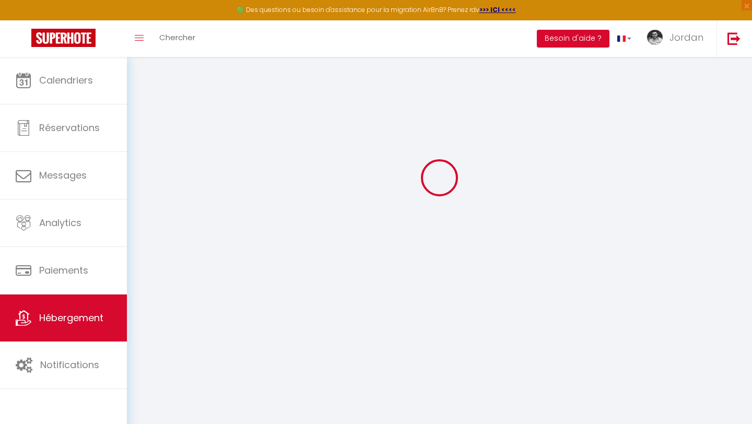
checkbox input "false"
select select "+ 17 %"
select select "+ 65 %"
select select "+ 10 %"
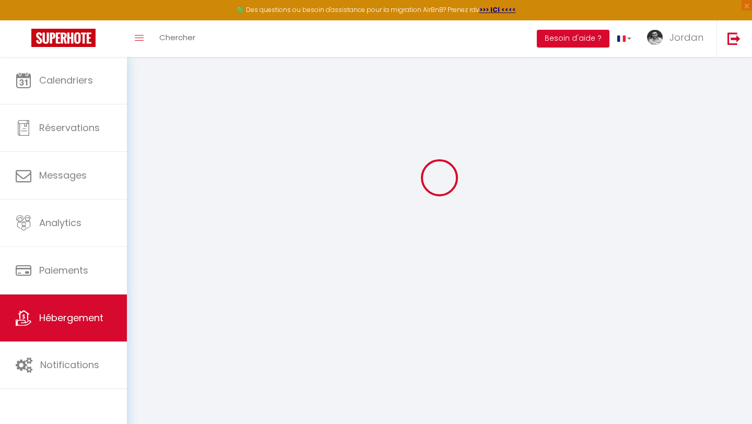
select select
checkbox input "false"
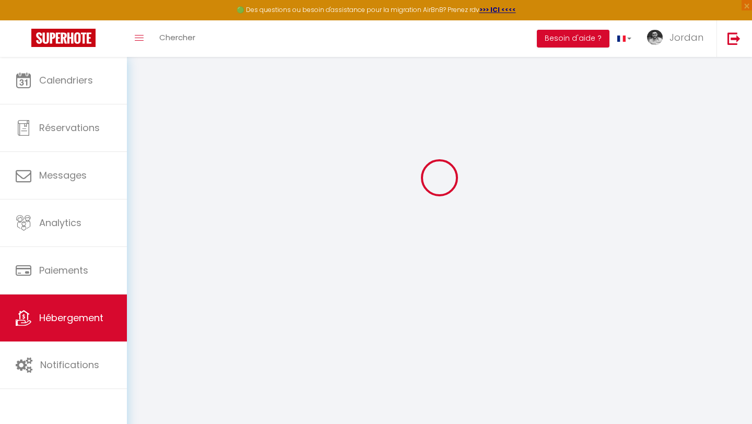
checkbox input "false"
select select "EUR"
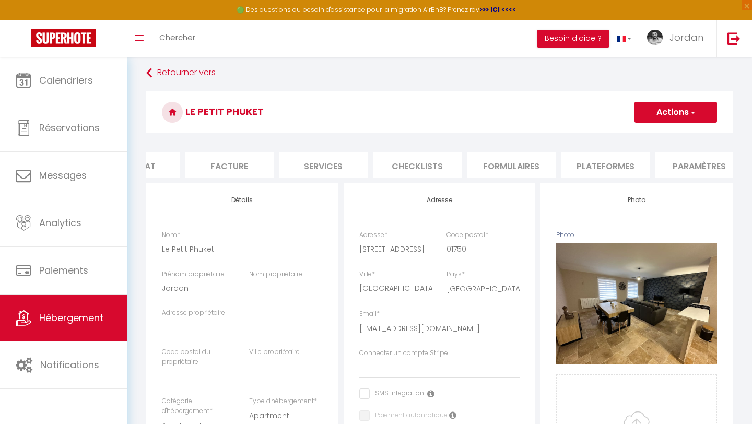
scroll to position [0, 163]
click at [588, 156] on li "Plateformes" at bounding box center [590, 165] width 89 height 26
select select
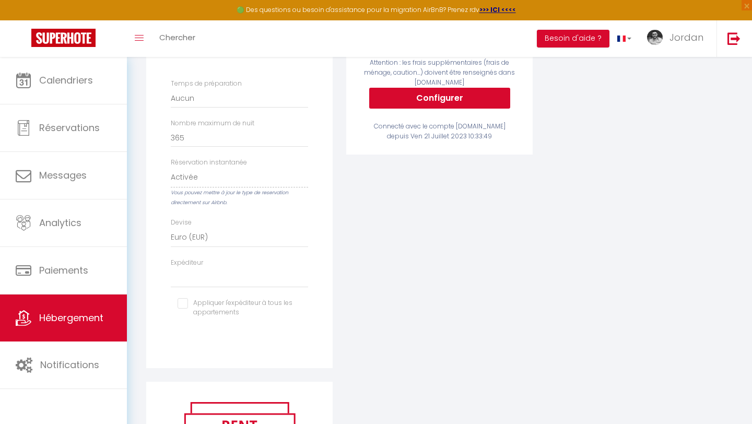
scroll to position [461, 0]
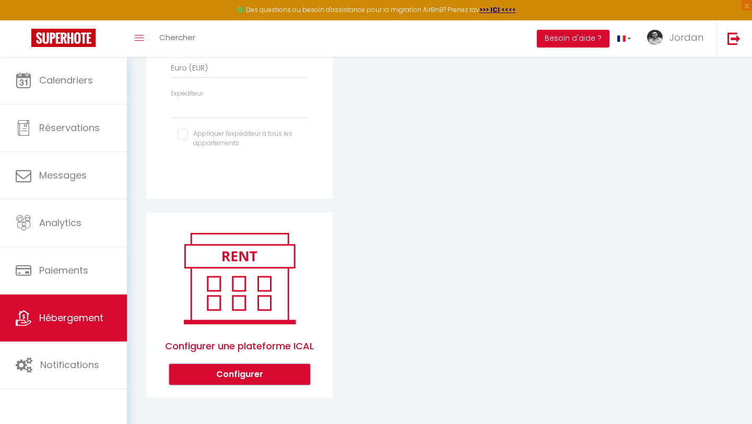
click at [258, 369] on button "Configurer" at bounding box center [239, 374] width 141 height 21
select select "1"
select select
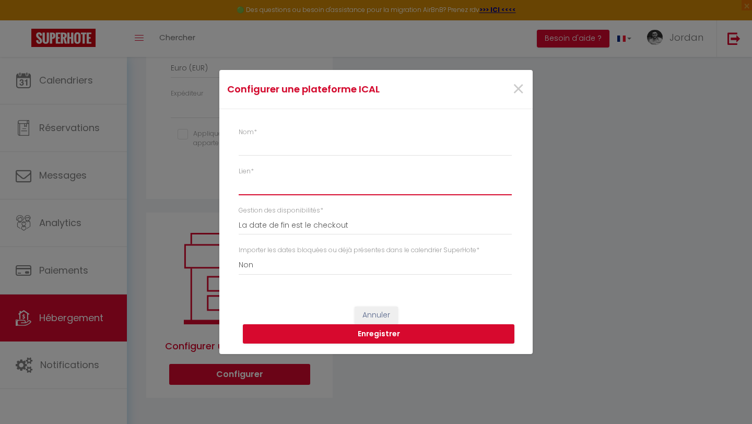
click at [338, 192] on input "Lien *" at bounding box center [375, 185] width 273 height 19
paste input "http://www.vrbo.com/icalendar/27005bf5b3b54f749369f200750575bb.ics?nonTentative"
type input "http://www.vrbo.com/icalendar/27005bf5b3b54f749369f200750575bb.ics?nonTentative"
select select
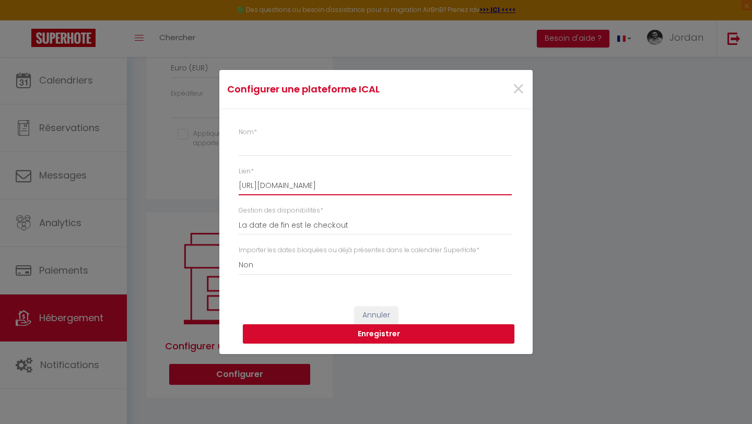
type input "http://www.vrbo.com/icalendar/27005bf5b3b54f749369f200750575bb.ics?nonTentative"
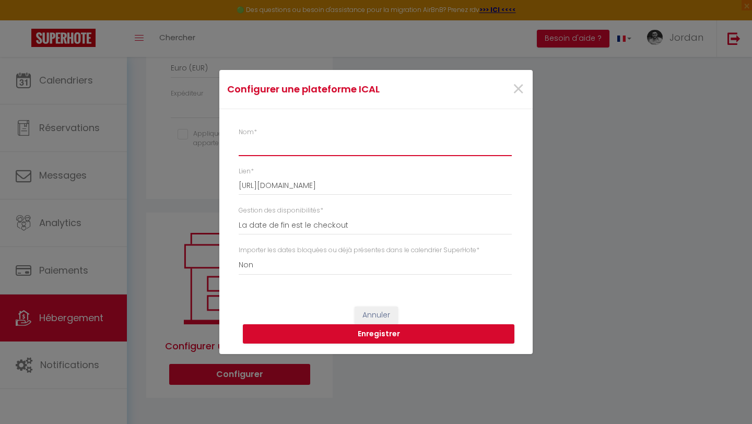
scroll to position [0, 0]
click at [336, 138] on input "Nom *" at bounding box center [375, 146] width 273 height 19
type input "v"
select select
type input "vr"
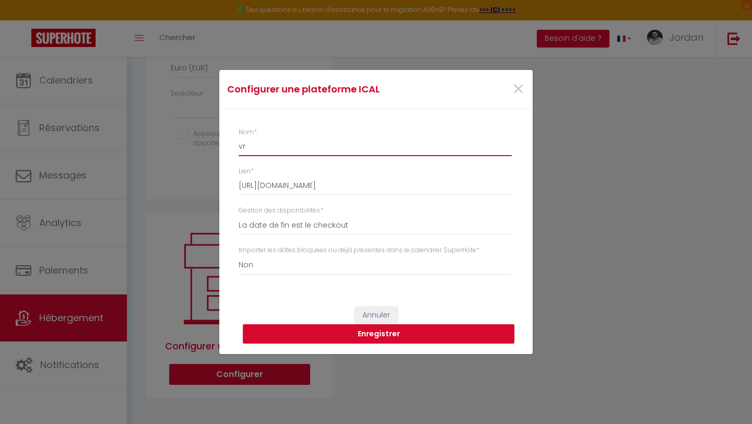
select select
type input "vrb"
select select
type input "vrbo"
select select
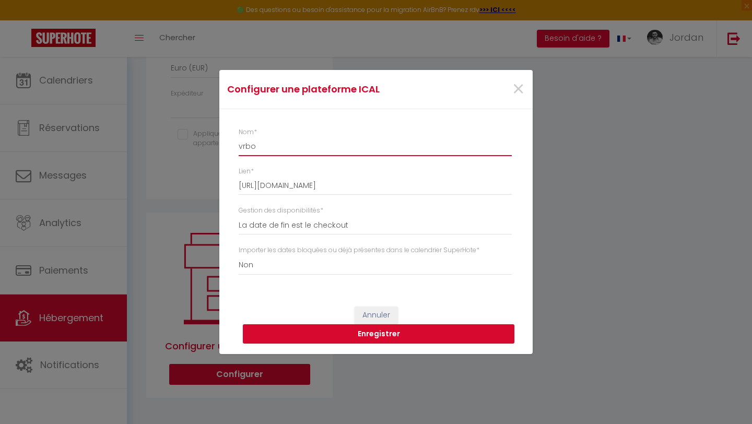
type input "vrbo"
click at [418, 337] on button "Enregistrer" at bounding box center [378, 334] width 271 height 20
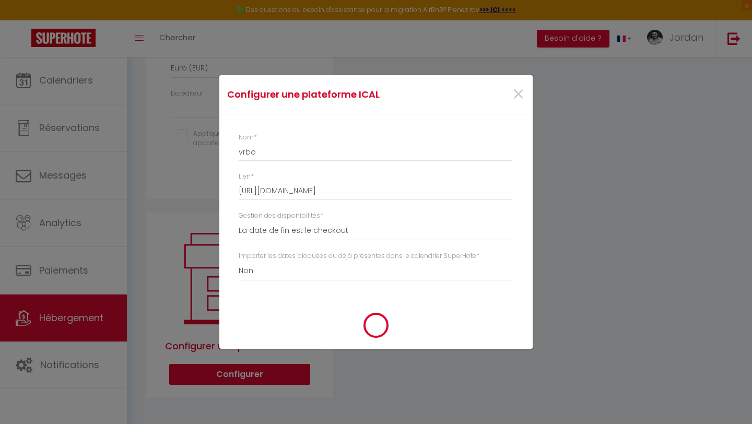
select select
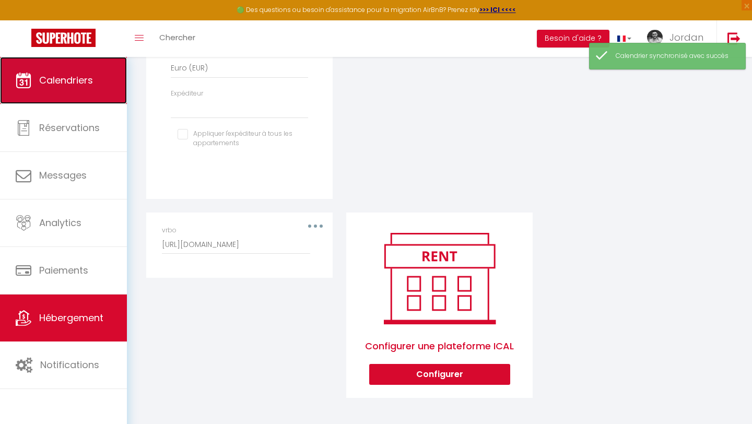
click at [73, 91] on link "Calendriers" at bounding box center [63, 80] width 127 height 47
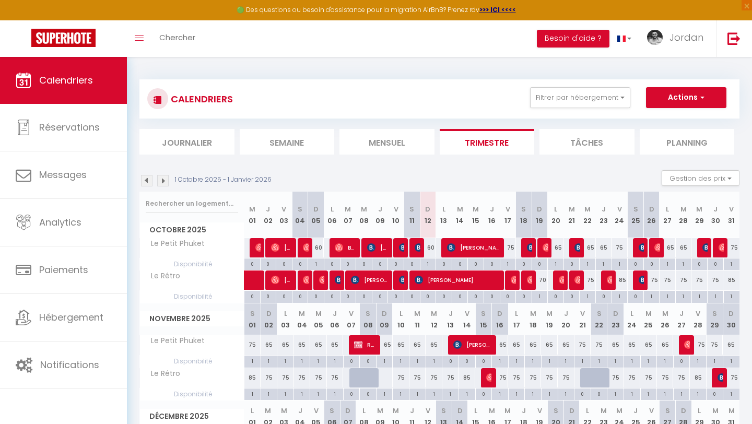
click at [161, 175] on img at bounding box center [162, 180] width 11 height 11
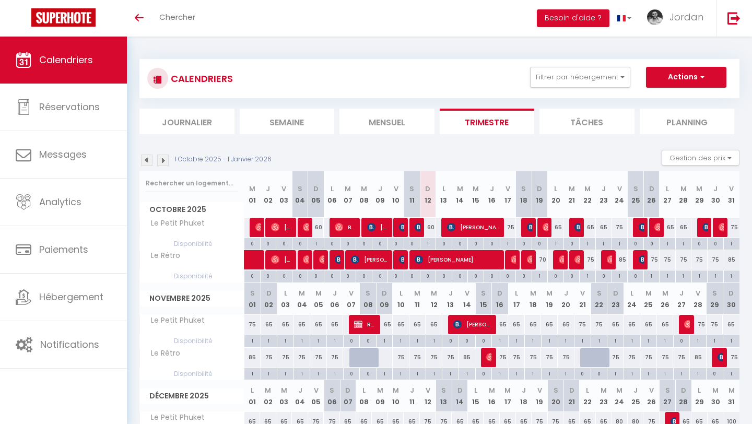
click at [164, 156] on img at bounding box center [162, 160] width 11 height 11
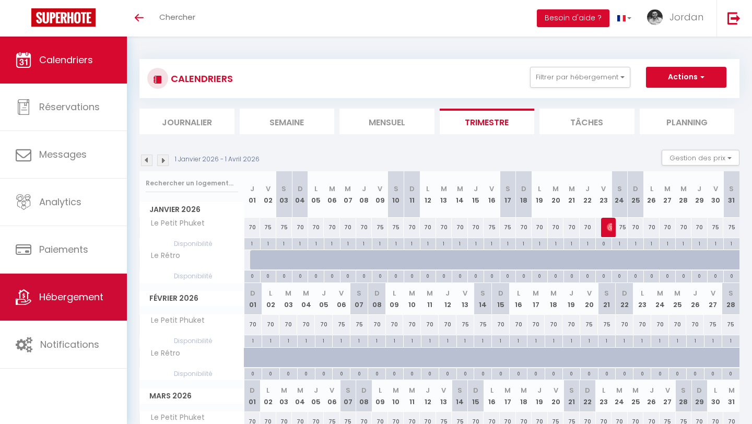
click at [85, 292] on span "Hébergement" at bounding box center [71, 296] width 64 height 13
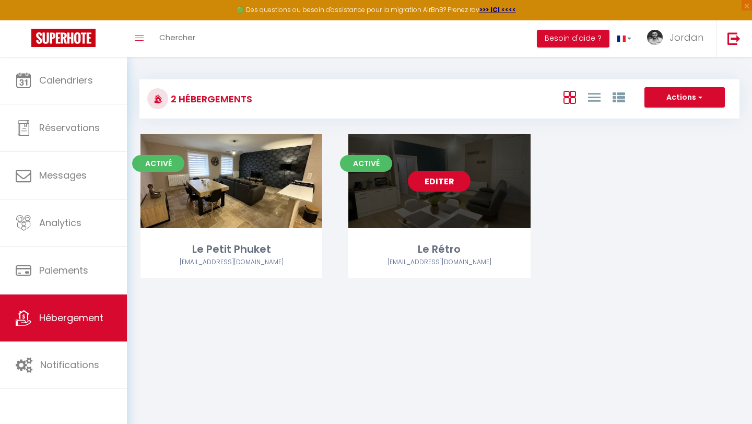
click at [433, 186] on link "Editer" at bounding box center [439, 181] width 63 height 21
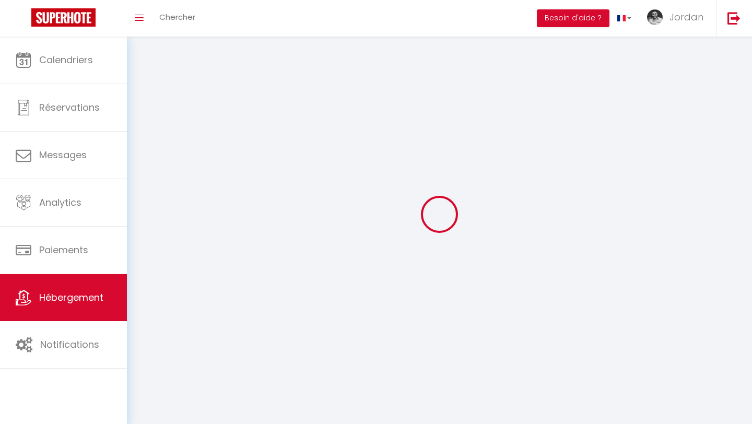
select select "1"
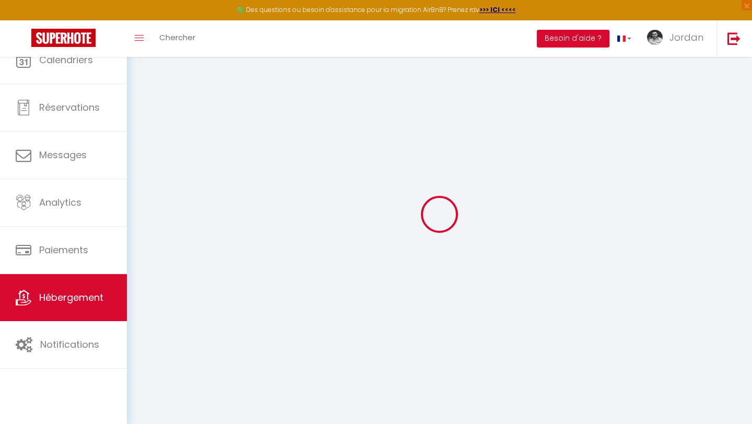
select select
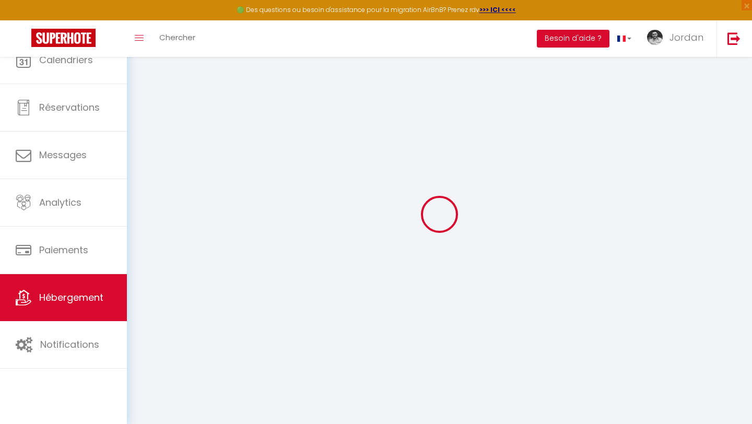
select select
checkbox input "false"
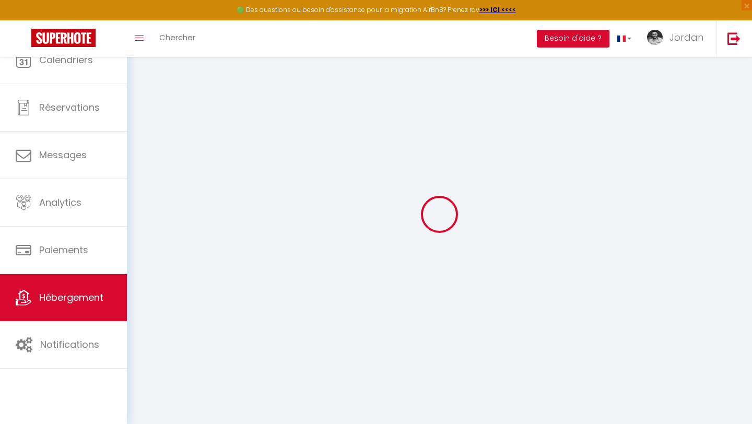
select select "28"
select select
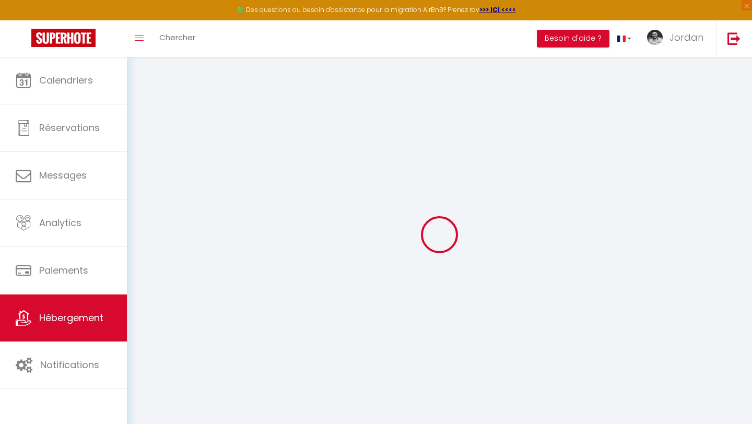
select select
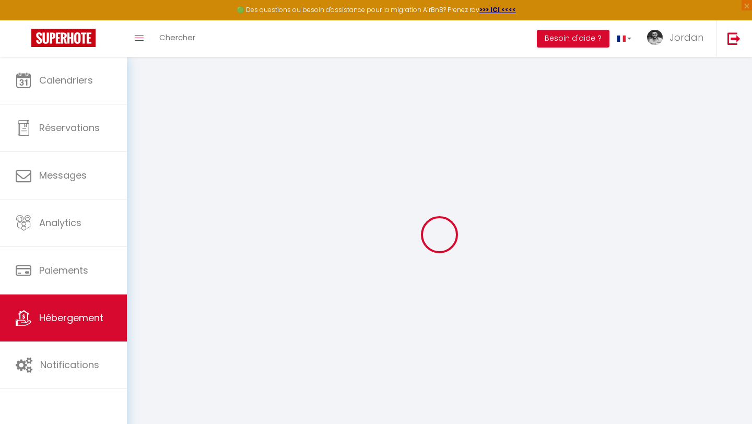
select select
checkbox input "false"
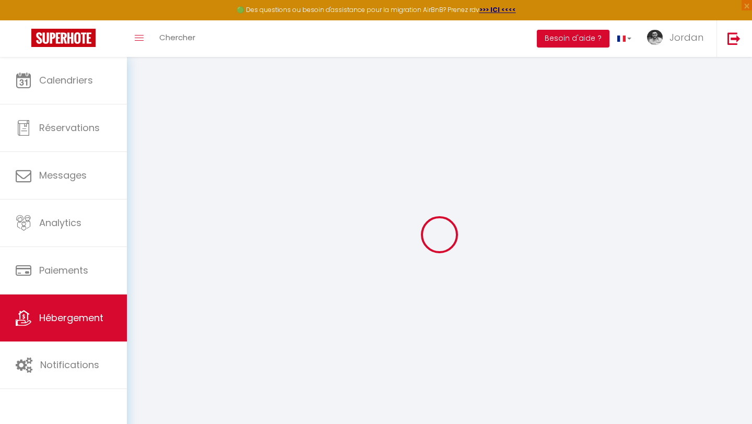
select select
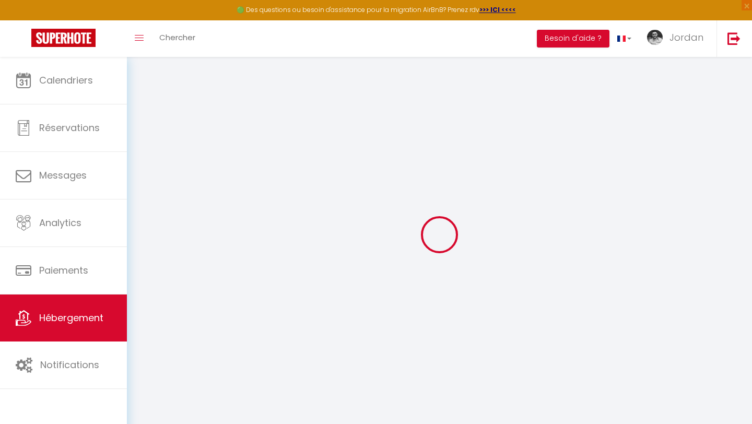
select select
checkbox input "false"
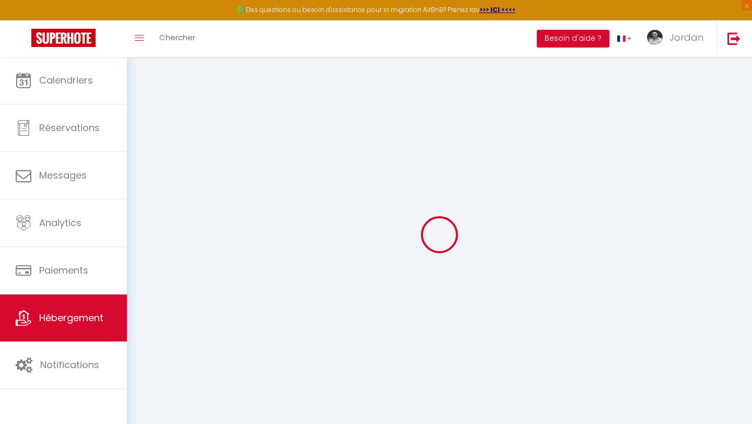
checkbox input "false"
select select
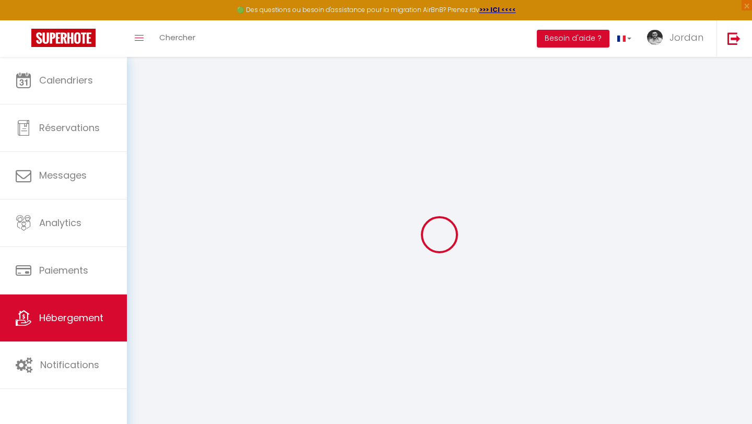
select select
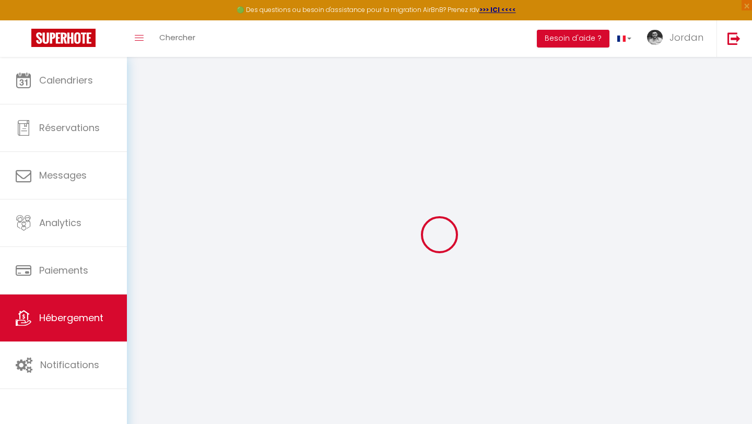
checkbox input "false"
select select
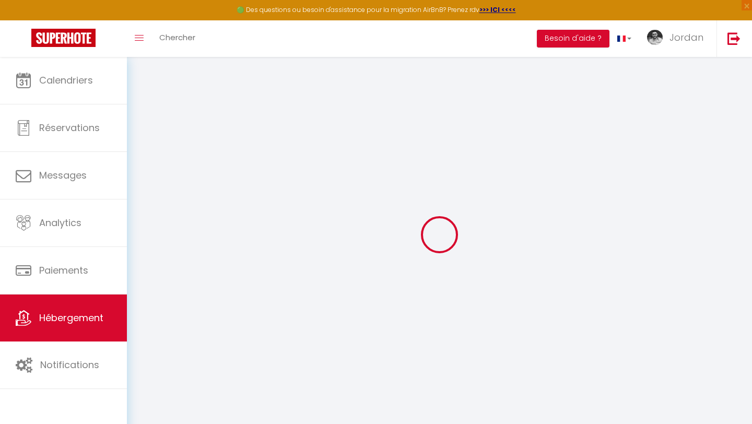
select select
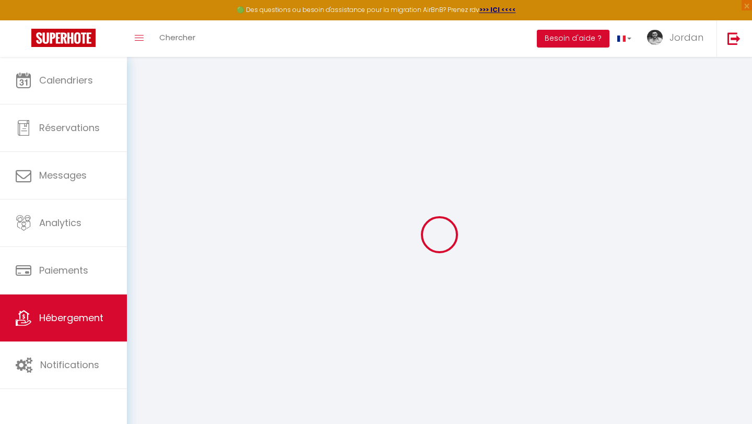
select select
checkbox input "false"
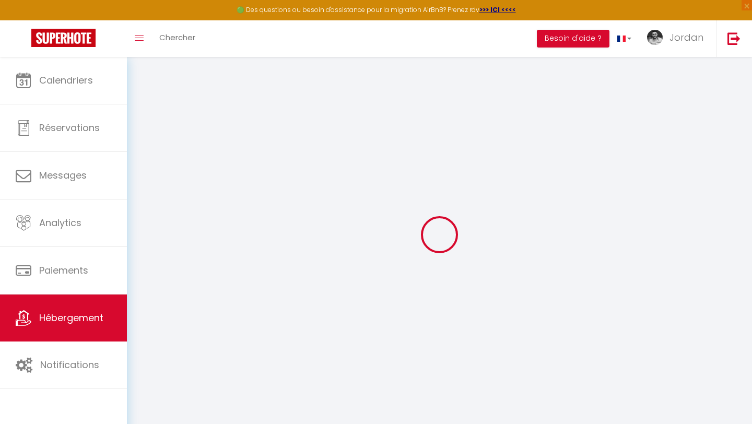
checkbox input "false"
select select
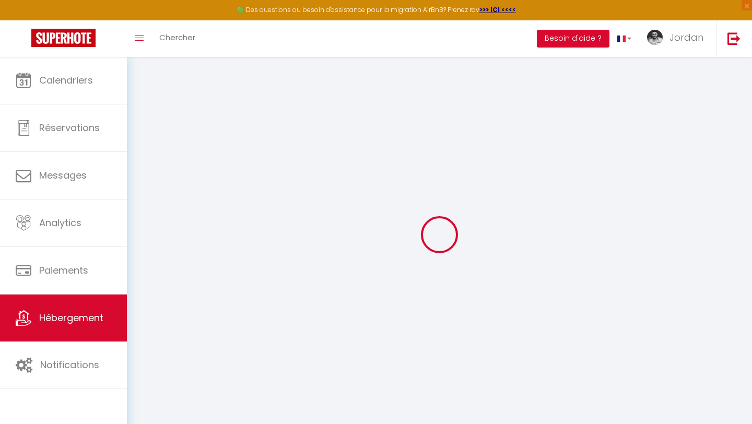
select select
checkbox input "false"
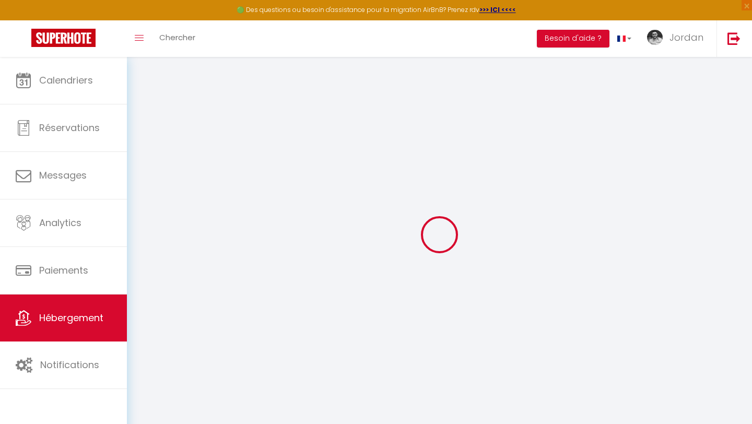
checkbox input "false"
select select
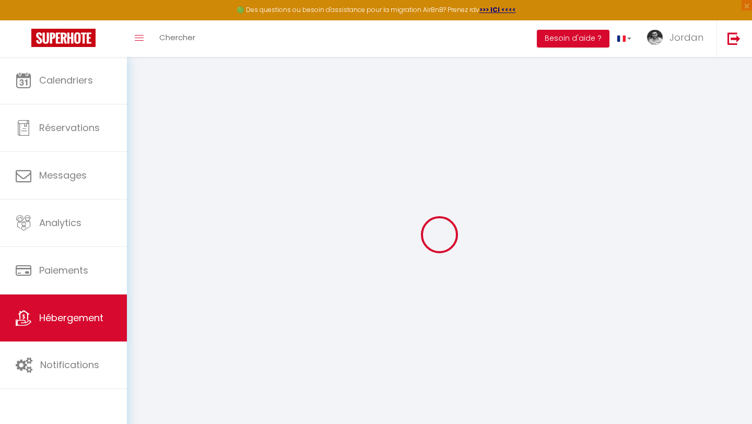
type input "Le Rétro"
type input "Jordan"
select select "5"
select select "4"
select select "2"
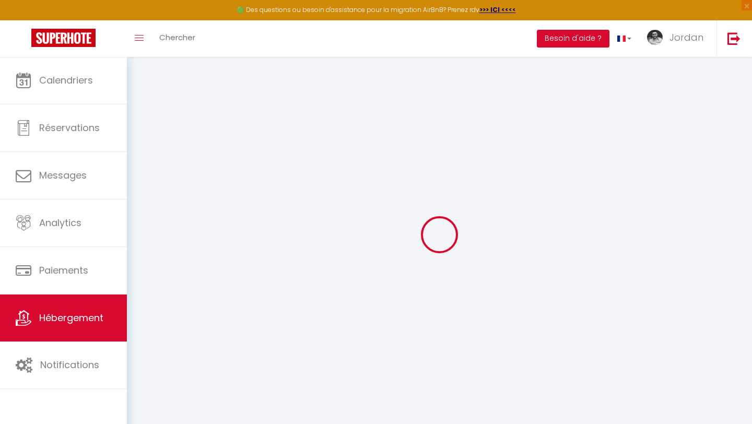
type input "70"
type input "10"
type input "5.5"
type input "4"
type input "250"
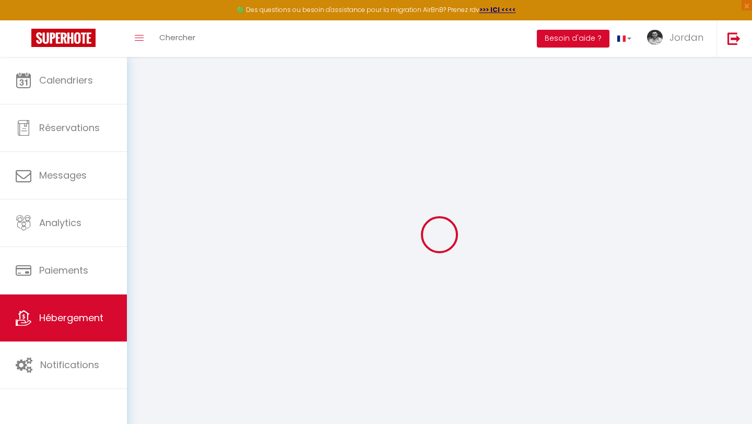
select select
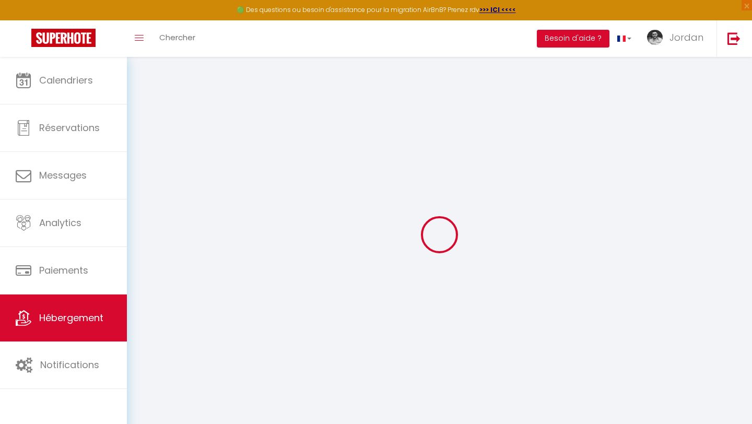
type input "[STREET_ADDRESS]"
type input "01750"
type input "[GEOGRAPHIC_DATA]"
type input "[EMAIL_ADDRESS][DOMAIN_NAME]"
select select
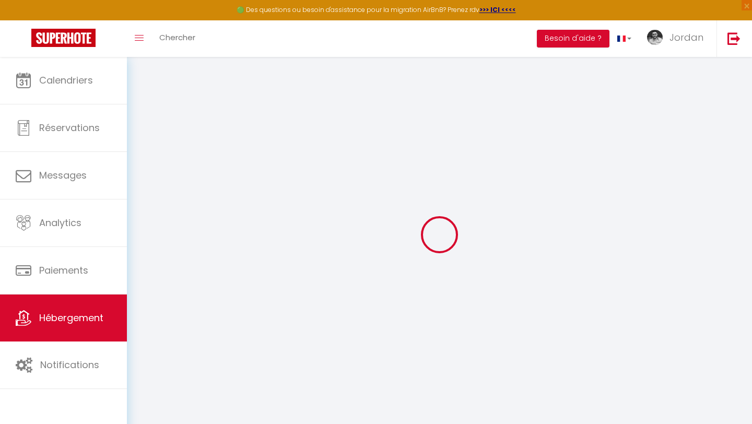
checkbox input "false"
radio input "true"
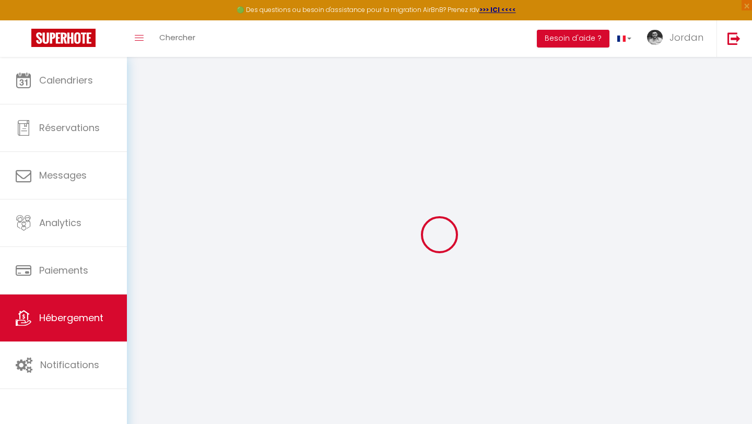
type input "0"
type input "7"
type input "0"
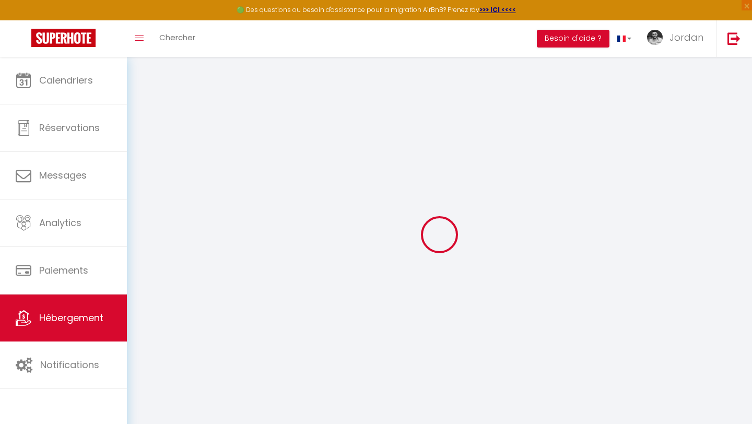
select select "+ 17 %"
select select "+ 60 %"
select select
checkbox input "false"
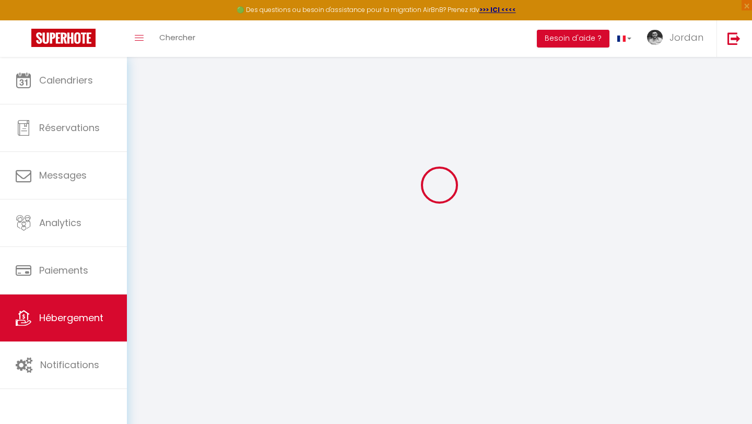
checkbox input "false"
select select "EUR"
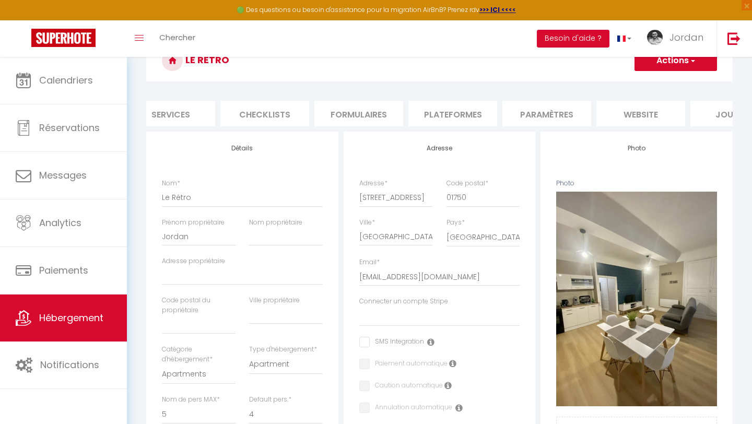
scroll to position [0, 353]
click at [465, 109] on li "Paramètres" at bounding box center [494, 114] width 89 height 26
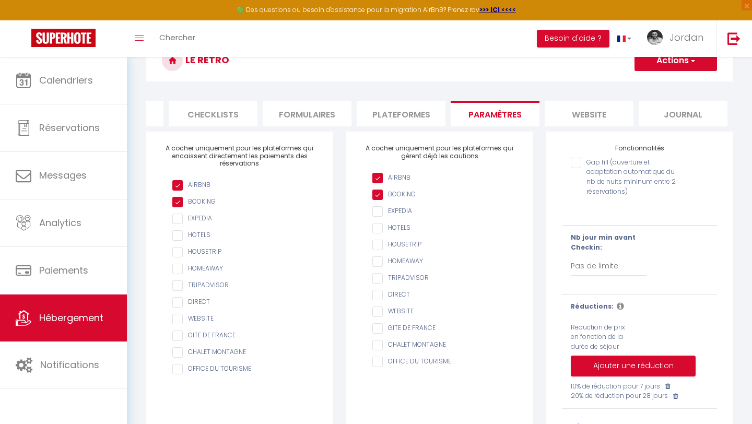
click at [391, 115] on li "Plateformes" at bounding box center [400, 114] width 89 height 26
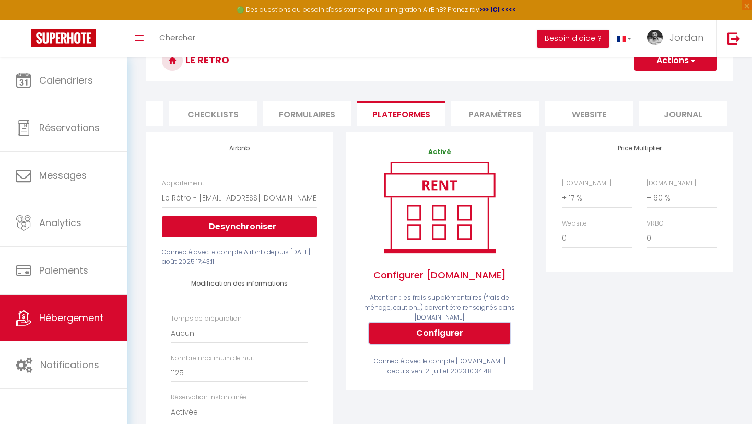
click at [425, 325] on button "Configurer" at bounding box center [439, 333] width 141 height 21
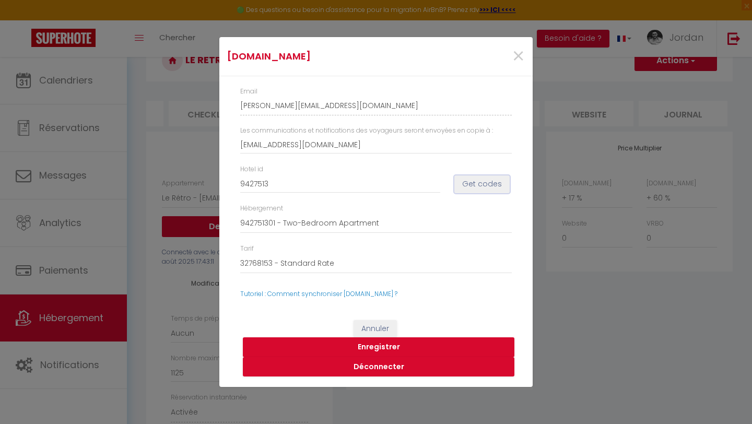
click at [482, 184] on button "Get codes" at bounding box center [481, 184] width 55 height 18
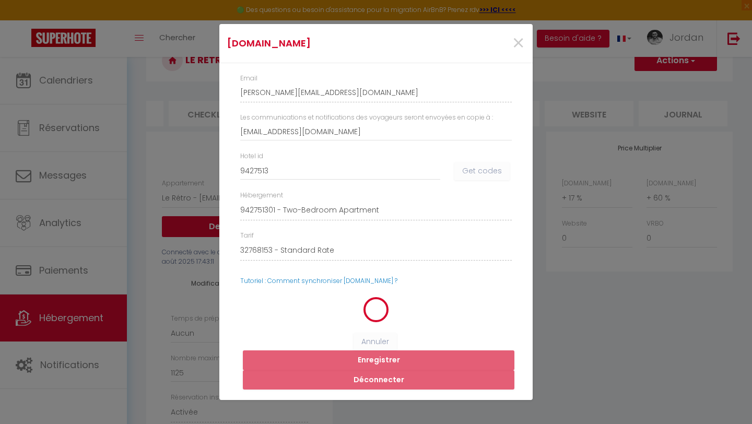
select select
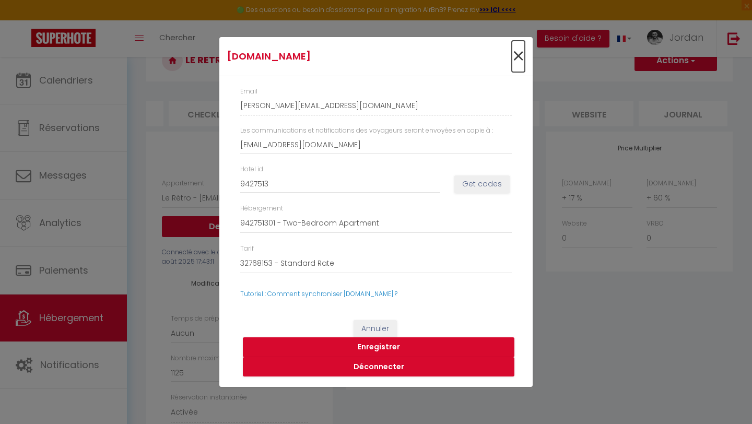
click at [518, 54] on span "×" at bounding box center [518, 56] width 13 height 31
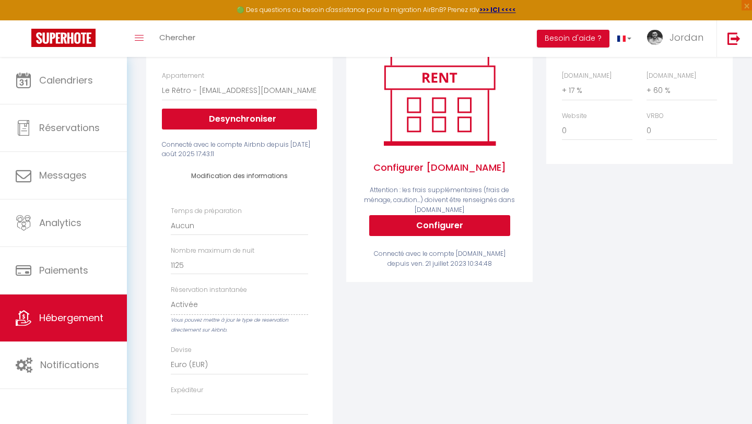
scroll to position [18, 0]
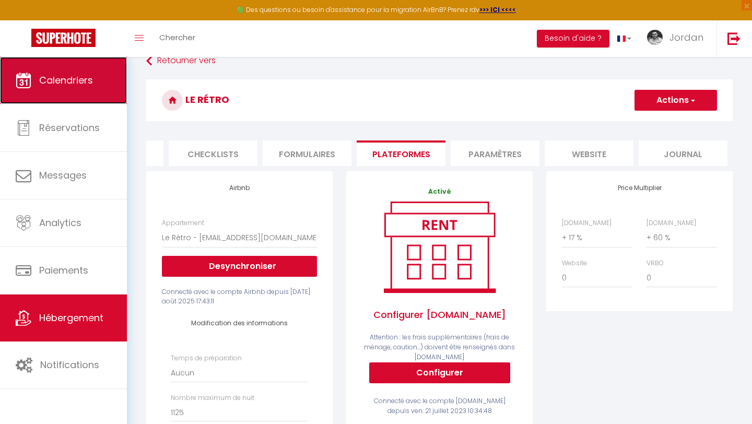
click at [80, 79] on span "Calendriers" at bounding box center [66, 80] width 54 height 13
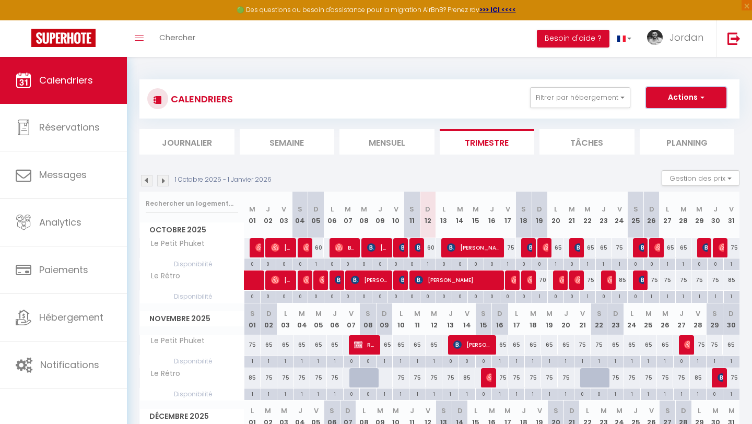
click at [699, 96] on span "button" at bounding box center [700, 97] width 6 height 10
click at [688, 138] on link "Exporter les réservations" at bounding box center [674, 137] width 91 height 16
type input "[EMAIL_ADDRESS][DOMAIN_NAME]"
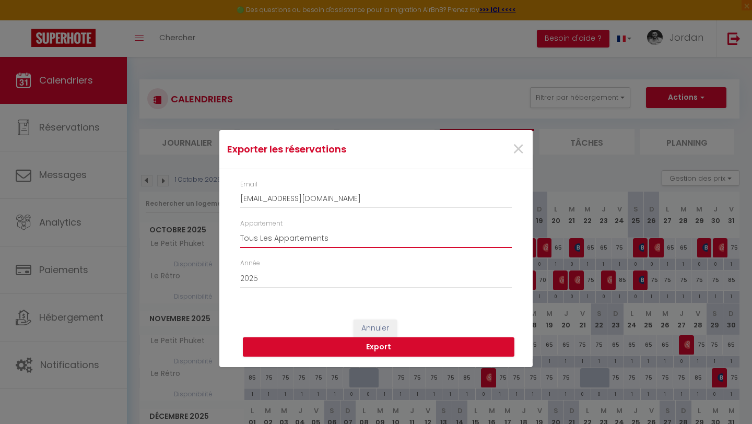
click at [419, 239] on select "Tous Les Appartements Le Petit Phuket Le Rétro" at bounding box center [375, 238] width 271 height 20
select select "22908"
click at [240, 228] on select "Tous Les Appartements Le Petit Phuket Le Rétro" at bounding box center [375, 238] width 271 height 20
click at [408, 341] on button "Export" at bounding box center [378, 347] width 271 height 20
